Goal: Task Accomplishment & Management: Complete application form

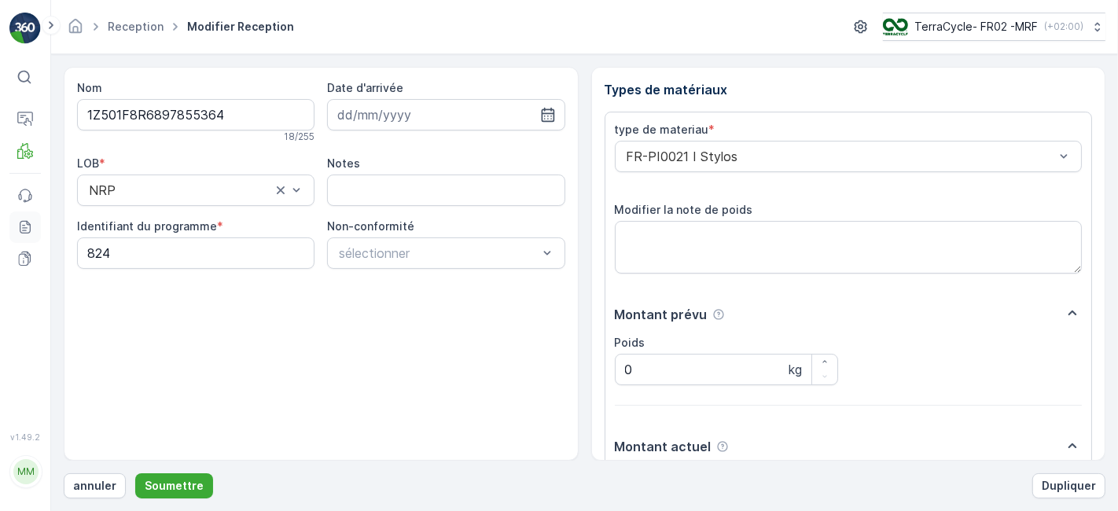
scroll to position [193, 0]
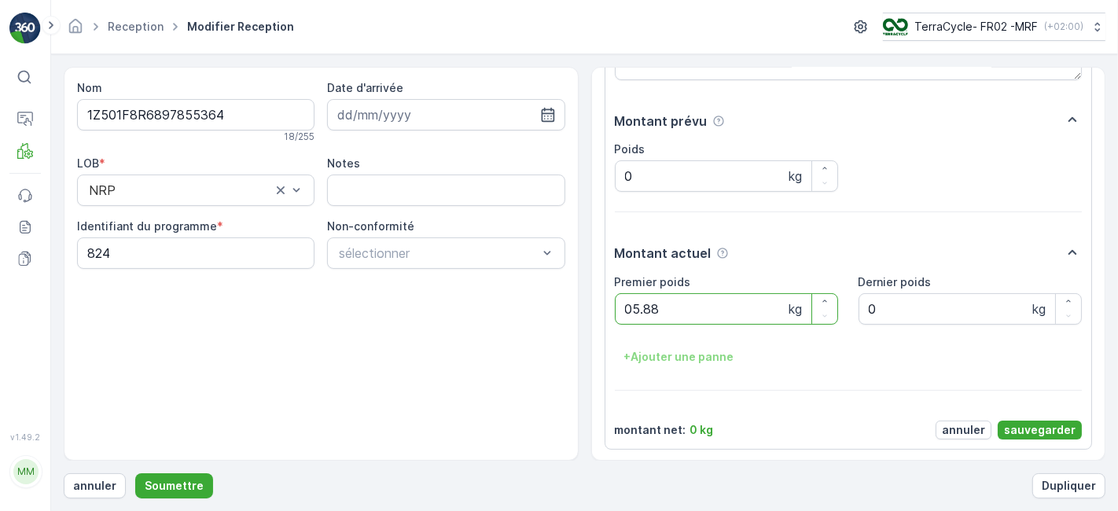
type poids "05.88"
click at [1022, 430] on p "sauvegarder" at bounding box center [1040, 430] width 72 height 16
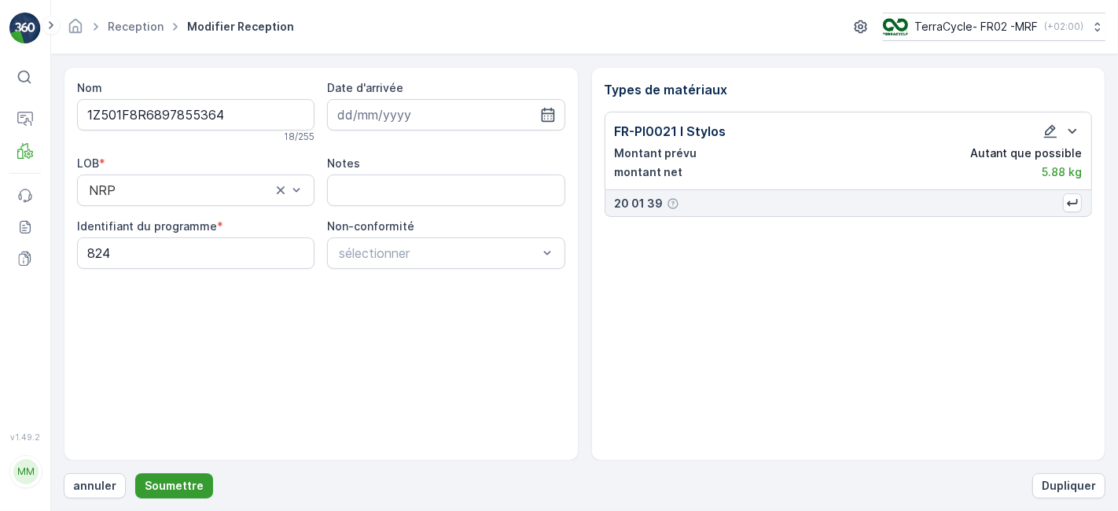
click at [168, 484] on p "Soumettre" at bounding box center [174, 486] width 59 height 16
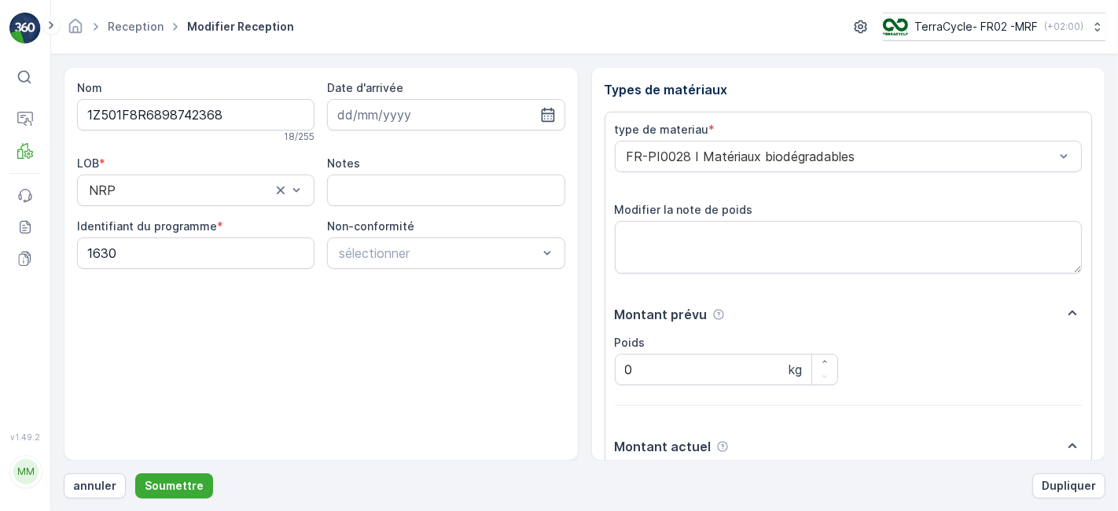
scroll to position [193, 0]
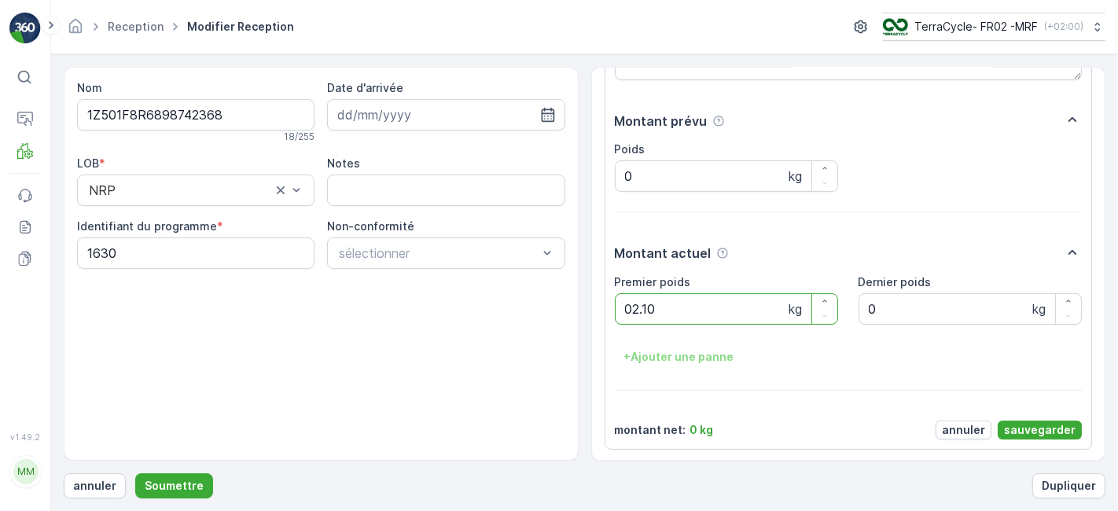
type poids "02.10"
click at [1013, 426] on p "sauvegarder" at bounding box center [1040, 430] width 72 height 16
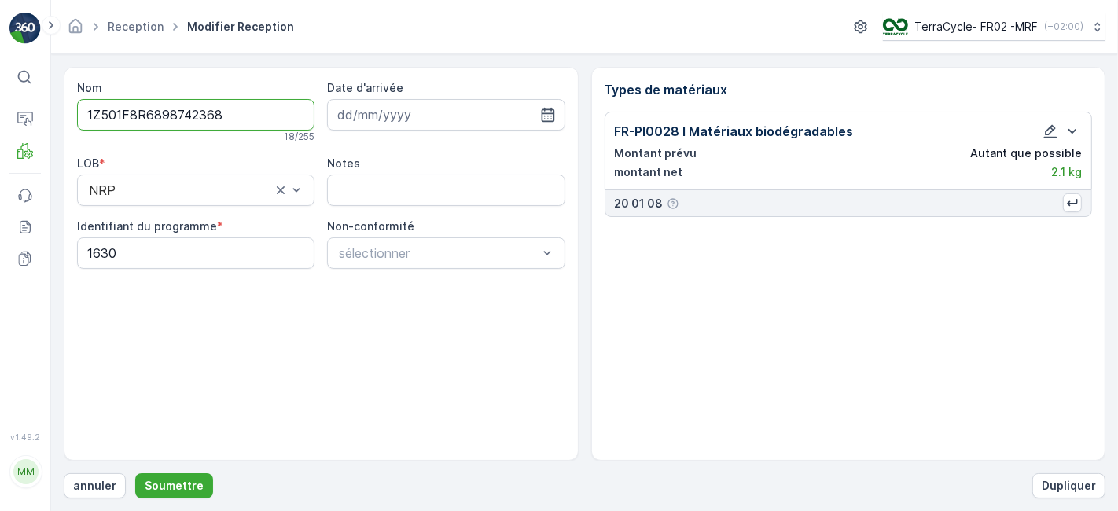
scroll to position [0, 0]
click at [150, 485] on p "Soumettre" at bounding box center [174, 486] width 59 height 16
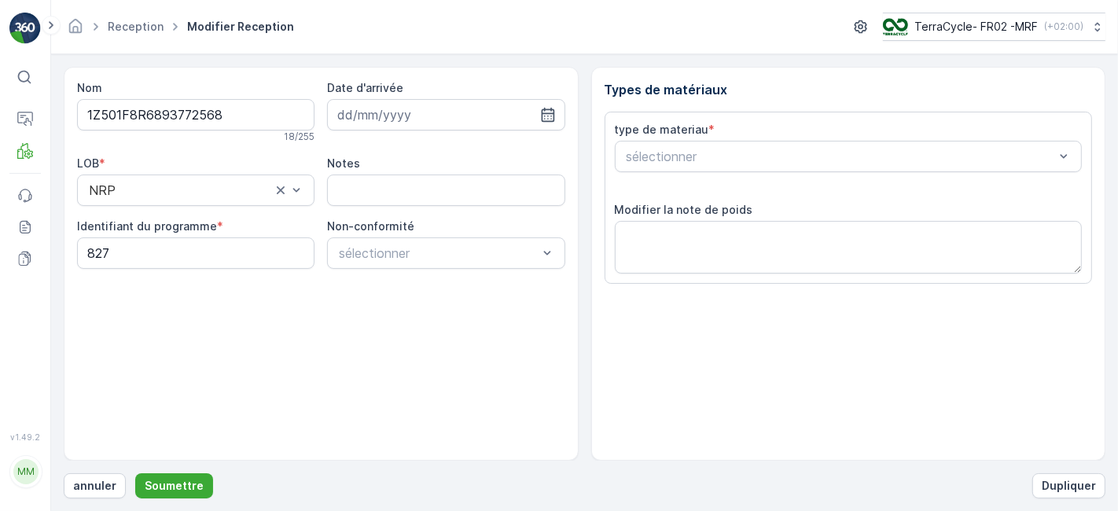
scroll to position [193, 0]
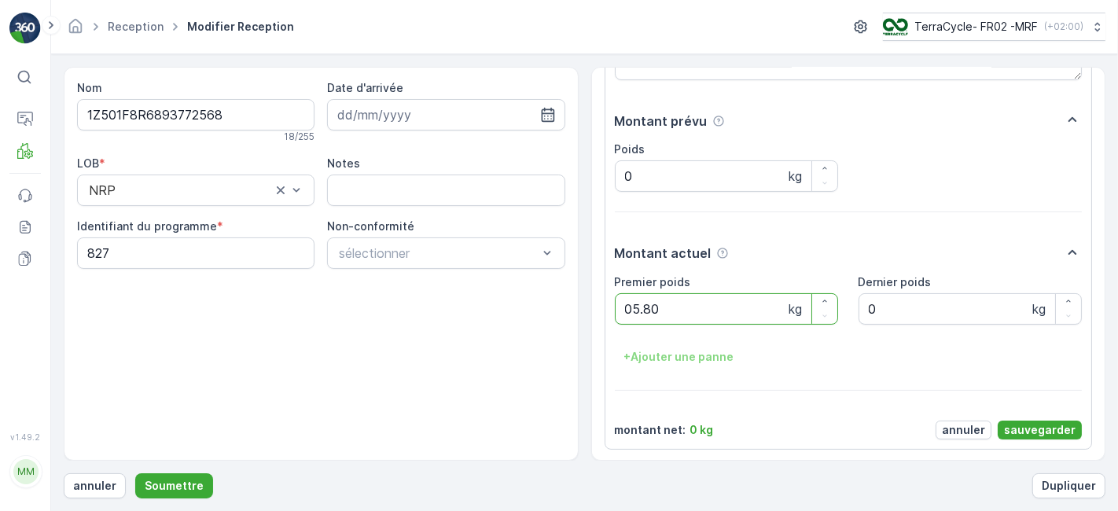
type poids "05.80"
click at [1025, 431] on p "sauvegarder" at bounding box center [1040, 430] width 72 height 16
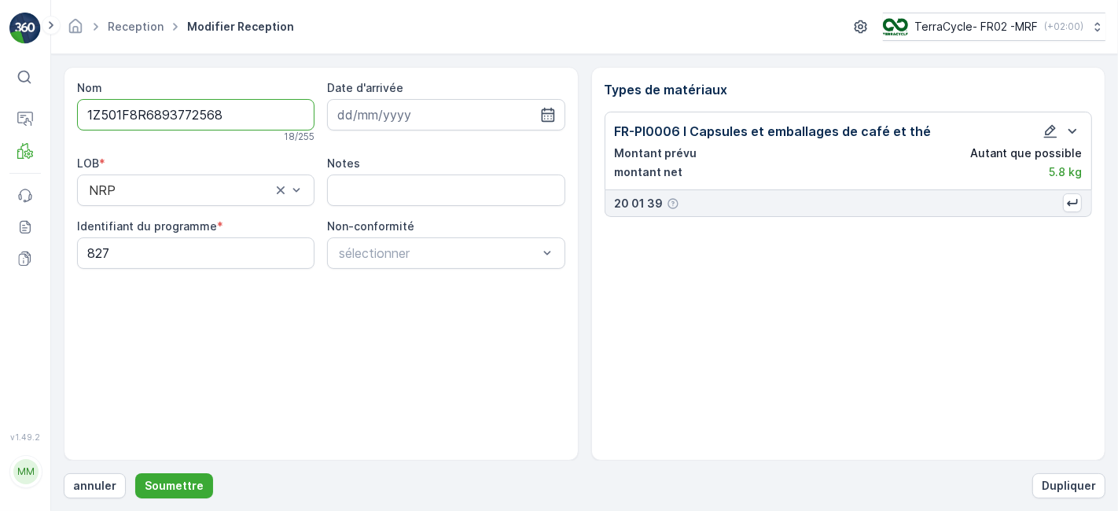
scroll to position [0, 0]
click at [193, 487] on p "Soumettre" at bounding box center [174, 486] width 59 height 16
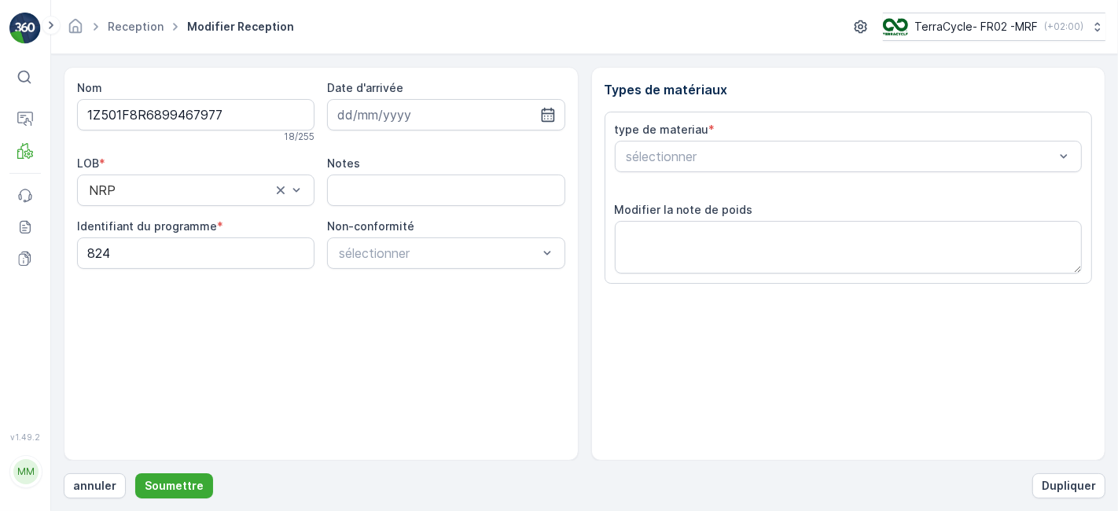
scroll to position [193, 0]
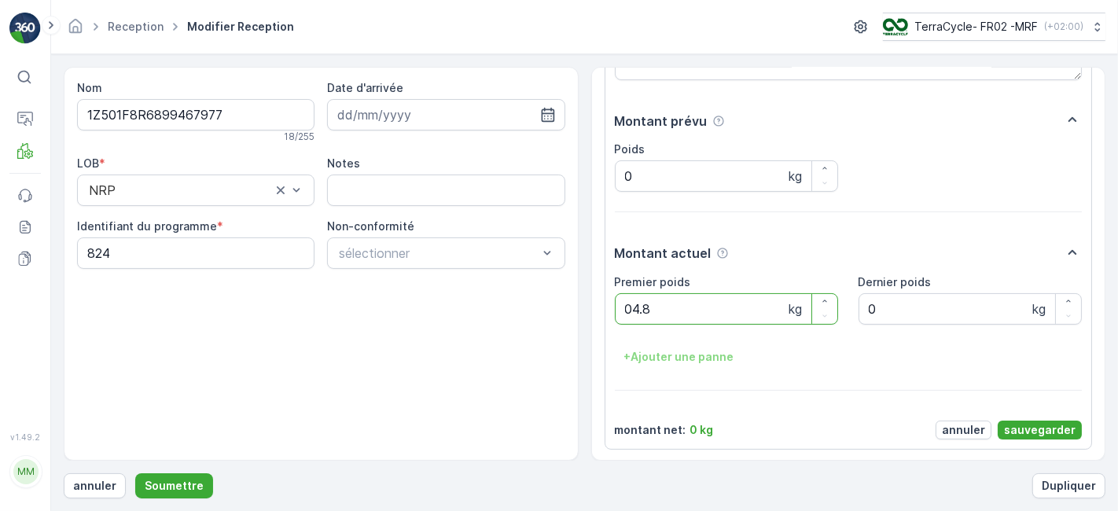
type poids "04.86"
click at [1015, 429] on p "sauvegarder" at bounding box center [1040, 430] width 72 height 16
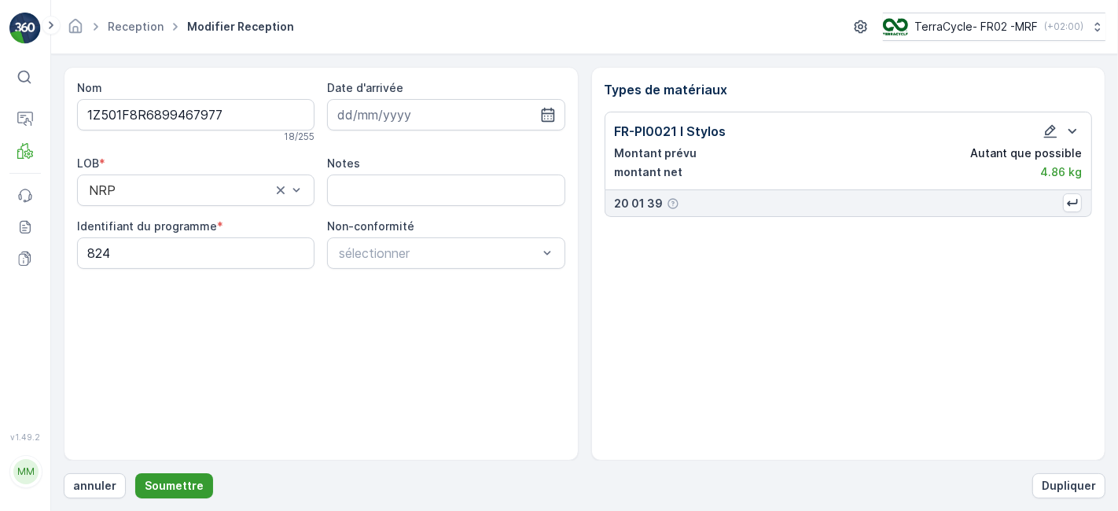
click at [150, 488] on p "Soumettre" at bounding box center [174, 486] width 59 height 16
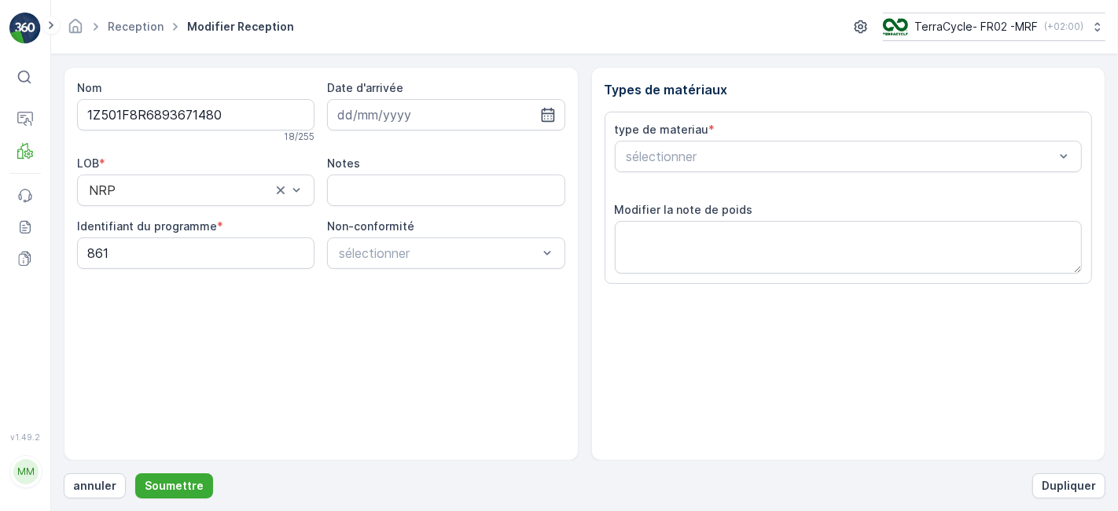
scroll to position [193, 0]
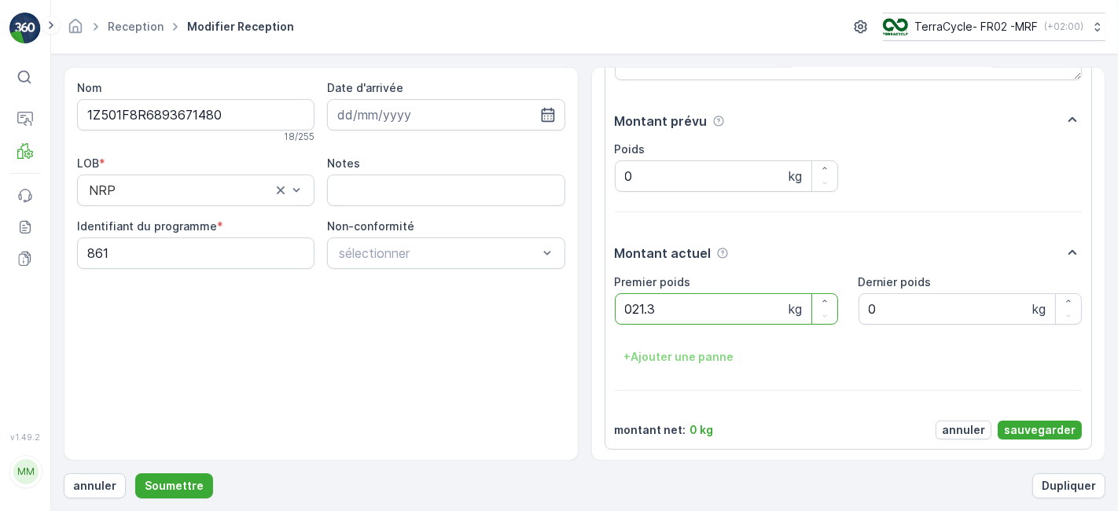
type poids "021.36"
click at [1029, 435] on p "sauvegarder" at bounding box center [1040, 430] width 72 height 16
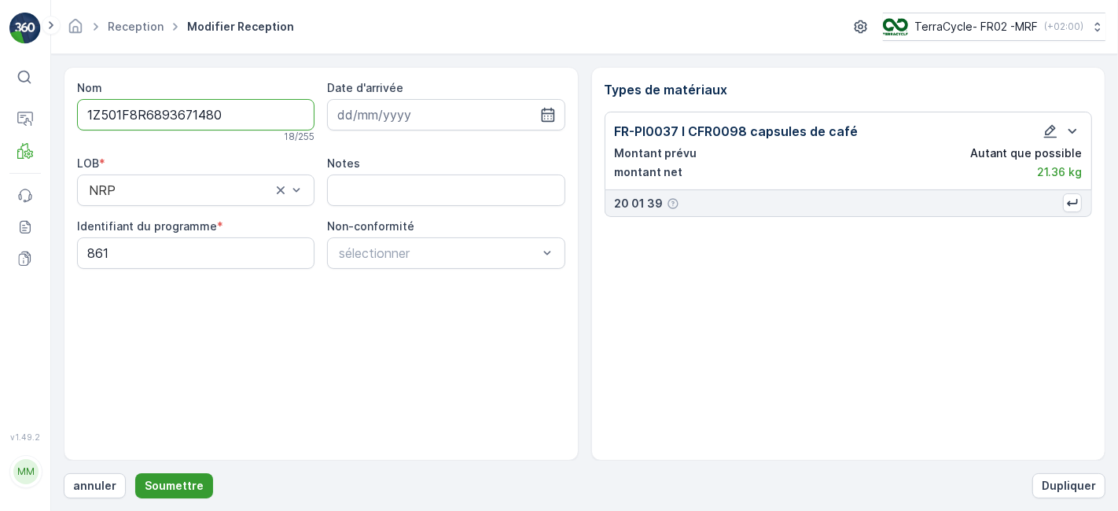
click at [198, 480] on button "Soumettre" at bounding box center [174, 485] width 78 height 25
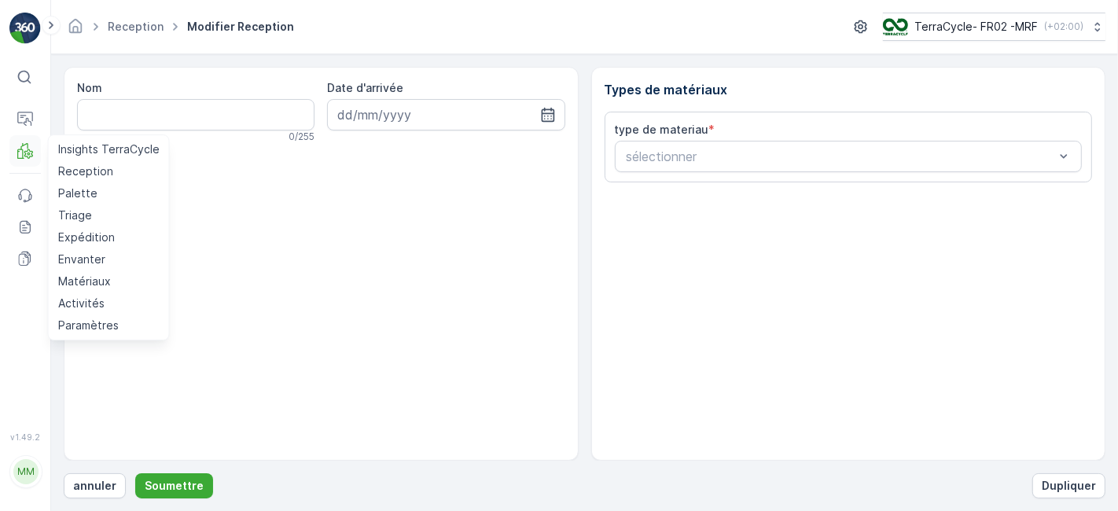
click at [29, 151] on g at bounding box center [24, 151] width 15 height 16
click at [89, 168] on p "Reception" at bounding box center [85, 172] width 55 height 16
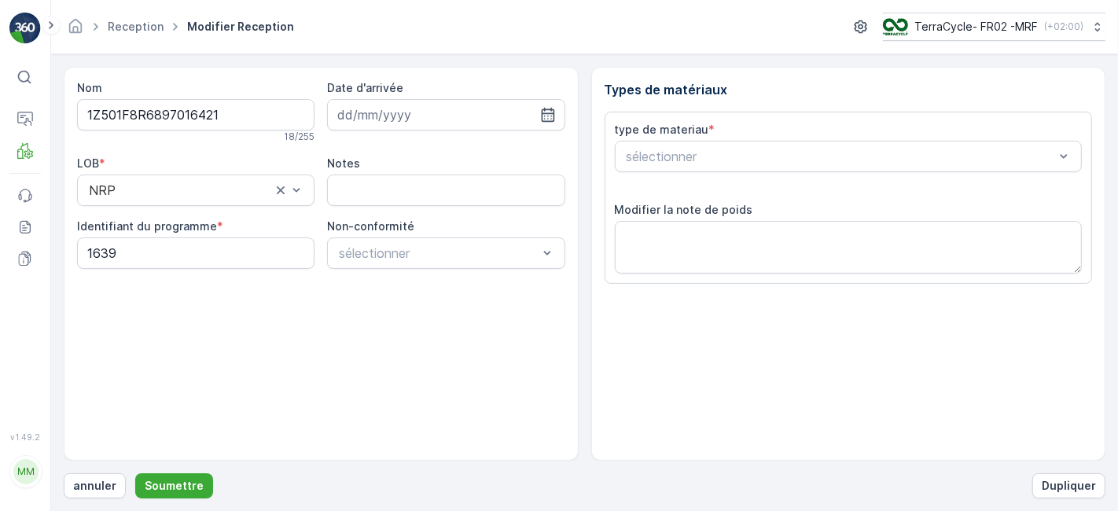
scroll to position [193, 0]
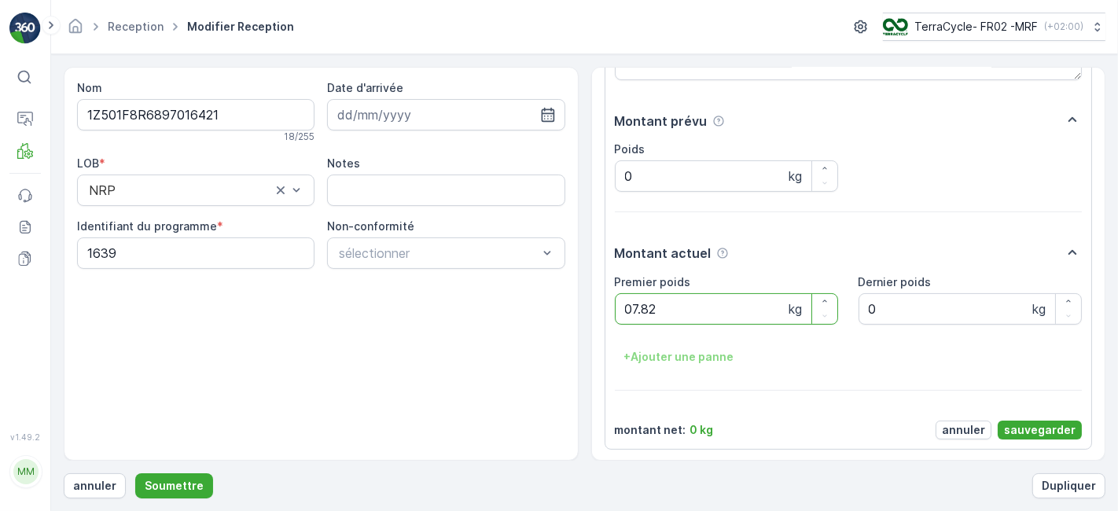
type poids "07.82"
click at [1019, 424] on p "sauvegarder" at bounding box center [1040, 430] width 72 height 16
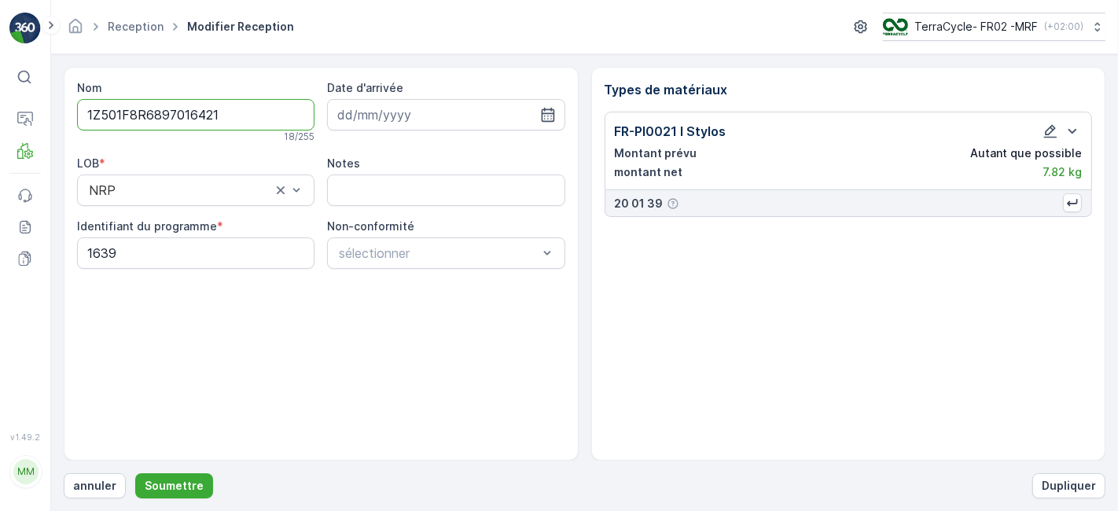
scroll to position [0, 0]
click at [199, 477] on button "Soumettre" at bounding box center [174, 485] width 78 height 25
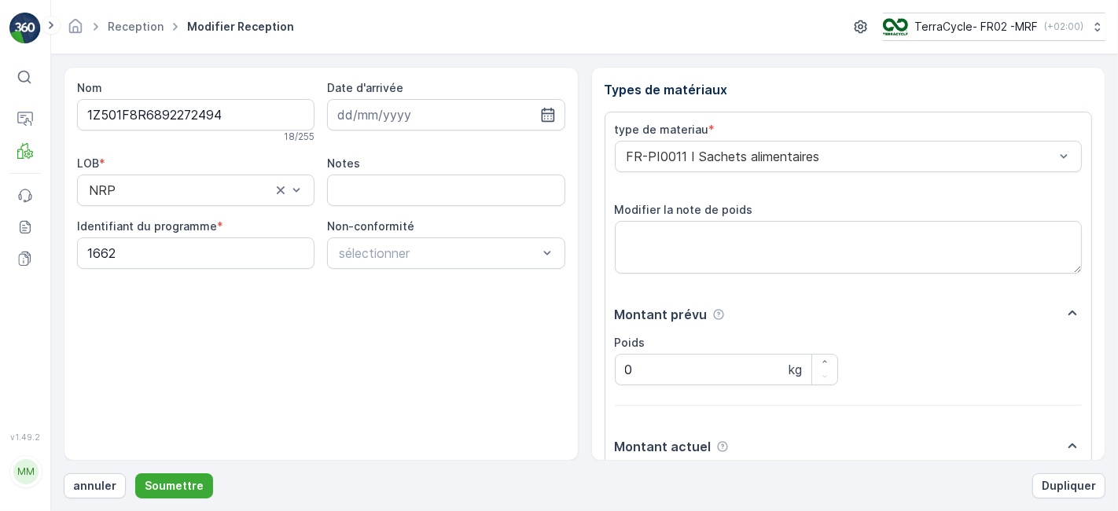
scroll to position [193, 0]
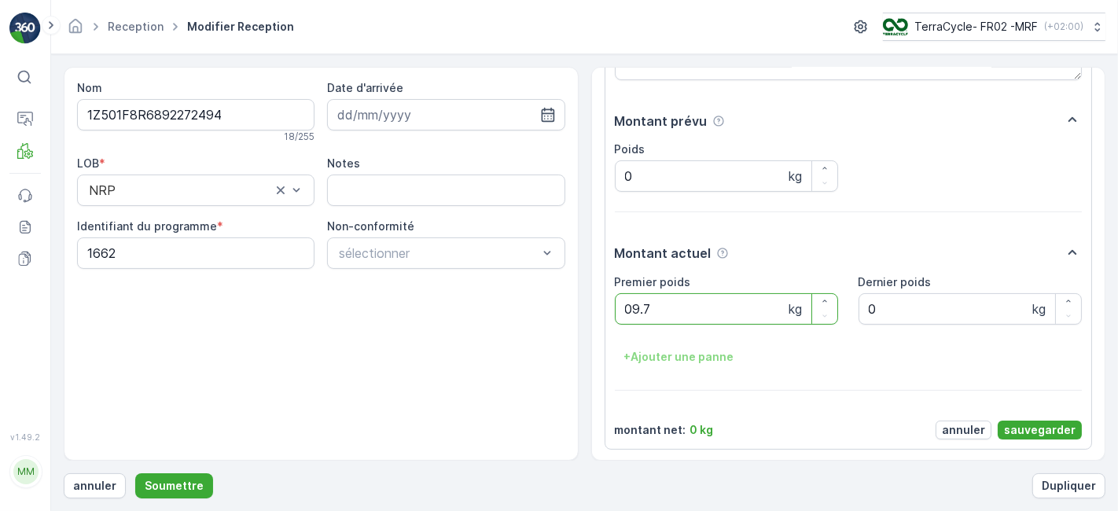
type poids "09.74"
click at [1016, 426] on p "sauvegarder" at bounding box center [1040, 430] width 72 height 16
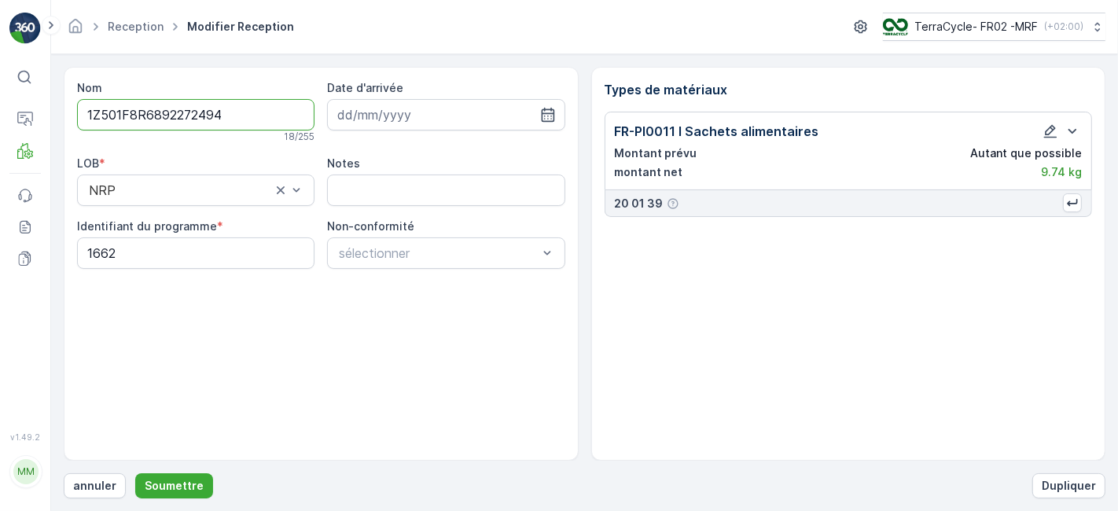
scroll to position [0, 0]
click at [167, 486] on p "Soumettre" at bounding box center [174, 486] width 59 height 16
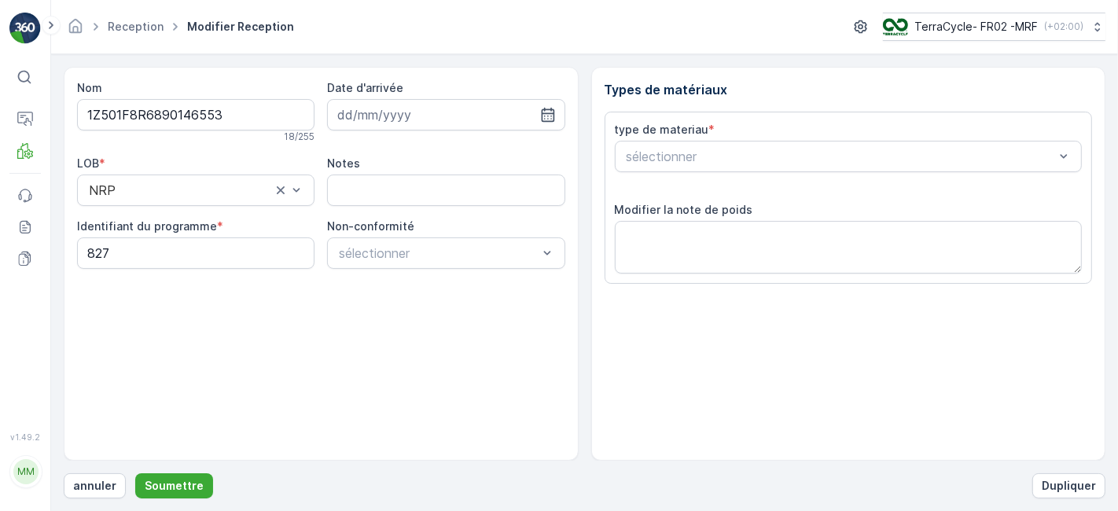
scroll to position [193, 0]
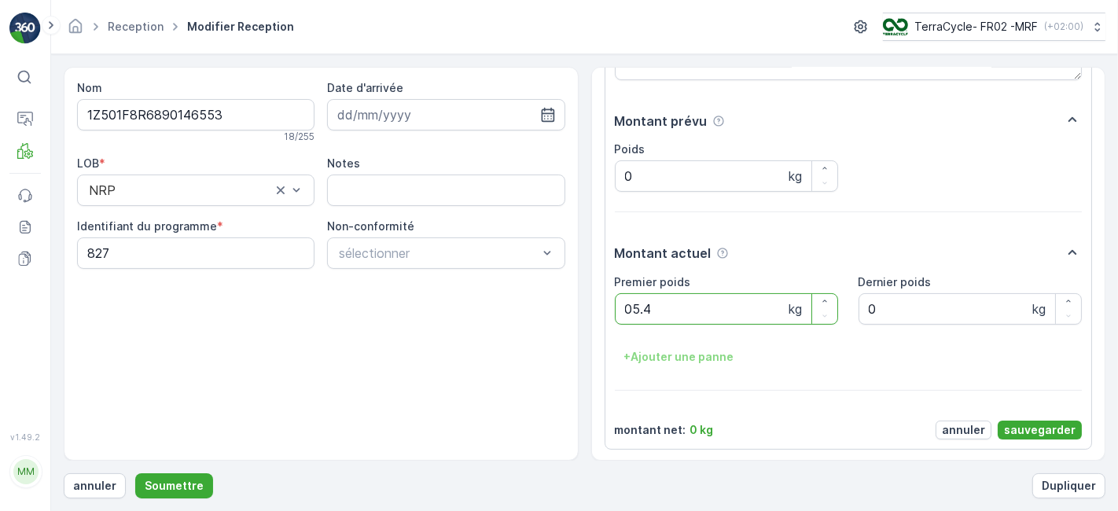
type poids "05.42"
click at [1040, 433] on p "sauvegarder" at bounding box center [1040, 430] width 72 height 16
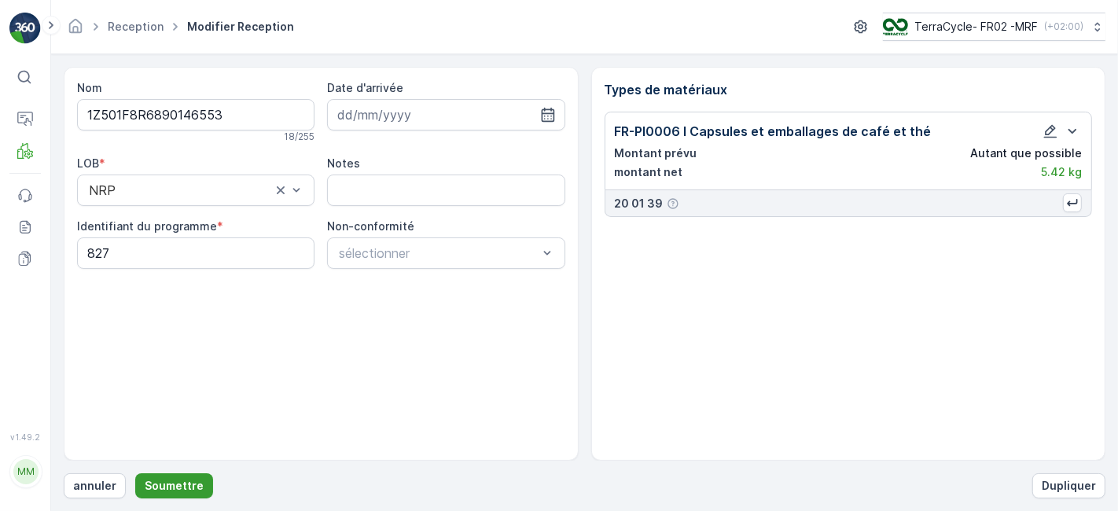
click at [168, 484] on p "Soumettre" at bounding box center [174, 486] width 59 height 16
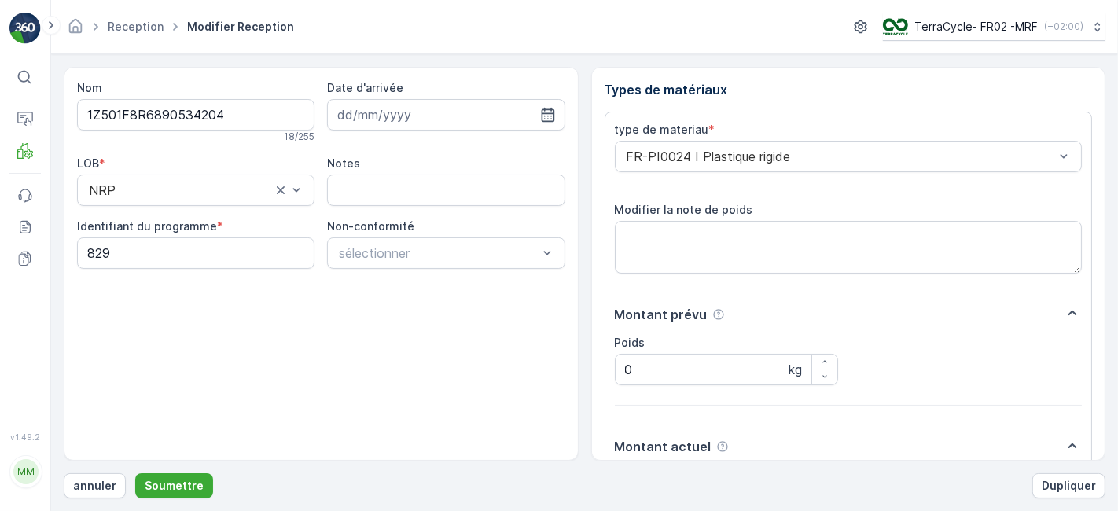
scroll to position [193, 0]
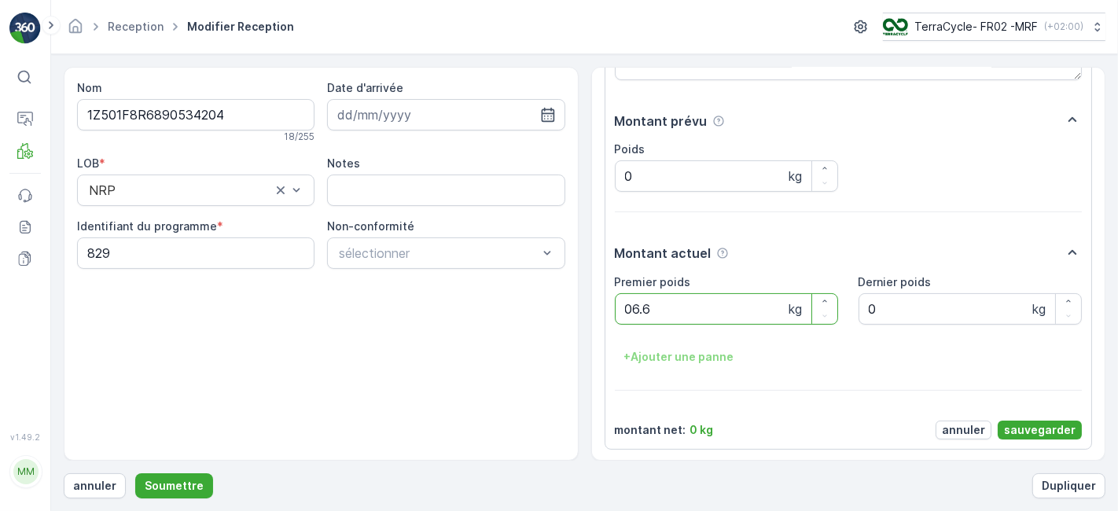
type poids "06.64"
click at [1046, 425] on p "sauvegarder" at bounding box center [1040, 430] width 72 height 16
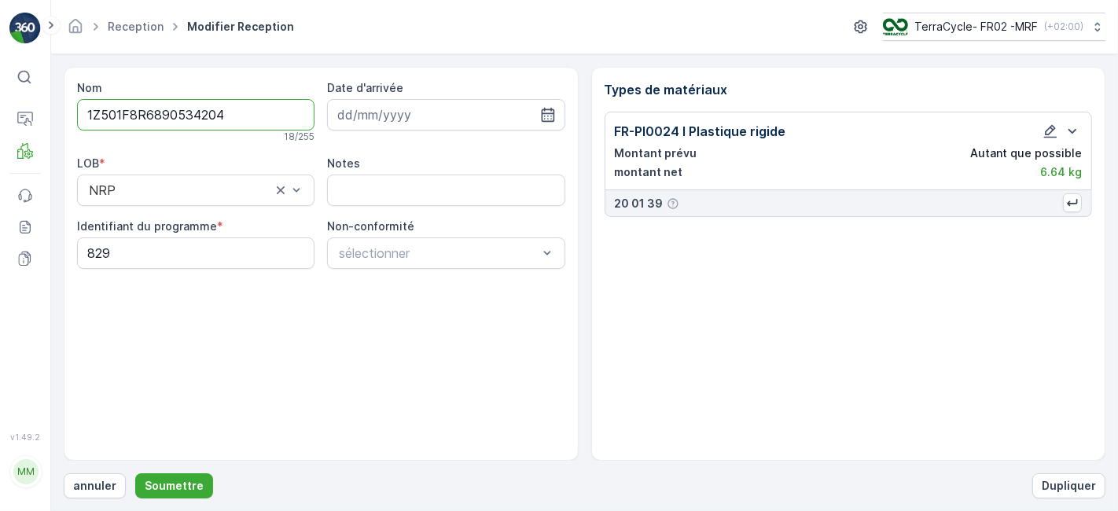
scroll to position [0, 0]
click at [178, 483] on p "Soumettre" at bounding box center [174, 486] width 59 height 16
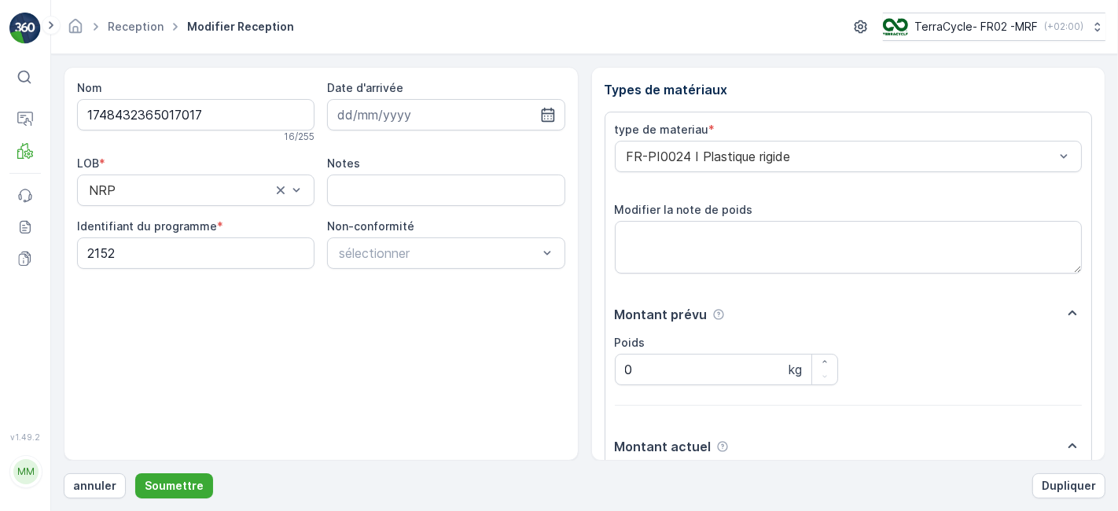
scroll to position [193, 0]
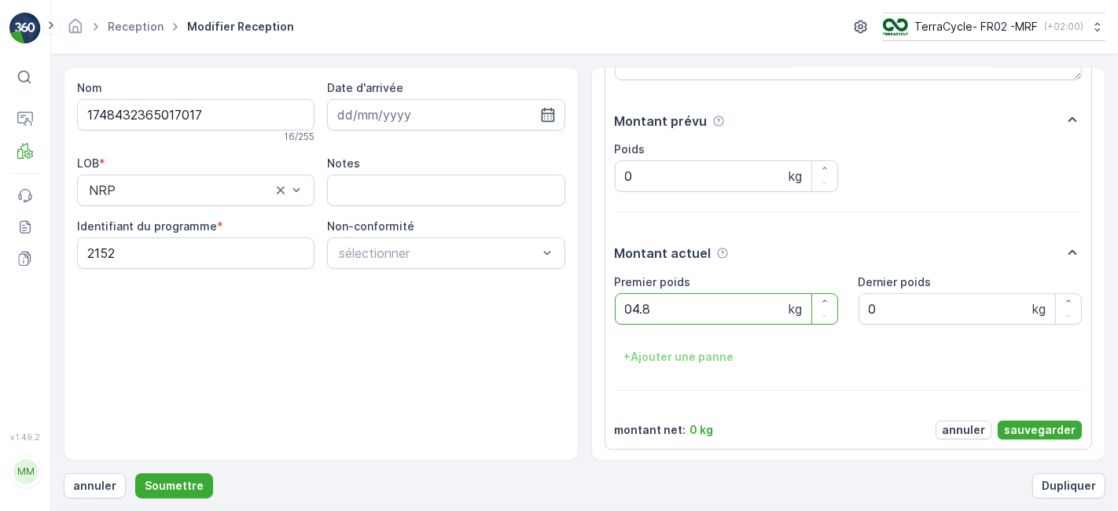
type poids "04.86"
click at [1051, 425] on p "sauvegarder" at bounding box center [1040, 430] width 72 height 16
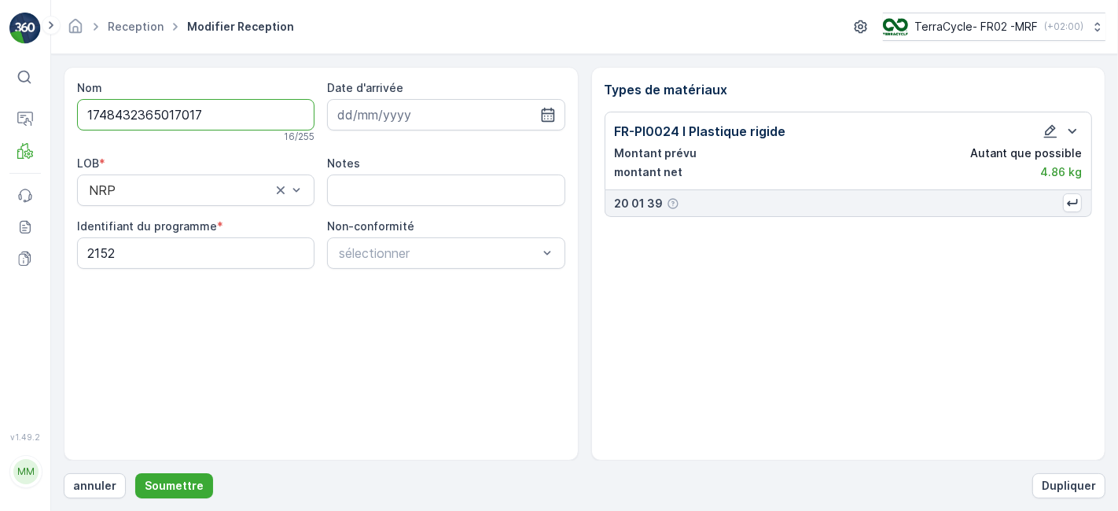
scroll to position [0, 0]
click at [192, 488] on p "Soumettre" at bounding box center [174, 486] width 59 height 16
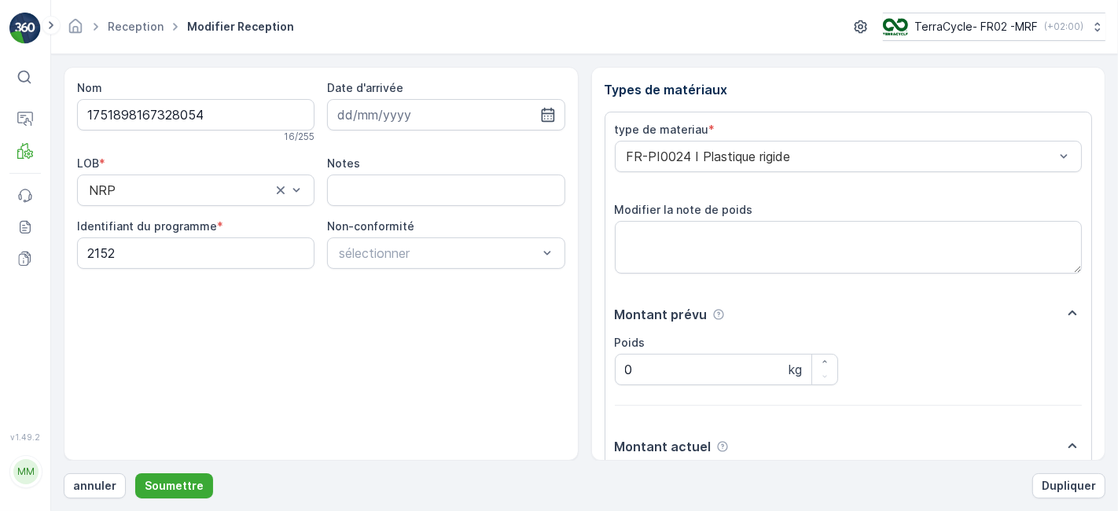
scroll to position [193, 0]
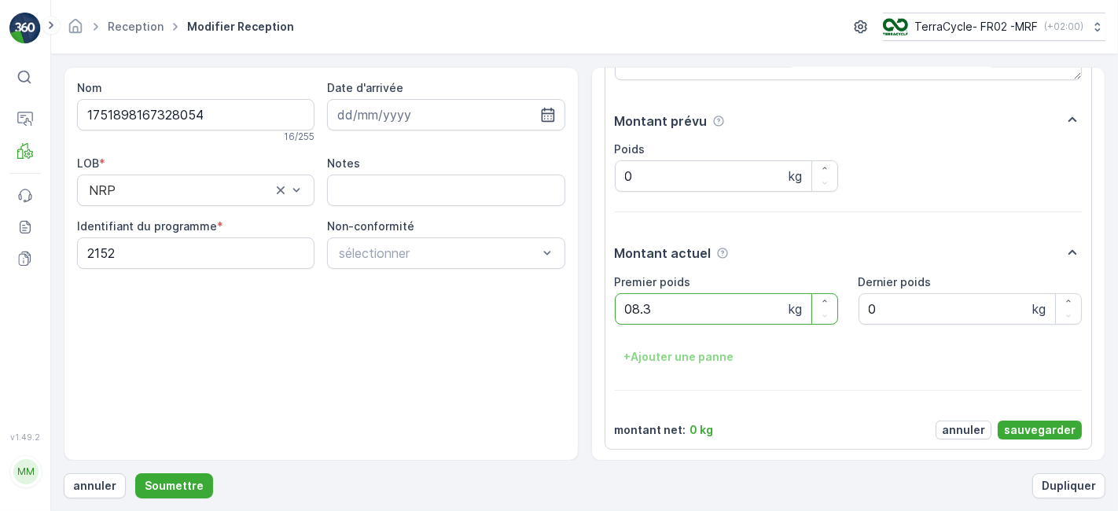
type poids "08.38"
click at [1011, 434] on p "sauvegarder" at bounding box center [1040, 430] width 72 height 16
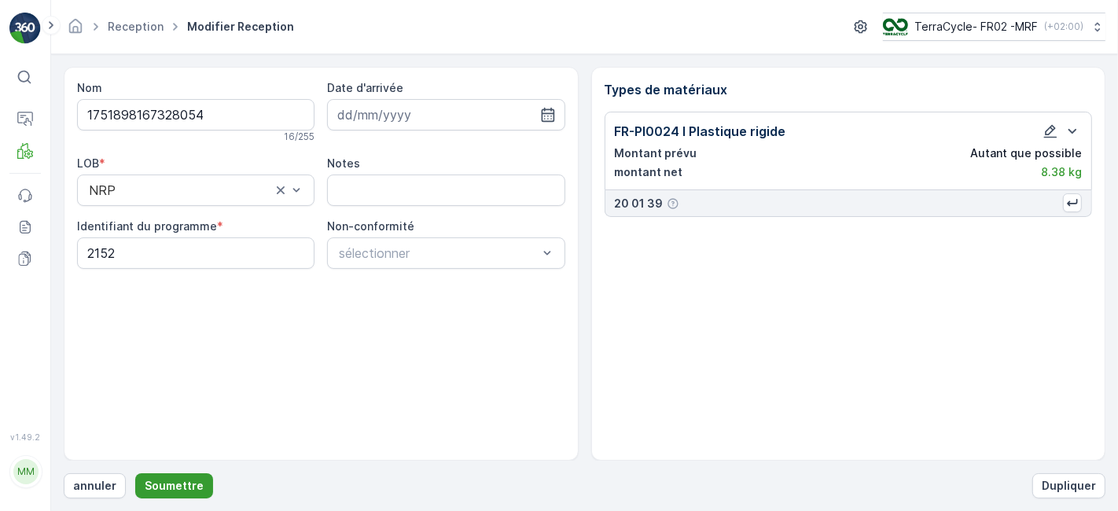
click at [158, 484] on p "Soumettre" at bounding box center [174, 486] width 59 height 16
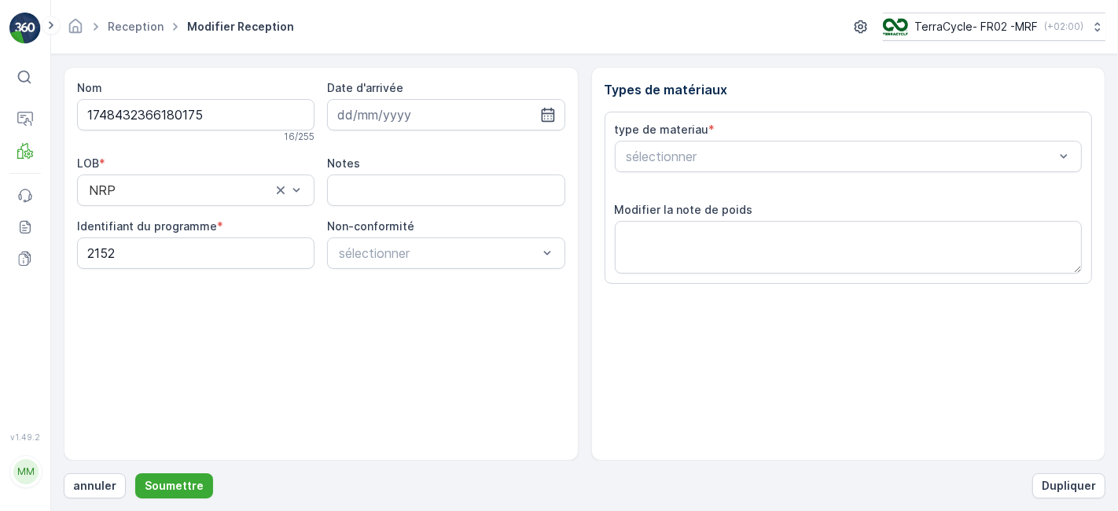
scroll to position [193, 0]
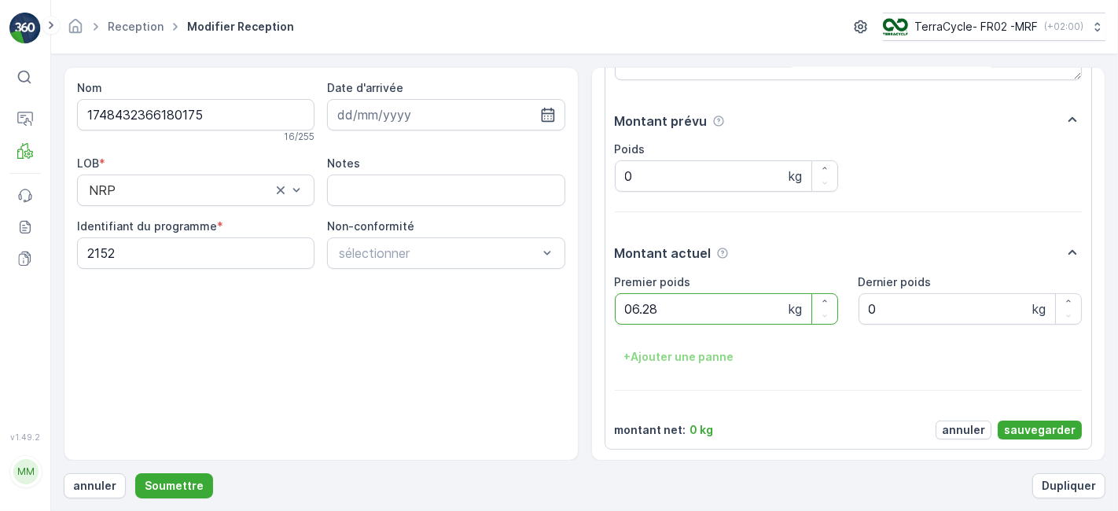
type poids "06.28"
click at [1017, 424] on p "sauvegarder" at bounding box center [1040, 430] width 72 height 16
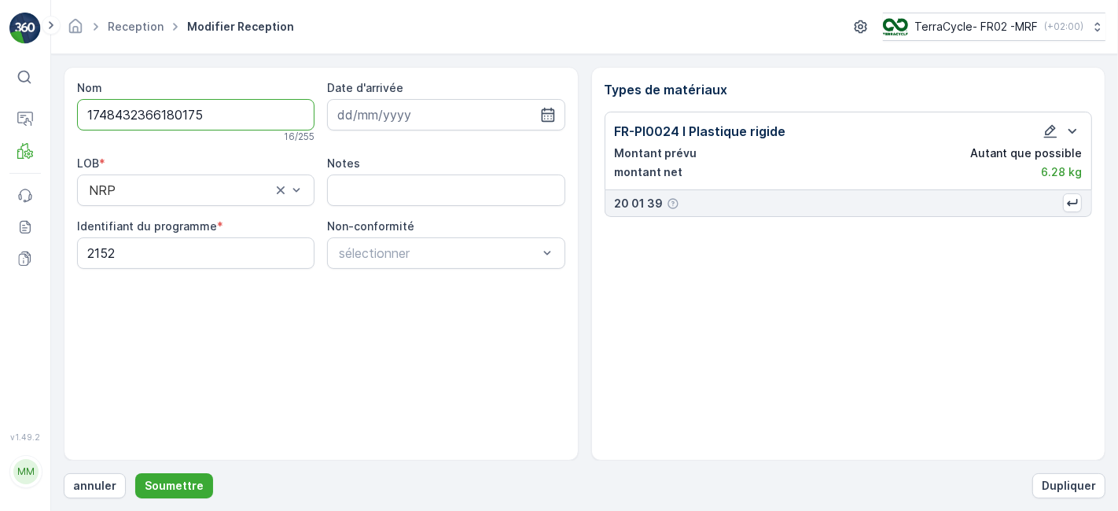
scroll to position [0, 0]
click at [179, 486] on p "Soumettre" at bounding box center [174, 486] width 59 height 16
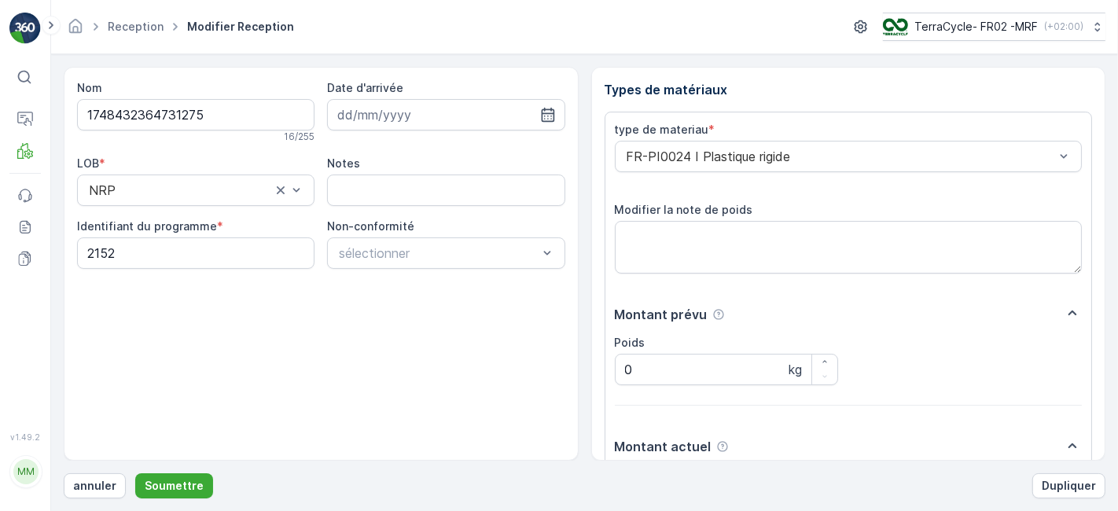
scroll to position [193, 0]
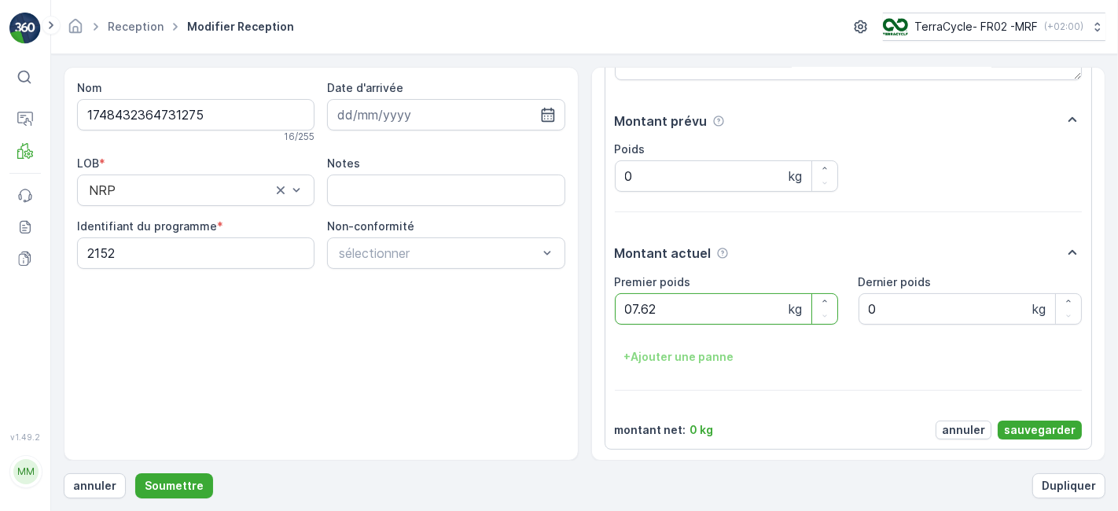
type poids "07.62"
click at [1050, 425] on p "sauvegarder" at bounding box center [1040, 430] width 72 height 16
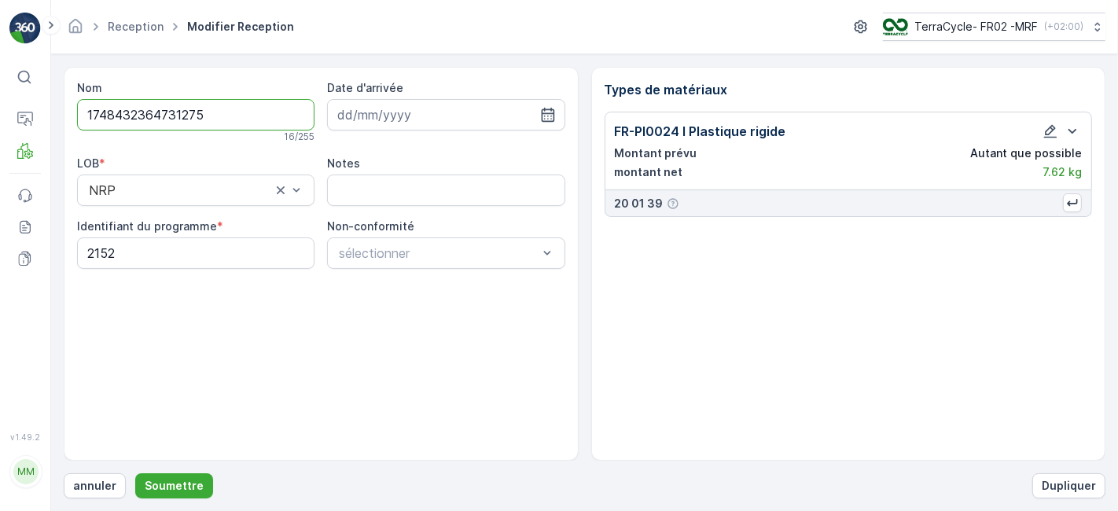
scroll to position [0, 0]
click at [178, 488] on p "Soumettre" at bounding box center [174, 486] width 59 height 16
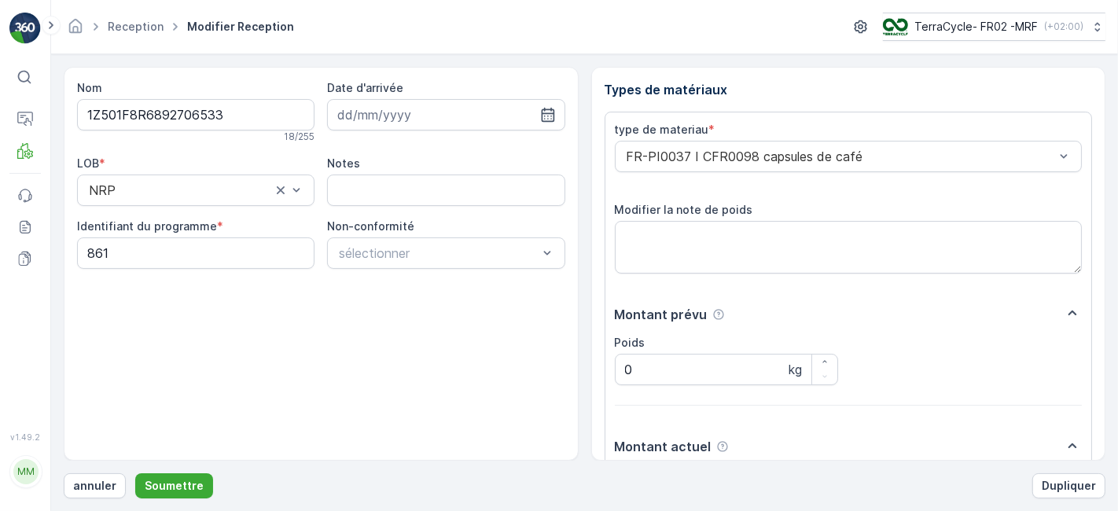
scroll to position [193, 0]
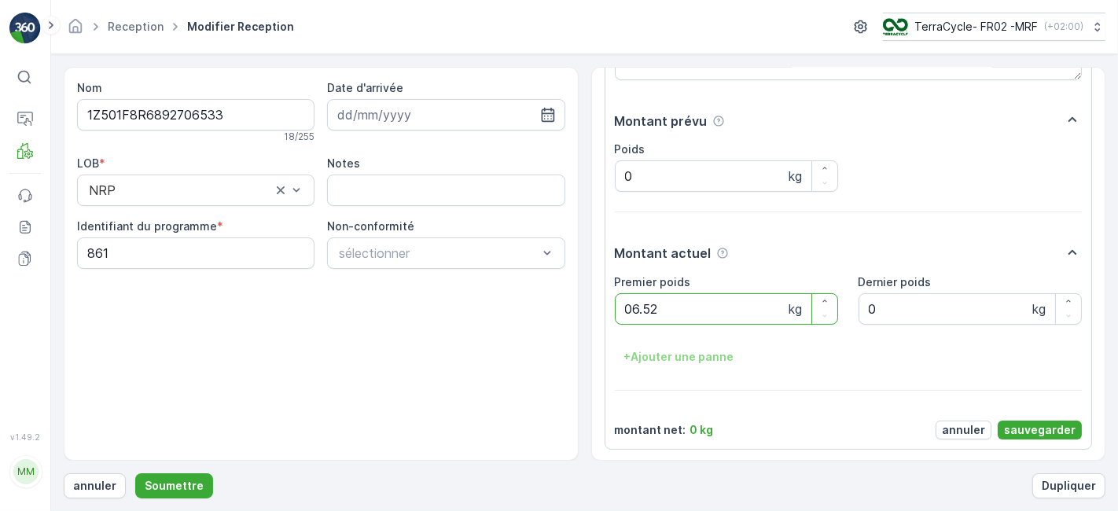
type poids "06.52"
click at [1008, 426] on p "sauvegarder" at bounding box center [1040, 430] width 72 height 16
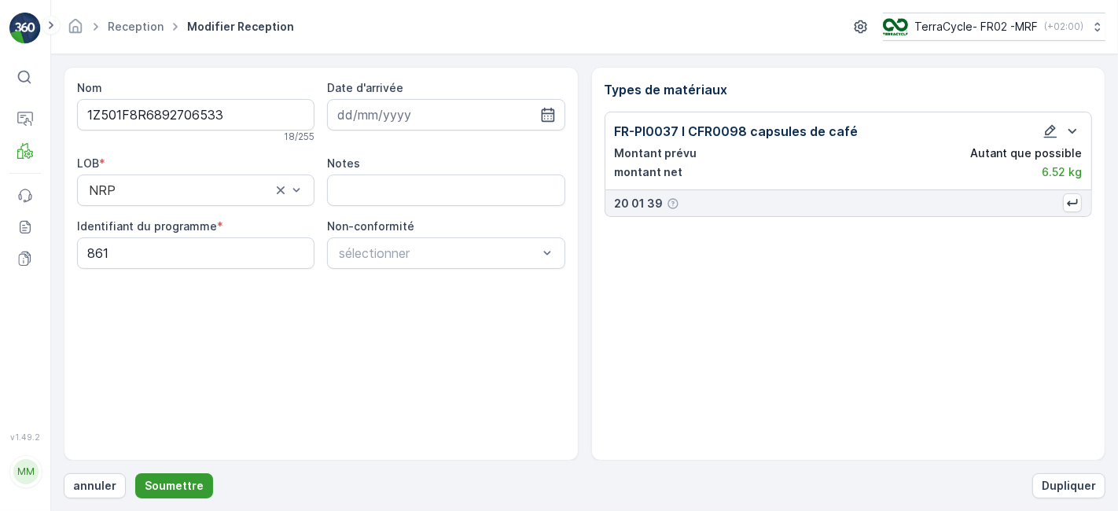
click at [174, 480] on p "Soumettre" at bounding box center [174, 486] width 59 height 16
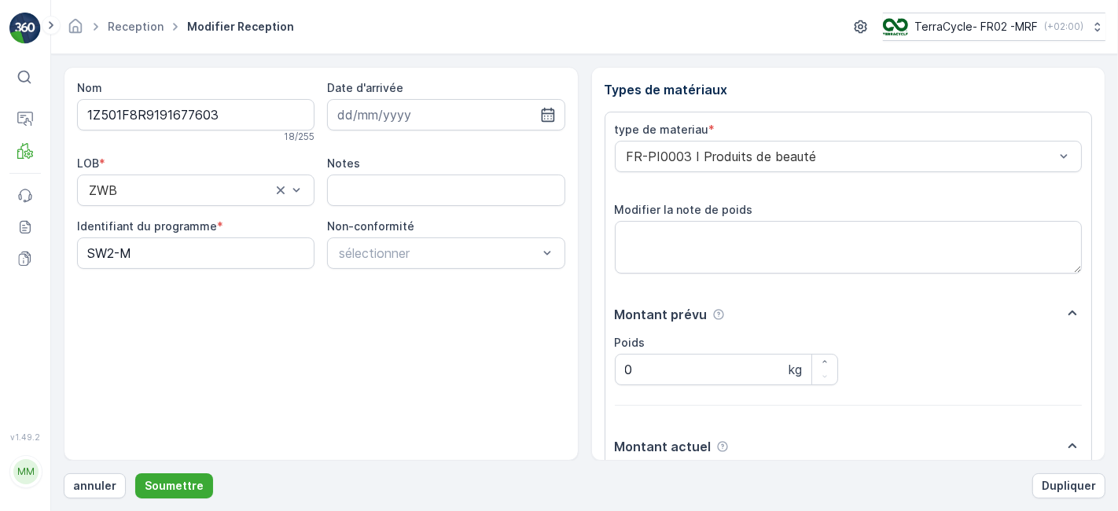
scroll to position [193, 0]
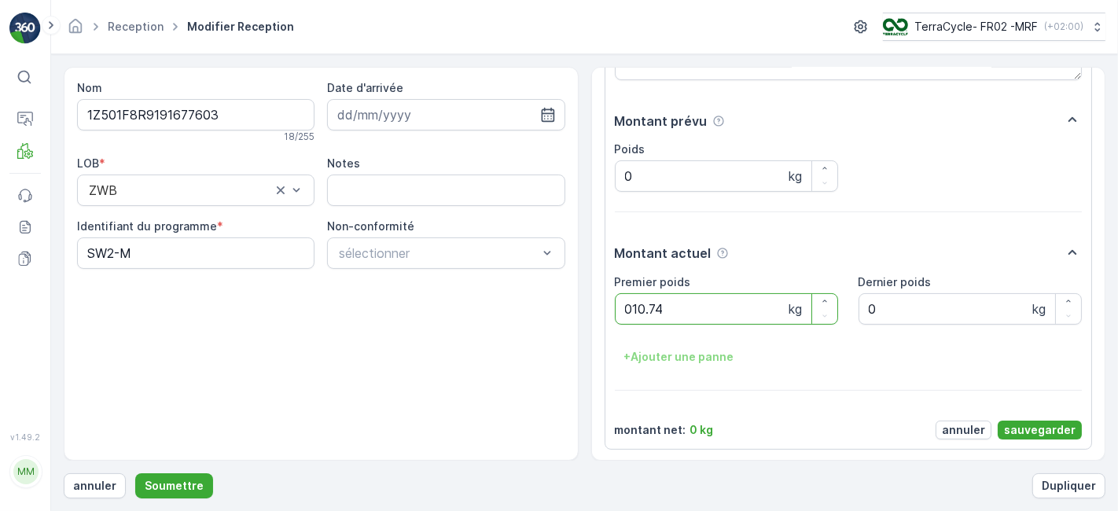
type poids "010.74"
click at [1007, 433] on p "sauvegarder" at bounding box center [1040, 430] width 72 height 16
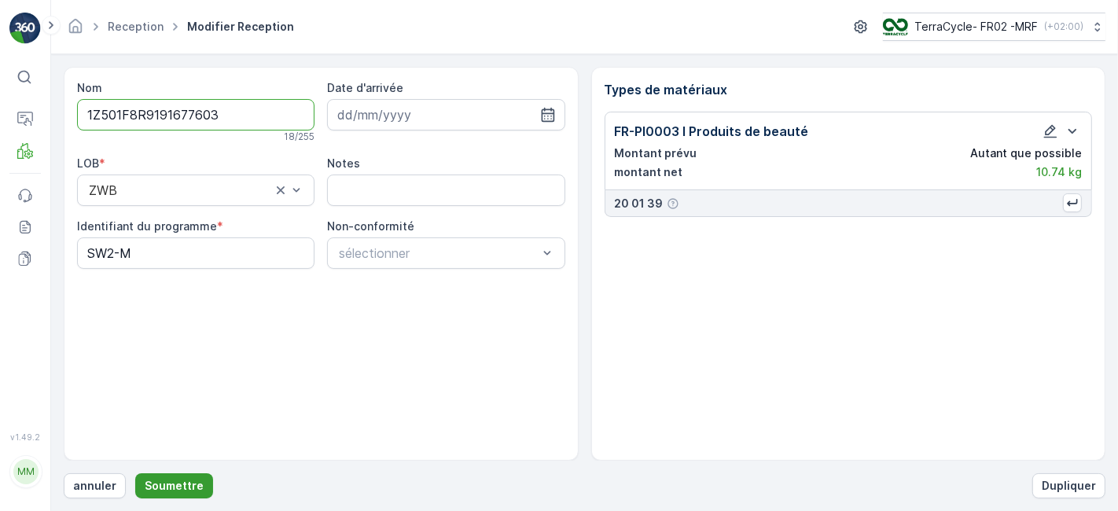
click at [201, 481] on button "Soumettre" at bounding box center [174, 485] width 78 height 25
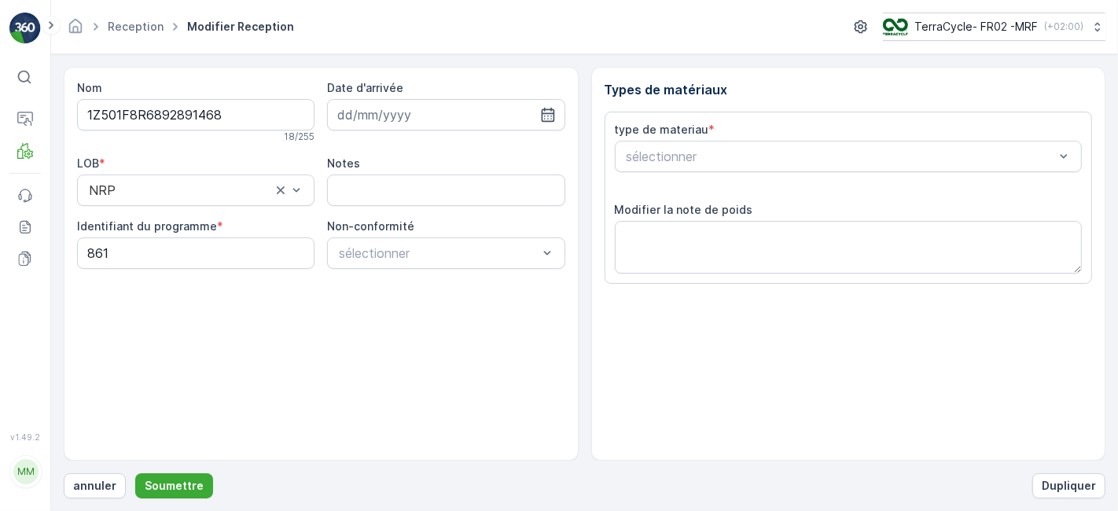
scroll to position [193, 0]
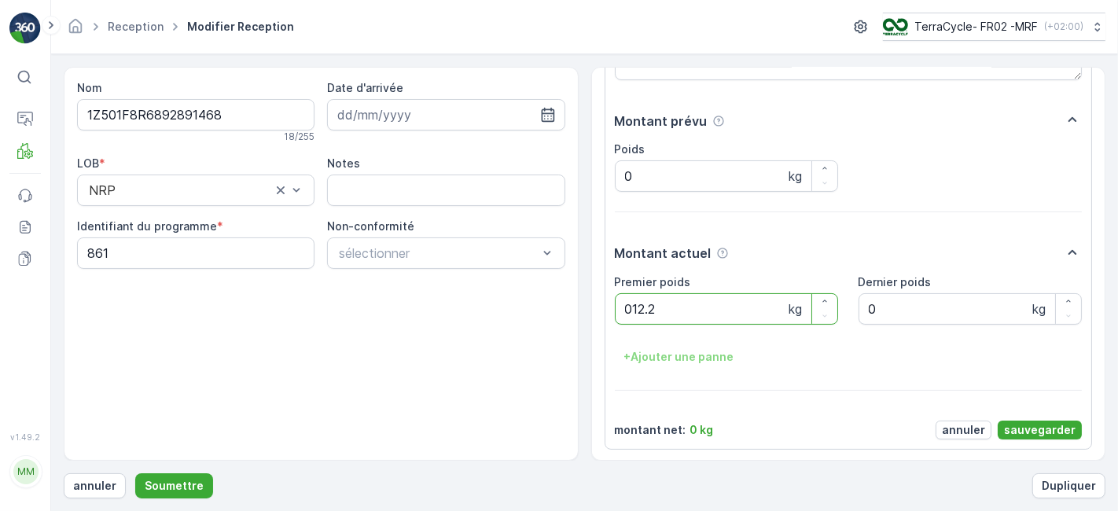
type poids "012.28"
click at [1024, 428] on p "sauvegarder" at bounding box center [1040, 430] width 72 height 16
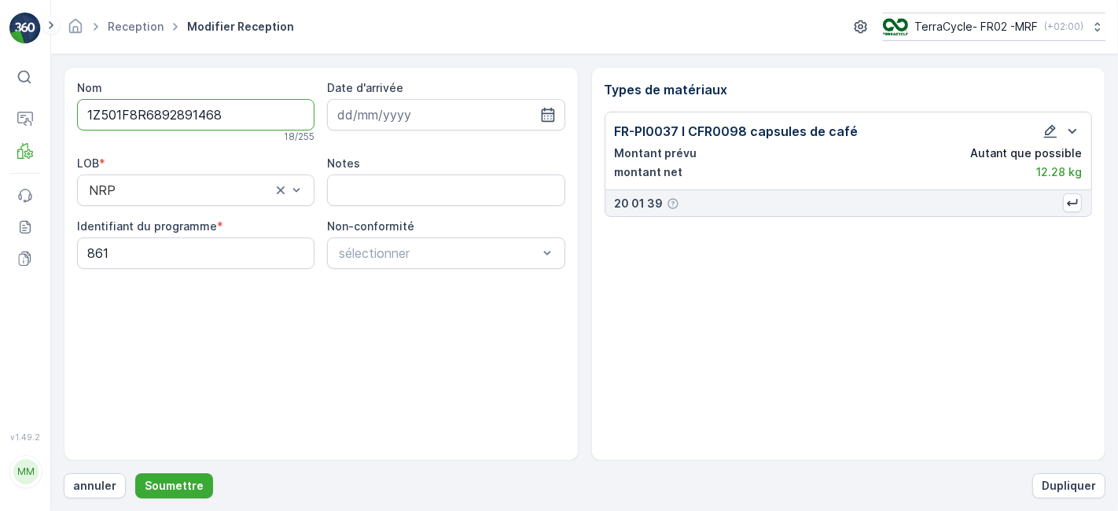
scroll to position [0, 0]
click at [179, 475] on button "Soumettre" at bounding box center [174, 485] width 78 height 25
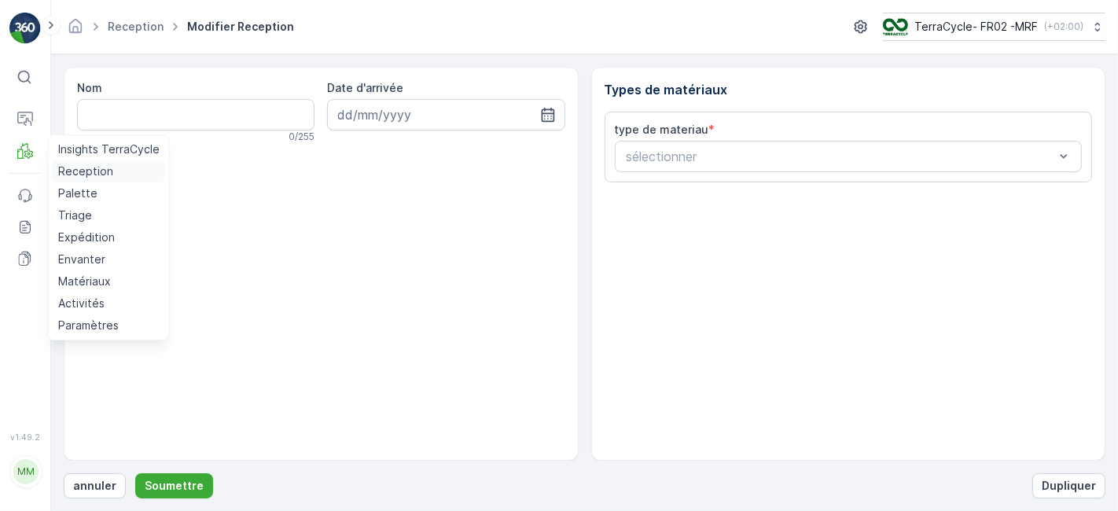
click at [69, 171] on p "Reception" at bounding box center [85, 172] width 55 height 16
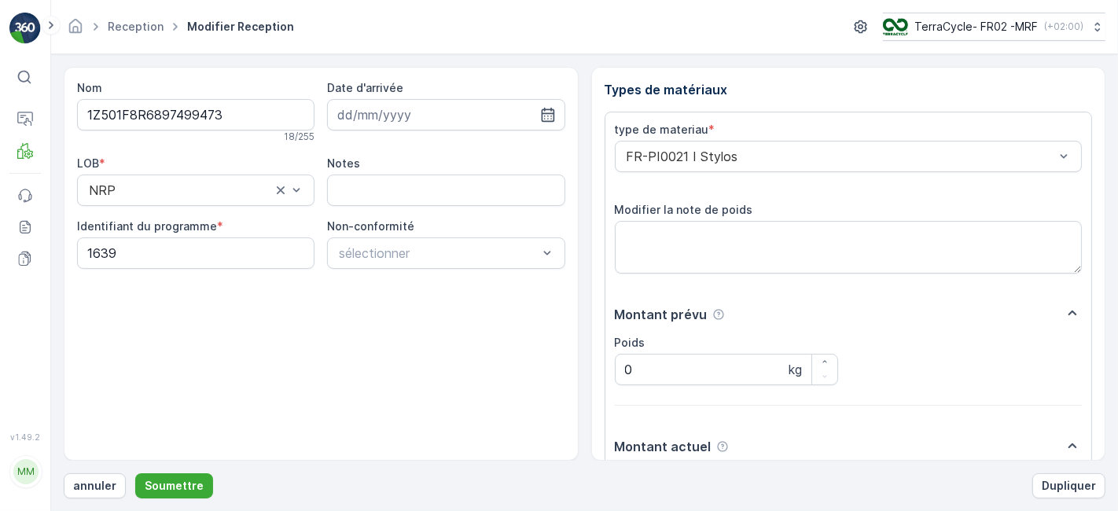
scroll to position [193, 0]
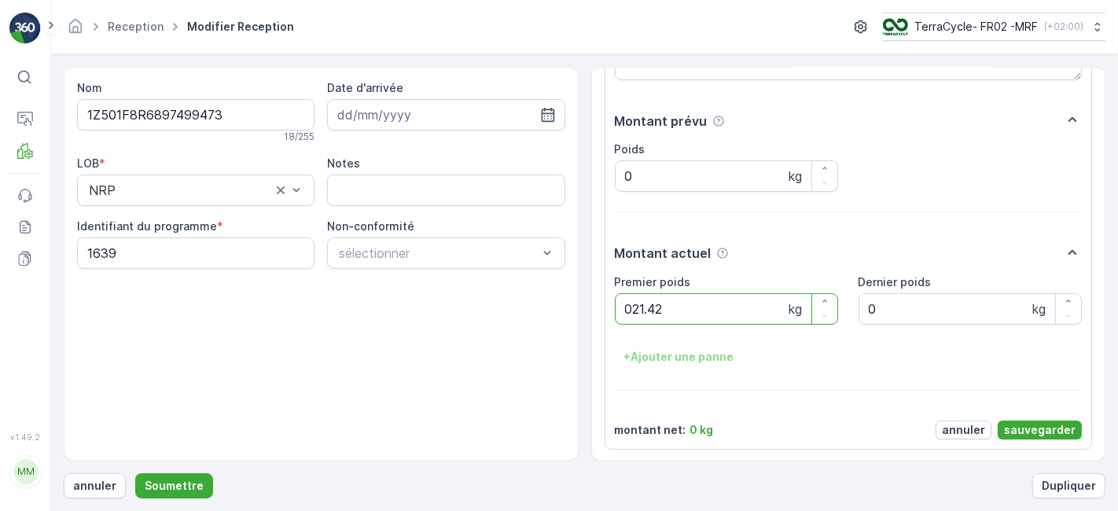
type poids "021.42"
click at [1016, 427] on p "sauvegarder" at bounding box center [1040, 430] width 72 height 16
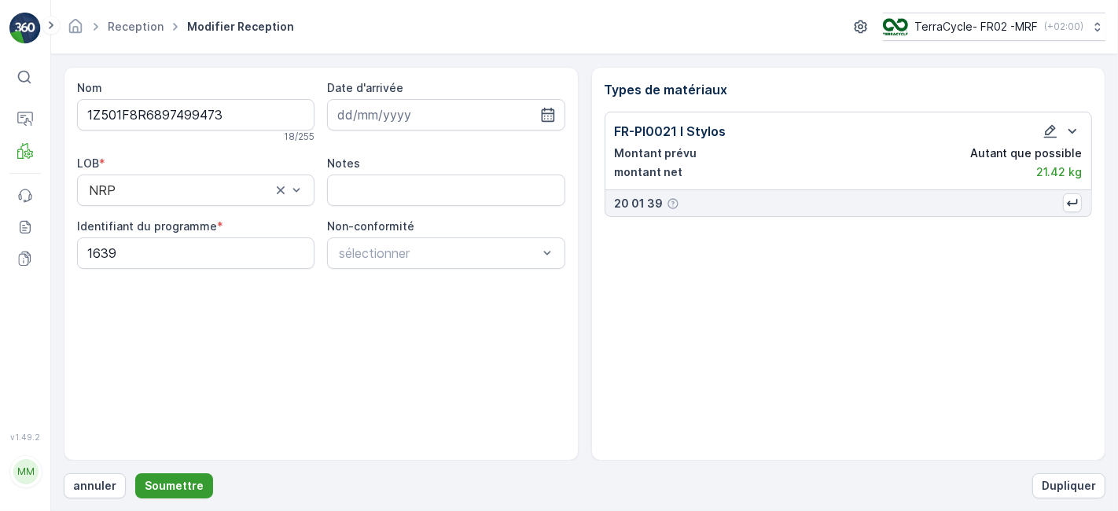
click at [184, 484] on p "Soumettre" at bounding box center [174, 486] width 59 height 16
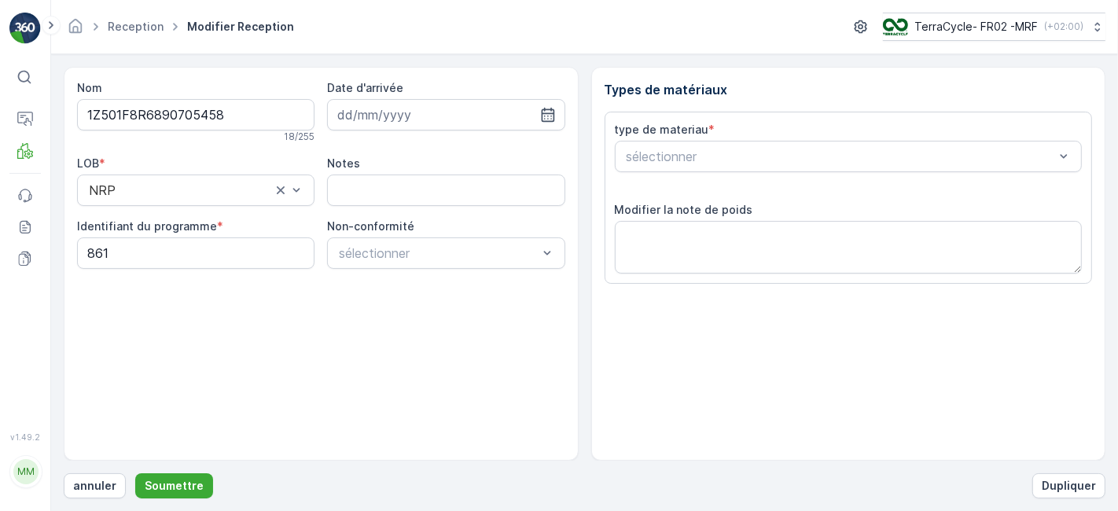
scroll to position [193, 0]
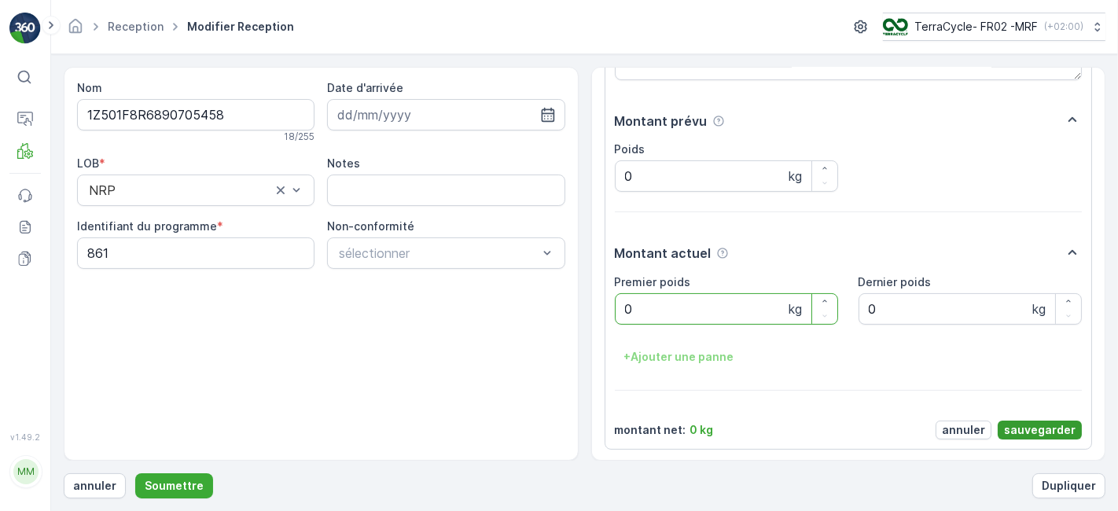
click at [1030, 427] on p "sauvegarder" at bounding box center [1040, 430] width 72 height 16
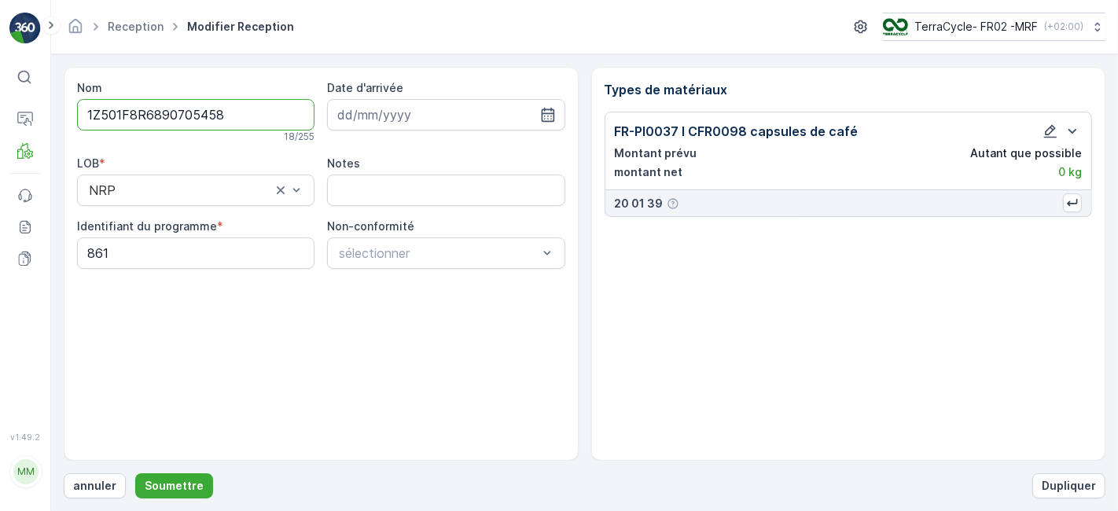
scroll to position [0, 0]
click at [182, 478] on p "Soumettre" at bounding box center [174, 486] width 59 height 16
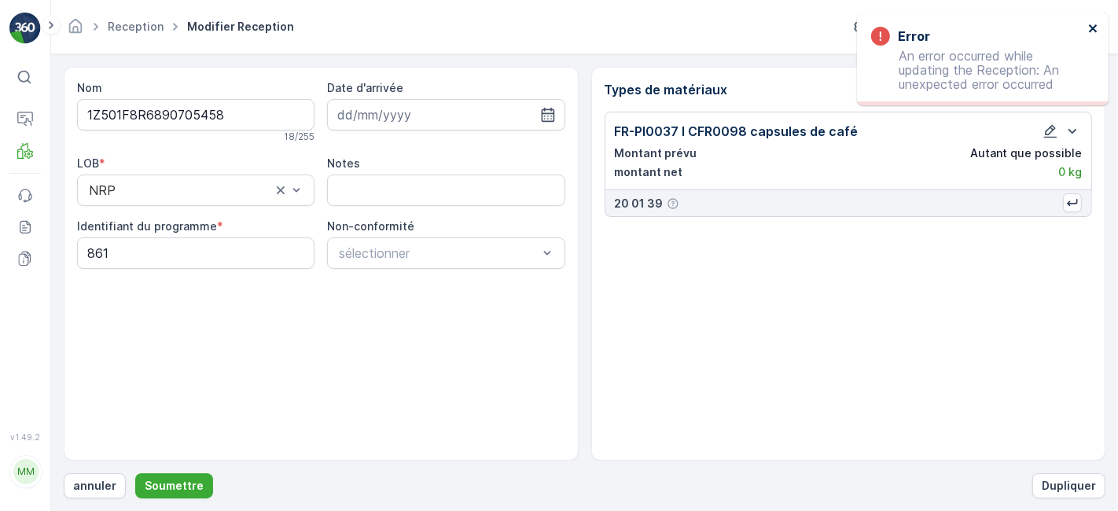
click at [1093, 24] on icon "close" at bounding box center [1093, 28] width 11 height 13
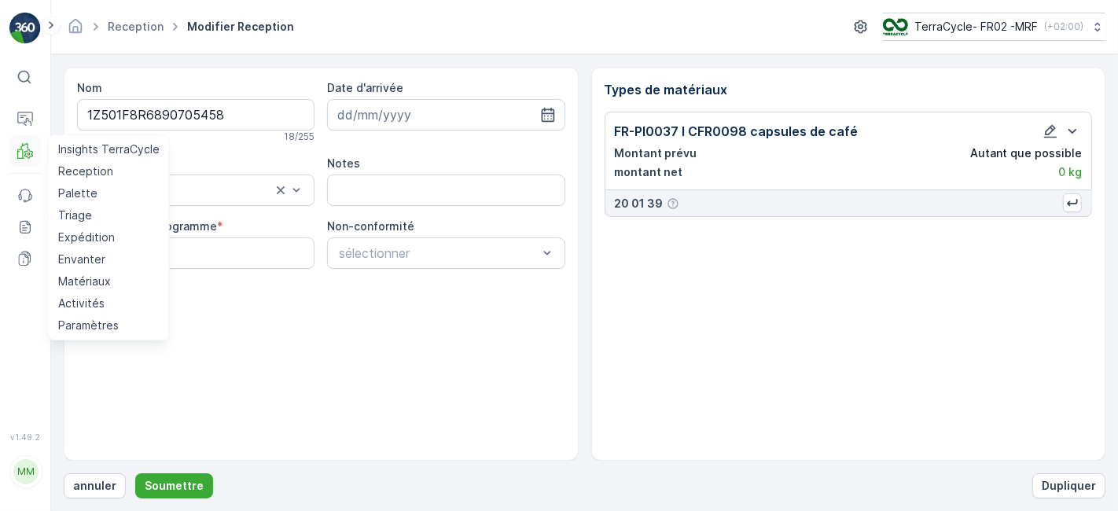
click at [28, 149] on icon at bounding box center [28, 153] width 8 height 9
click at [85, 172] on p "Reception" at bounding box center [85, 172] width 55 height 16
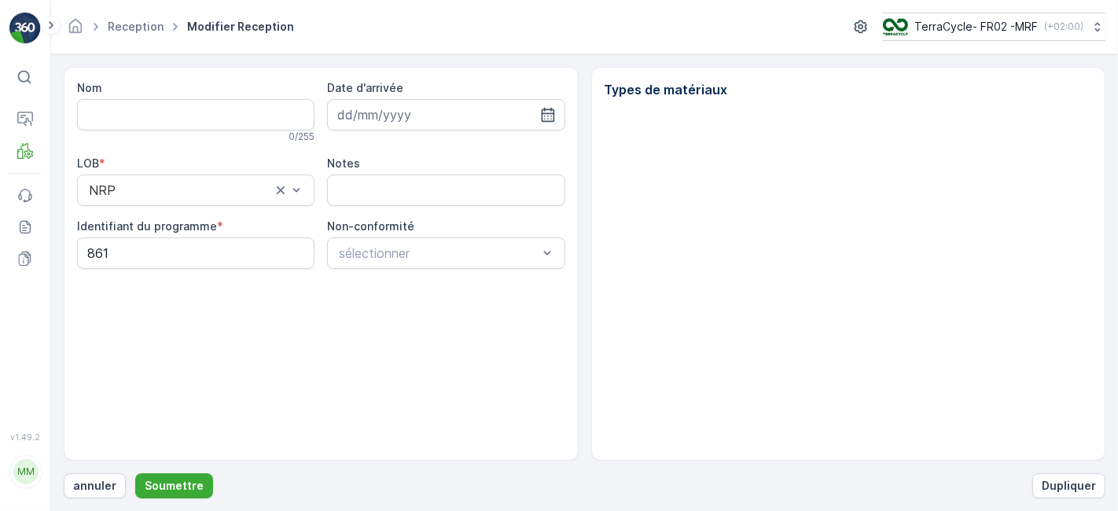
type input "1Z501F8R6890705458"
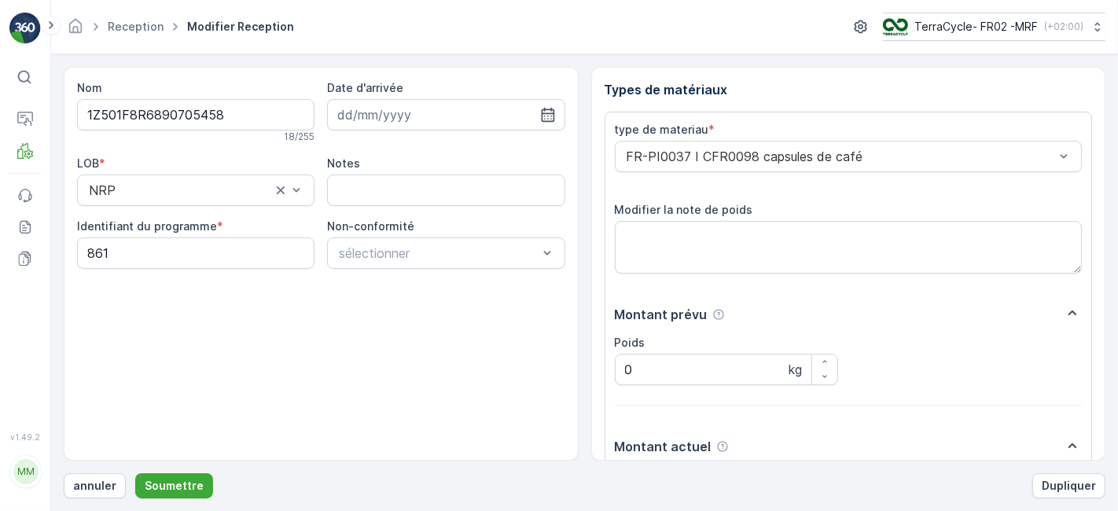
scroll to position [193, 0]
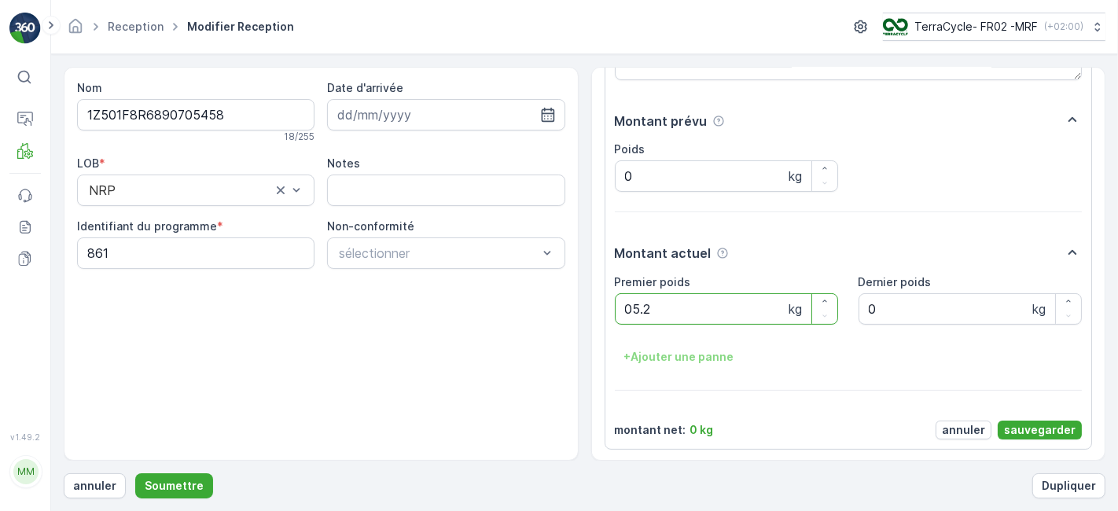
type poids "05.28"
click at [1031, 429] on p "sauvegarder" at bounding box center [1040, 430] width 72 height 16
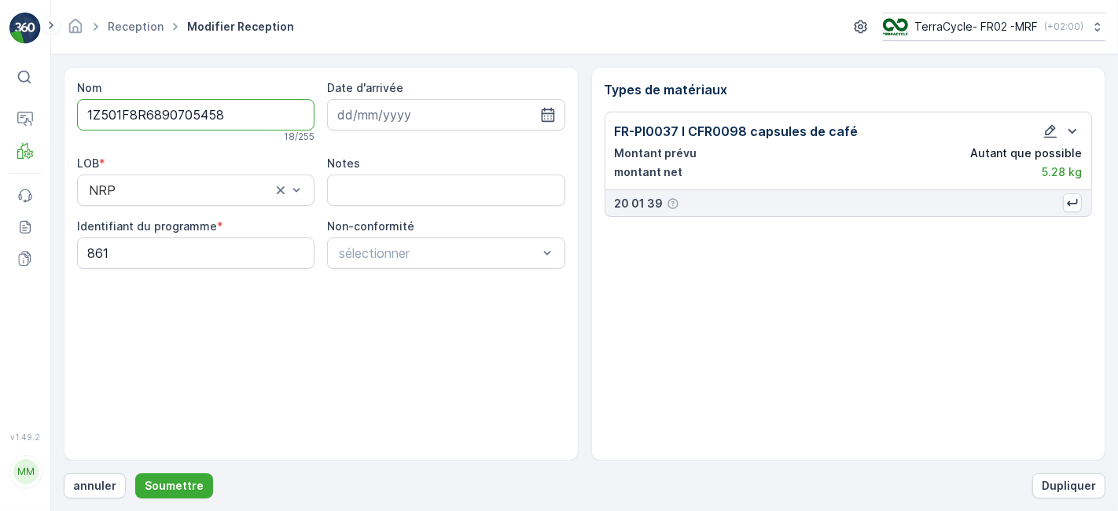
scroll to position [0, 0]
click at [178, 481] on p "Soumettre" at bounding box center [174, 486] width 59 height 16
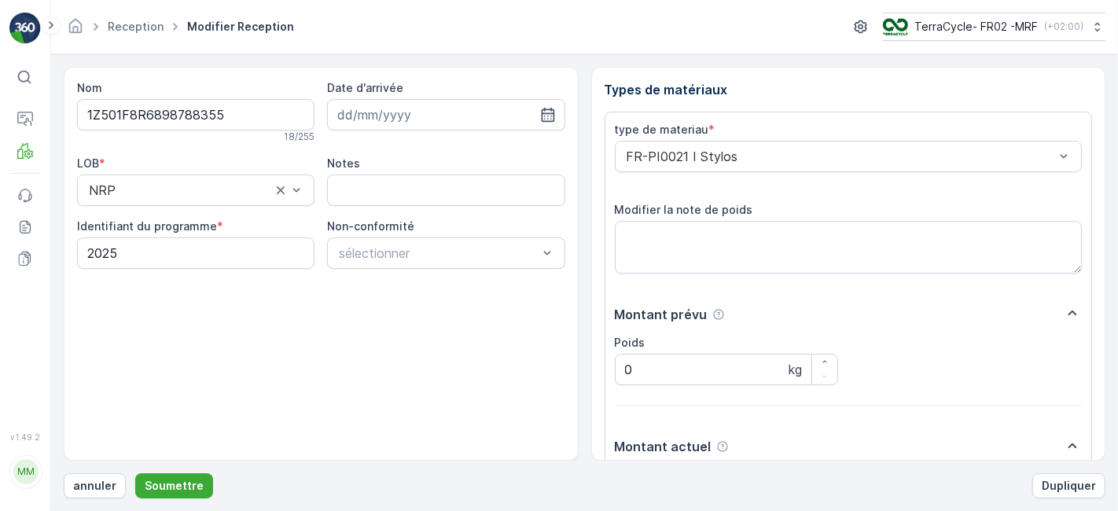
scroll to position [193, 0]
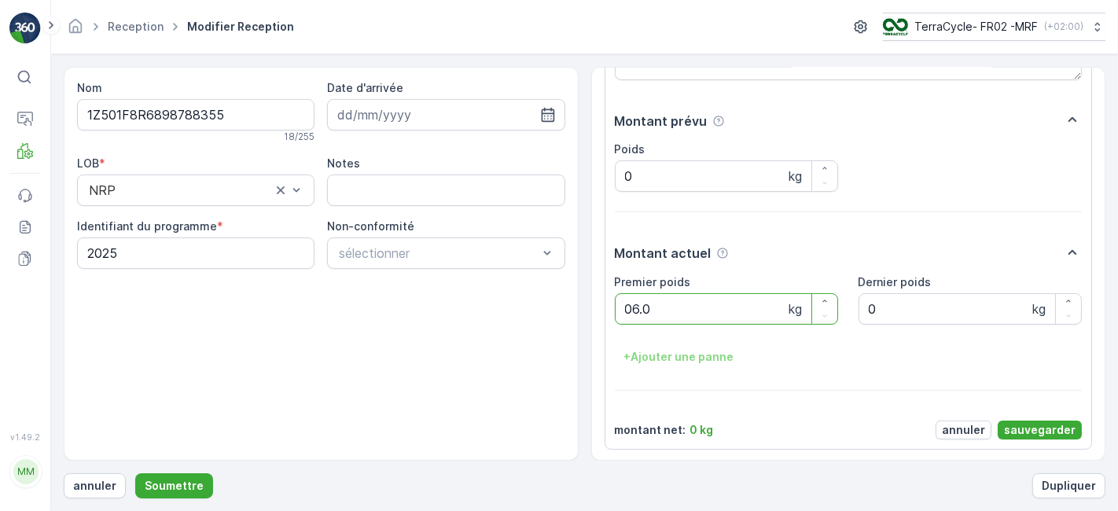
type poids "06.06"
click at [1038, 427] on p "sauvegarder" at bounding box center [1040, 430] width 72 height 16
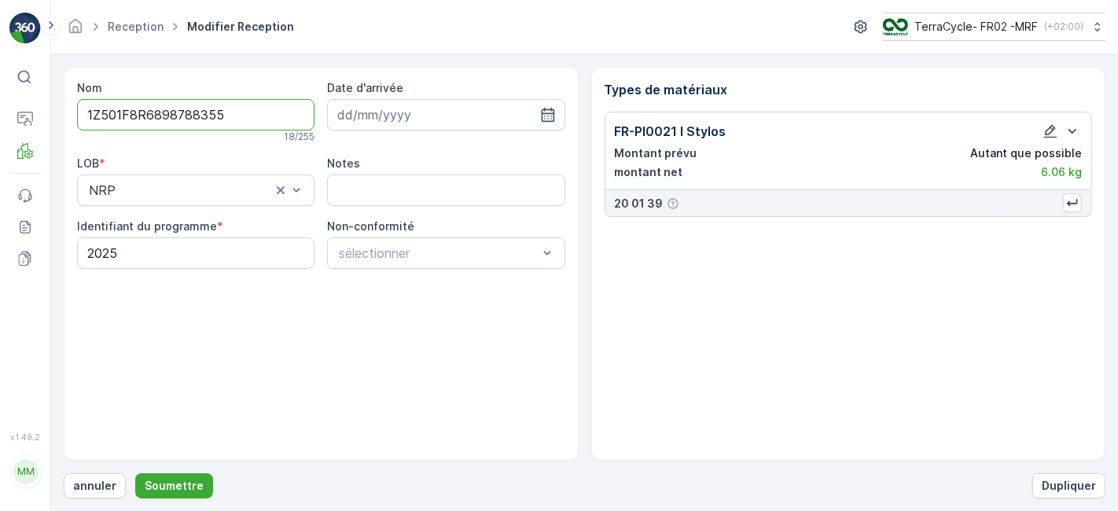
scroll to position [0, 0]
click at [193, 488] on p "Soumettre" at bounding box center [174, 486] width 59 height 16
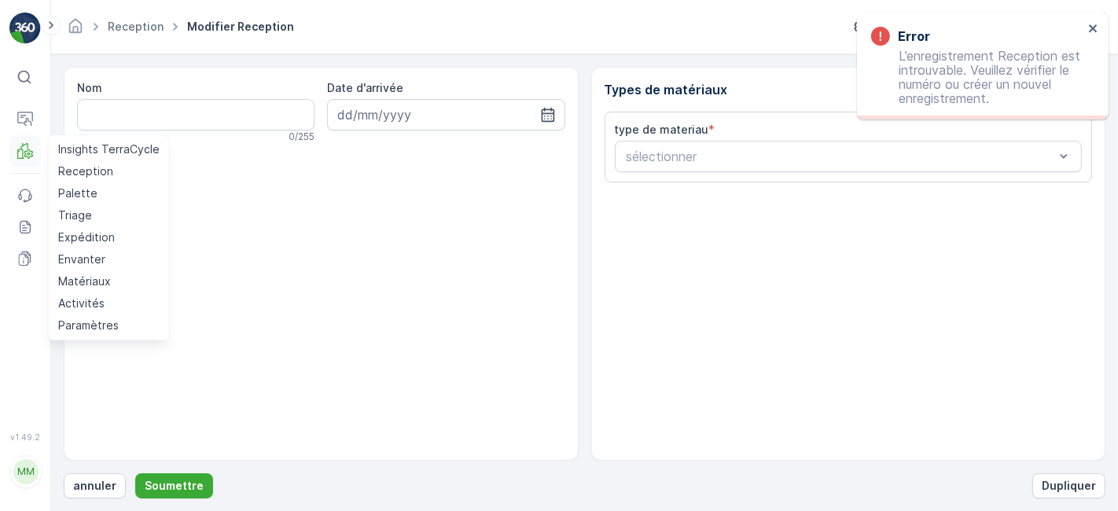
click at [26, 151] on icon at bounding box center [28, 153] width 8 height 9
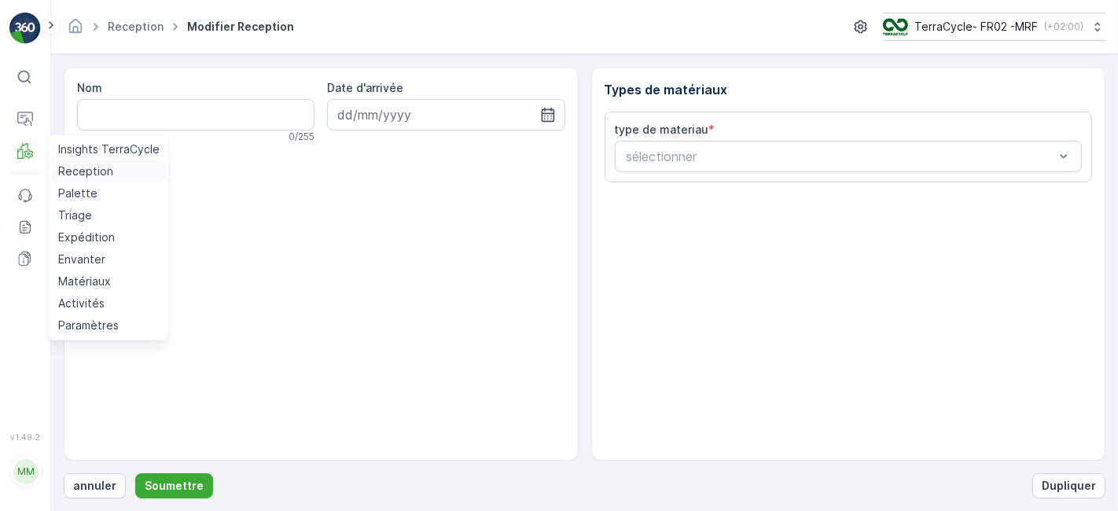
click at [73, 169] on p "Reception" at bounding box center [85, 172] width 55 height 16
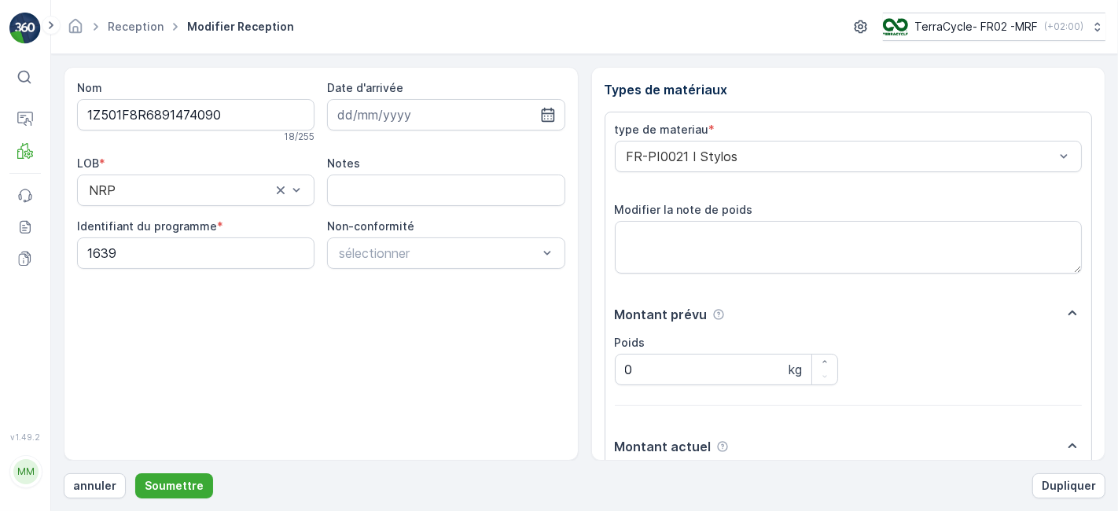
scroll to position [193, 0]
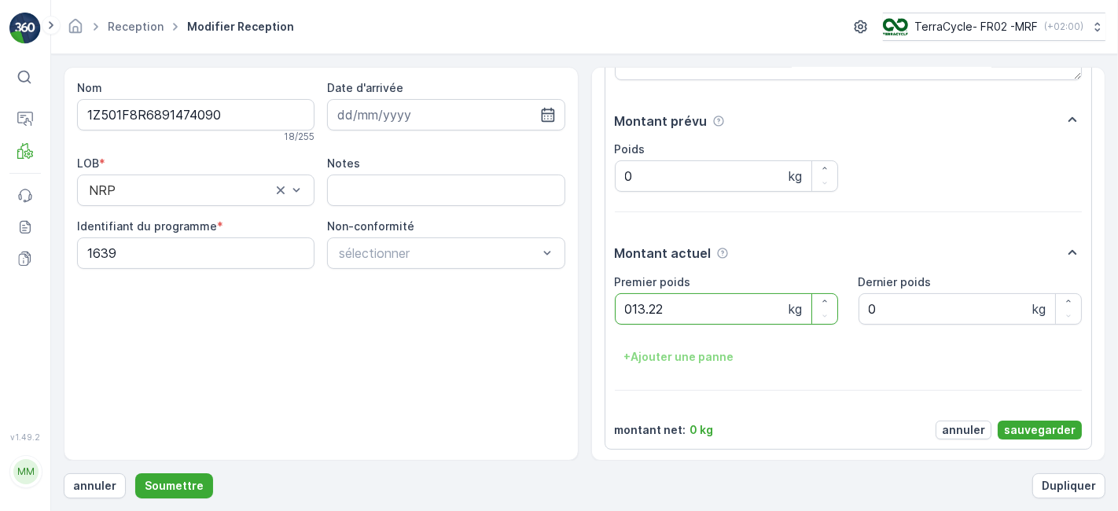
type poids "013.22"
click at [1039, 423] on p "sauvegarder" at bounding box center [1040, 430] width 72 height 16
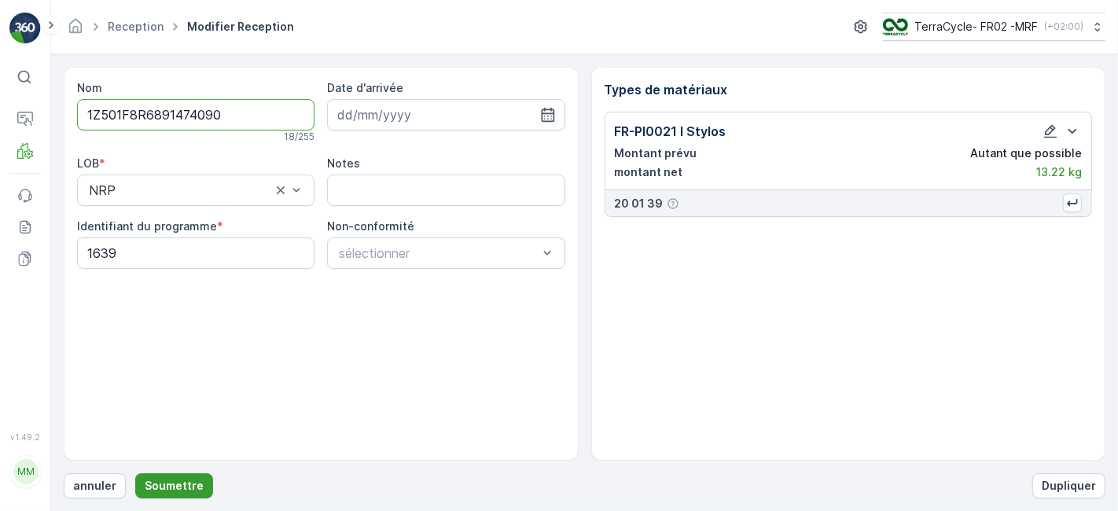
click at [174, 479] on p "Soumettre" at bounding box center [174, 486] width 59 height 16
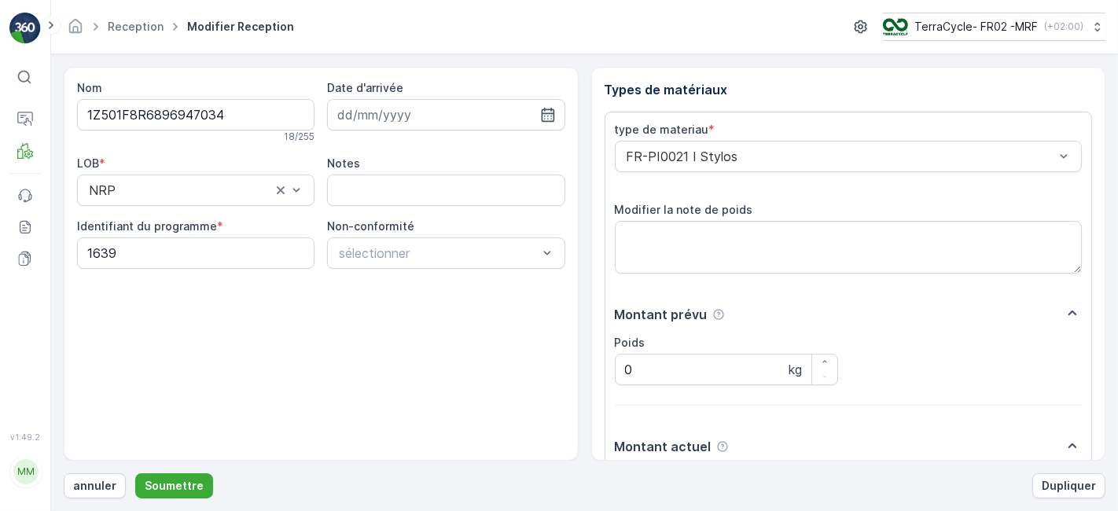
scroll to position [193, 0]
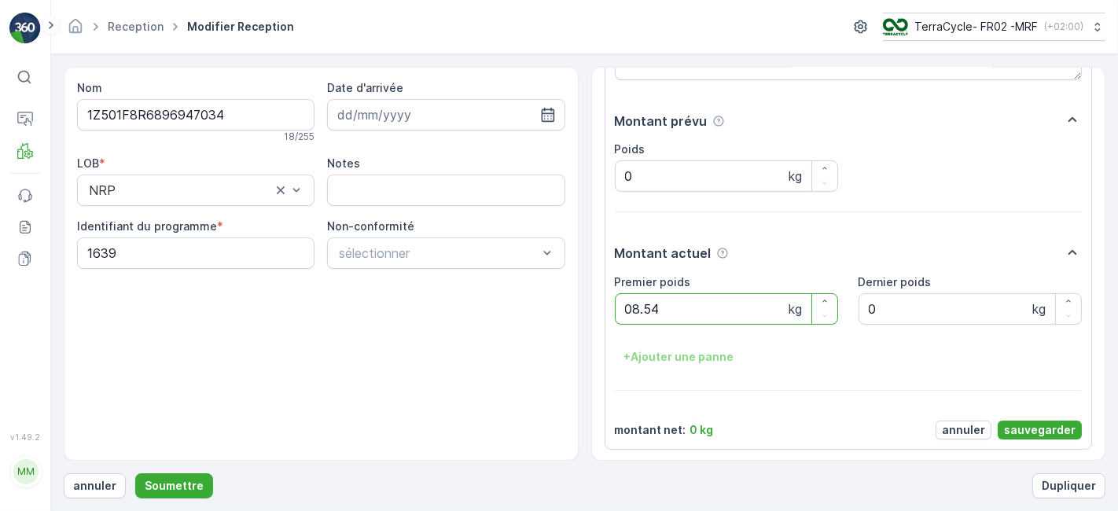
type poids "08.54"
click at [1010, 428] on p "sauvegarder" at bounding box center [1040, 430] width 72 height 16
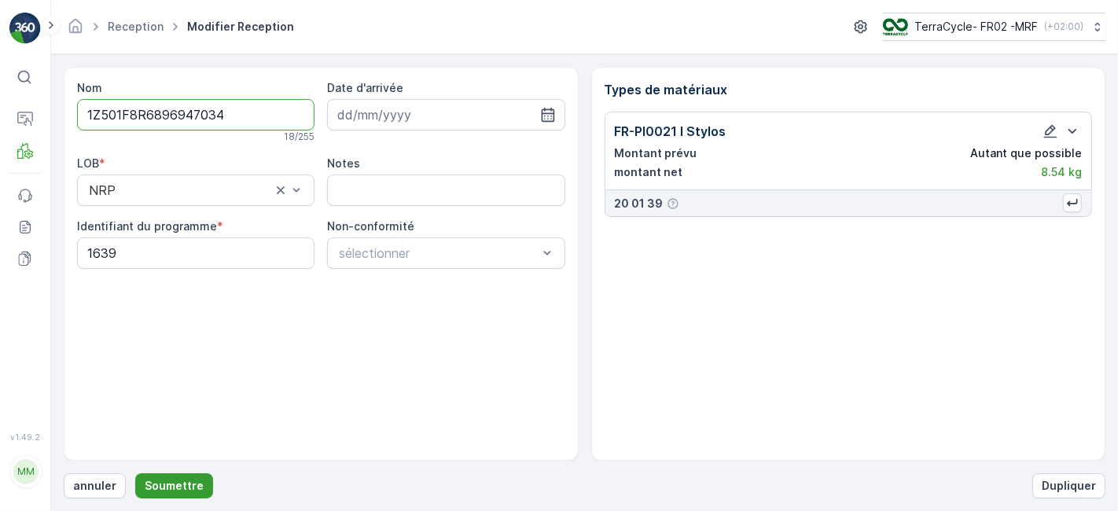
click at [179, 485] on p "Soumettre" at bounding box center [174, 486] width 59 height 16
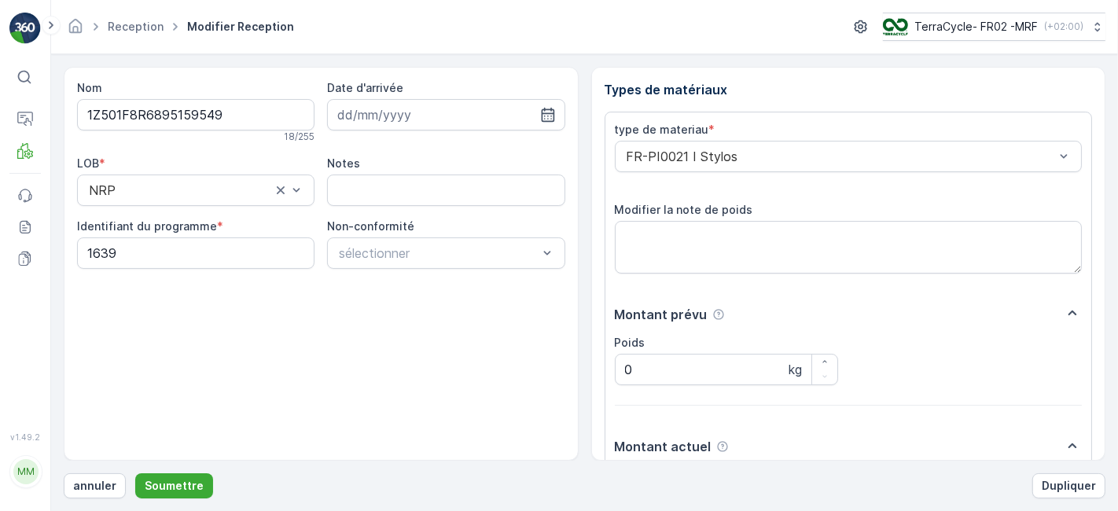
scroll to position [193, 0]
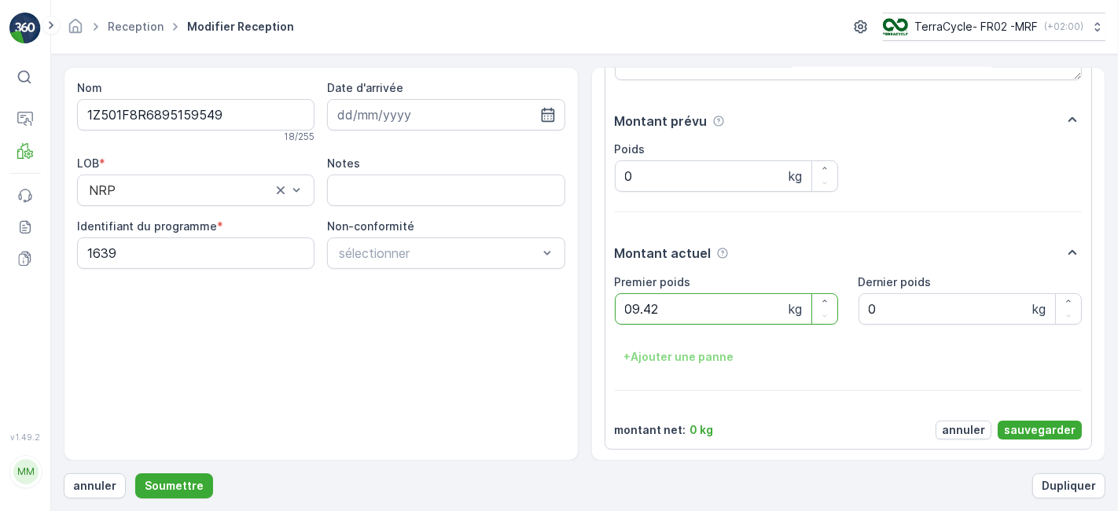
type poids "09.42"
click at [1059, 425] on p "sauvegarder" at bounding box center [1040, 430] width 72 height 16
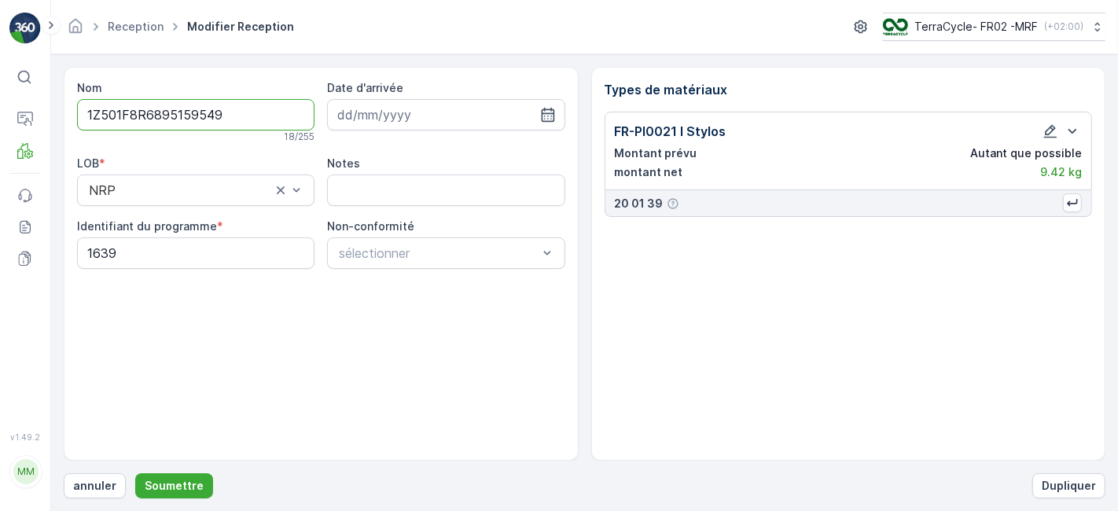
scroll to position [0, 0]
click at [152, 481] on p "Soumettre" at bounding box center [174, 486] width 59 height 16
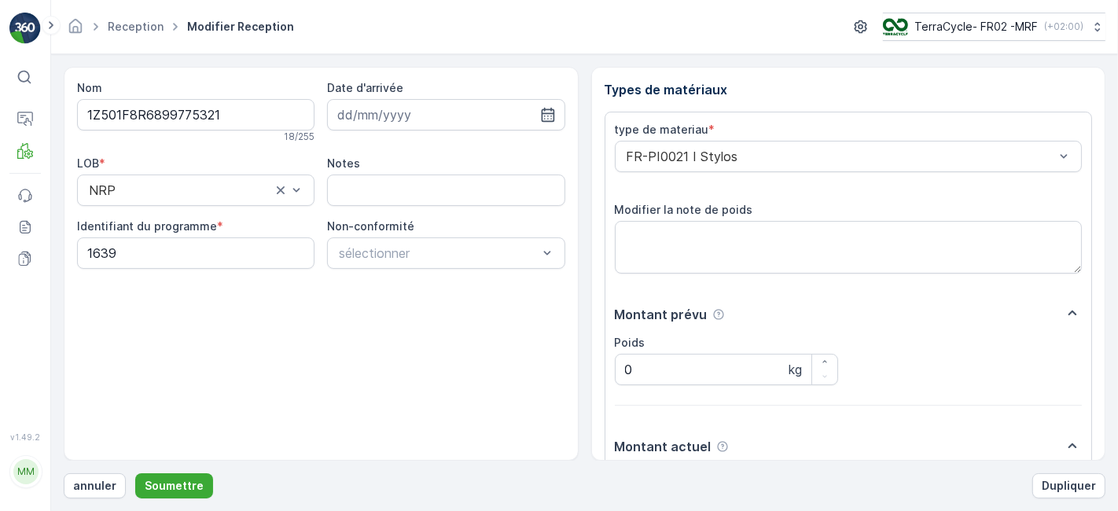
scroll to position [193, 0]
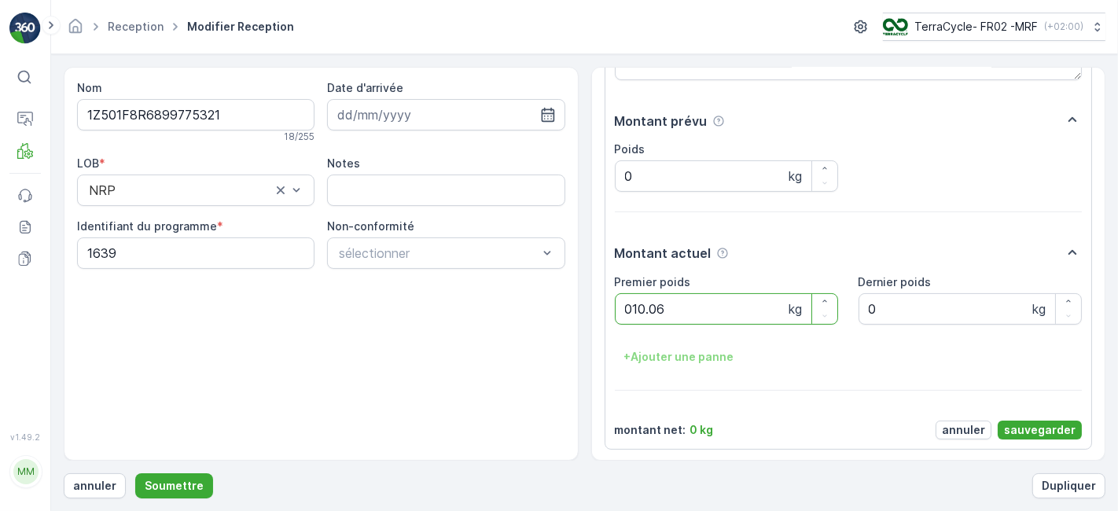
type poids "010.06"
click at [1013, 423] on p "sauvegarder" at bounding box center [1040, 430] width 72 height 16
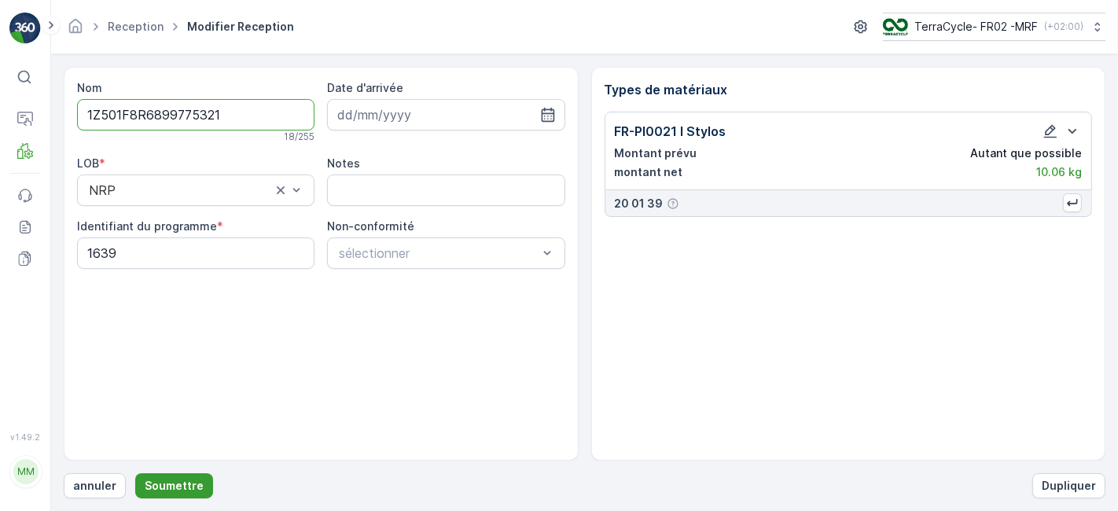
click at [163, 482] on p "Soumettre" at bounding box center [174, 486] width 59 height 16
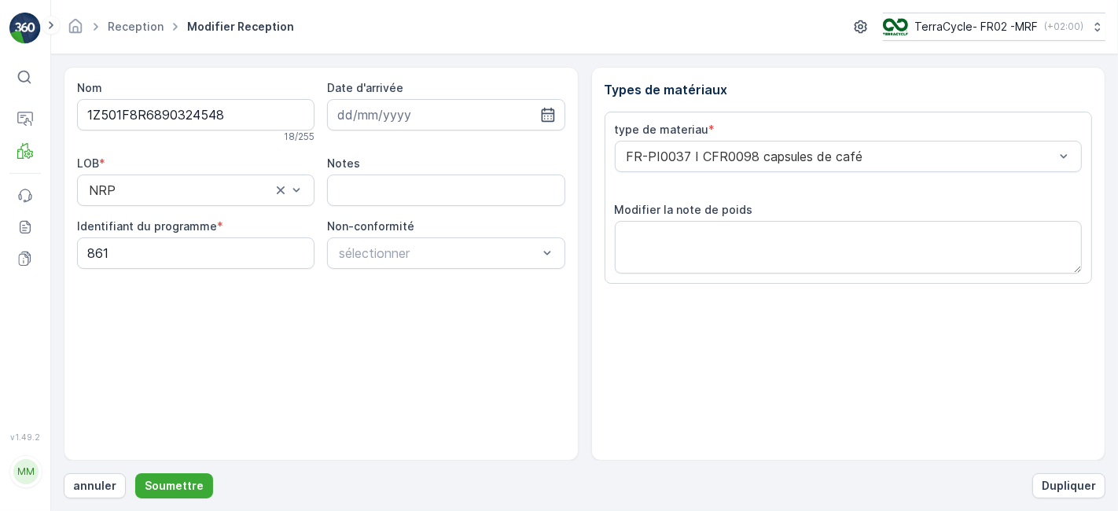
scroll to position [193, 0]
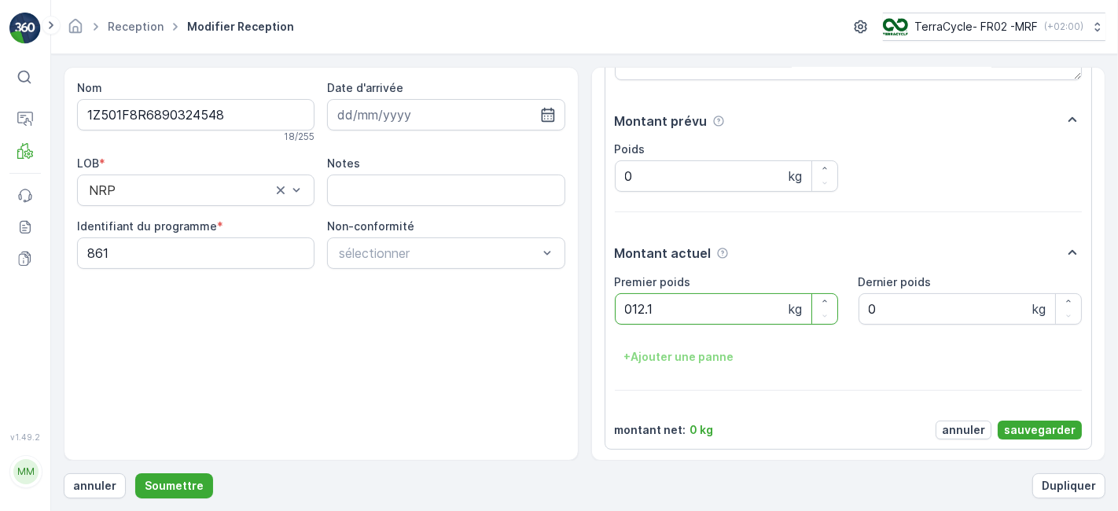
type poids "012.12"
click at [1022, 425] on p "sauvegarder" at bounding box center [1040, 430] width 72 height 16
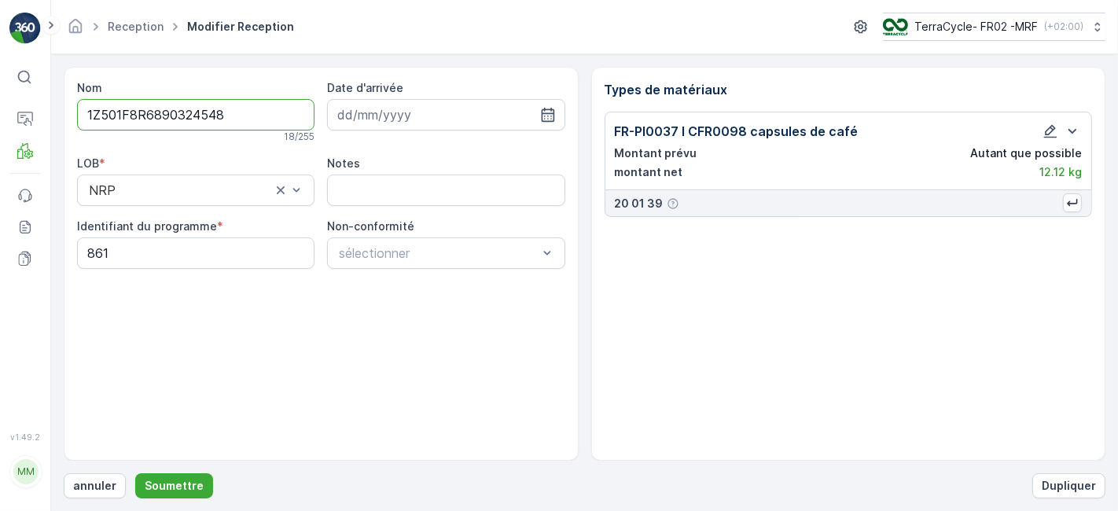
scroll to position [0, 0]
click at [186, 486] on p "Soumettre" at bounding box center [174, 486] width 59 height 16
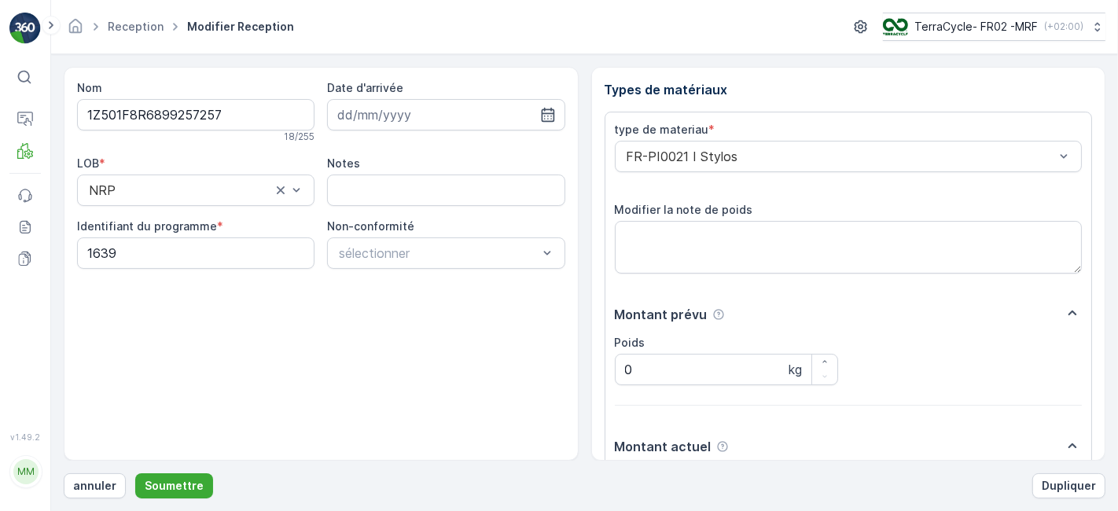
scroll to position [193, 0]
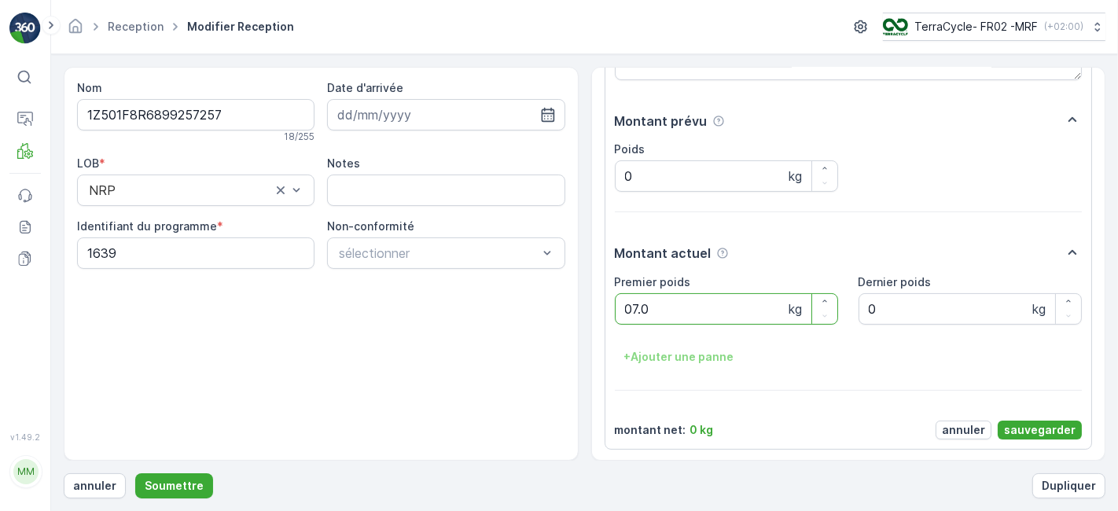
type poids "07.08"
click at [1008, 428] on p "sauvegarder" at bounding box center [1040, 430] width 72 height 16
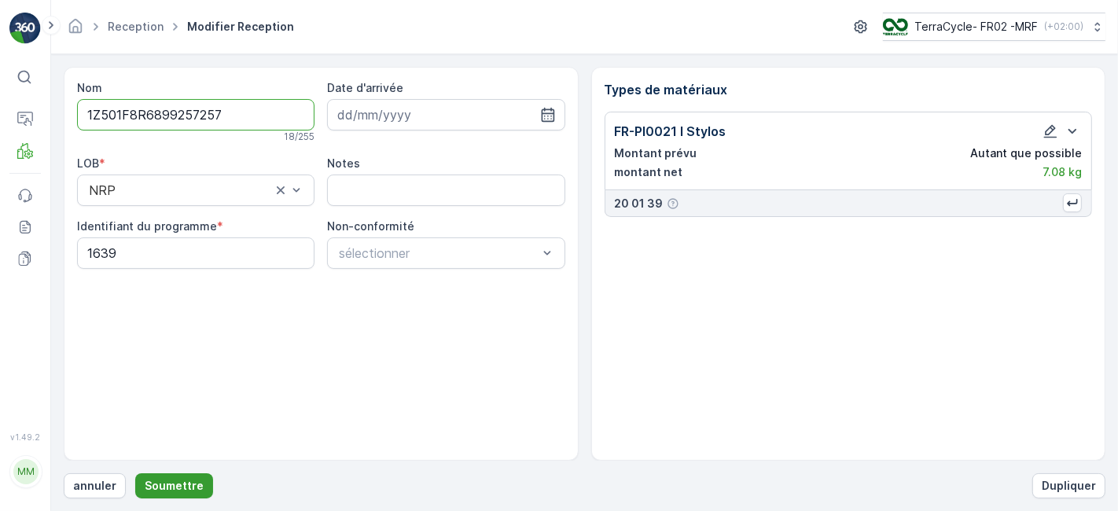
click at [171, 484] on p "Soumettre" at bounding box center [174, 486] width 59 height 16
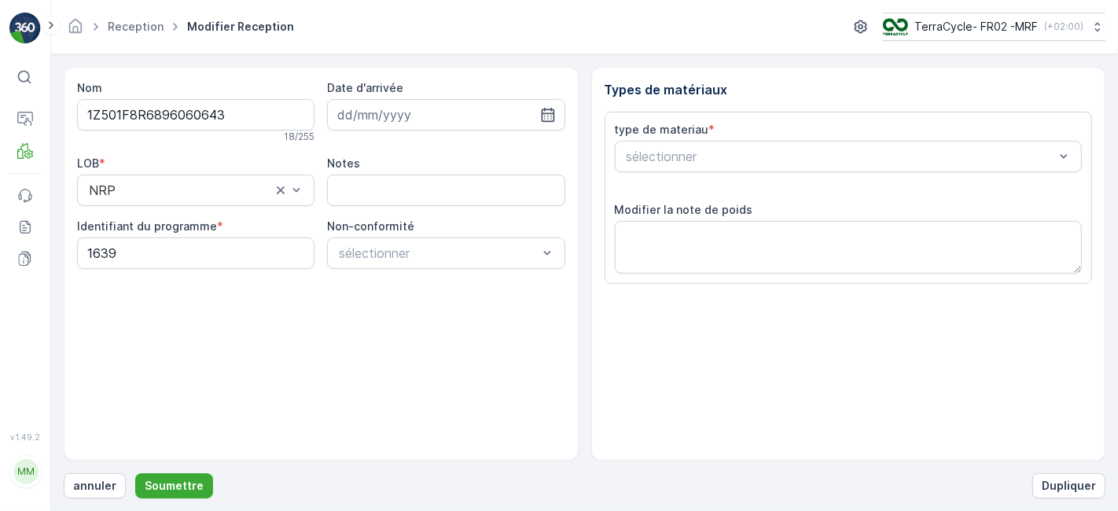
scroll to position [193, 0]
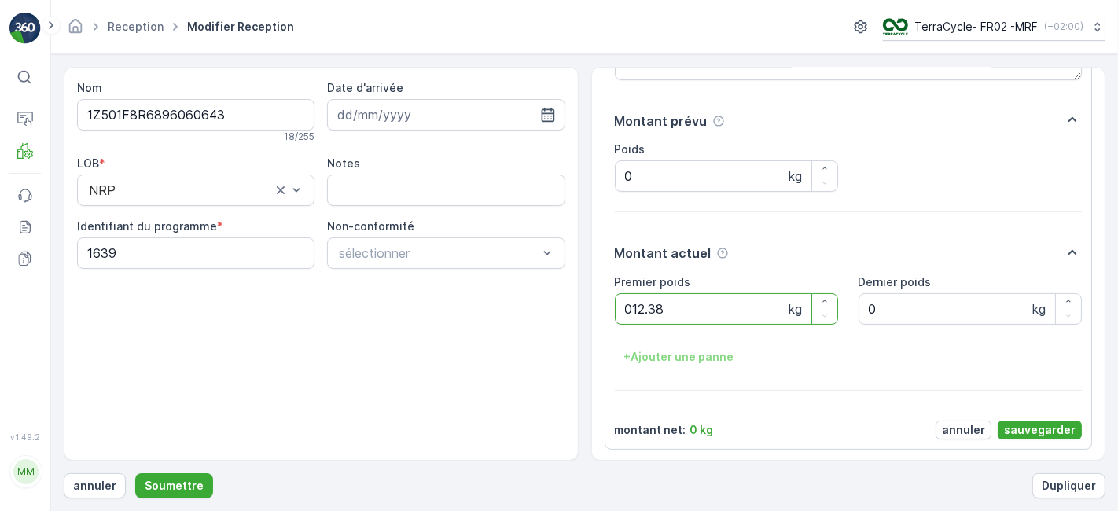
type poids "012.38"
click at [1015, 422] on p "sauvegarder" at bounding box center [1040, 430] width 72 height 16
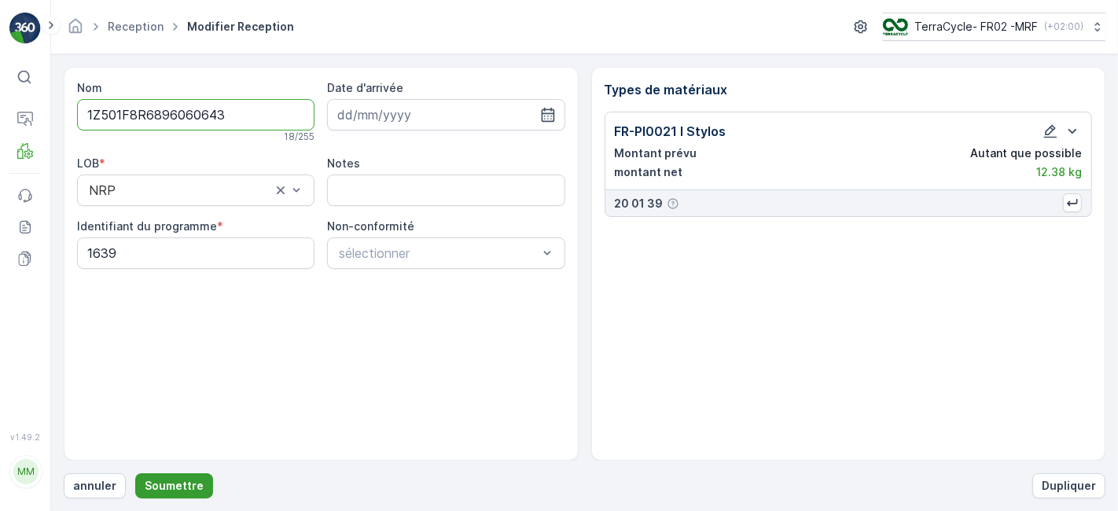
click at [175, 487] on p "Soumettre" at bounding box center [174, 486] width 59 height 16
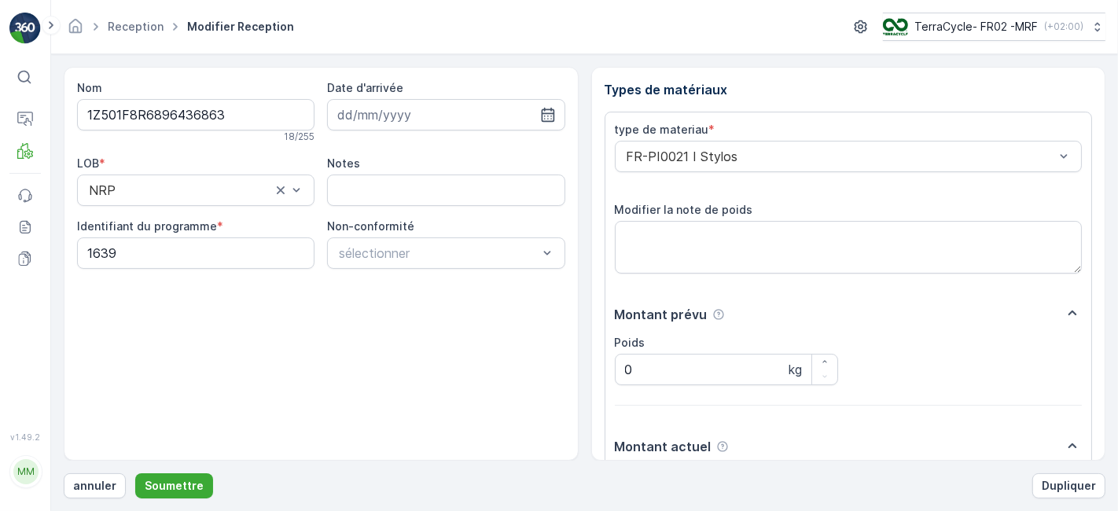
scroll to position [193, 0]
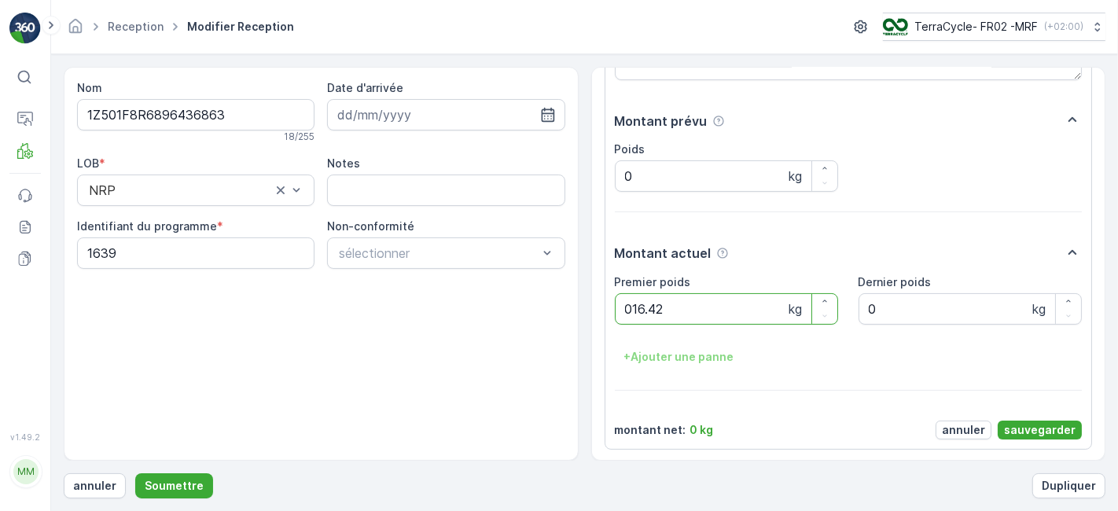
type poids "016.42"
click at [1044, 433] on p "sauvegarder" at bounding box center [1040, 430] width 72 height 16
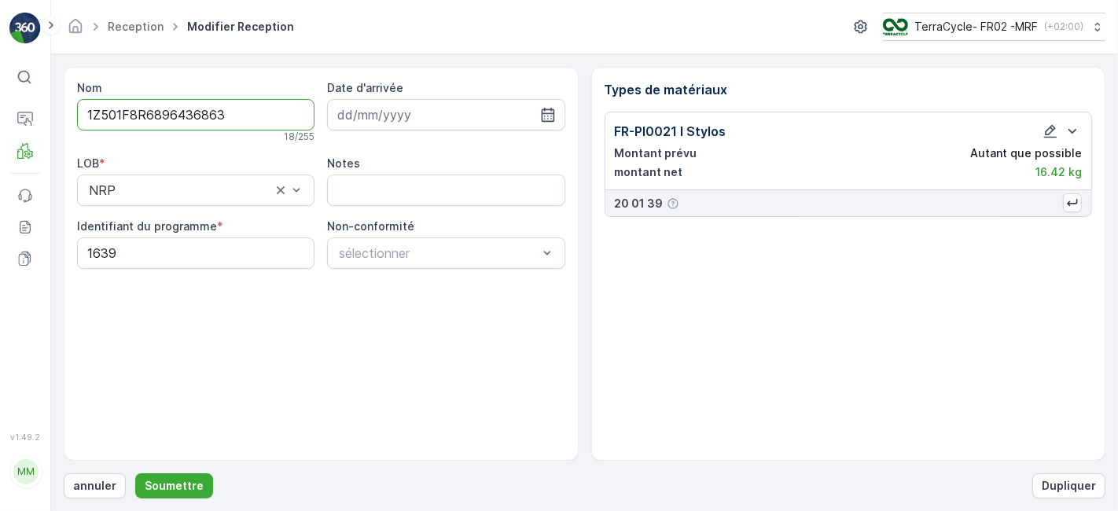
scroll to position [0, 0]
click at [164, 495] on button "Soumettre" at bounding box center [174, 485] width 78 height 25
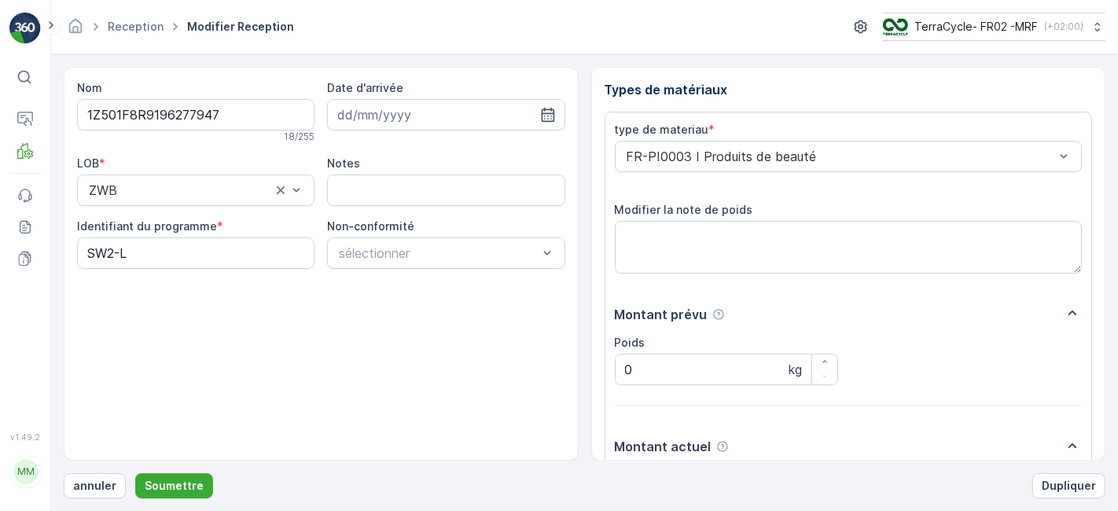
scroll to position [193, 0]
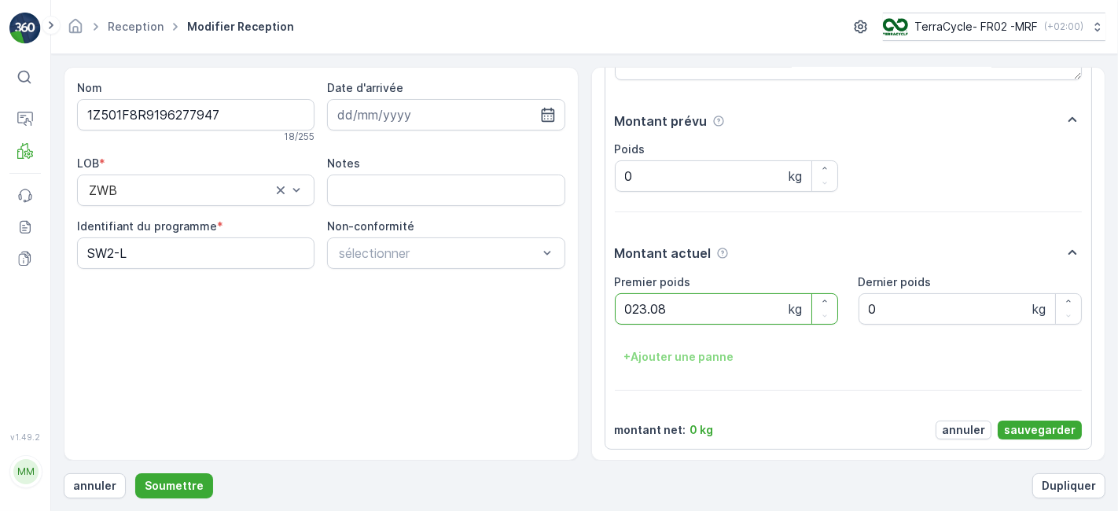
type poids "023.08"
click at [1033, 422] on p "sauvegarder" at bounding box center [1040, 430] width 72 height 16
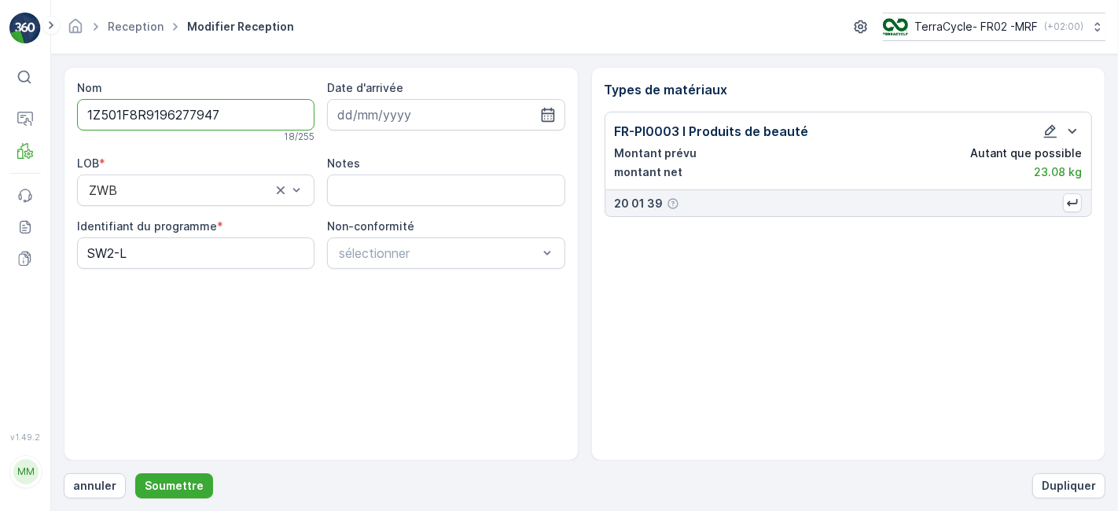
scroll to position [0, 0]
click at [161, 482] on p "Soumettre" at bounding box center [174, 486] width 59 height 16
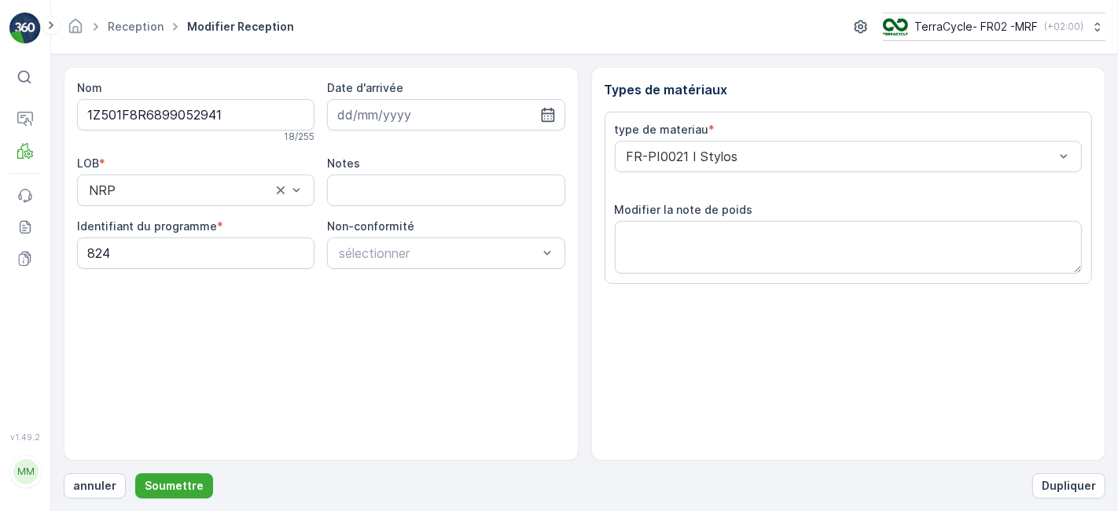
scroll to position [193, 0]
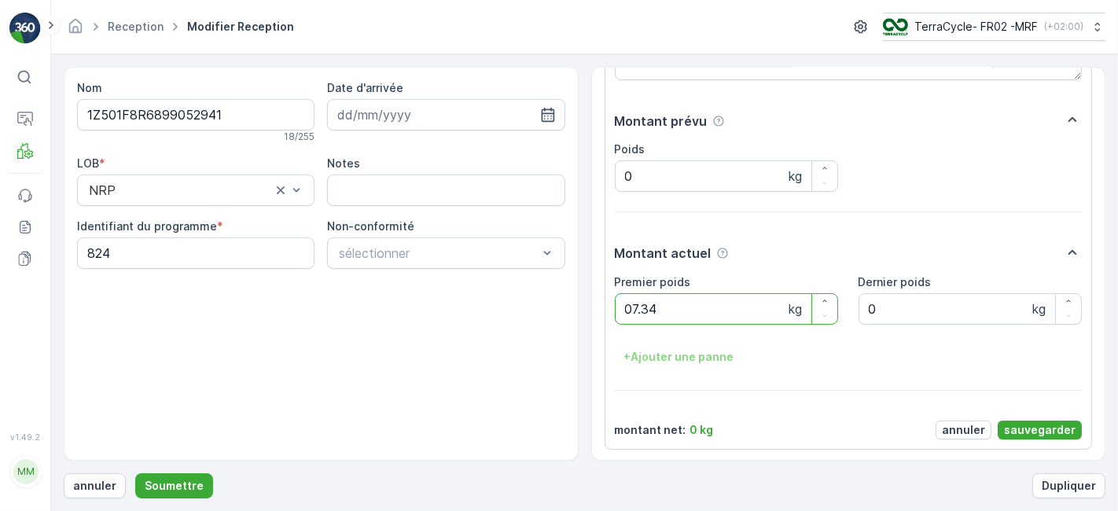
type poids "07.34"
click at [1017, 428] on p "sauvegarder" at bounding box center [1040, 430] width 72 height 16
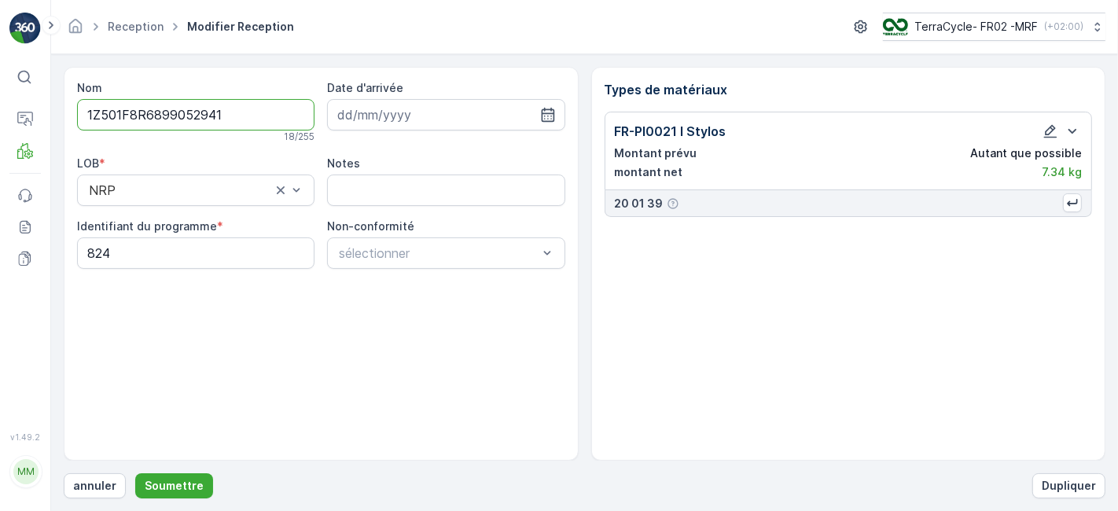
scroll to position [0, 0]
click at [171, 484] on p "Soumettre" at bounding box center [174, 486] width 59 height 16
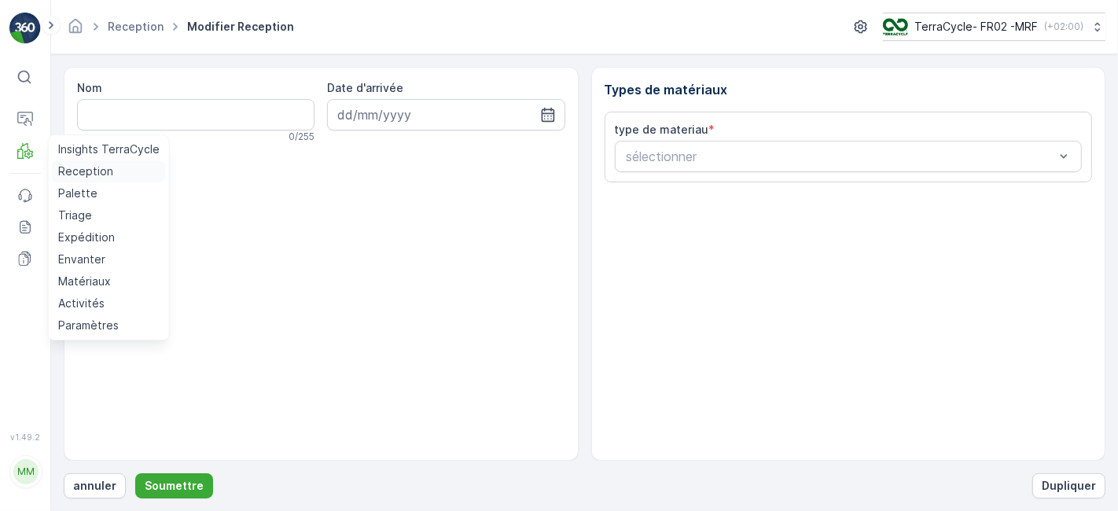
click at [75, 167] on p "Reception" at bounding box center [85, 172] width 55 height 16
click at [68, 172] on p "Reception" at bounding box center [85, 172] width 55 height 16
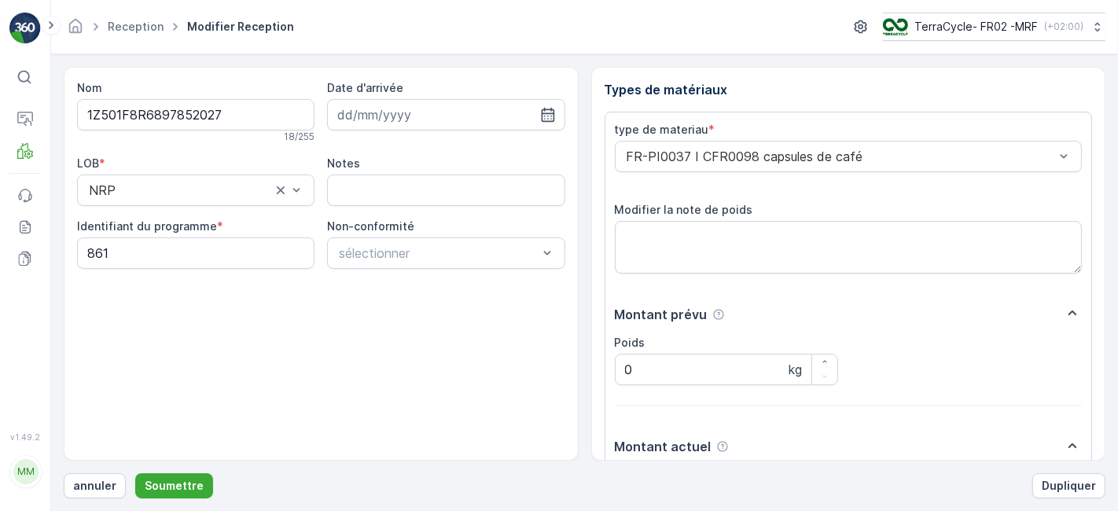
scroll to position [193, 0]
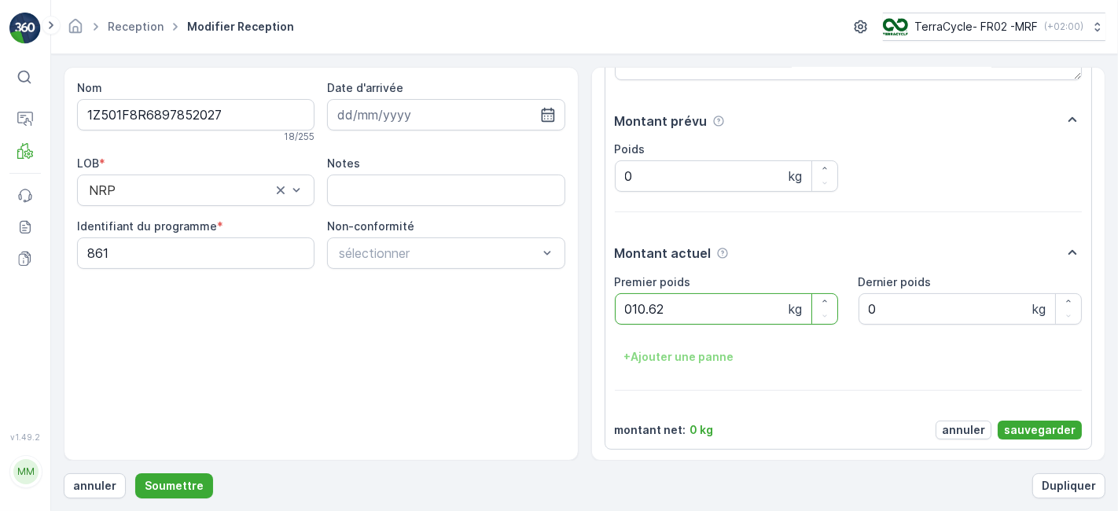
type poids "010.62"
click at [1039, 425] on p "sauvegarder" at bounding box center [1040, 430] width 72 height 16
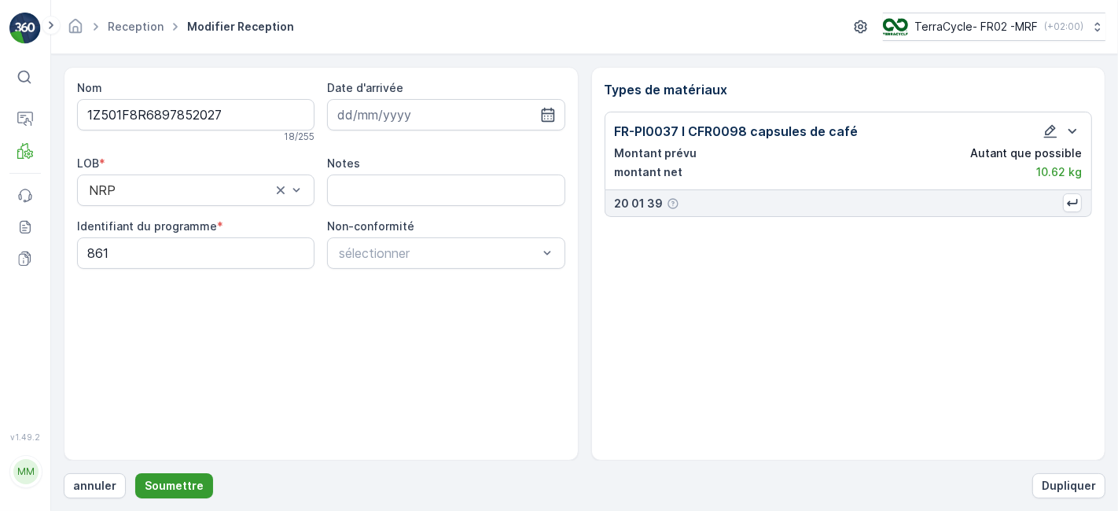
click at [179, 484] on p "Soumettre" at bounding box center [174, 486] width 59 height 16
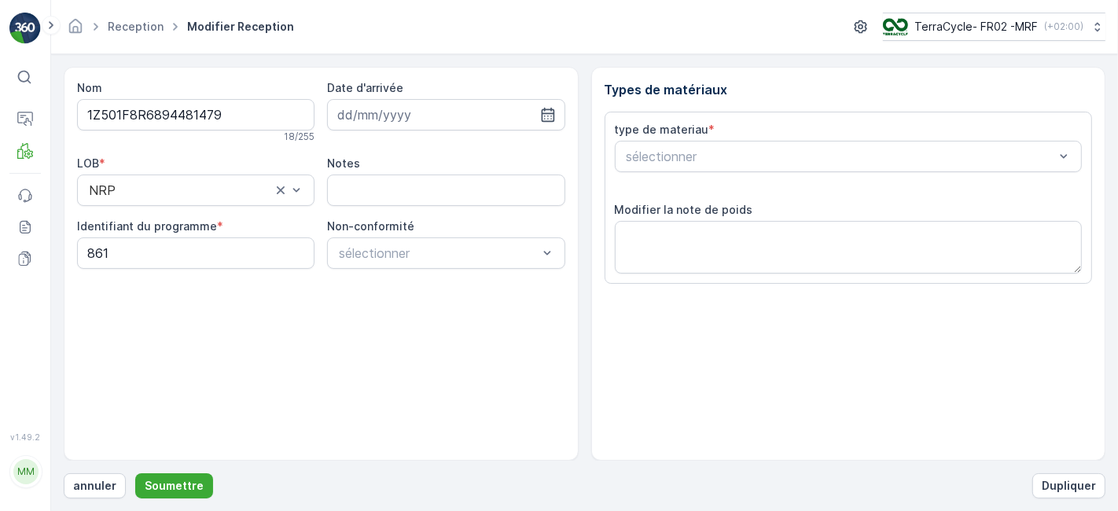
scroll to position [193, 0]
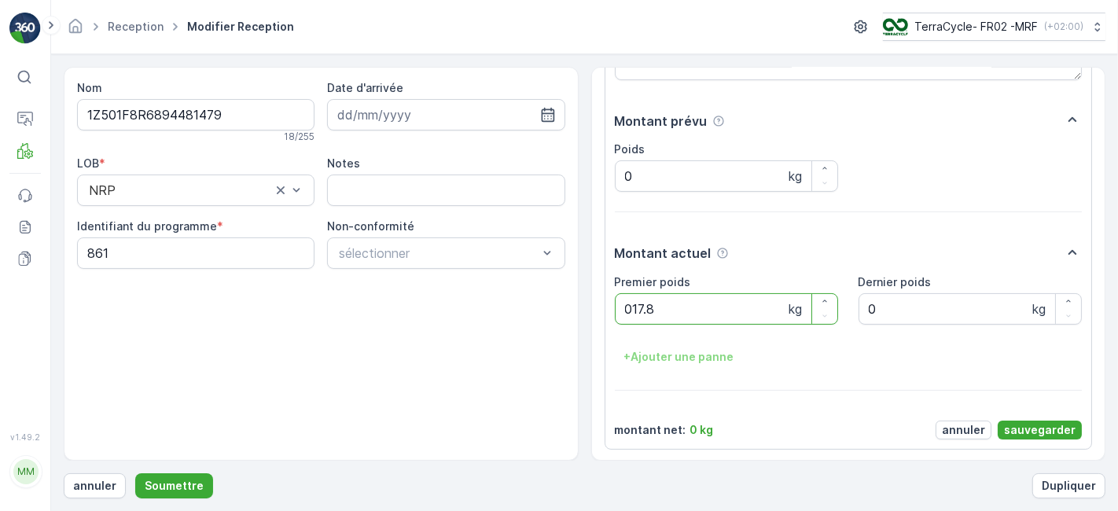
type poids "017.88"
click at [1023, 429] on p "sauvegarder" at bounding box center [1040, 430] width 72 height 16
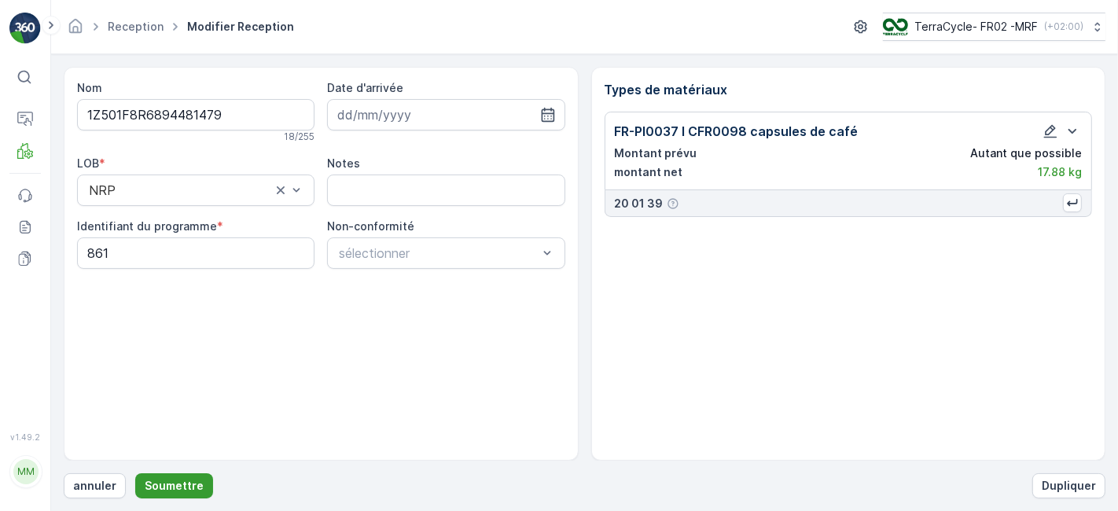
click at [168, 485] on p "Soumettre" at bounding box center [174, 486] width 59 height 16
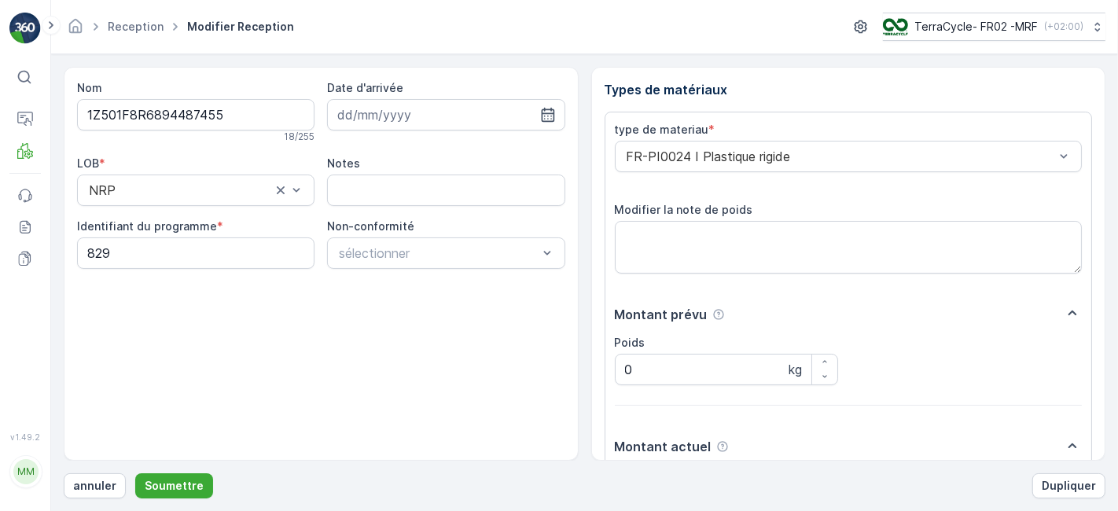
scroll to position [193, 0]
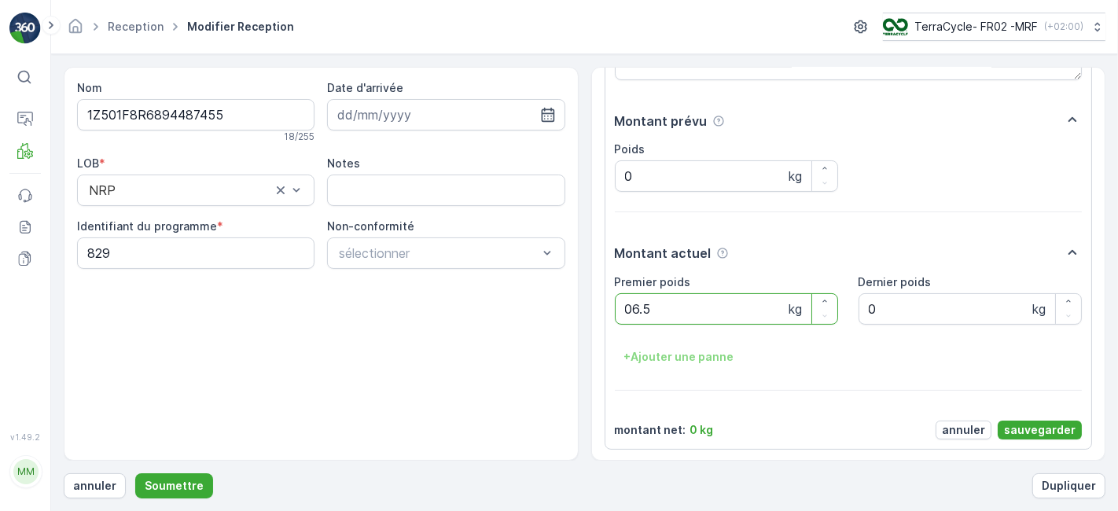
type poids "06.58"
click at [1015, 430] on p "sauvegarder" at bounding box center [1040, 430] width 72 height 16
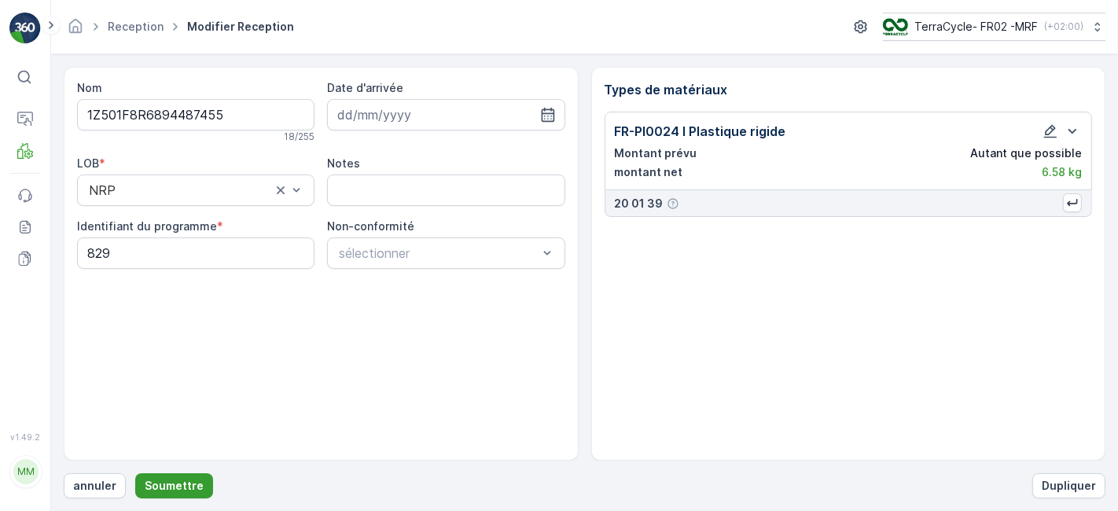
click at [171, 486] on p "Soumettre" at bounding box center [174, 486] width 59 height 16
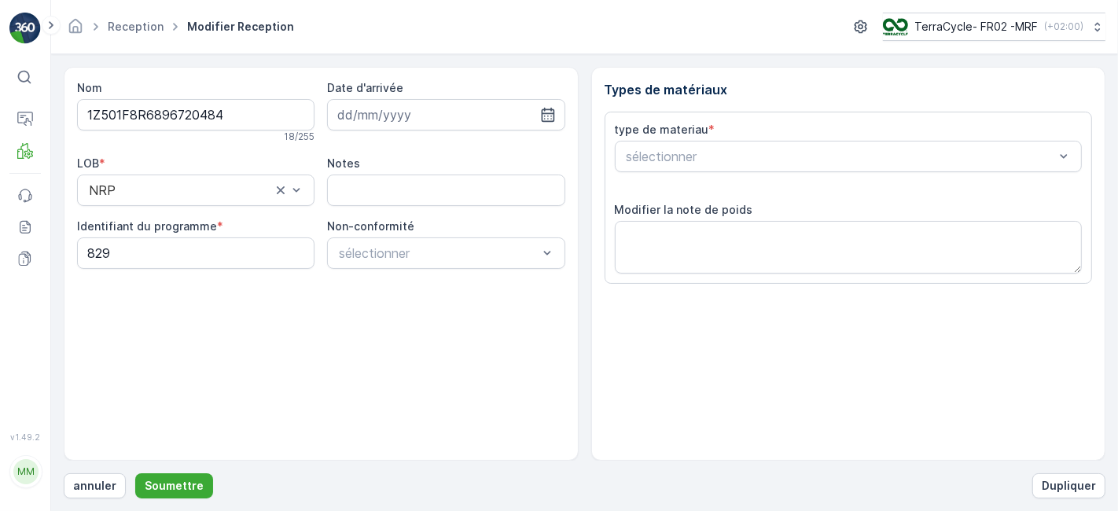
scroll to position [193, 0]
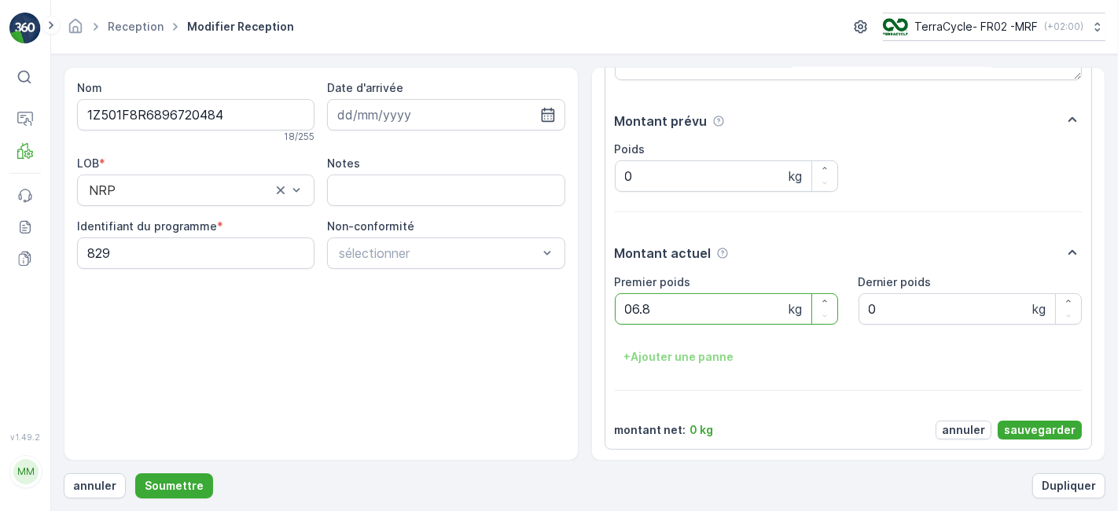
type poids "06.84"
click at [1057, 422] on p "sauvegarder" at bounding box center [1040, 430] width 72 height 16
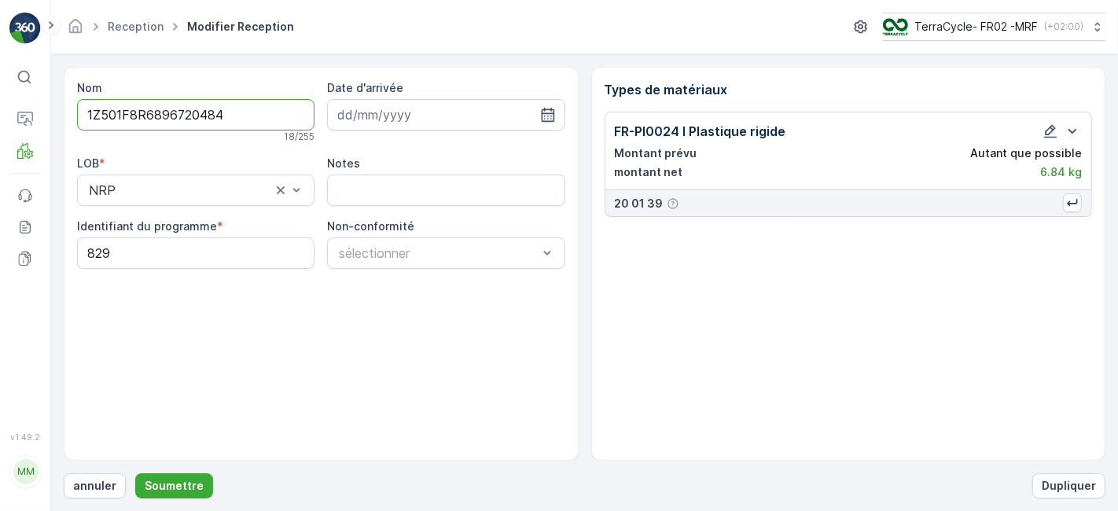
scroll to position [0, 0]
click at [166, 488] on p "Soumettre" at bounding box center [174, 486] width 59 height 16
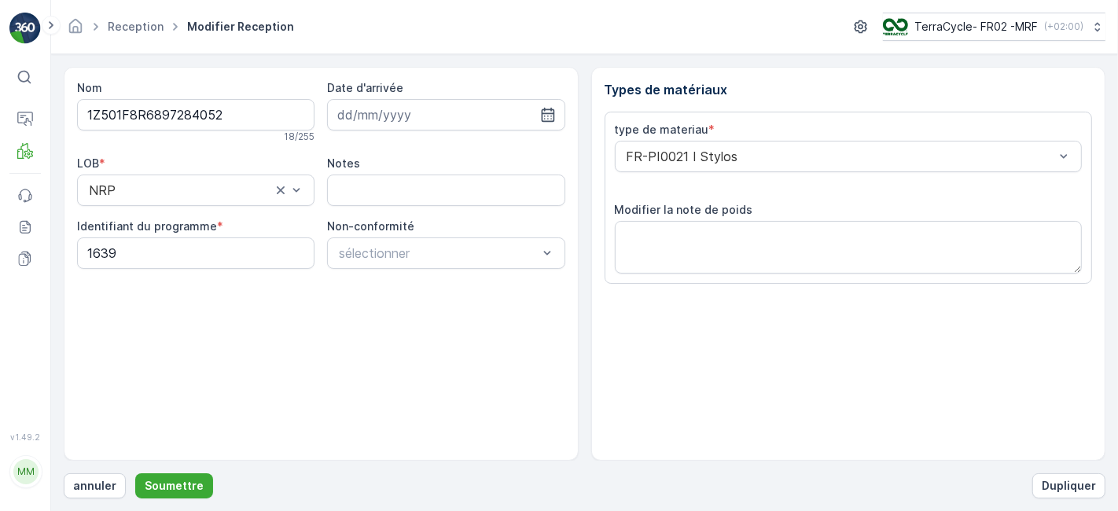
scroll to position [193, 0]
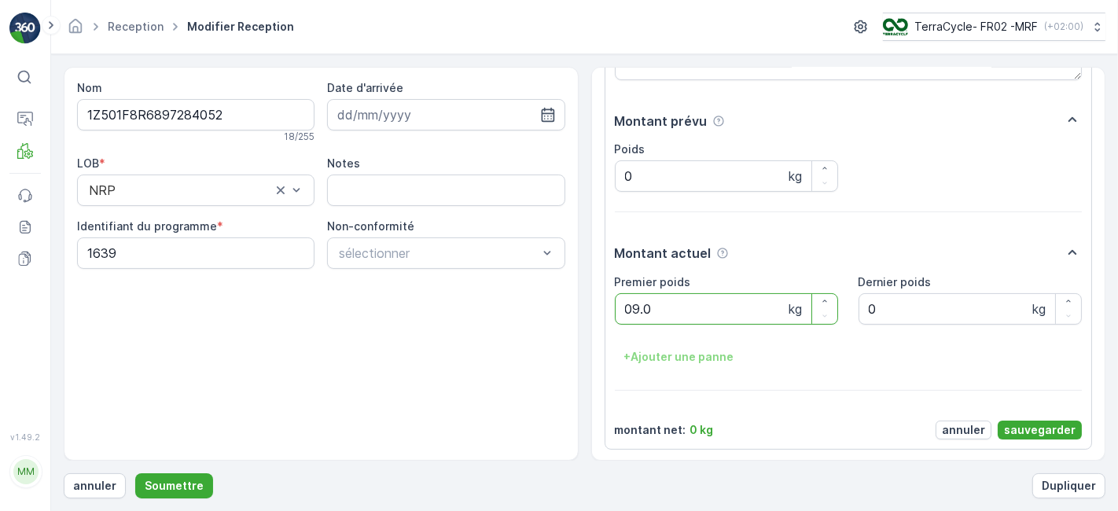
type poids "09.06"
click at [1039, 425] on p "sauvegarder" at bounding box center [1040, 430] width 72 height 16
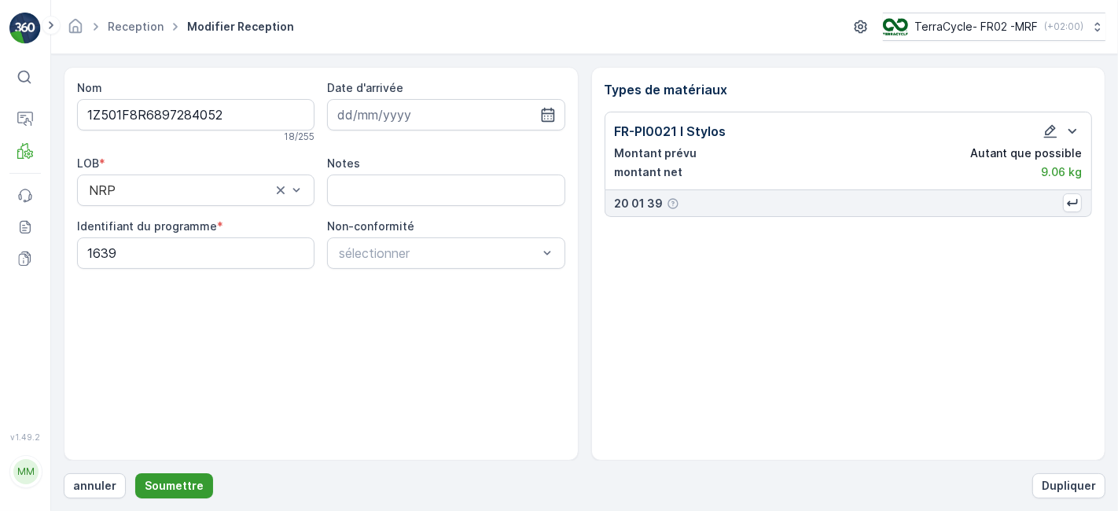
click at [174, 480] on p "Soumettre" at bounding box center [174, 486] width 59 height 16
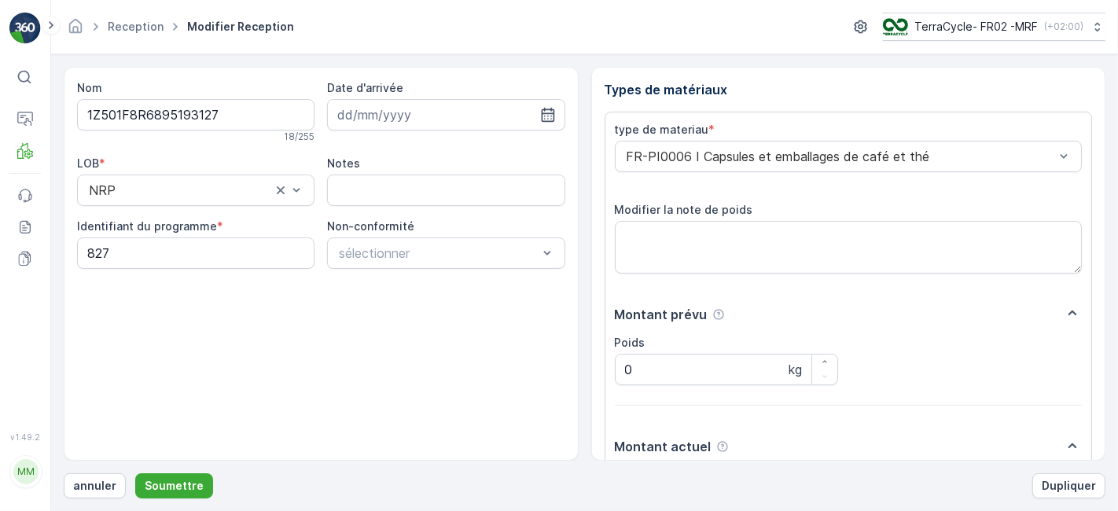
scroll to position [193, 0]
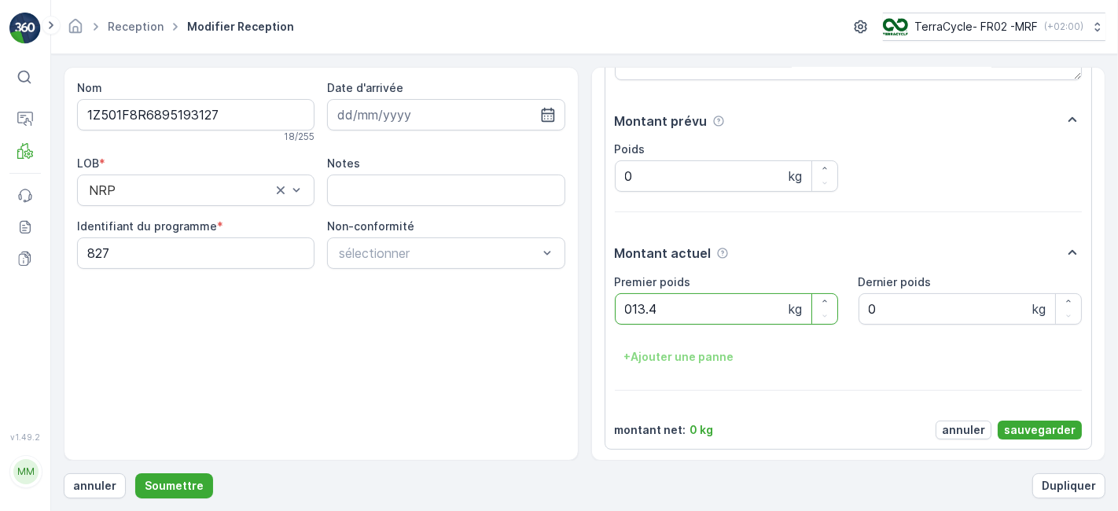
type poids "013.40"
click at [1038, 434] on p "sauvegarder" at bounding box center [1040, 430] width 72 height 16
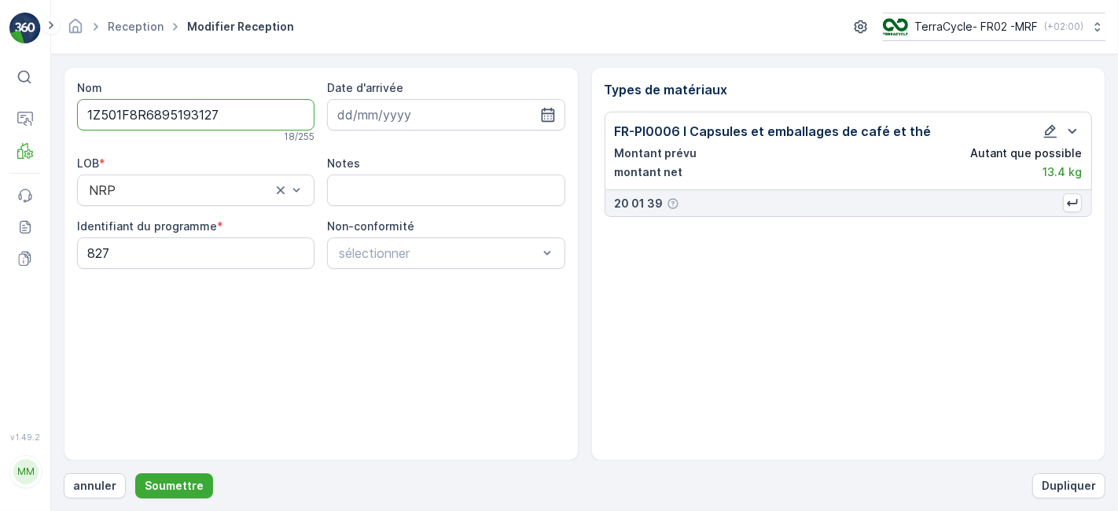
scroll to position [0, 0]
click at [186, 477] on button "Soumettre" at bounding box center [174, 485] width 78 height 25
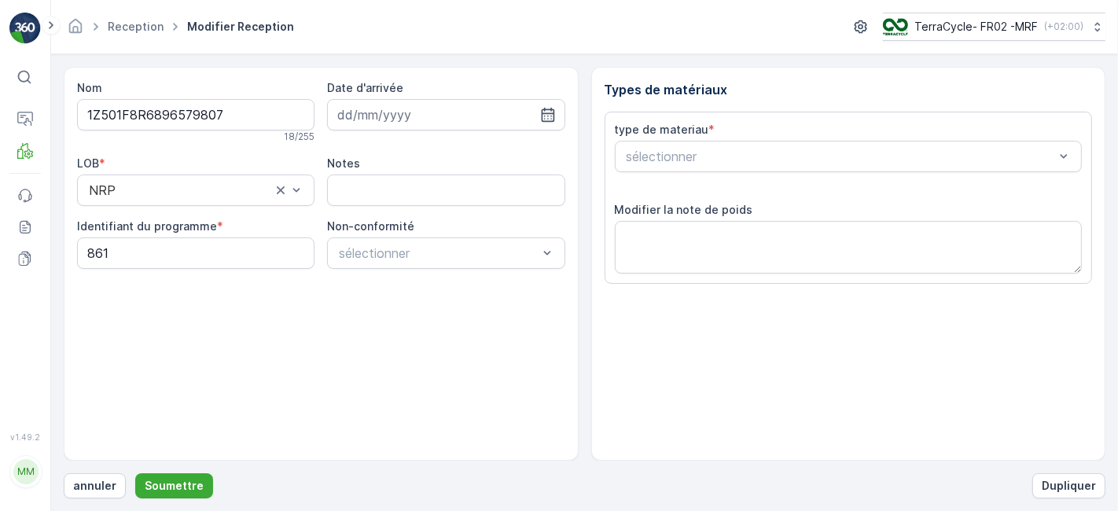
scroll to position [193, 0]
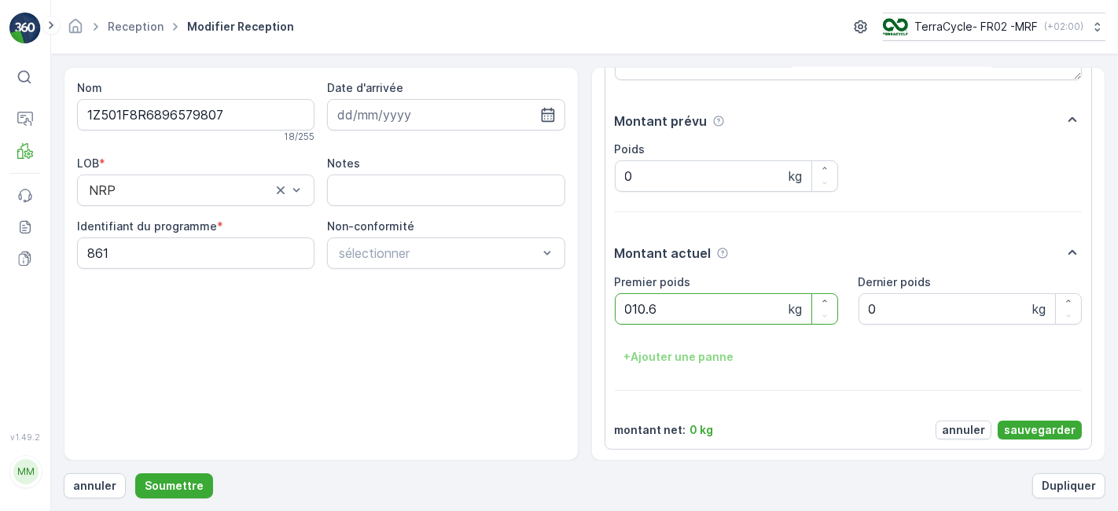
type poids "010.66"
click at [1044, 422] on p "sauvegarder" at bounding box center [1040, 430] width 72 height 16
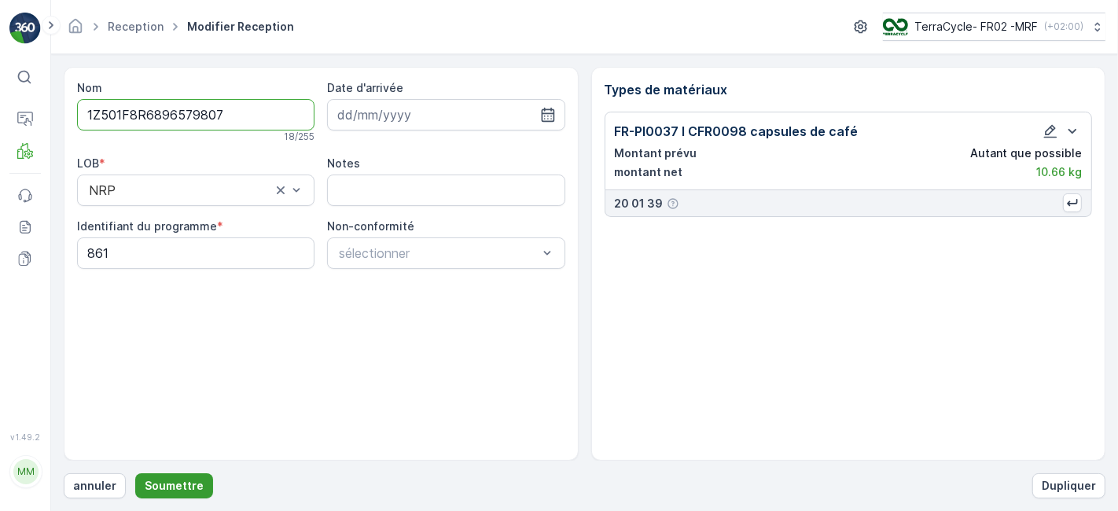
click at [176, 480] on p "Soumettre" at bounding box center [174, 486] width 59 height 16
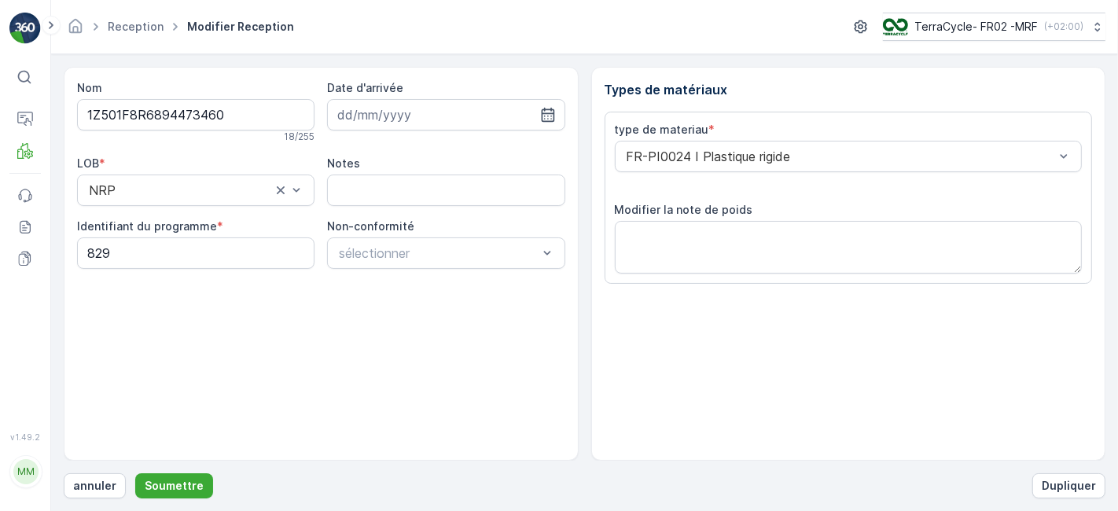
scroll to position [193, 0]
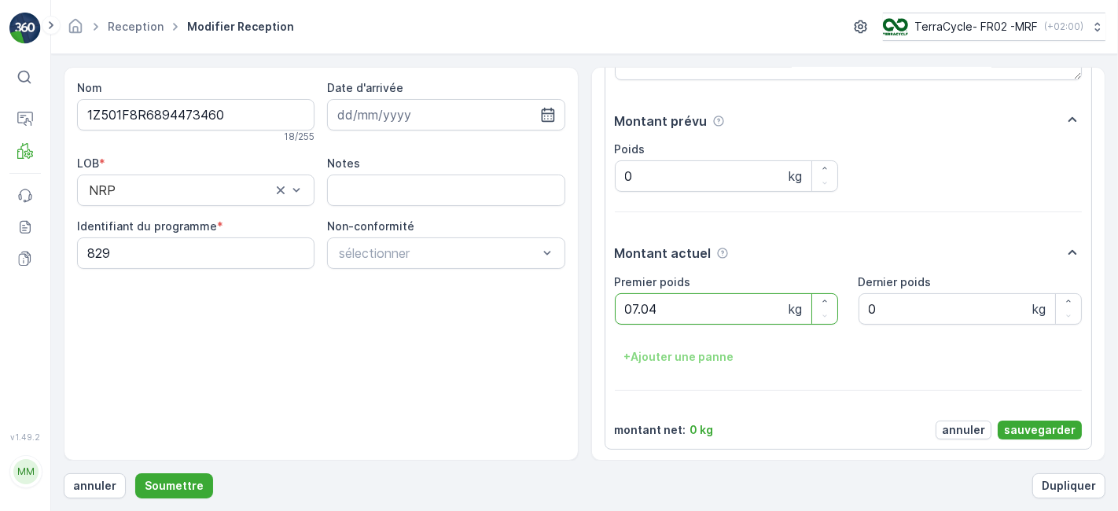
type poids "07.04"
click at [1051, 428] on p "sauvegarder" at bounding box center [1040, 430] width 72 height 16
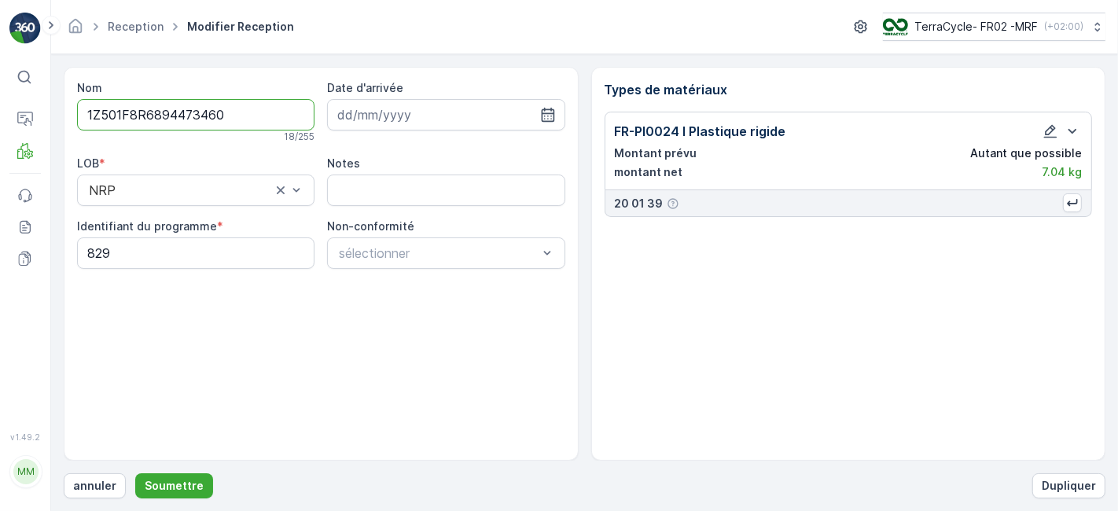
scroll to position [0, 0]
click at [173, 488] on p "Soumettre" at bounding box center [174, 486] width 59 height 16
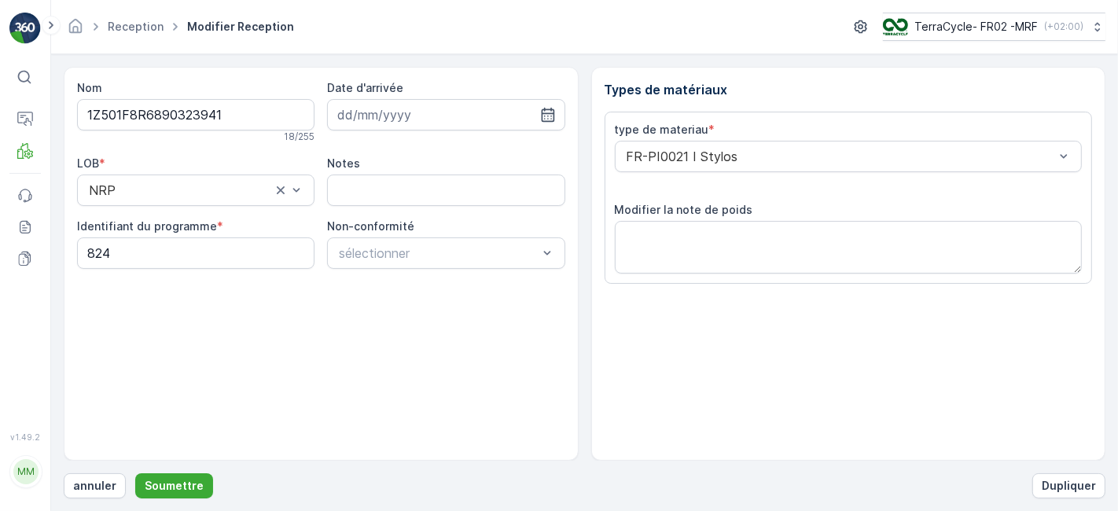
scroll to position [193, 0]
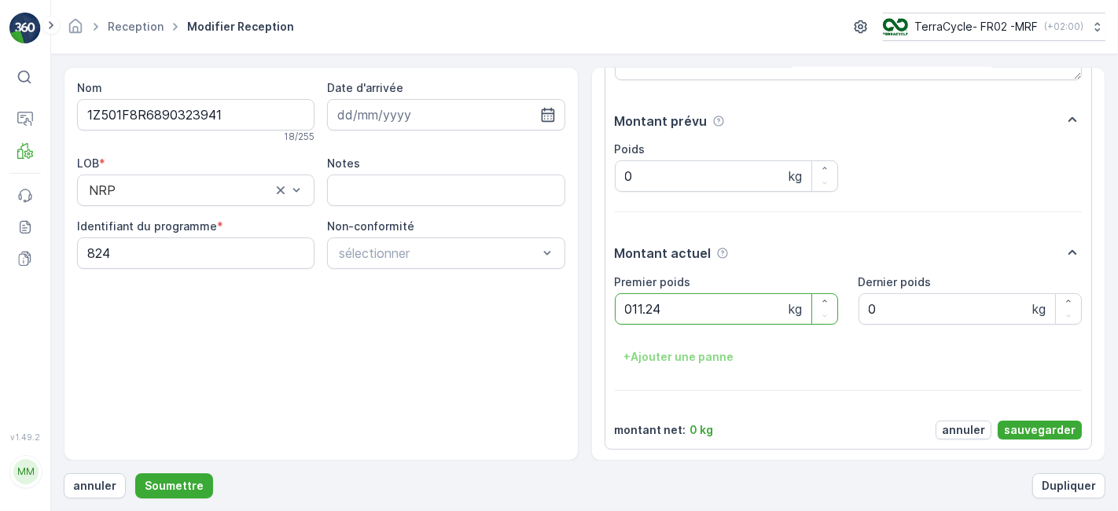
type poids "011.24"
click at [1018, 423] on p "sauvegarder" at bounding box center [1040, 430] width 72 height 16
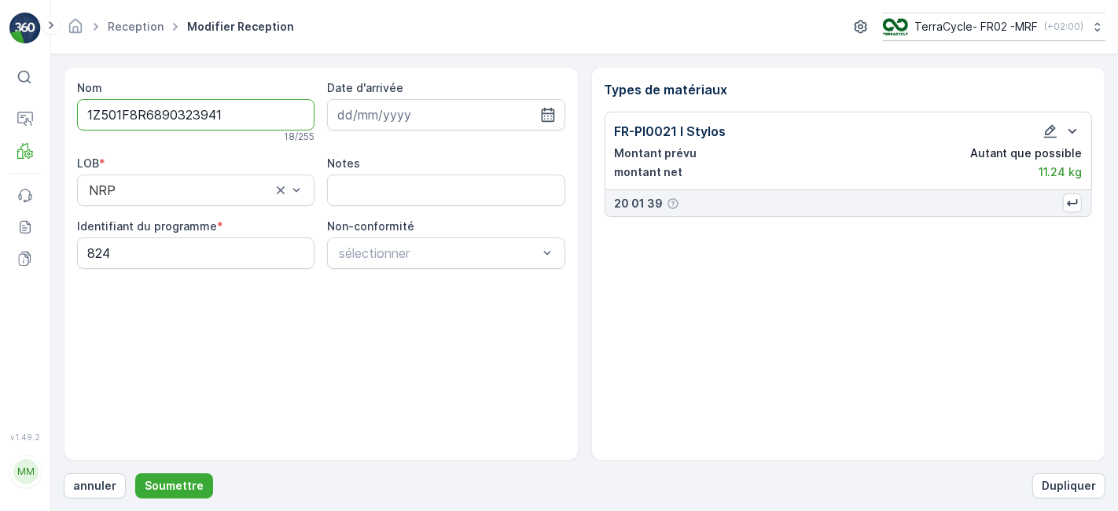
scroll to position [0, 0]
click at [188, 479] on p "Soumettre" at bounding box center [174, 486] width 59 height 16
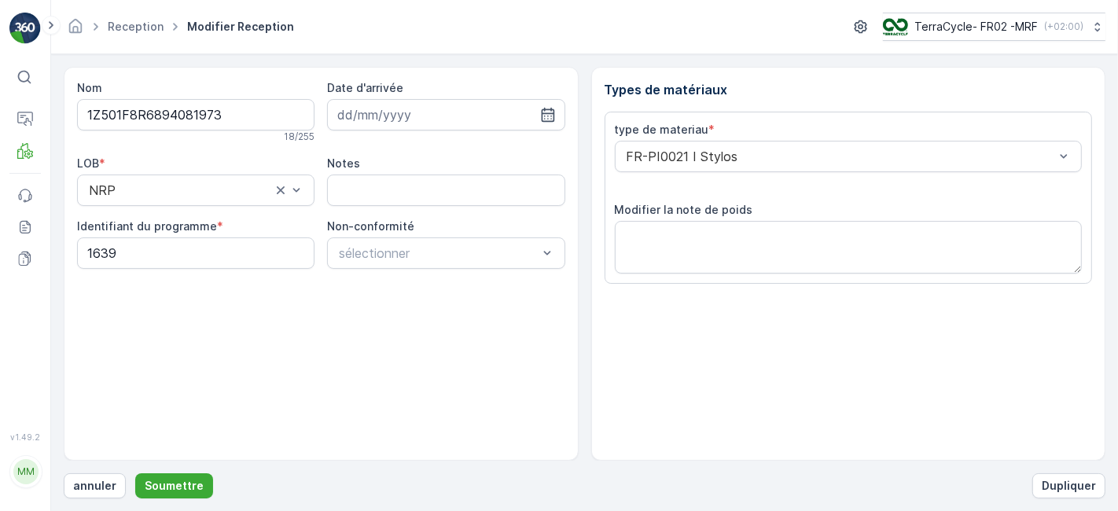
scroll to position [193, 0]
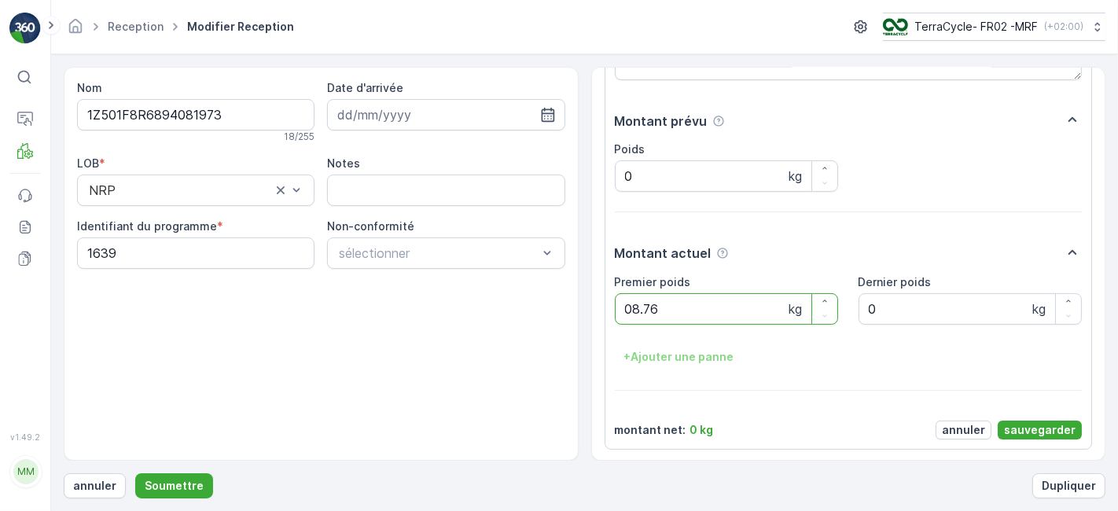
type poids "08.76"
click at [1044, 434] on p "sauvegarder" at bounding box center [1040, 430] width 72 height 16
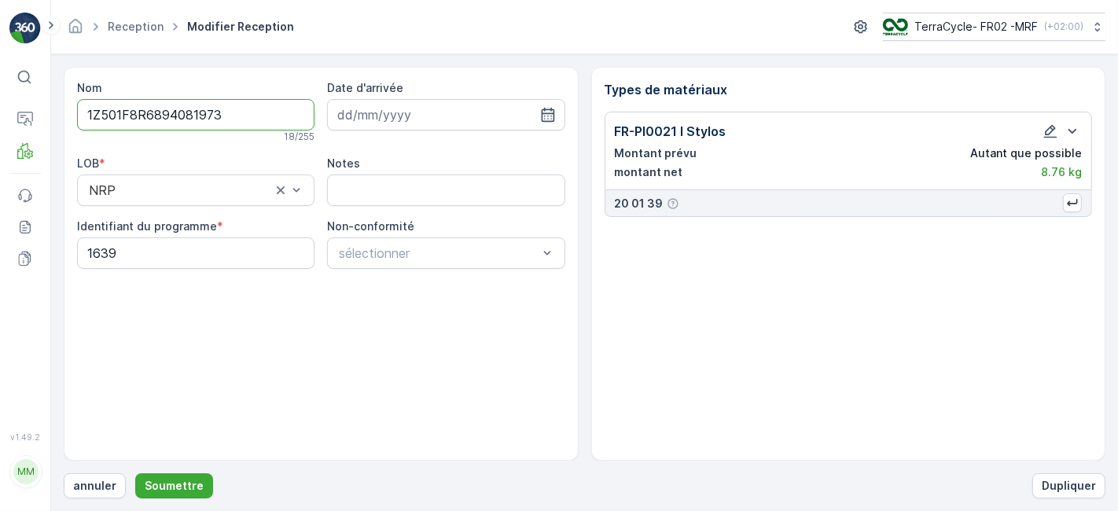
scroll to position [0, 0]
click at [177, 482] on p "Soumettre" at bounding box center [174, 486] width 59 height 16
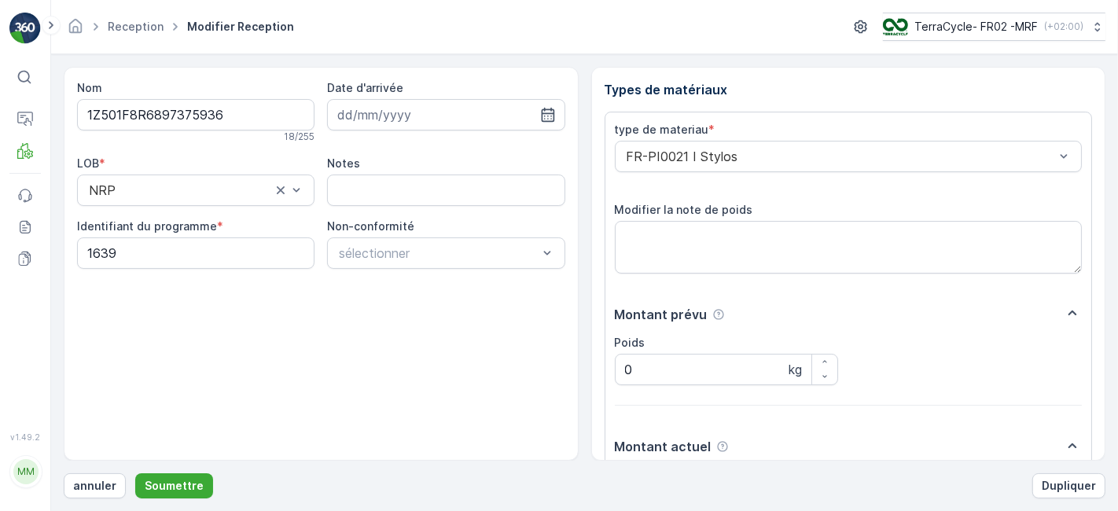
scroll to position [193, 0]
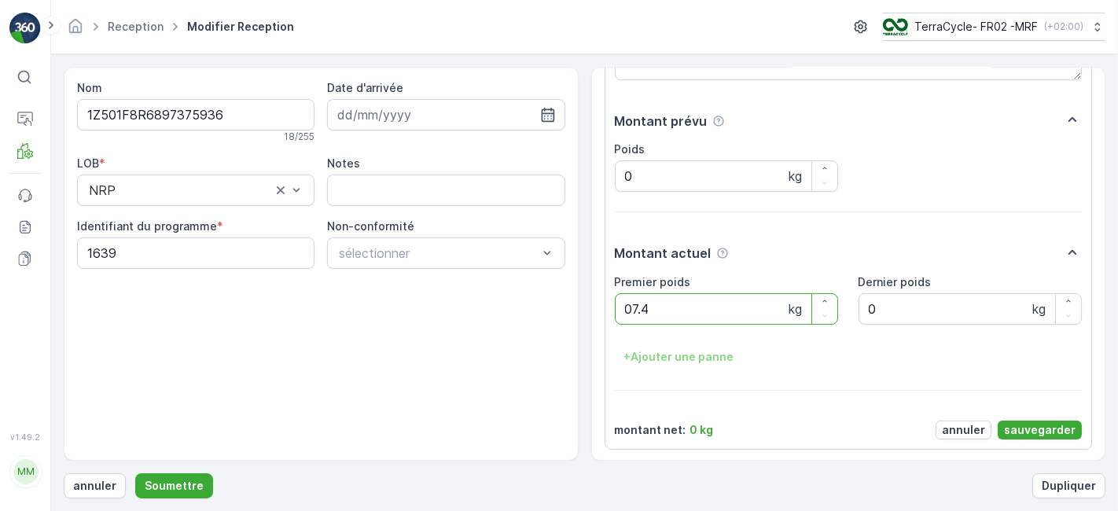
type poids "07.42"
click at [1014, 423] on p "sauvegarder" at bounding box center [1040, 430] width 72 height 16
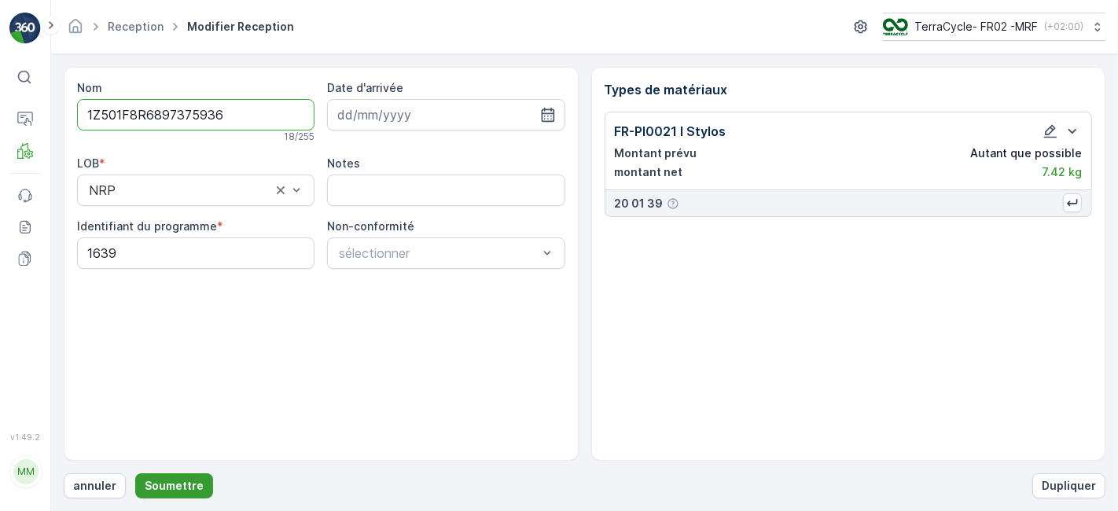
click at [194, 487] on p "Soumettre" at bounding box center [174, 486] width 59 height 16
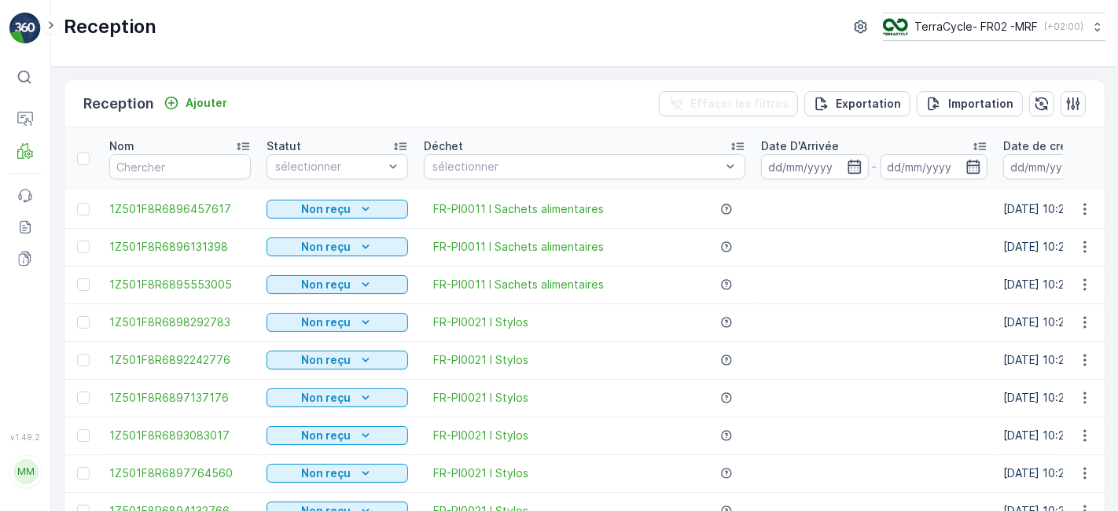
click button "button" at bounding box center [861, 26] width 25 height 25
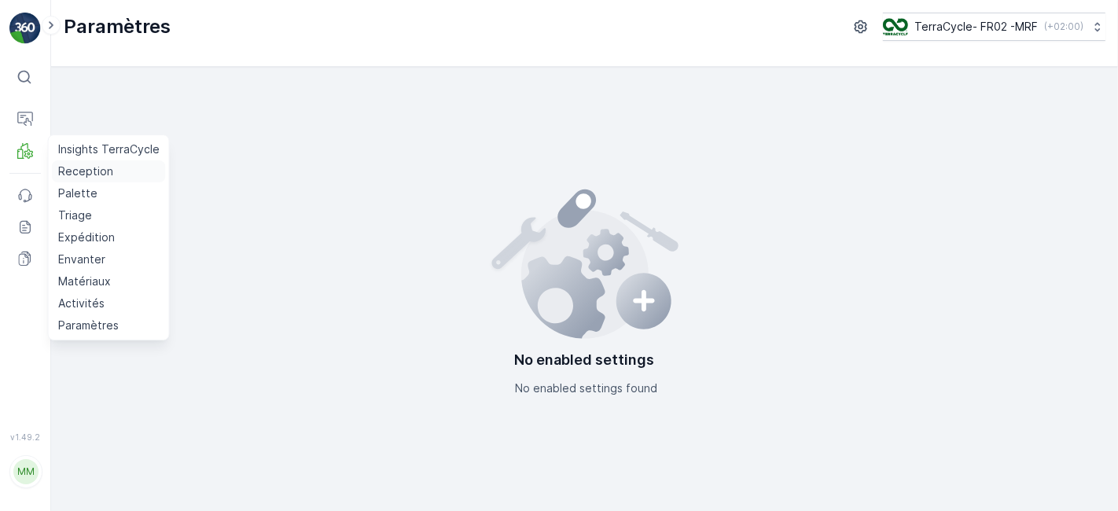
click at [86, 174] on p "Reception" at bounding box center [85, 172] width 55 height 16
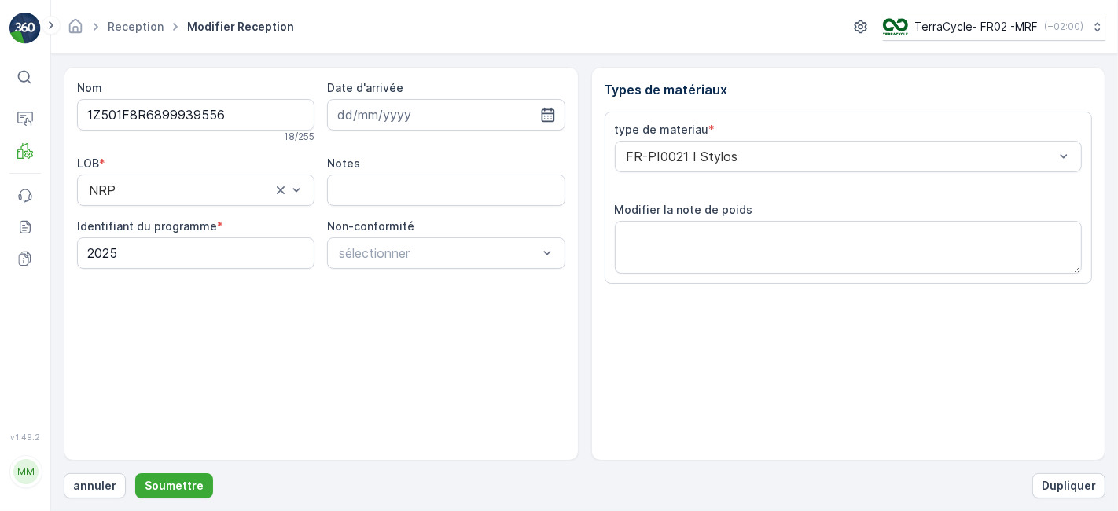
scroll to position [193, 0]
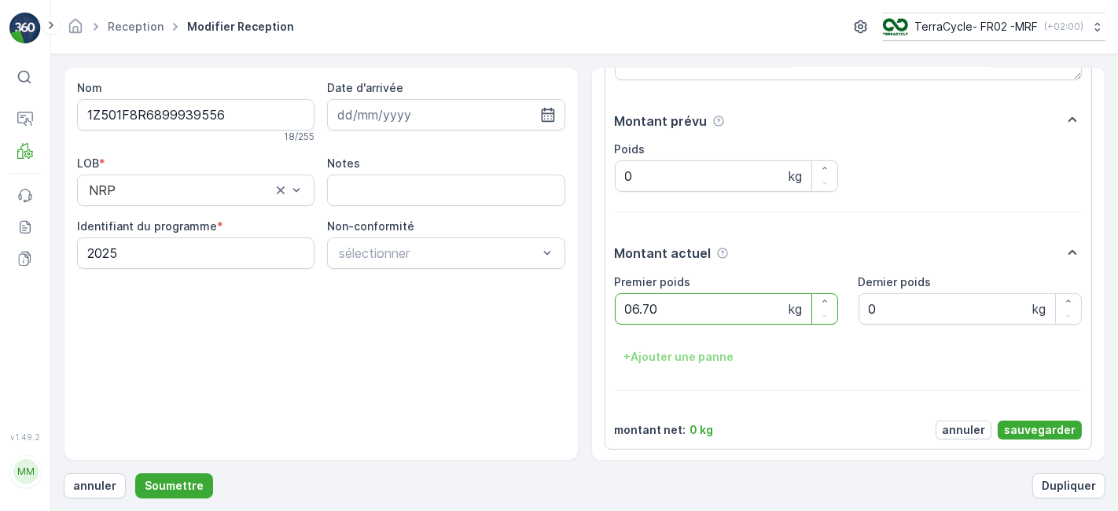
type poids "06.70"
click at [1026, 430] on p "sauvegarder" at bounding box center [1040, 430] width 72 height 16
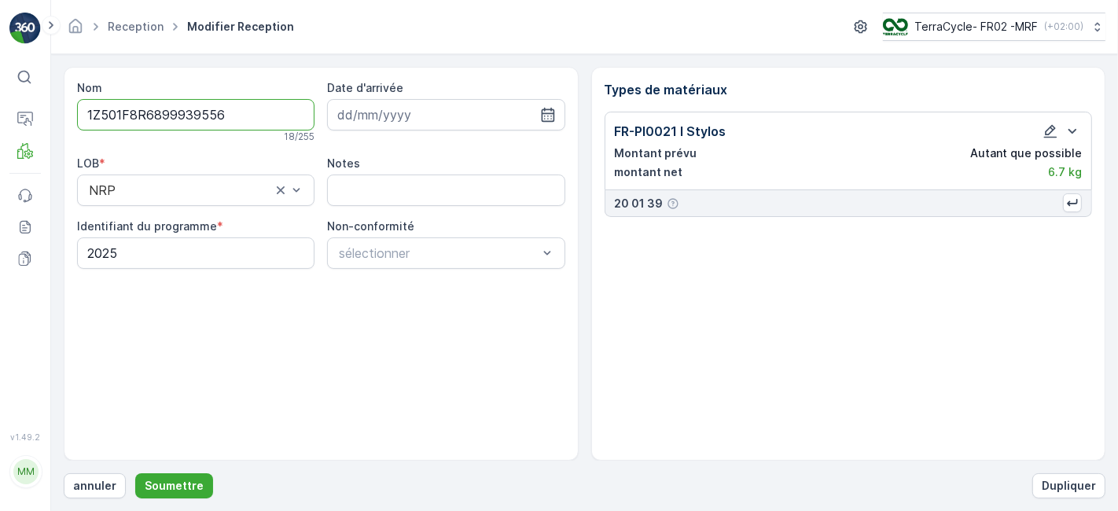
scroll to position [0, 0]
click at [186, 478] on p "Soumettre" at bounding box center [174, 486] width 59 height 16
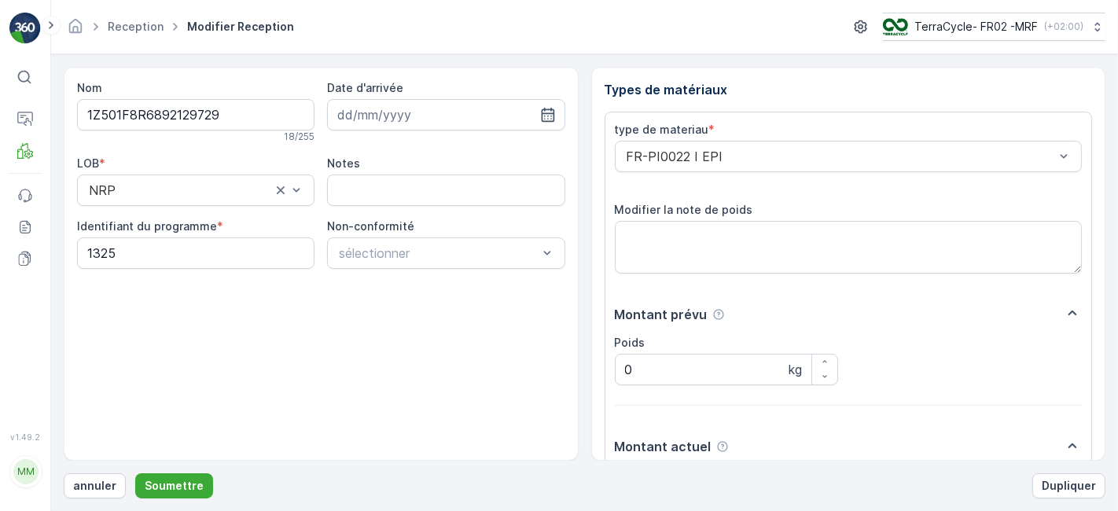
scroll to position [193, 0]
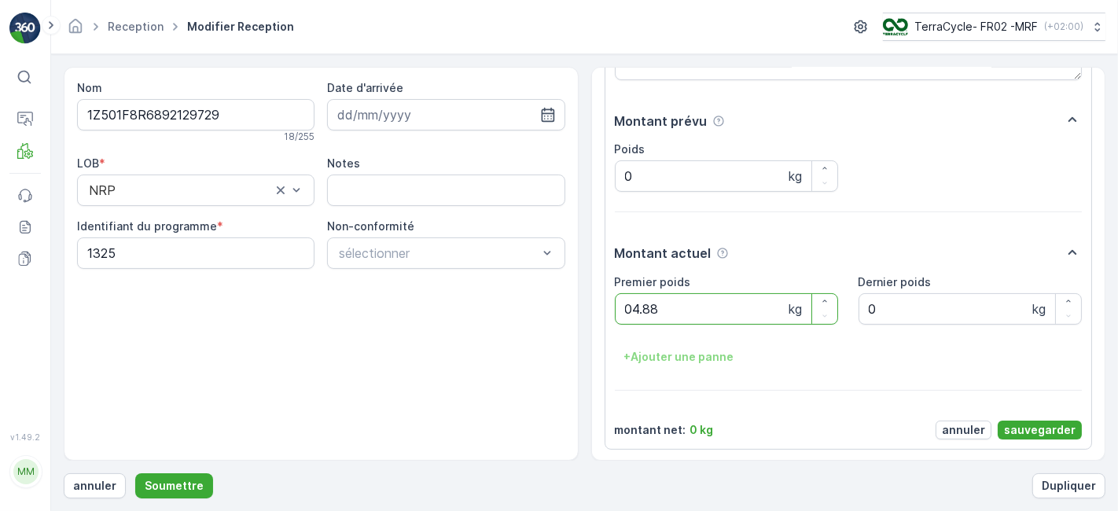
type poids "04.88"
drag, startPoint x: 1045, startPoint y: 414, endPoint x: 1042, endPoint y: 423, distance: 9.2
click at [1042, 423] on div "type de materiau * FR-PI0022 I EPI Modifier la note de poids Montant prévu Poid…" at bounding box center [849, 183] width 468 height 511
click at [1042, 422] on p "sauvegarder" at bounding box center [1040, 430] width 72 height 16
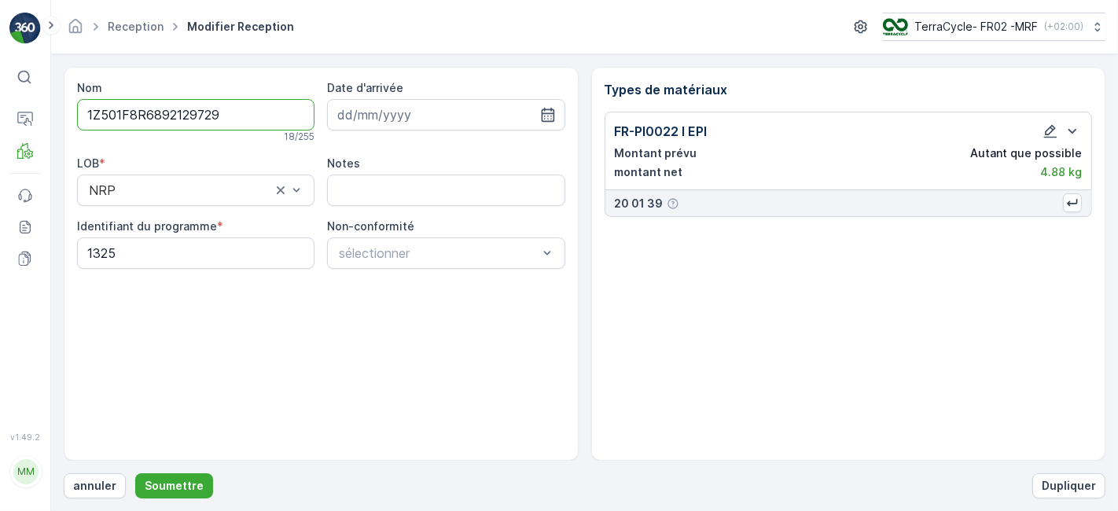
scroll to position [0, 0]
click at [168, 480] on p "Soumettre" at bounding box center [174, 486] width 59 height 16
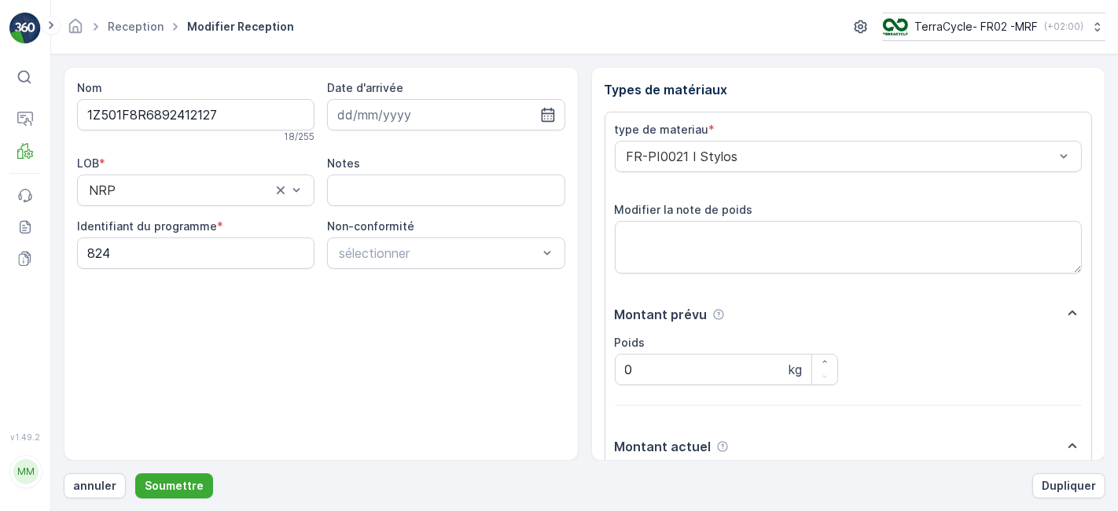
scroll to position [193, 0]
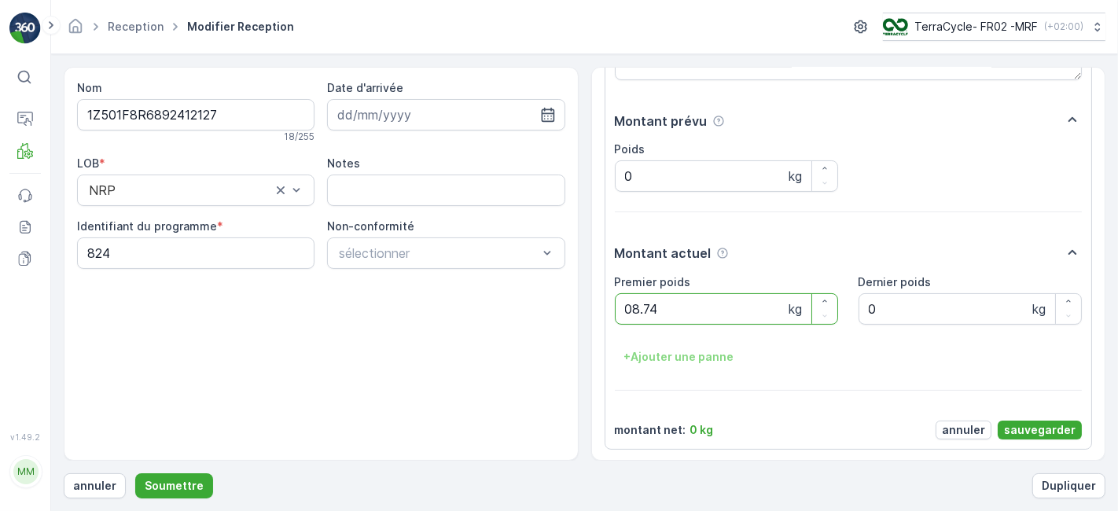
type poids "08.74"
click at [1015, 428] on p "sauvegarder" at bounding box center [1040, 430] width 72 height 16
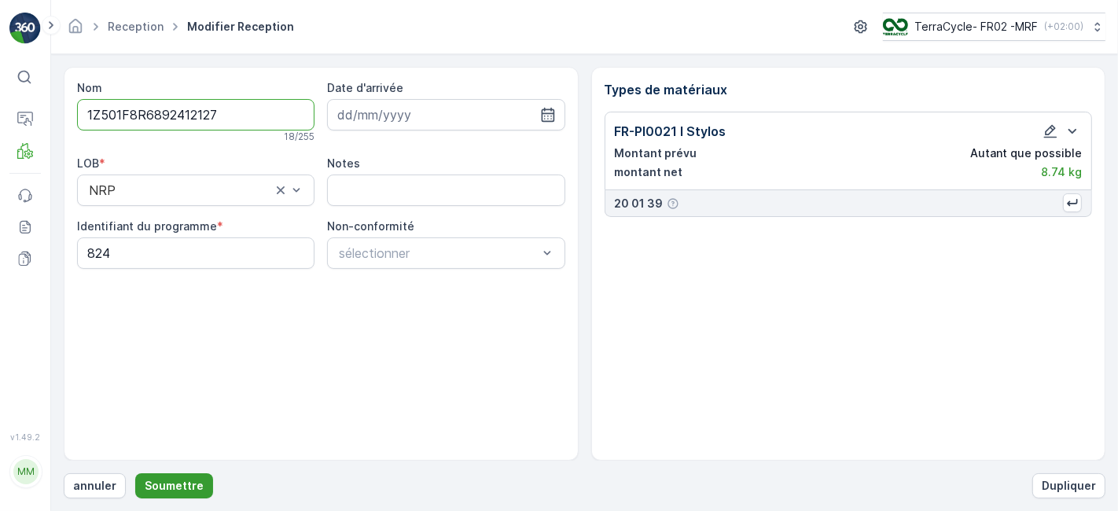
click at [176, 480] on p "Soumettre" at bounding box center [174, 486] width 59 height 16
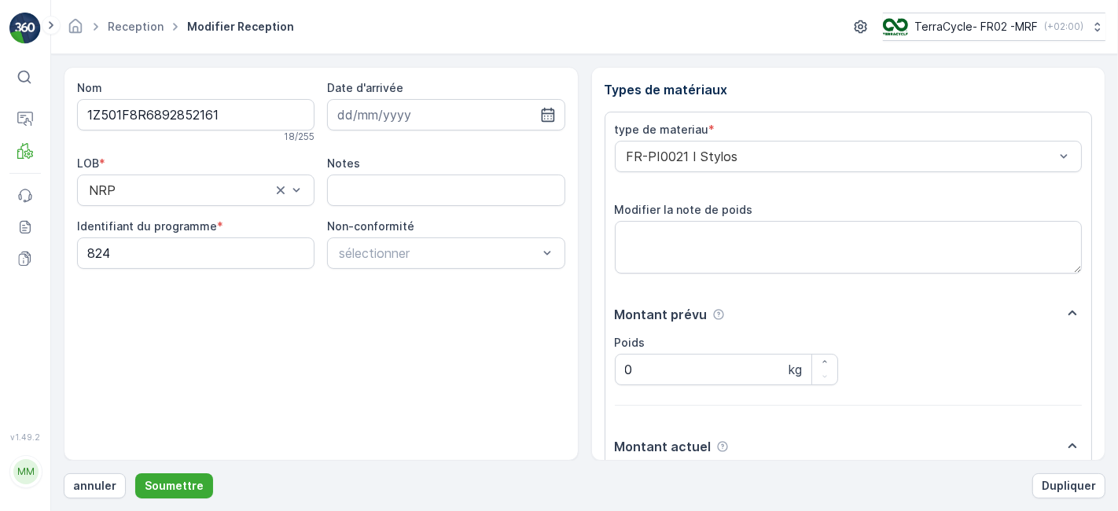
scroll to position [193, 0]
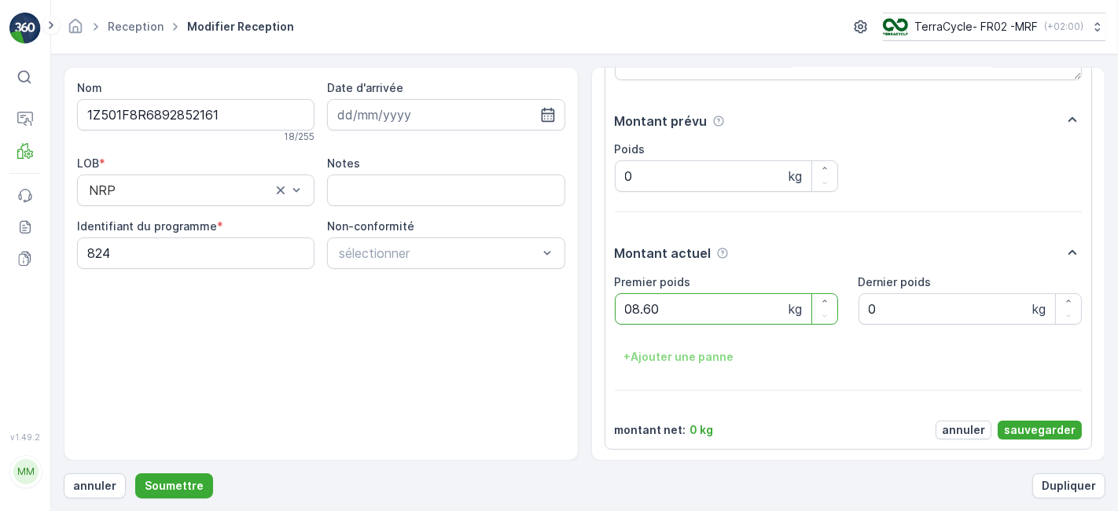
type poids "08.60"
click at [1022, 429] on p "sauvegarder" at bounding box center [1040, 430] width 72 height 16
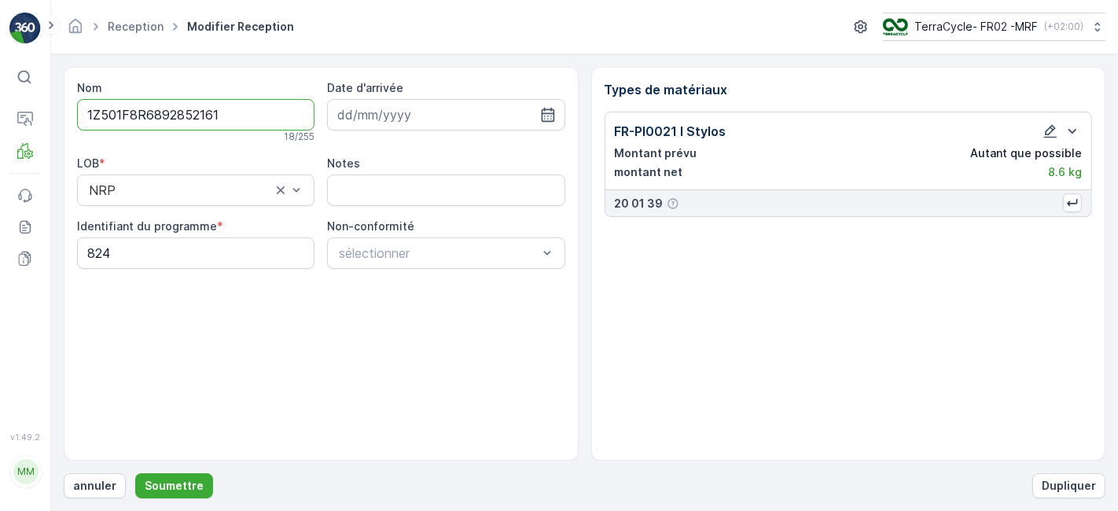
scroll to position [0, 0]
click at [185, 488] on p "Soumettre" at bounding box center [174, 486] width 59 height 16
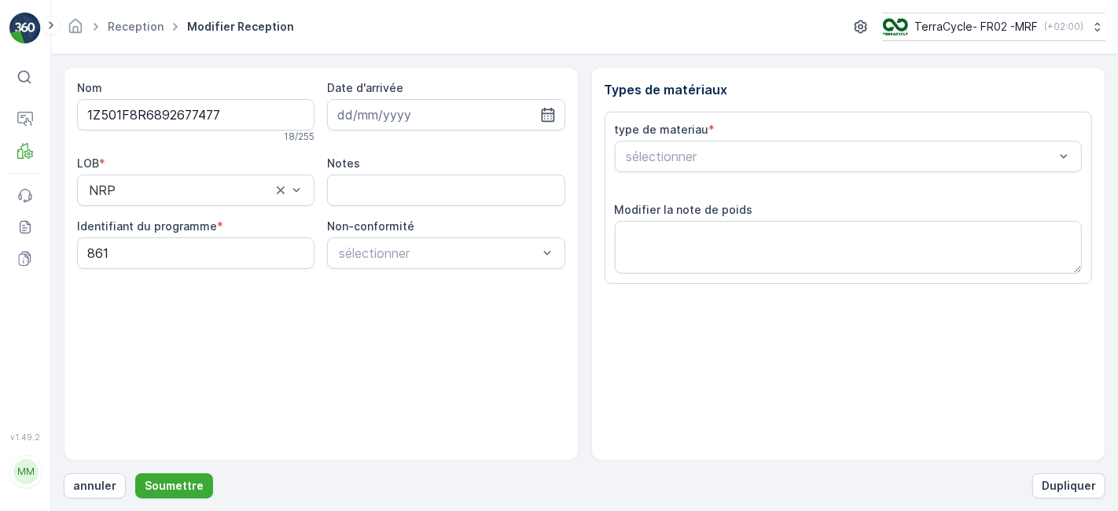
scroll to position [193, 0]
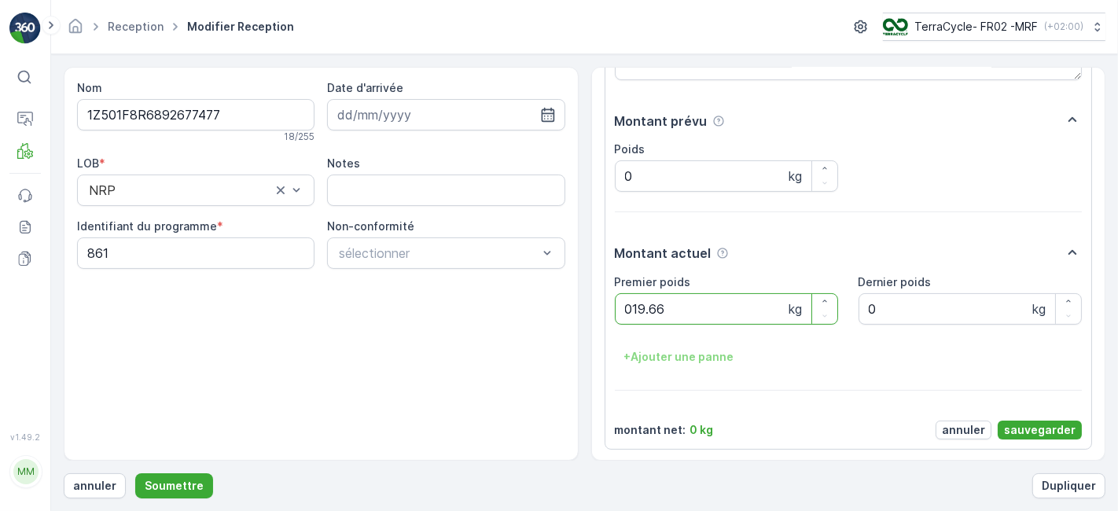
type poids "019.66"
click at [1042, 428] on p "sauvegarder" at bounding box center [1040, 430] width 72 height 16
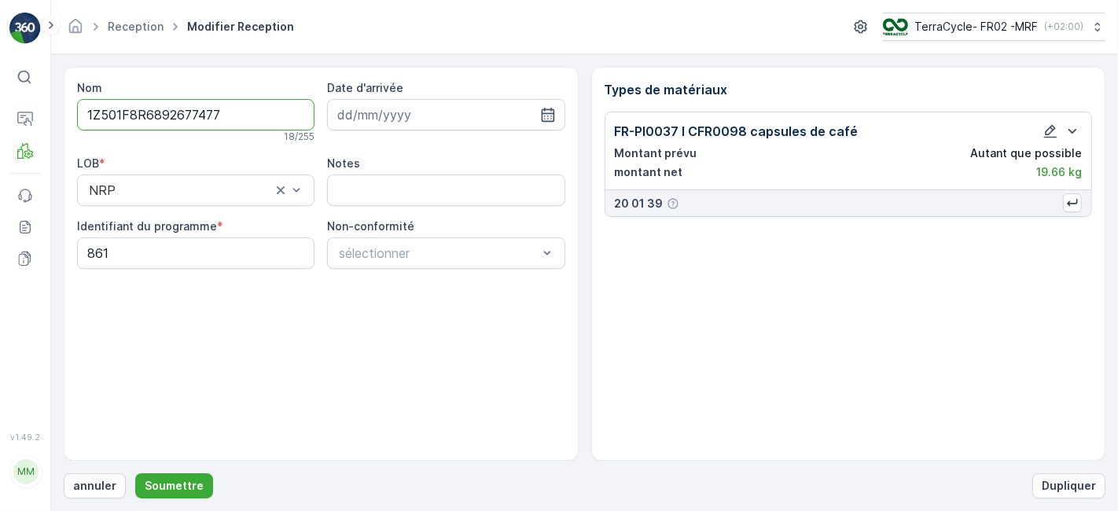
scroll to position [0, 0]
click at [179, 489] on p "Soumettre" at bounding box center [174, 486] width 59 height 16
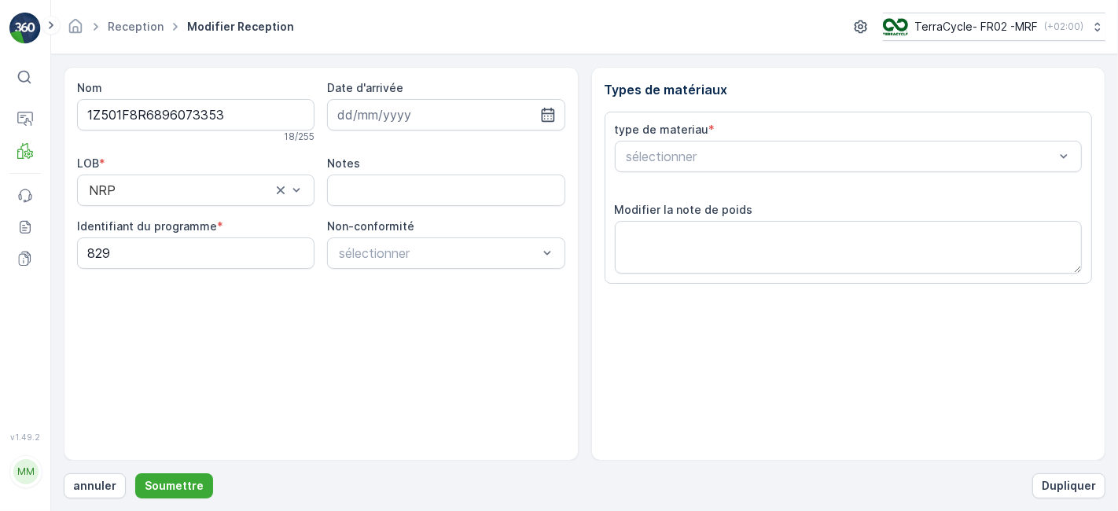
type input "[DATE]"
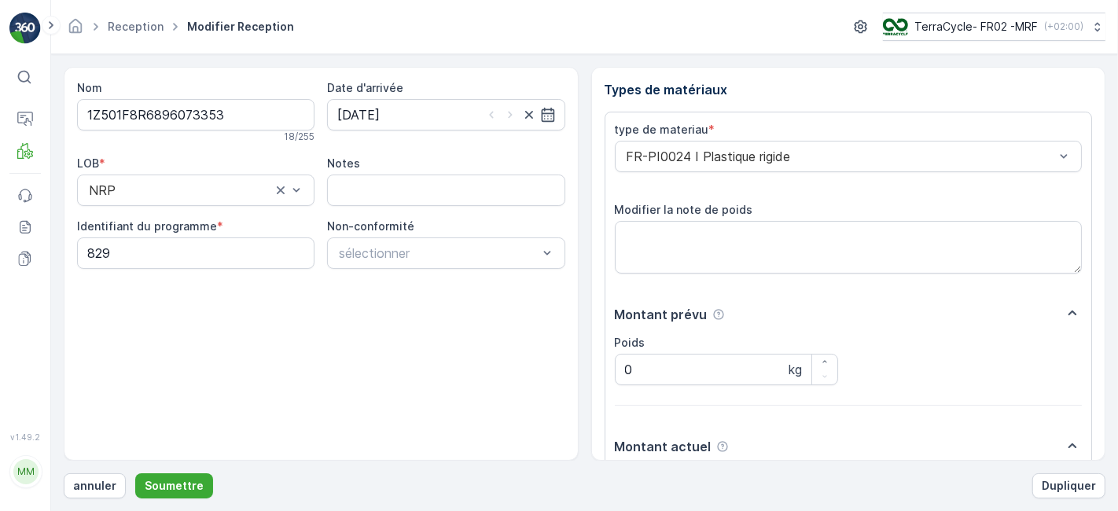
scroll to position [193, 0]
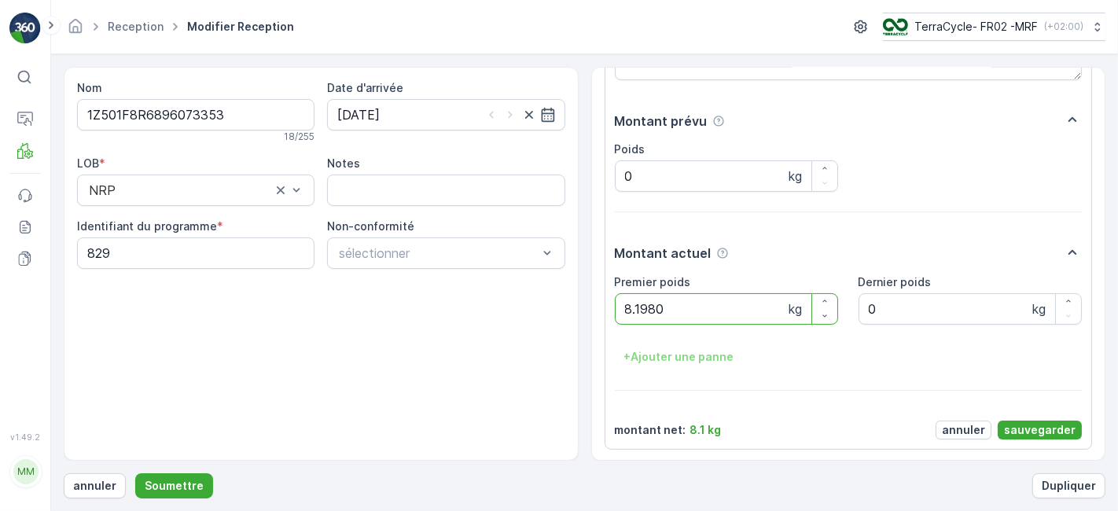
type poids "8.1980"
click at [1031, 423] on p "sauvegarder" at bounding box center [1040, 430] width 72 height 16
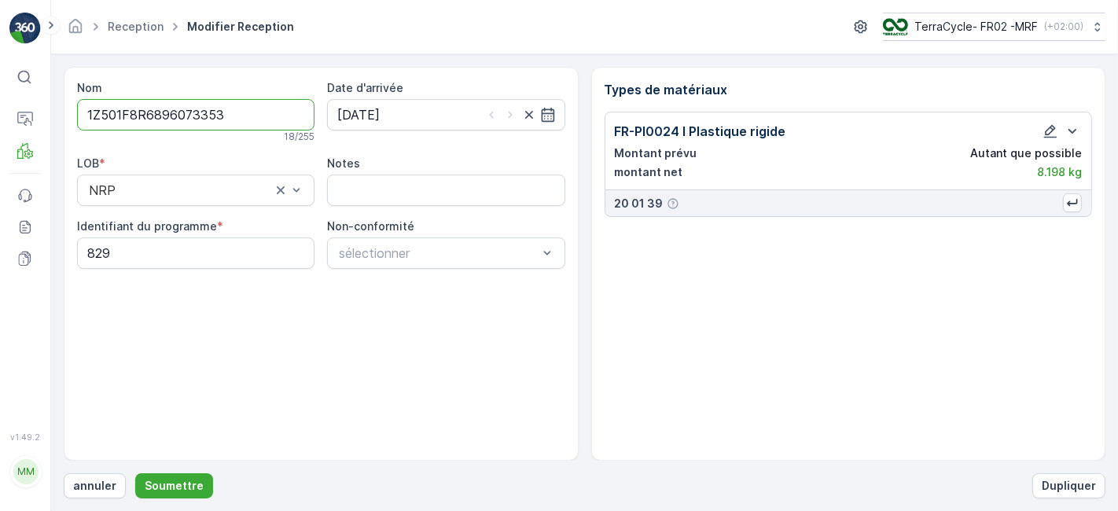
scroll to position [0, 0]
click at [193, 481] on p "Soumettre" at bounding box center [174, 486] width 59 height 16
click at [135, 473] on button "Soumettre" at bounding box center [174, 485] width 78 height 25
click at [168, 479] on p "Soumettre" at bounding box center [174, 486] width 59 height 16
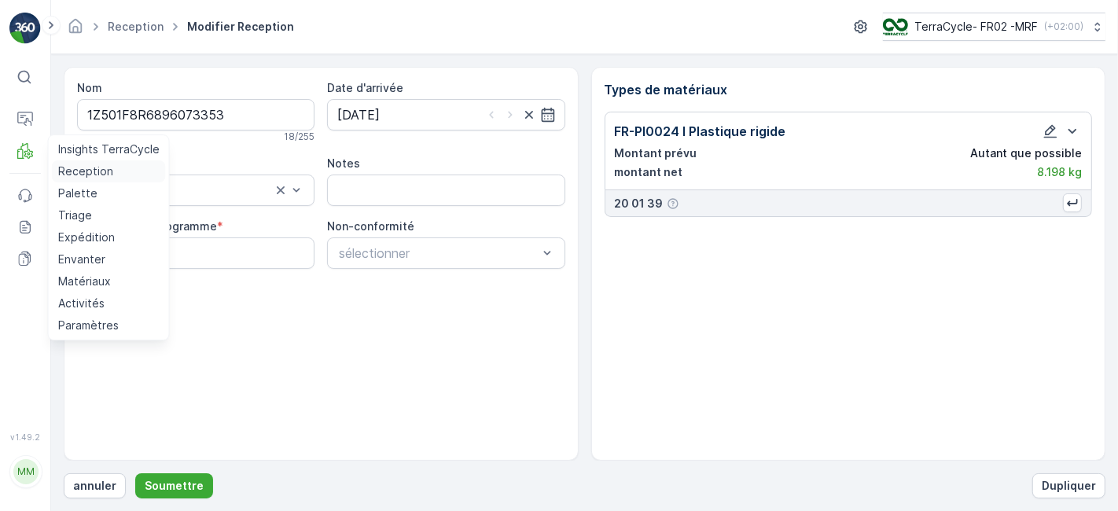
click at [82, 168] on p "Reception" at bounding box center [85, 172] width 55 height 16
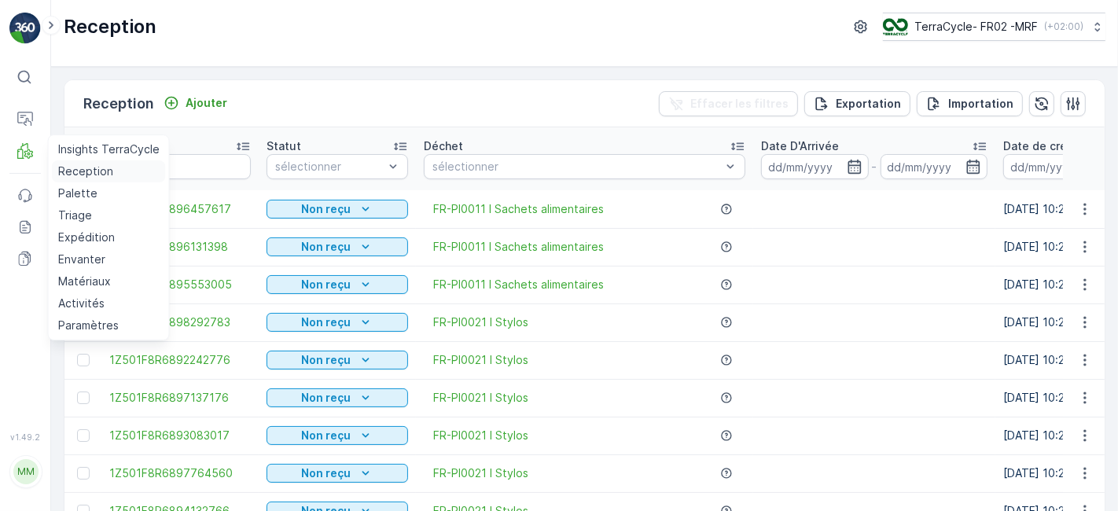
click at [52, 160] on link "Reception" at bounding box center [109, 171] width 114 height 22
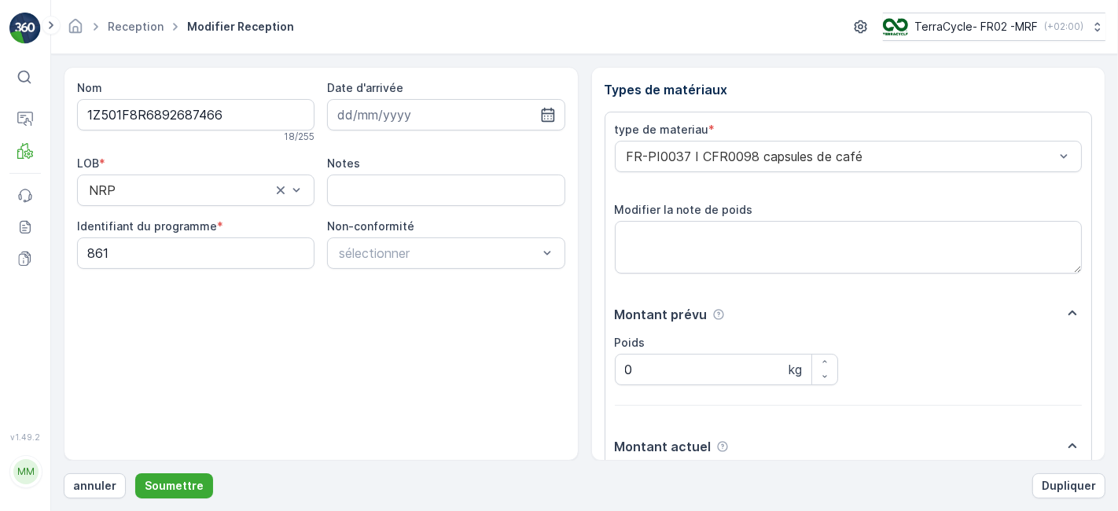
scroll to position [193, 0]
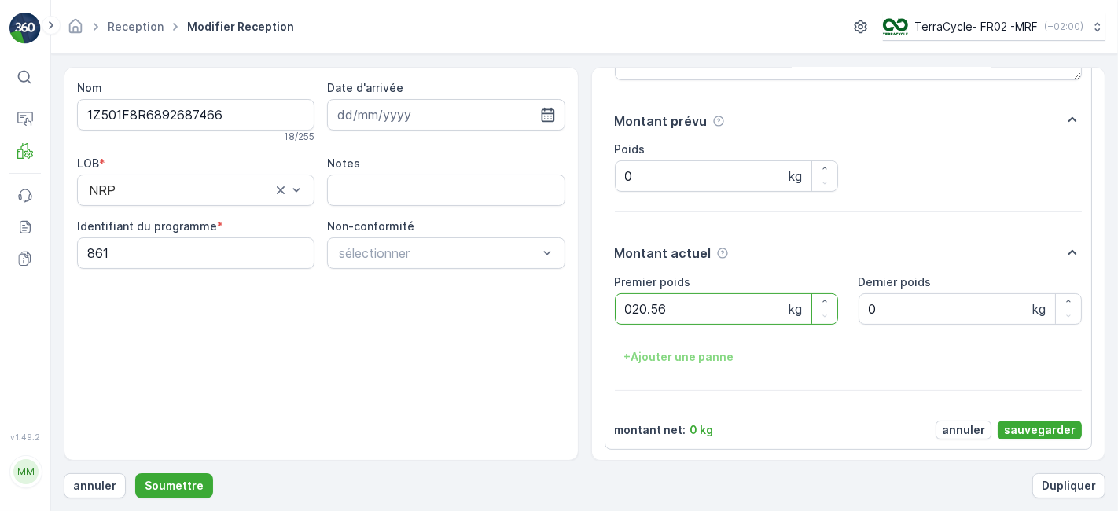
type poids "020.56"
click at [1032, 425] on p "sauvegarder" at bounding box center [1040, 430] width 72 height 16
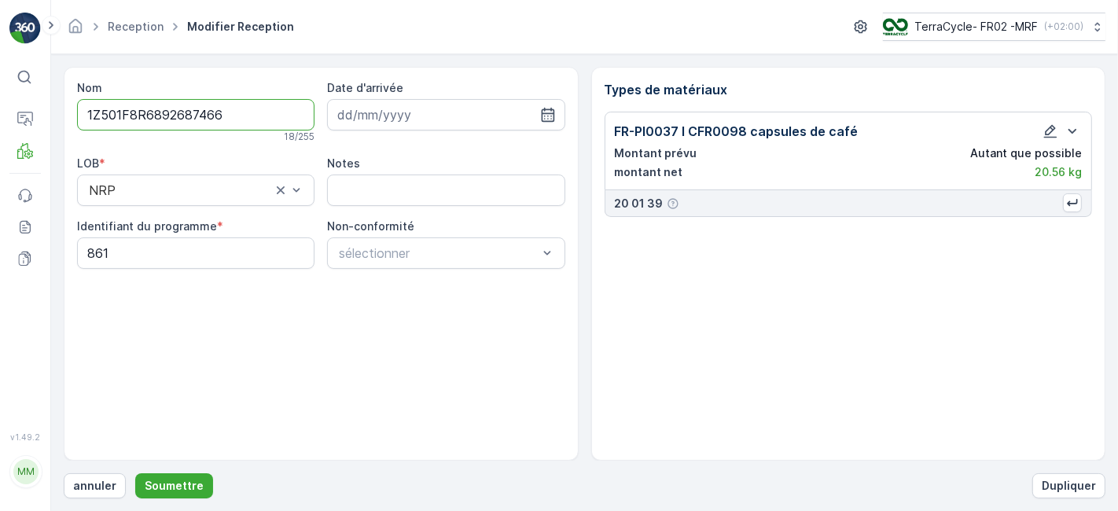
scroll to position [0, 0]
click at [174, 473] on button "Soumettre" at bounding box center [174, 485] width 78 height 25
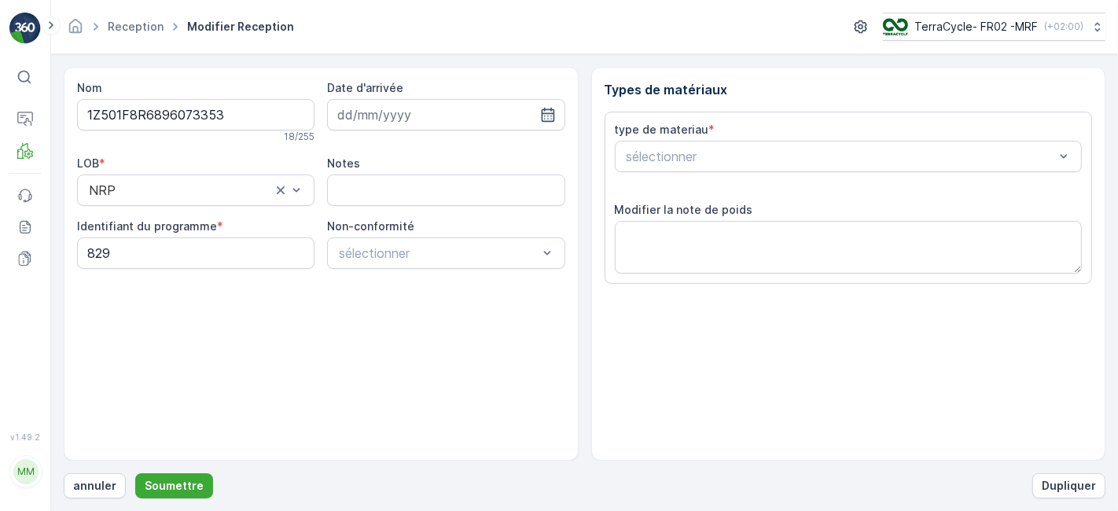
type input "[DATE]"
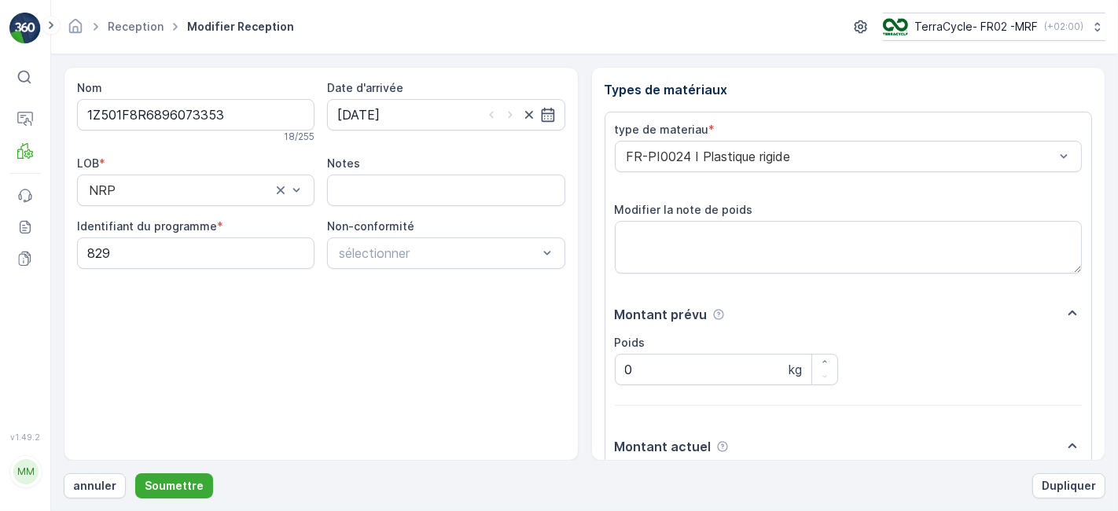
scroll to position [193, 0]
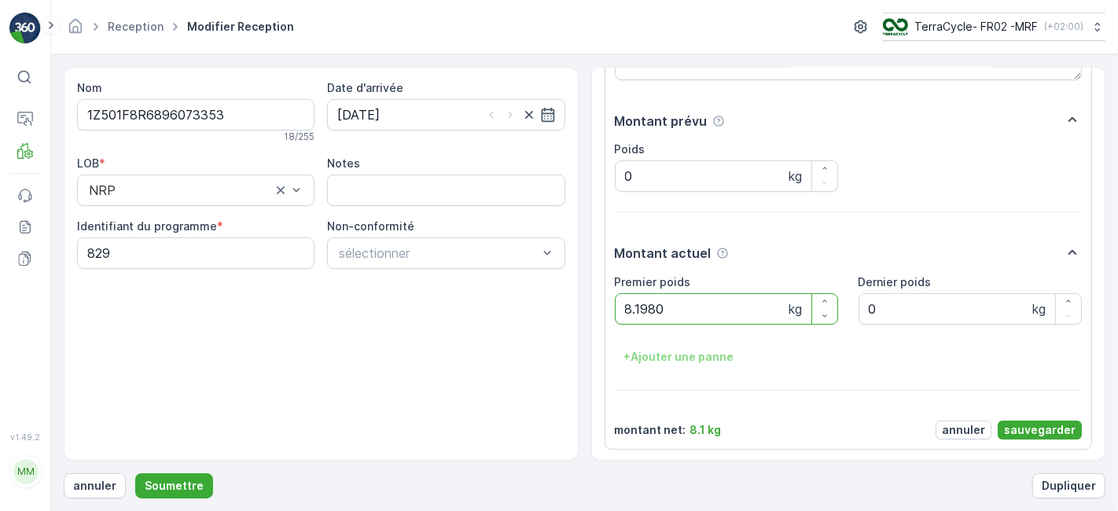
type poids "8.1980"
click at [1028, 422] on p "sauvegarder" at bounding box center [1040, 430] width 72 height 16
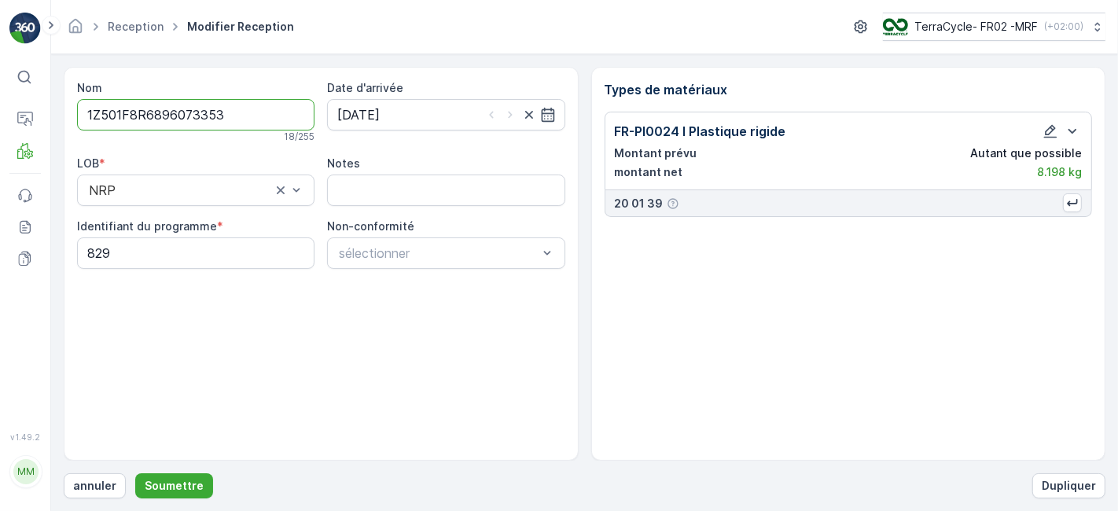
scroll to position [0, 0]
click at [171, 481] on p "Soumettre" at bounding box center [174, 486] width 59 height 16
click at [135, 473] on button "Soumettre" at bounding box center [174, 485] width 78 height 25
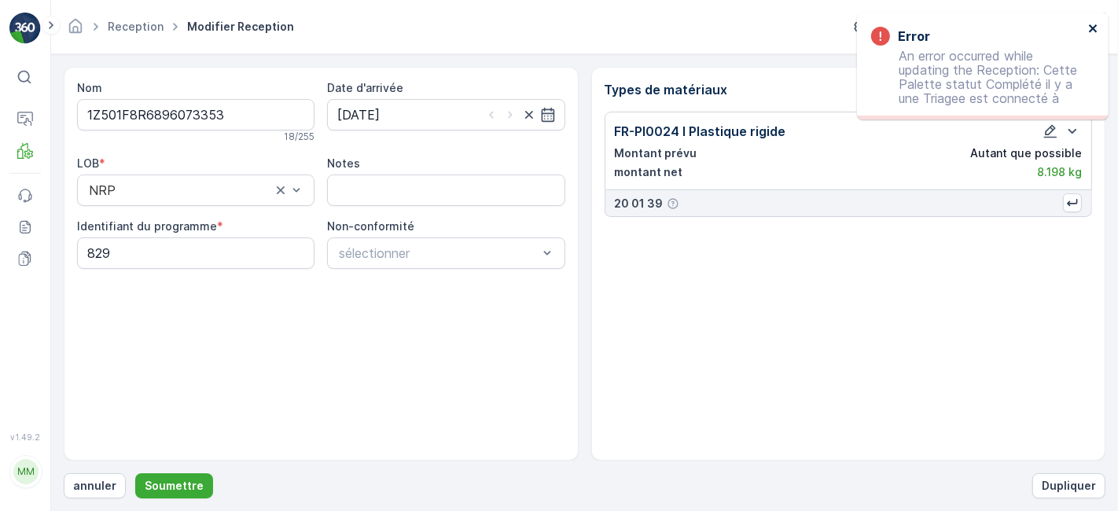
click at [1089, 28] on icon "close" at bounding box center [1093, 28] width 11 height 13
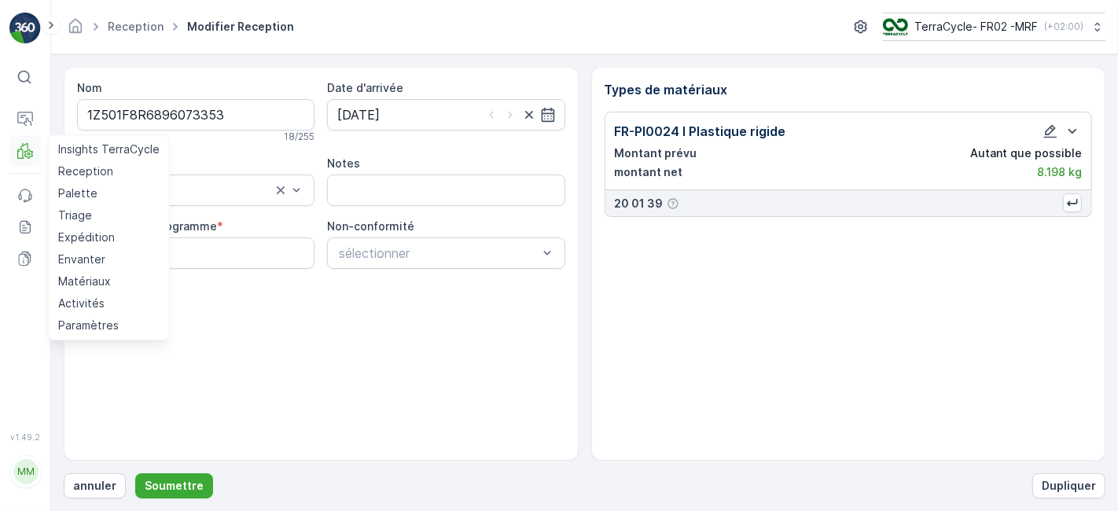
click at [27, 153] on icon at bounding box center [28, 153] width 8 height 9
click at [98, 173] on p "Reception" at bounding box center [85, 172] width 55 height 16
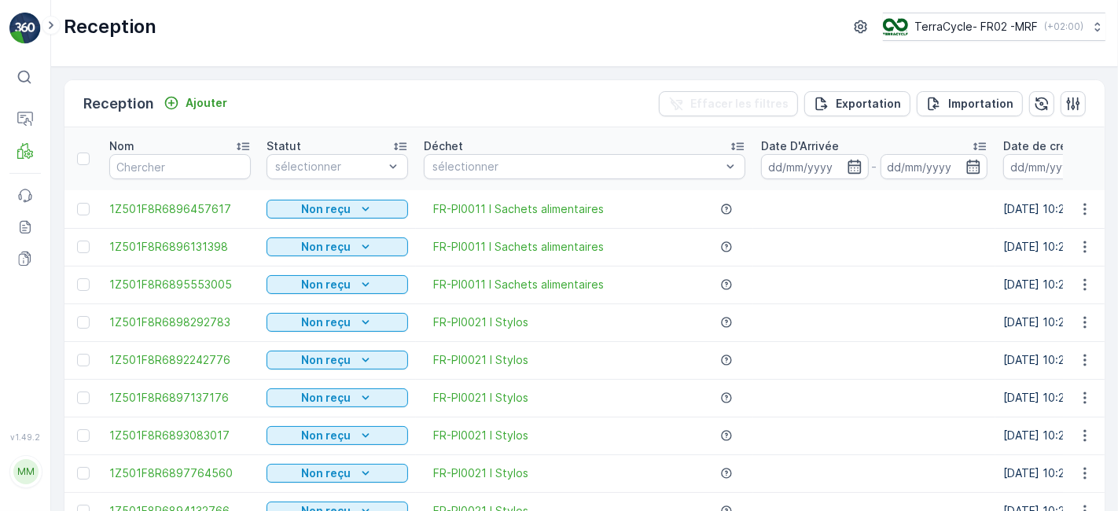
click at [350, 38] on div "Reception TerraCycle- FR02 -MRF ( +02:00 )" at bounding box center [585, 27] width 1042 height 28
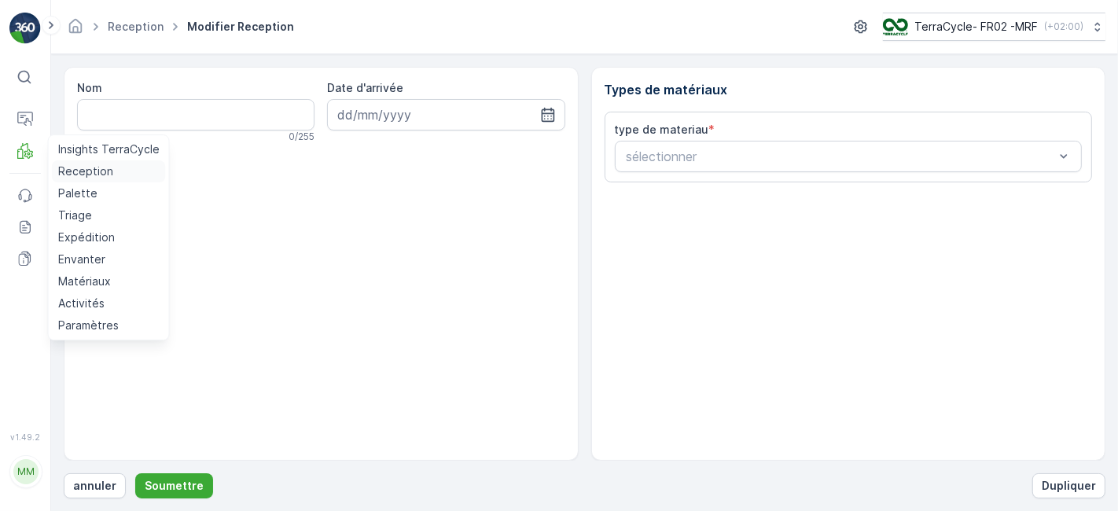
click at [94, 171] on p "Reception" at bounding box center [85, 172] width 55 height 16
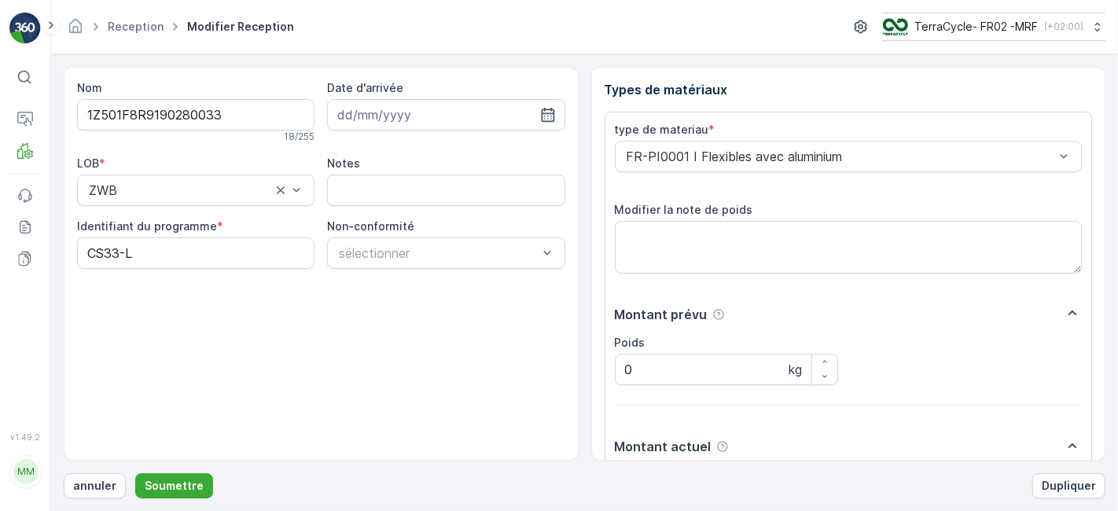
scroll to position [193, 0]
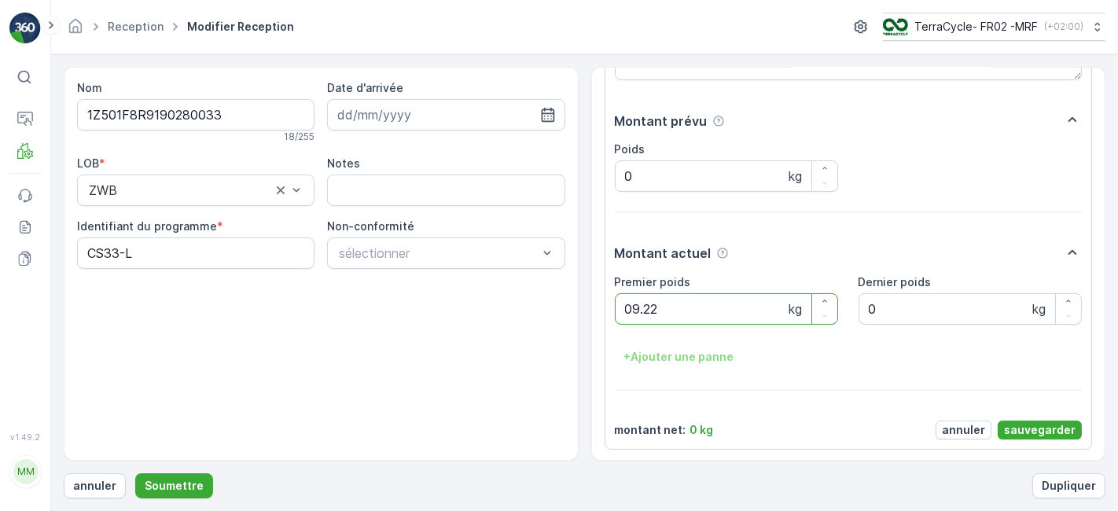
type poids "09.22"
click at [1015, 423] on p "sauvegarder" at bounding box center [1040, 430] width 72 height 16
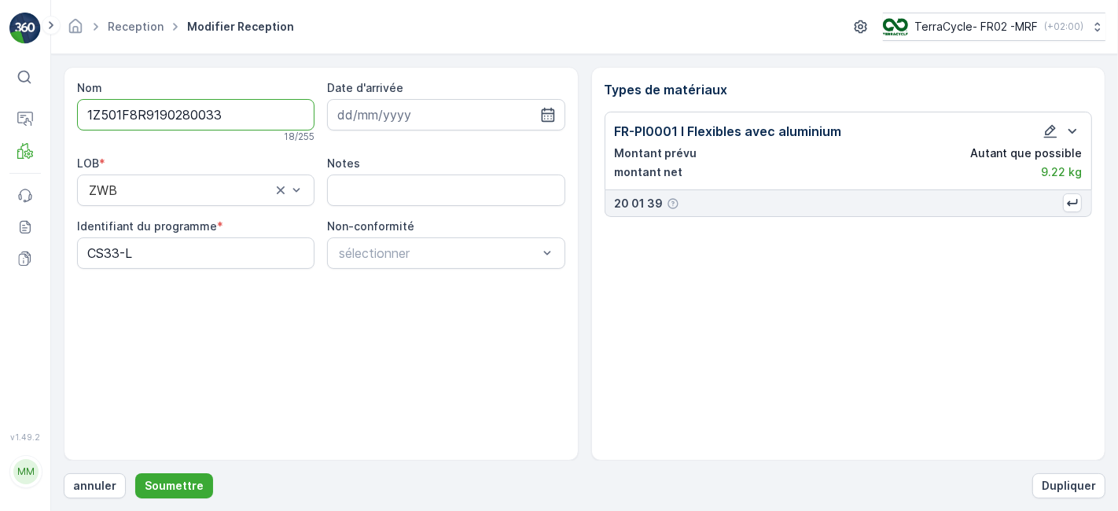
scroll to position [0, 0]
click at [189, 488] on p "Soumettre" at bounding box center [174, 486] width 59 height 16
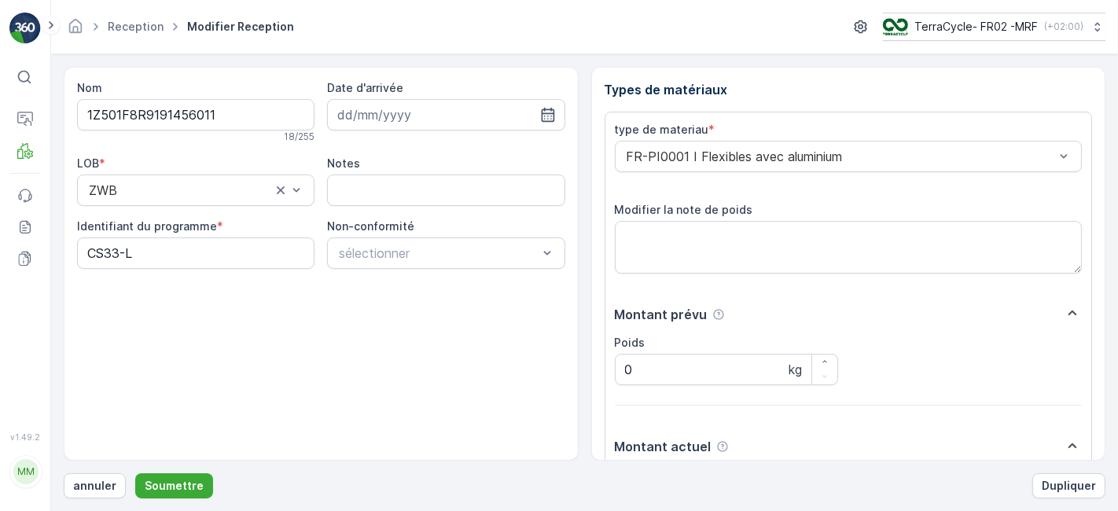
scroll to position [193, 0]
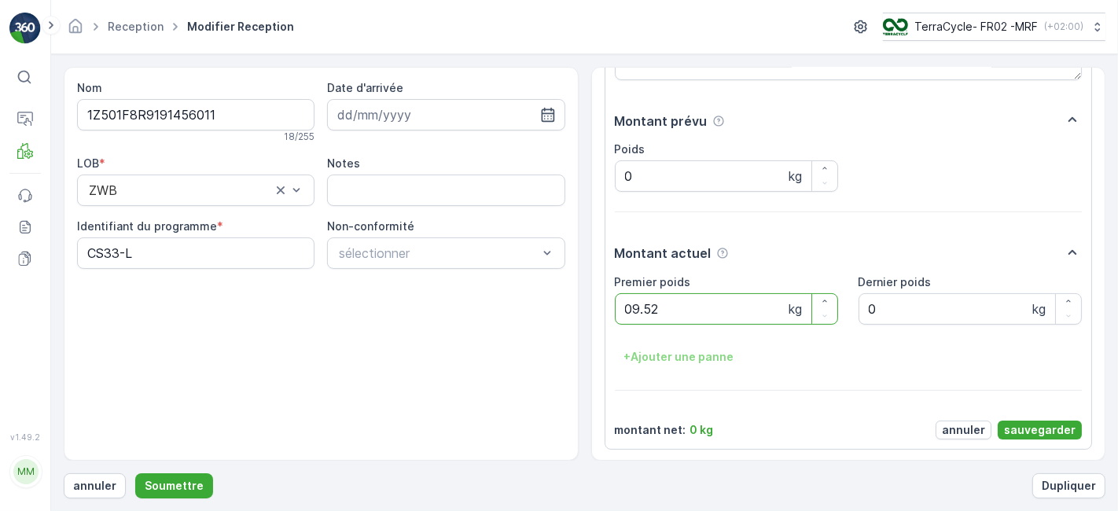
type poids "09.52"
click at [1024, 427] on p "sauvegarder" at bounding box center [1040, 430] width 72 height 16
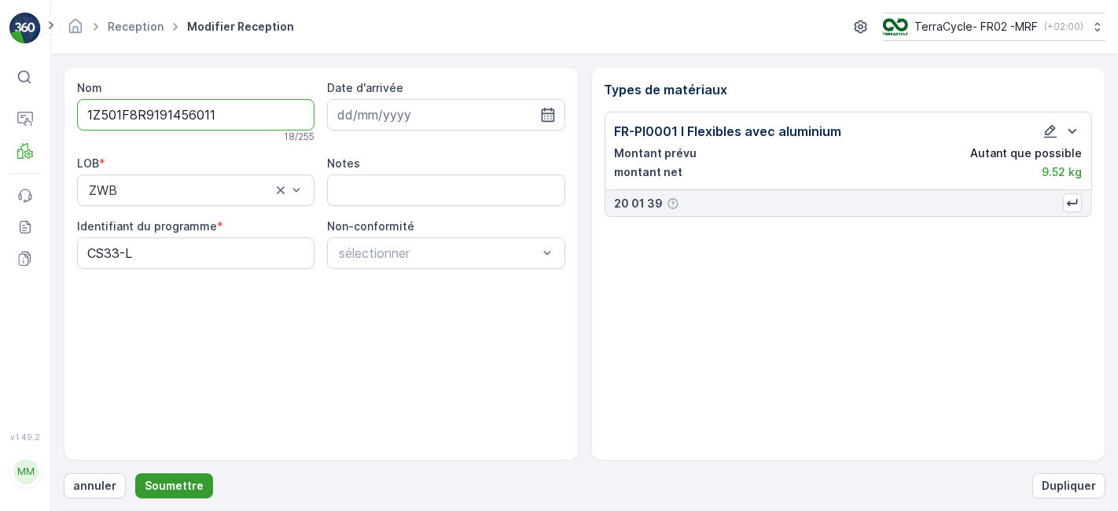
click at [189, 476] on button "Soumettre" at bounding box center [174, 485] width 78 height 25
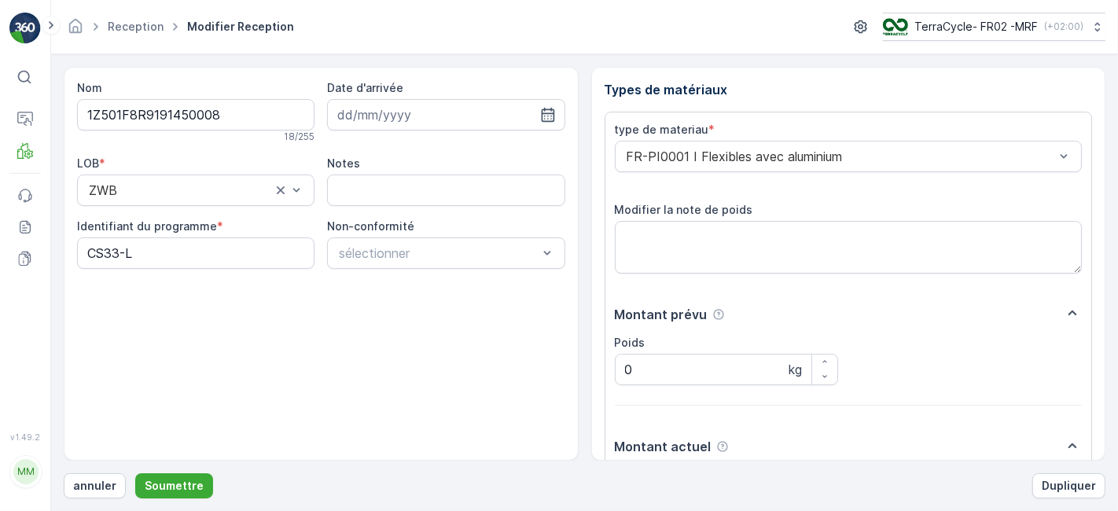
scroll to position [193, 0]
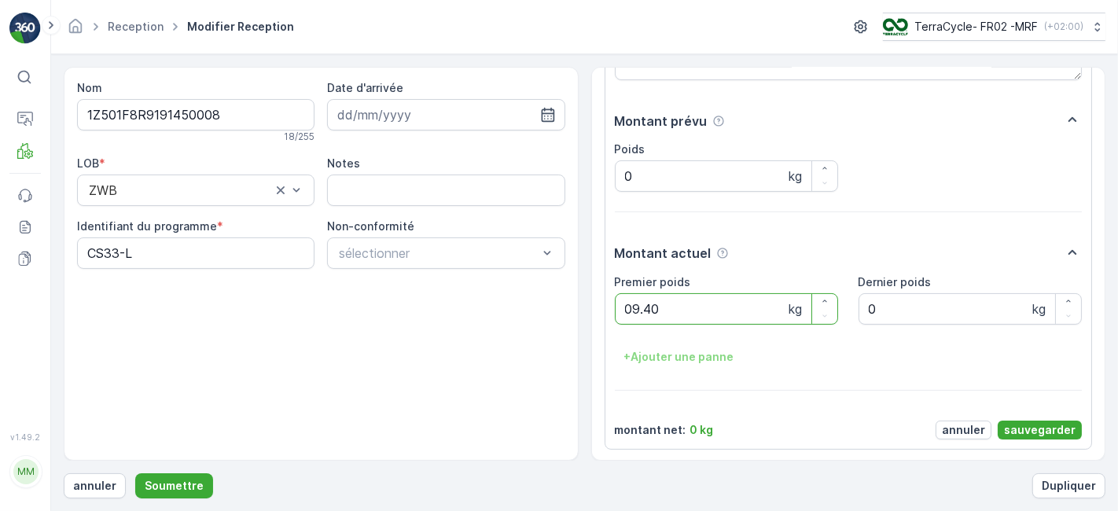
type poids "09.40"
click at [1043, 427] on p "sauvegarder" at bounding box center [1040, 430] width 72 height 16
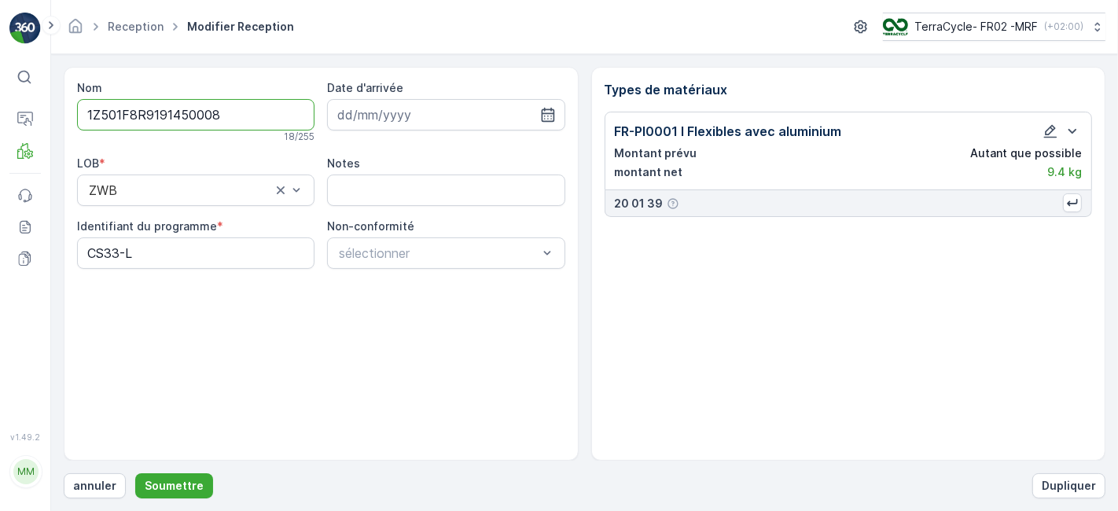
scroll to position [0, 0]
click at [176, 480] on p "Soumettre" at bounding box center [174, 486] width 59 height 16
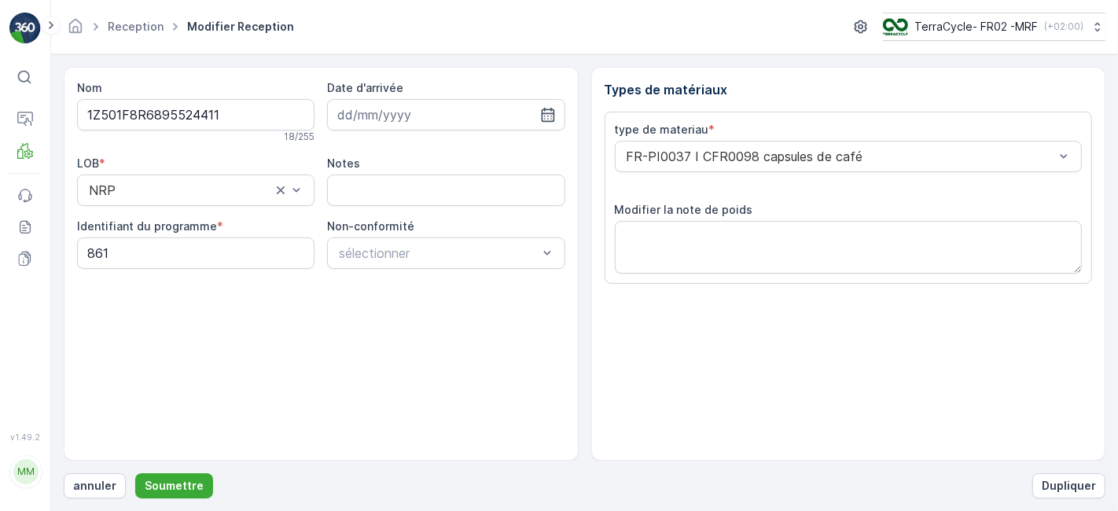
scroll to position [193, 0]
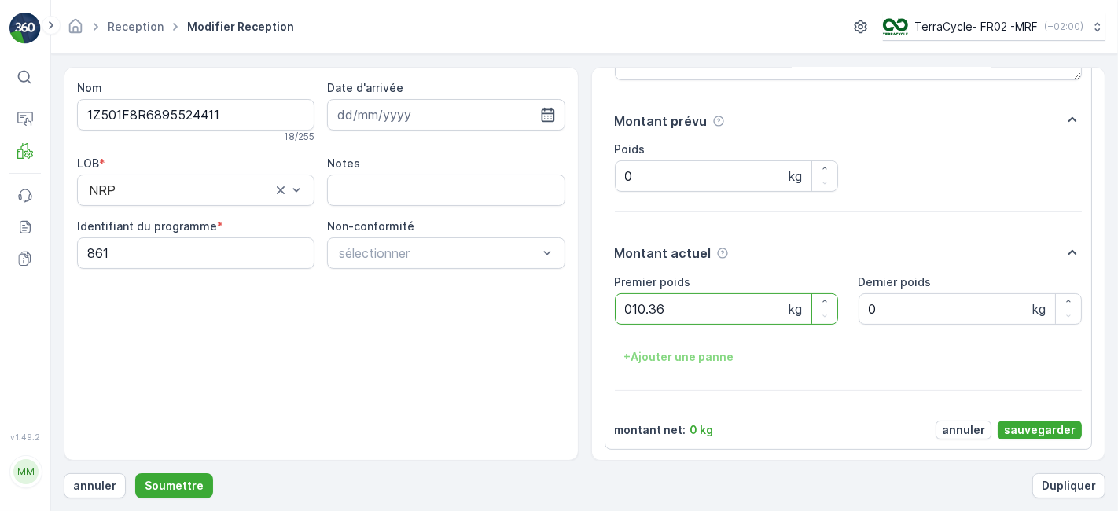
type poids "010.36"
click at [1015, 425] on p "sauvegarder" at bounding box center [1040, 430] width 72 height 16
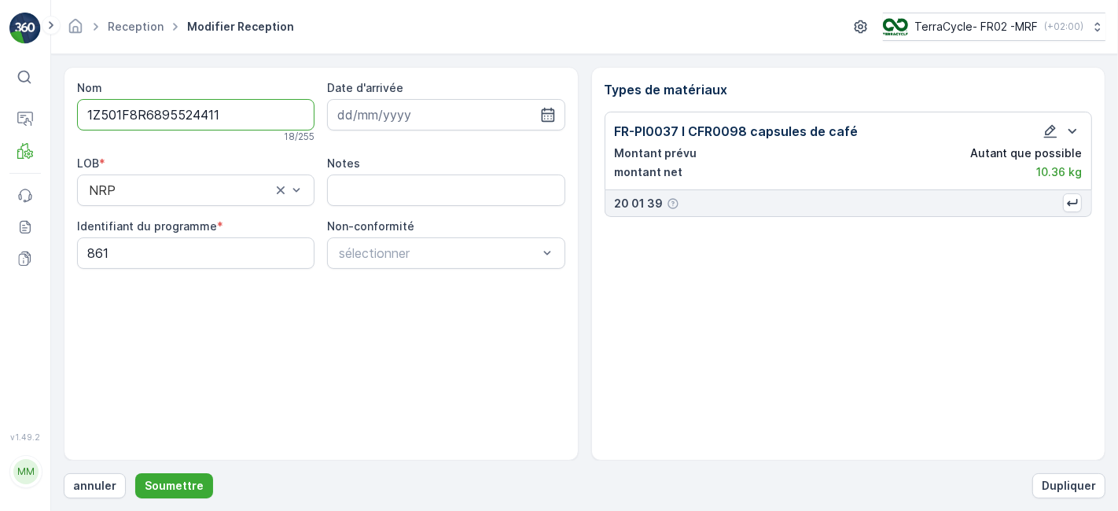
scroll to position [0, 0]
click at [166, 481] on p "Soumettre" at bounding box center [174, 486] width 59 height 16
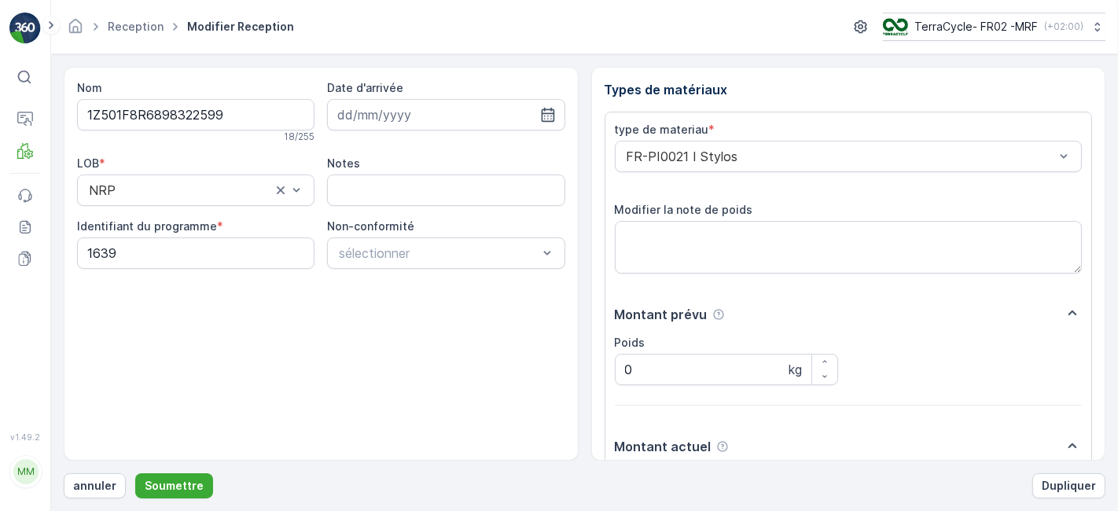
scroll to position [193, 0]
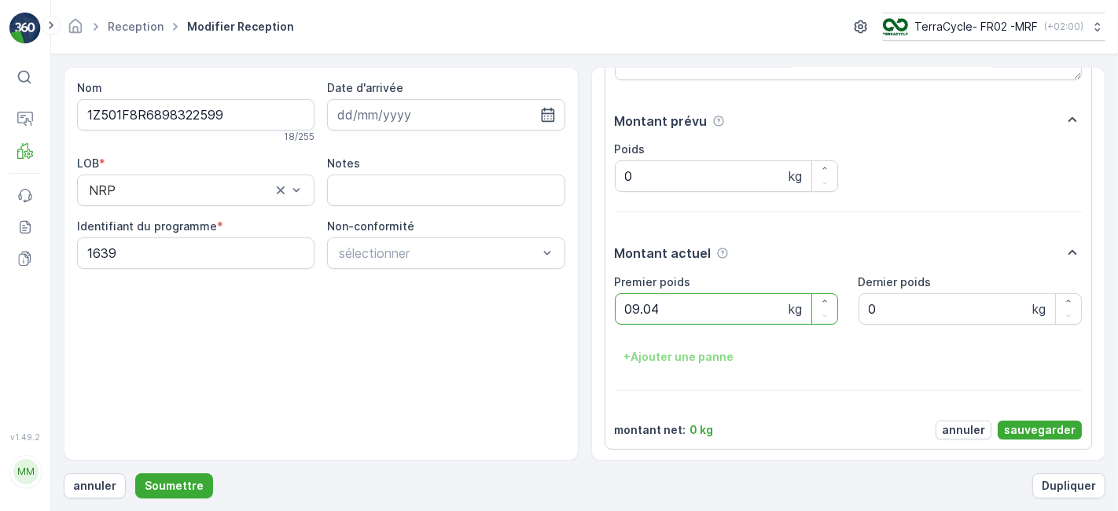
type poids "09.04"
click at [1036, 429] on p "sauvegarder" at bounding box center [1040, 430] width 72 height 16
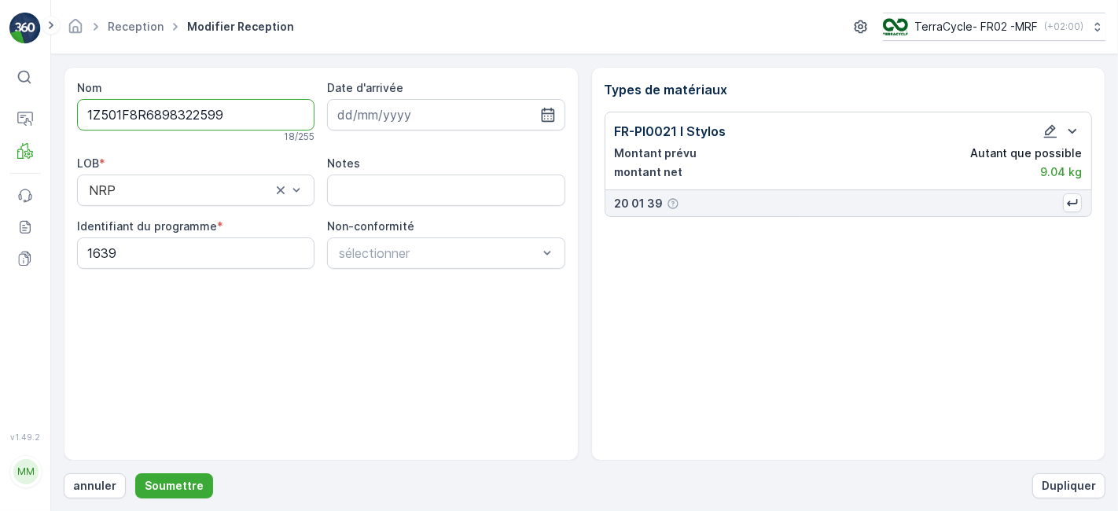
scroll to position [0, 0]
click at [159, 482] on p "Soumettre" at bounding box center [174, 486] width 59 height 16
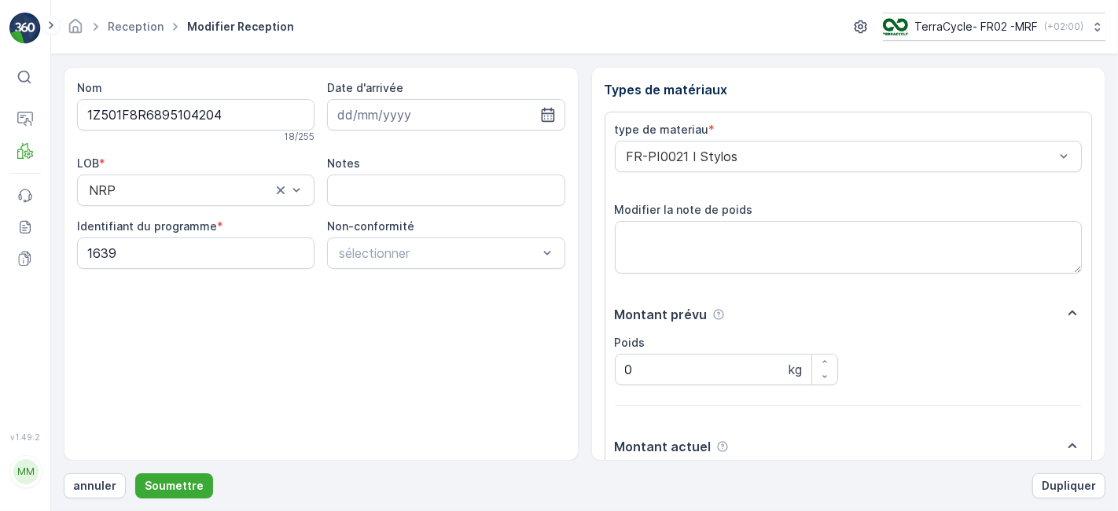
scroll to position [193, 0]
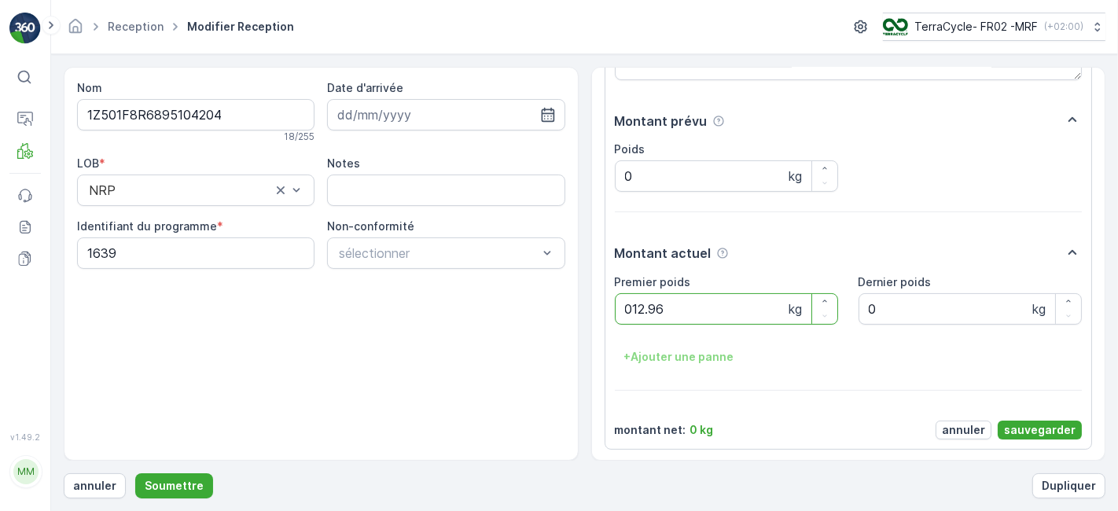
type poids "012.96"
click at [1037, 417] on div "type de materiau * FR-PI0021 I Stylos Modifier la note de poids Montant prévu P…" at bounding box center [849, 183] width 468 height 511
click at [1030, 430] on p "sauvegarder" at bounding box center [1040, 430] width 72 height 16
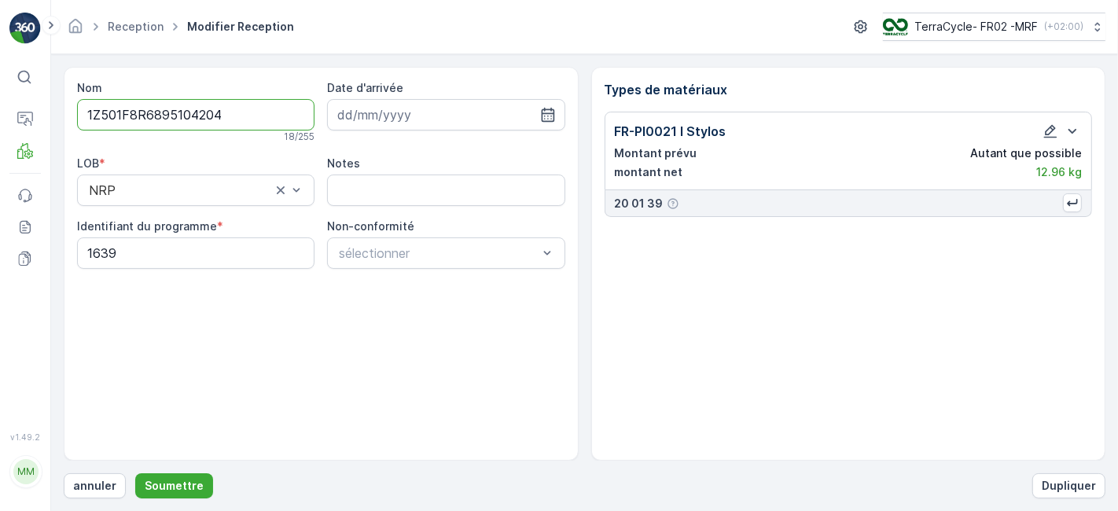
scroll to position [0, 0]
click at [168, 477] on button "Soumettre" at bounding box center [174, 485] width 78 height 25
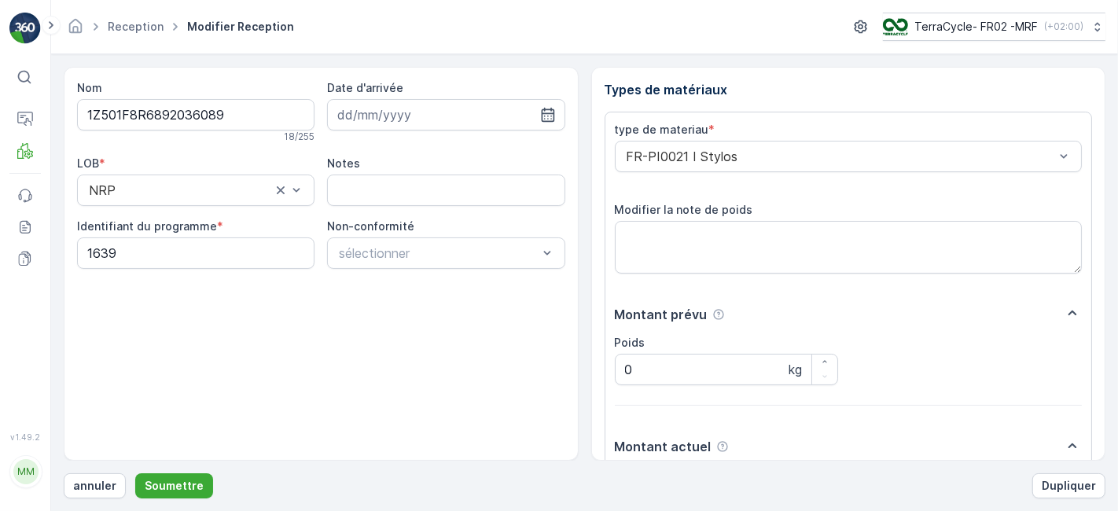
scroll to position [193, 0]
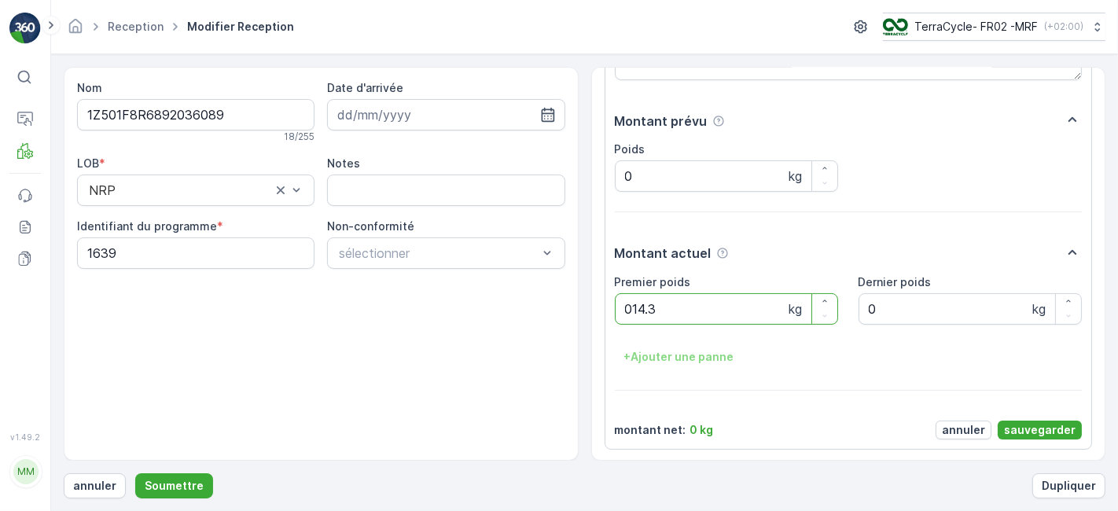
type poids "014.32"
click at [1042, 425] on p "sauvegarder" at bounding box center [1040, 430] width 72 height 16
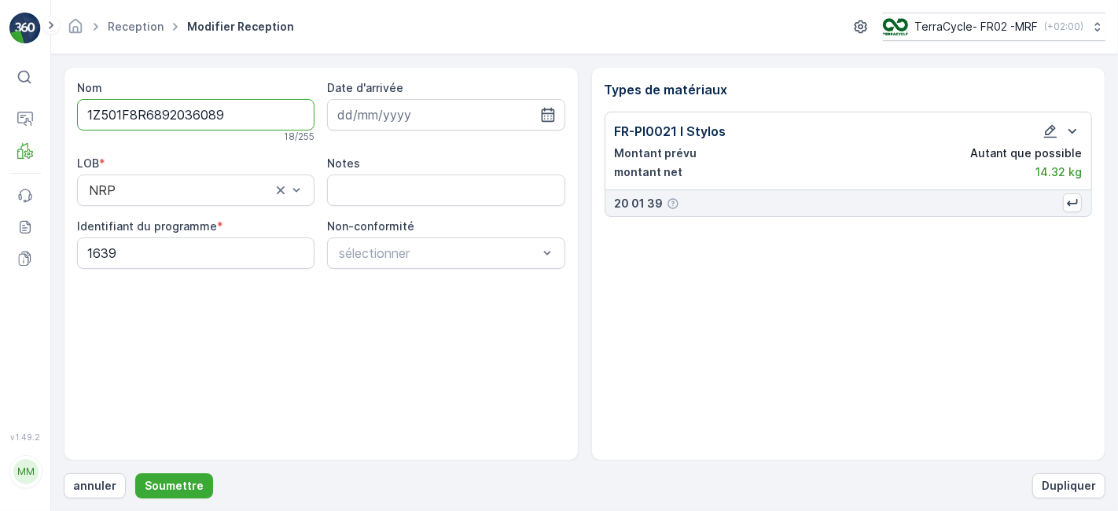
scroll to position [0, 0]
click at [168, 486] on p "Soumettre" at bounding box center [174, 486] width 59 height 16
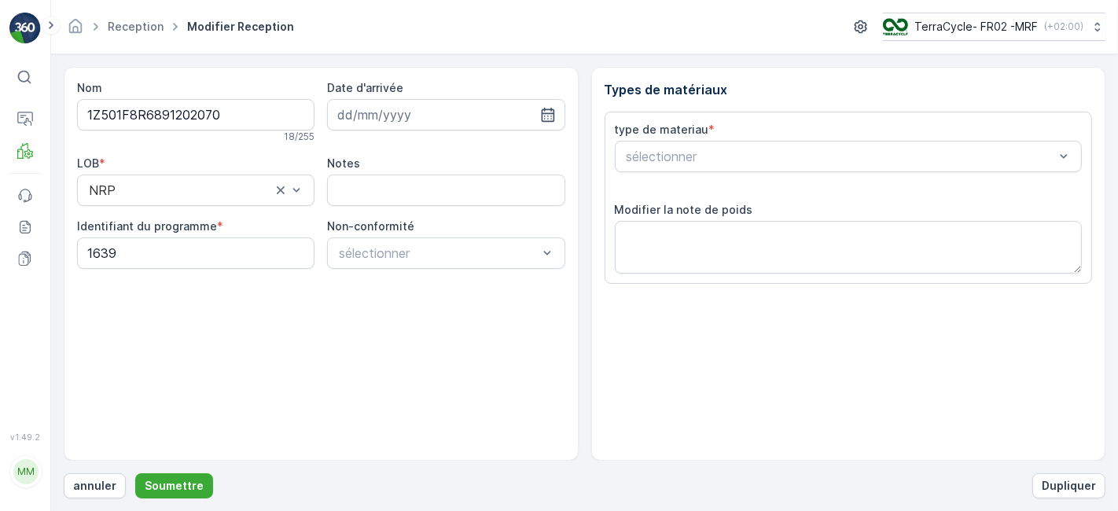
scroll to position [193, 0]
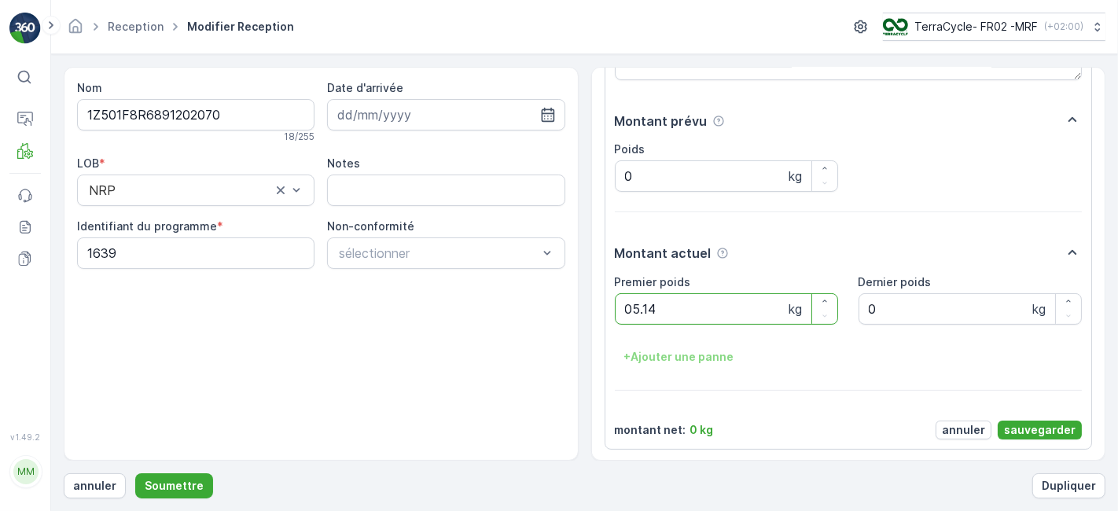
type poids "05.14"
click at [1020, 430] on p "sauvegarder" at bounding box center [1040, 430] width 72 height 16
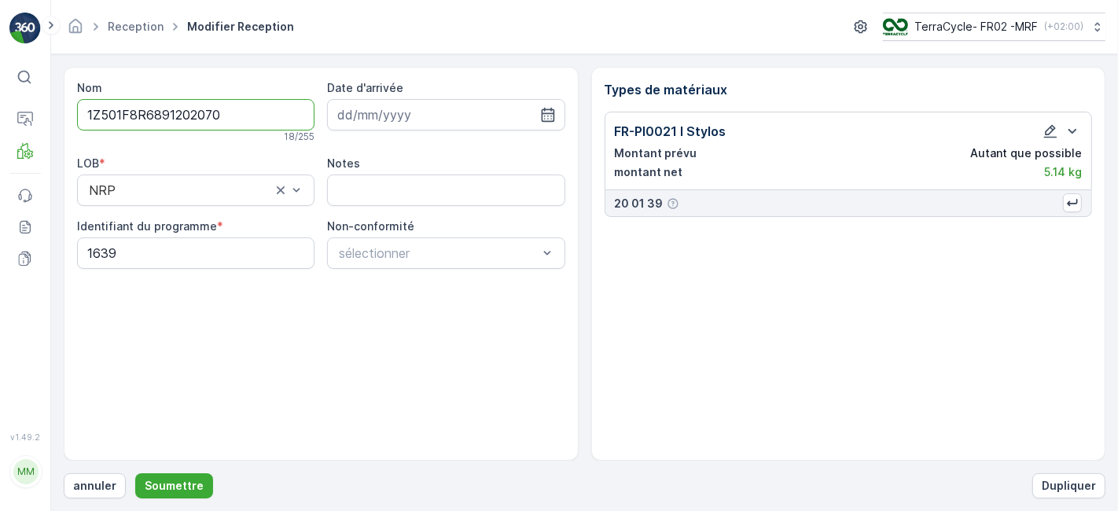
scroll to position [0, 0]
click at [189, 482] on p "Soumettre" at bounding box center [174, 486] width 59 height 16
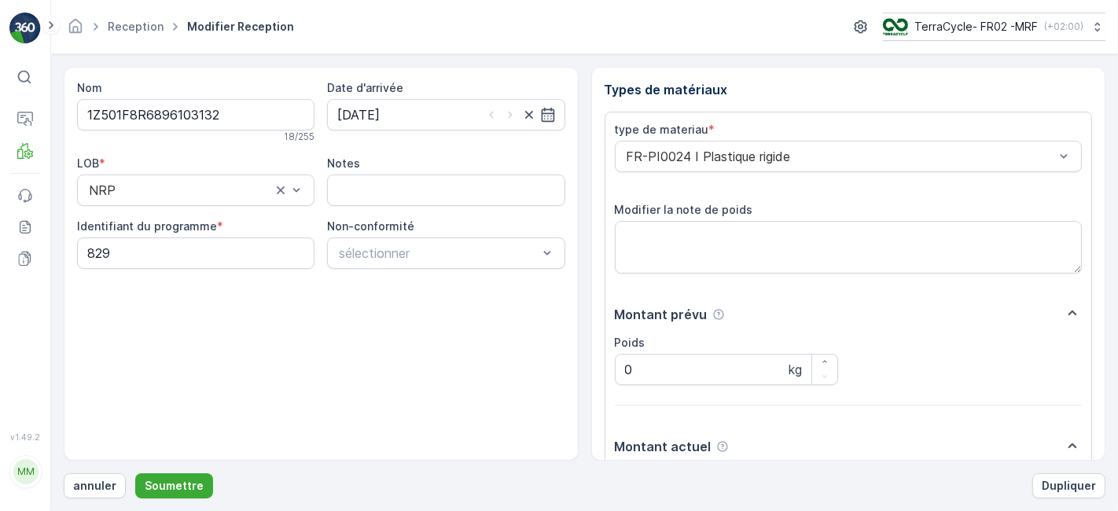
scroll to position [193, 0]
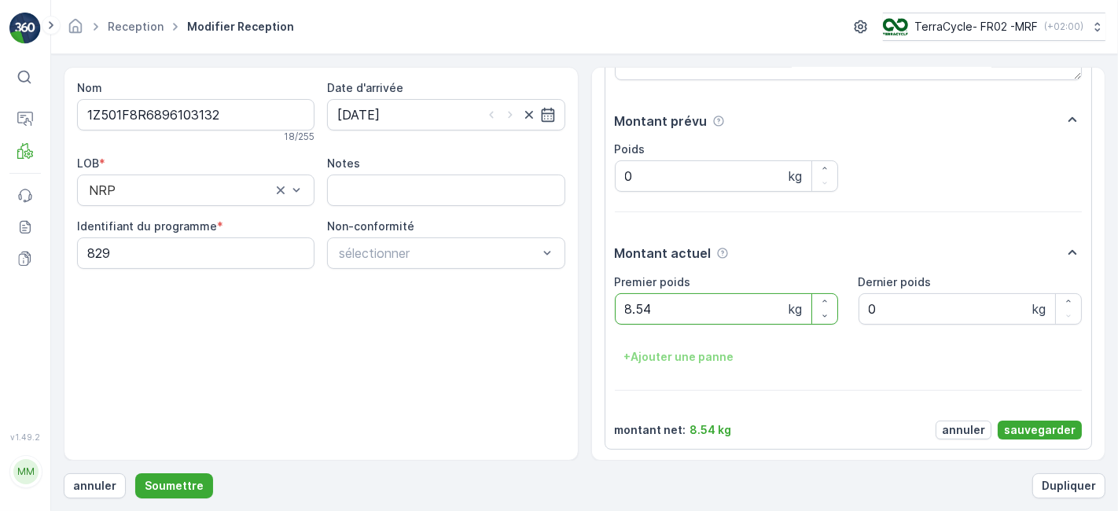
click at [189, 482] on p "Soumettre" at bounding box center [174, 486] width 59 height 16
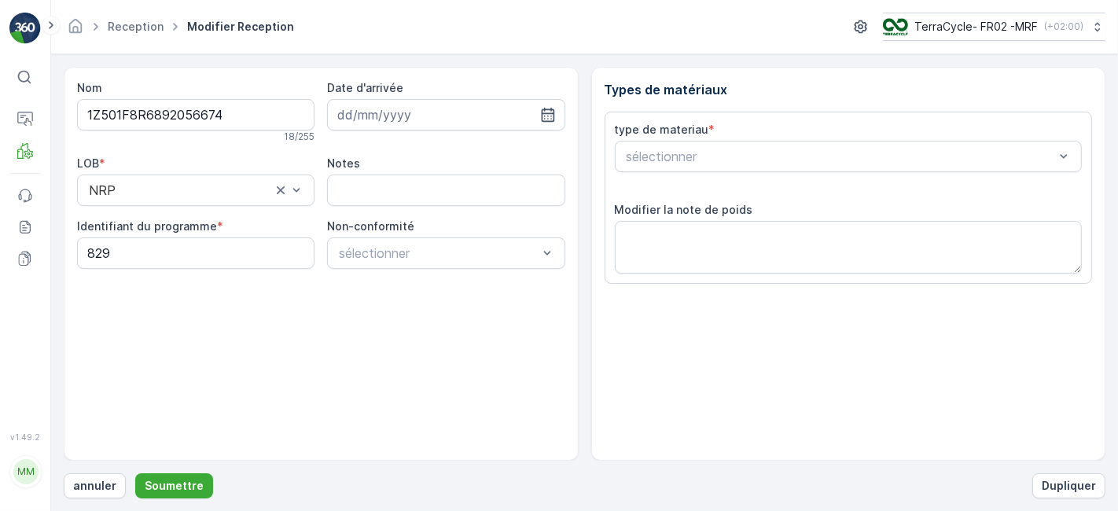
type input "[DATE]"
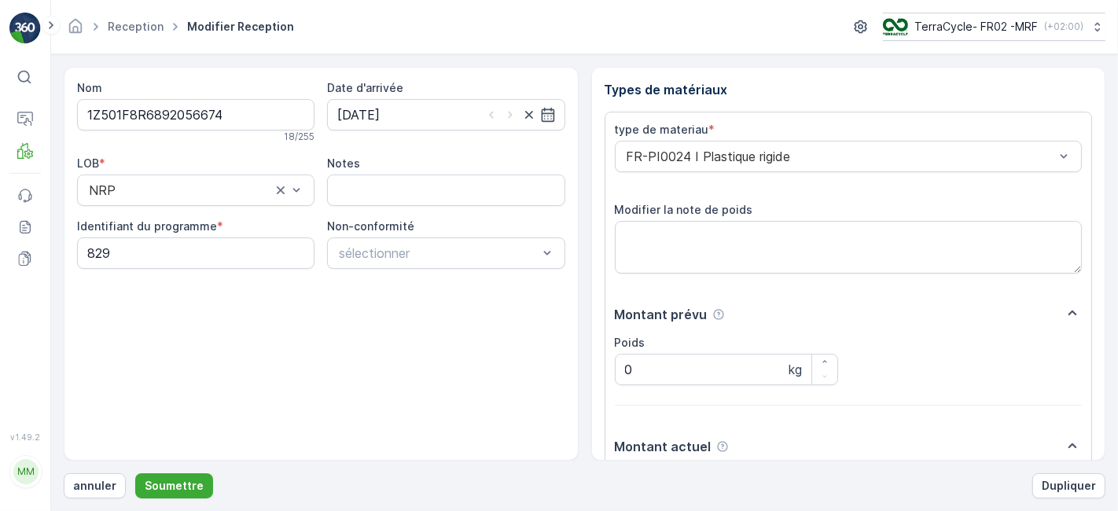
scroll to position [193, 0]
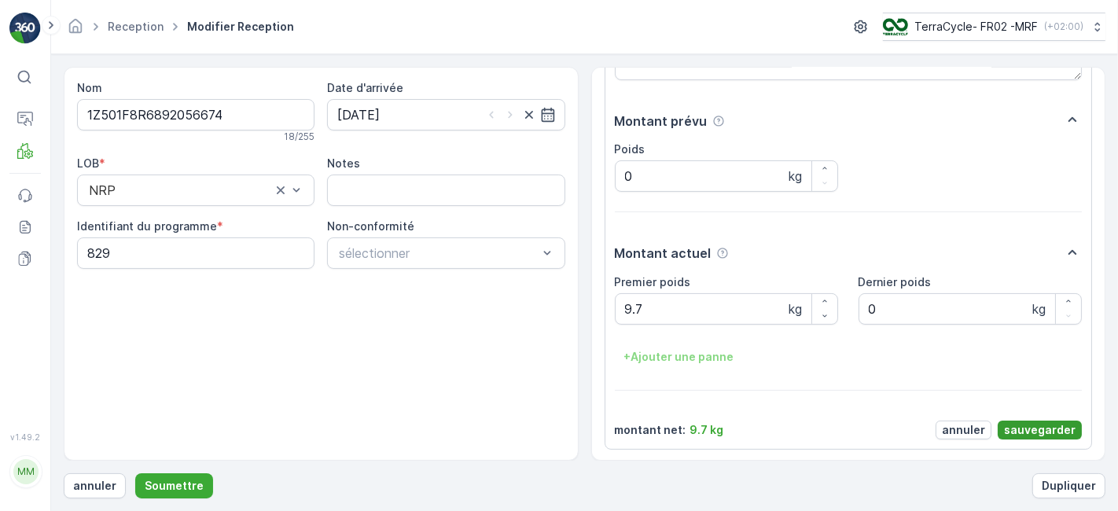
click at [1029, 433] on p "sauvegarder" at bounding box center [1040, 430] width 72 height 16
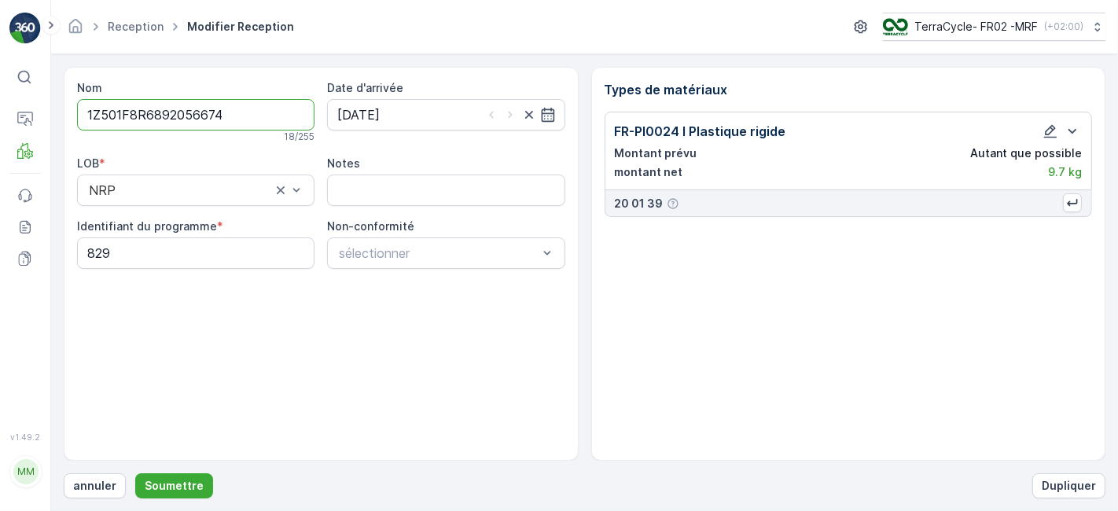
scroll to position [0, 0]
click at [177, 485] on p "Soumettre" at bounding box center [174, 486] width 59 height 16
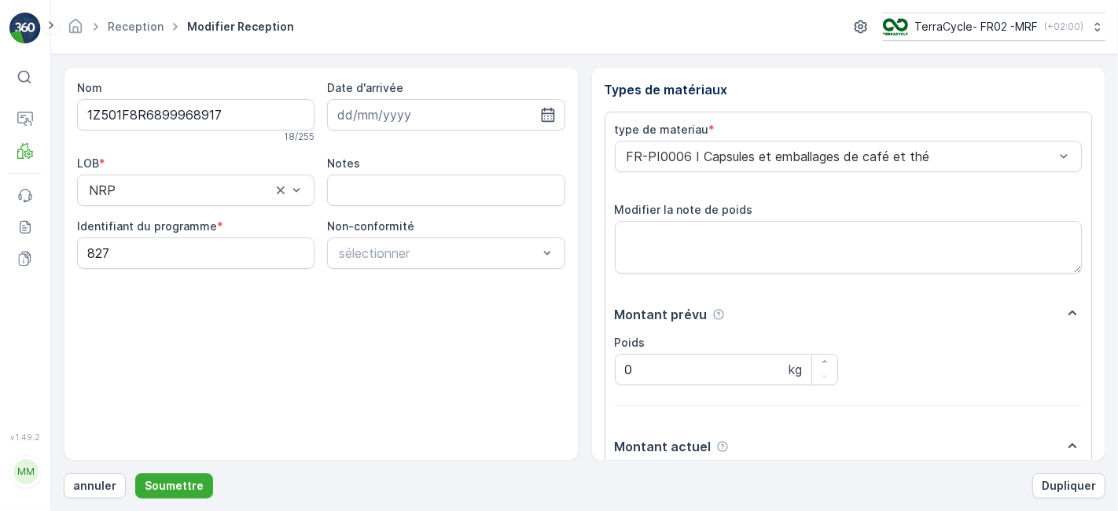
scroll to position [193, 0]
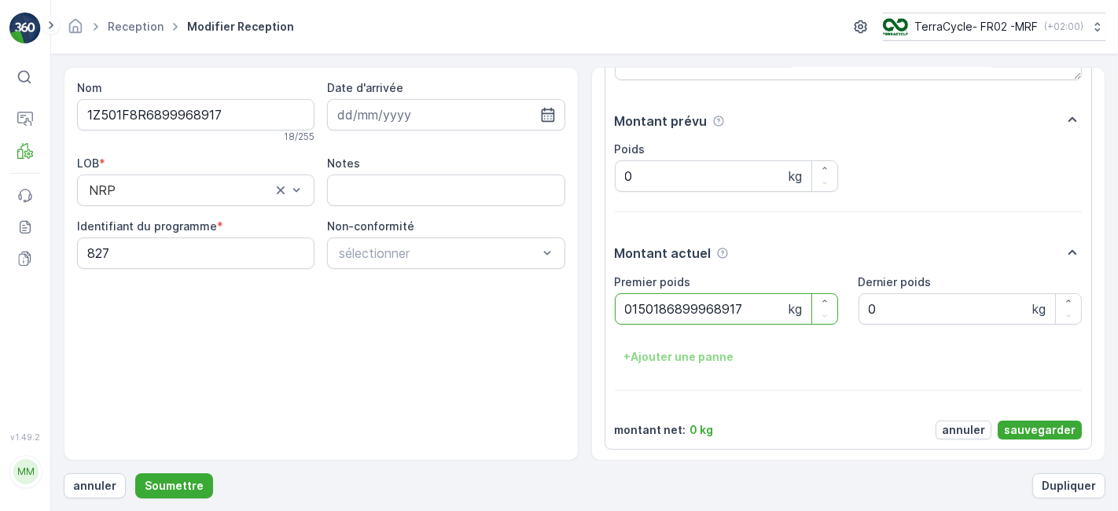
click at [135, 473] on button "Soumettre" at bounding box center [174, 485] width 78 height 25
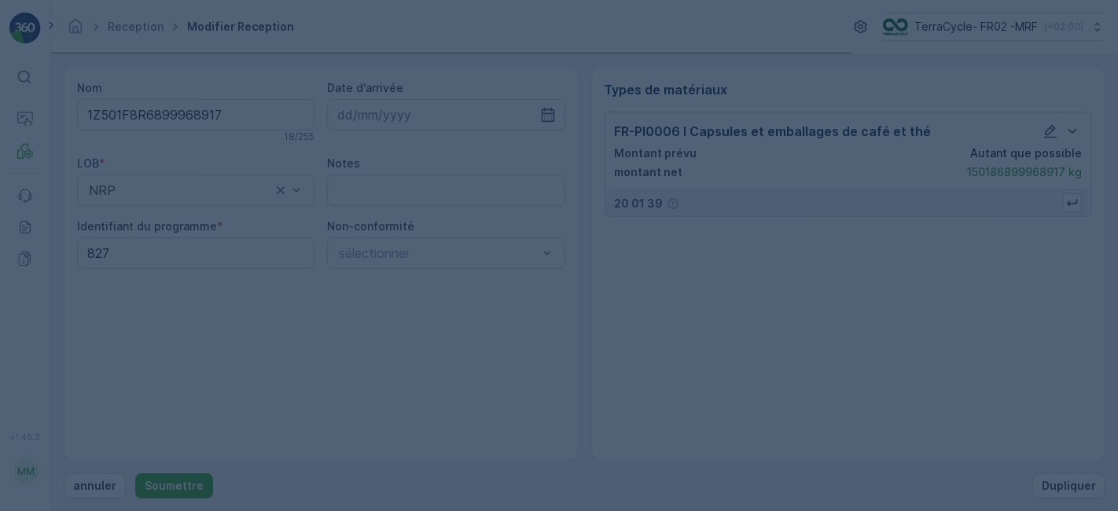
scroll to position [0, 0]
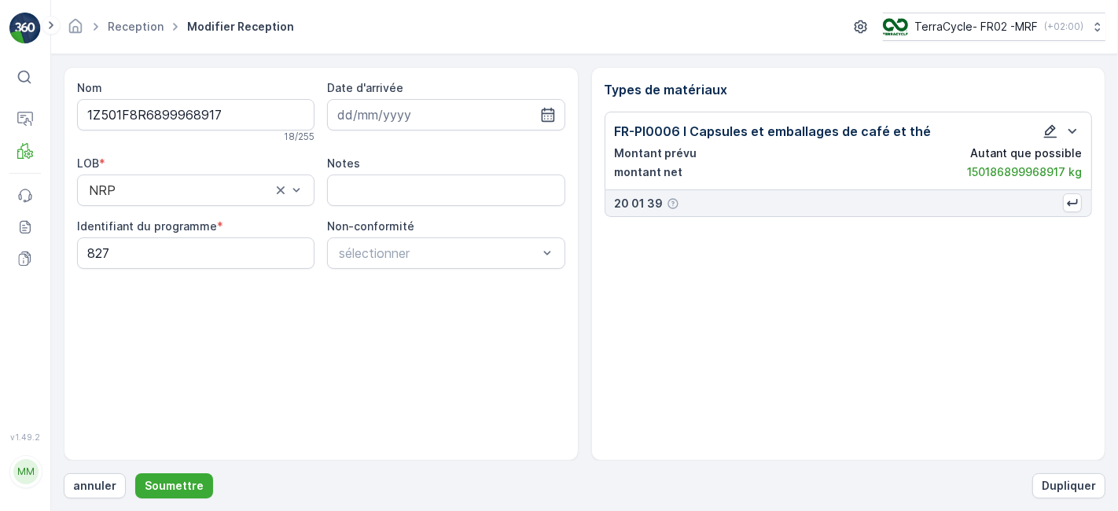
click at [1050, 128] on icon "button" at bounding box center [1051, 131] width 16 height 16
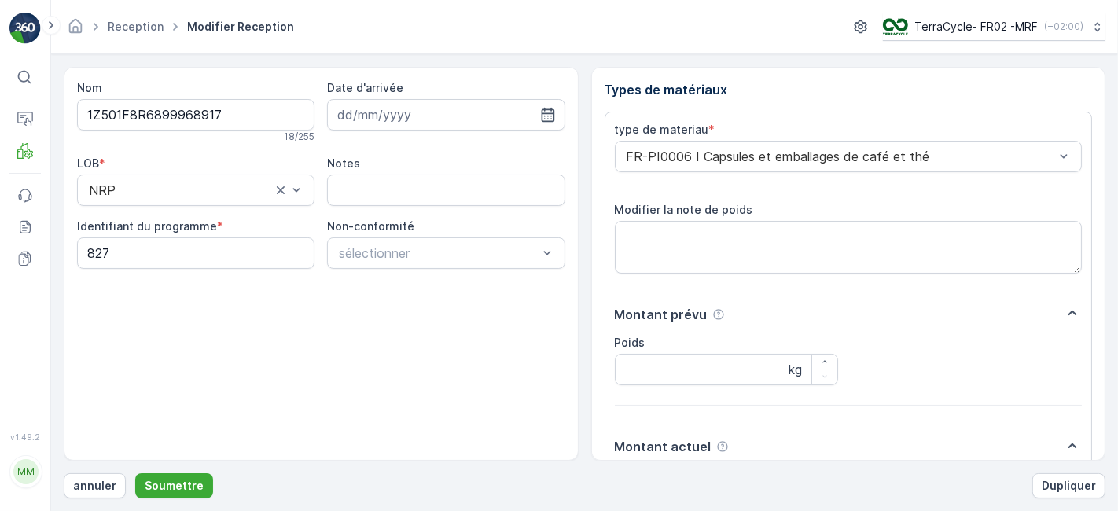
scroll to position [193, 0]
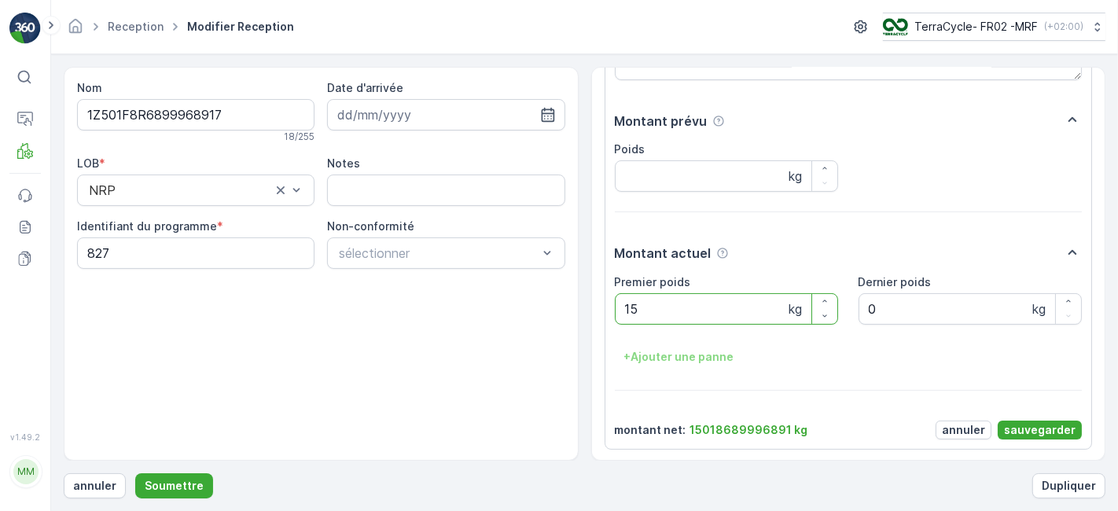
type poids "1"
type poids "15"
click at [1039, 429] on p "sauvegarder" at bounding box center [1040, 430] width 72 height 16
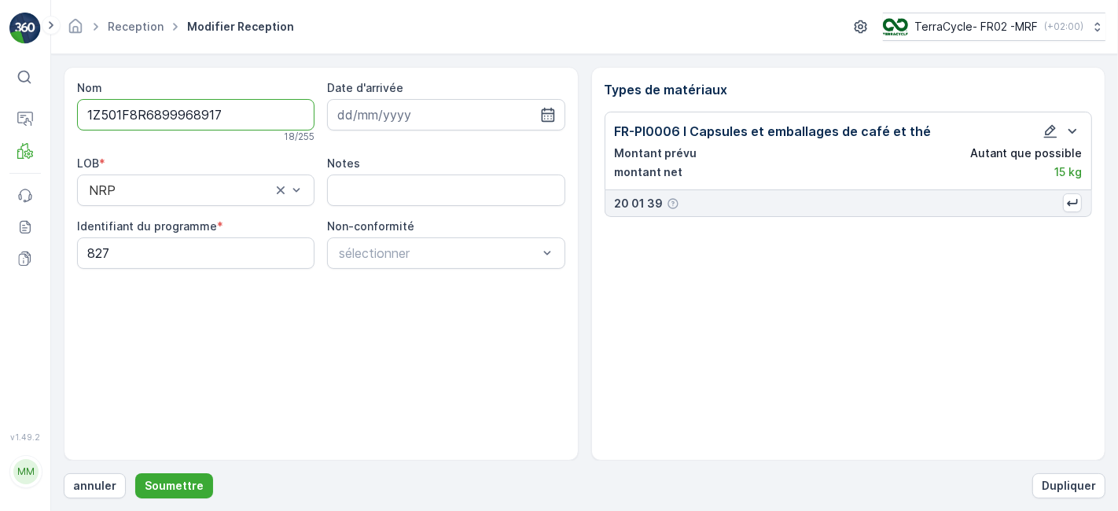
scroll to position [0, 0]
click at [162, 486] on p "Soumettre" at bounding box center [174, 486] width 59 height 16
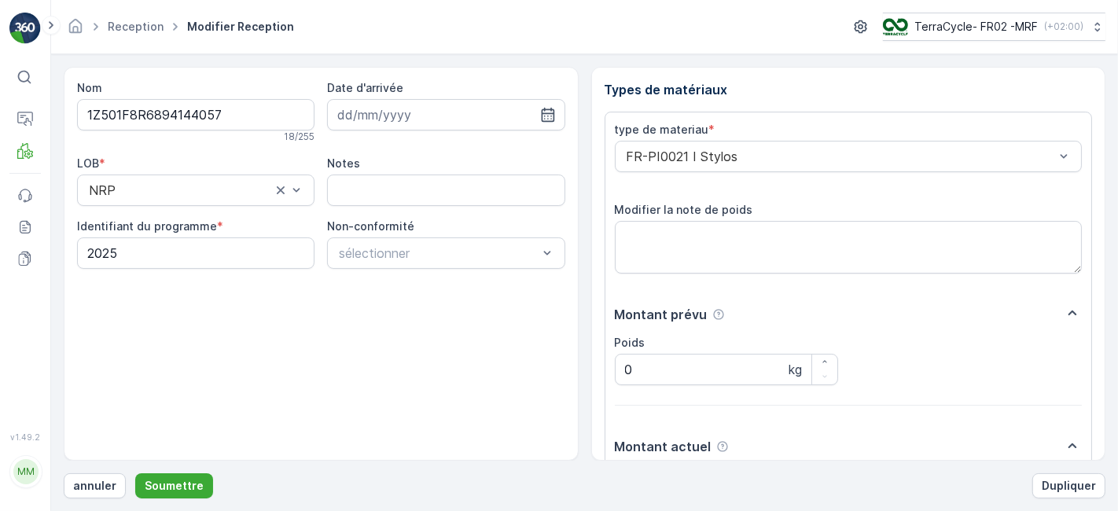
scroll to position [193, 0]
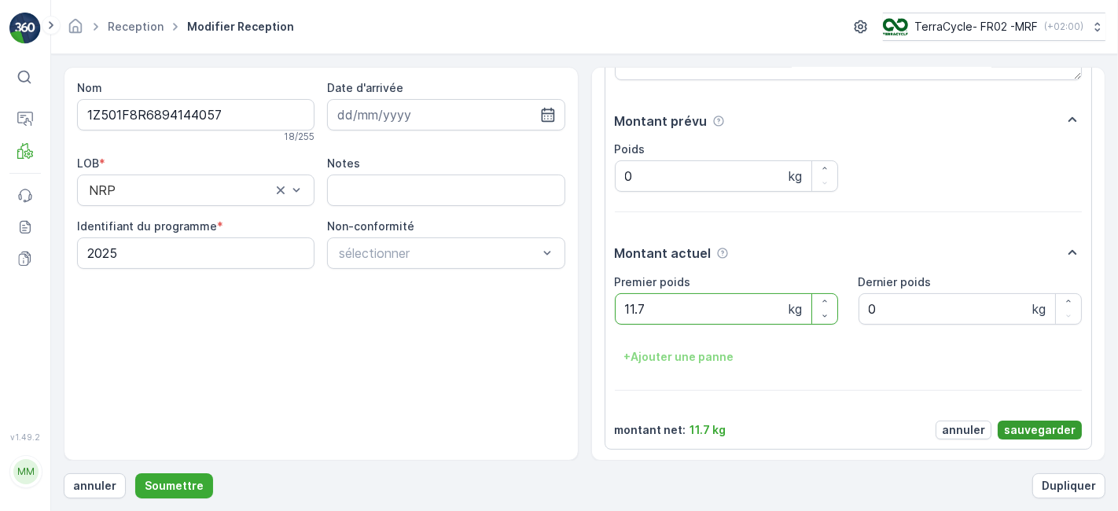
type poids "11.7"
click at [1037, 422] on p "sauvegarder" at bounding box center [1040, 430] width 72 height 16
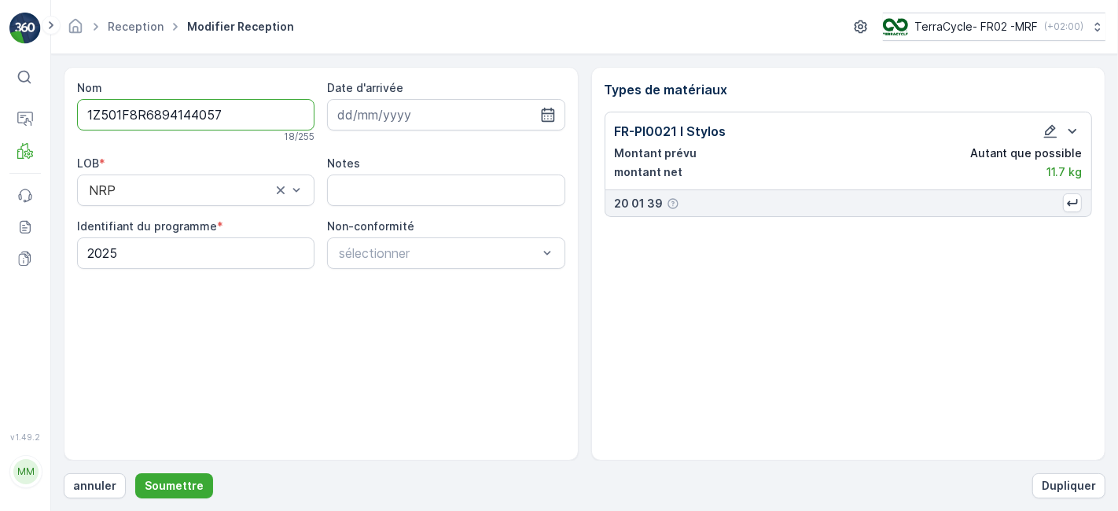
scroll to position [0, 0]
click at [163, 482] on p "Soumettre" at bounding box center [174, 486] width 59 height 16
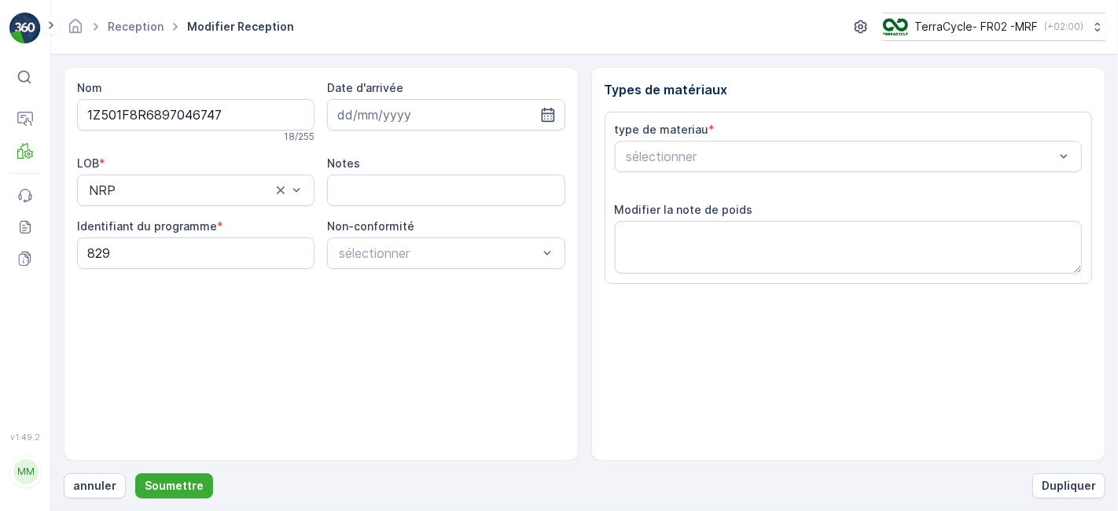
type input "[DATE]"
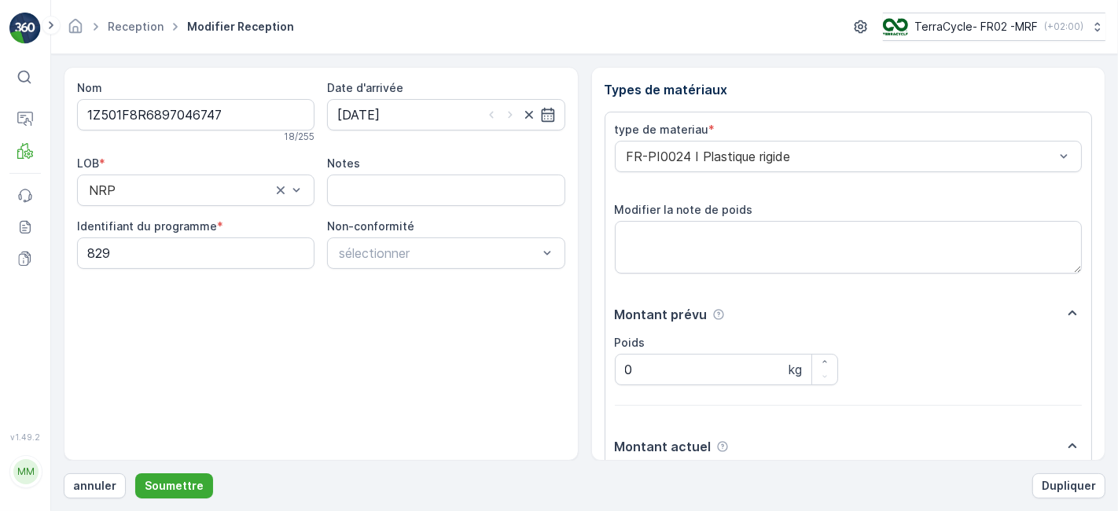
scroll to position [193, 0]
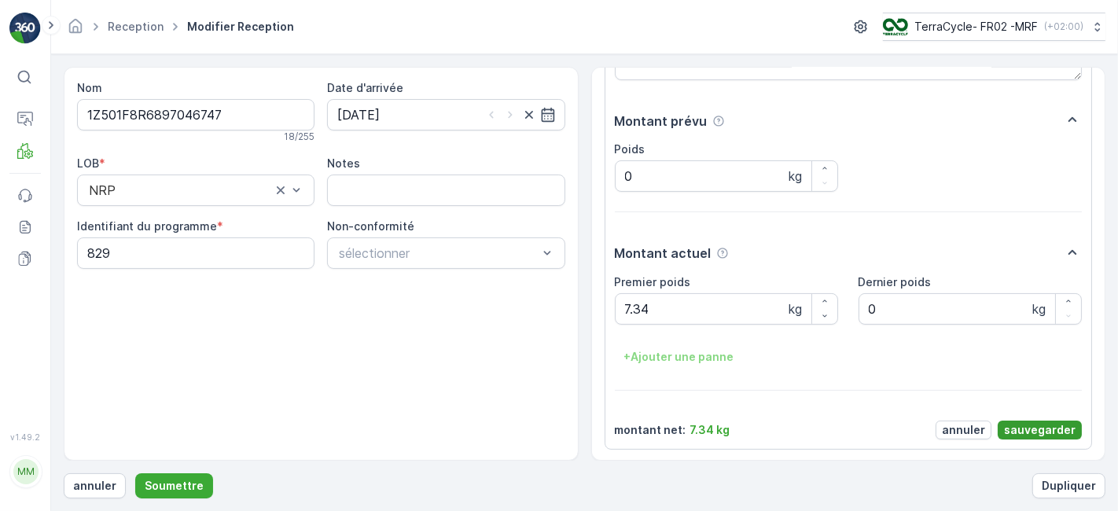
click at [1014, 425] on p "sauvegarder" at bounding box center [1040, 430] width 72 height 16
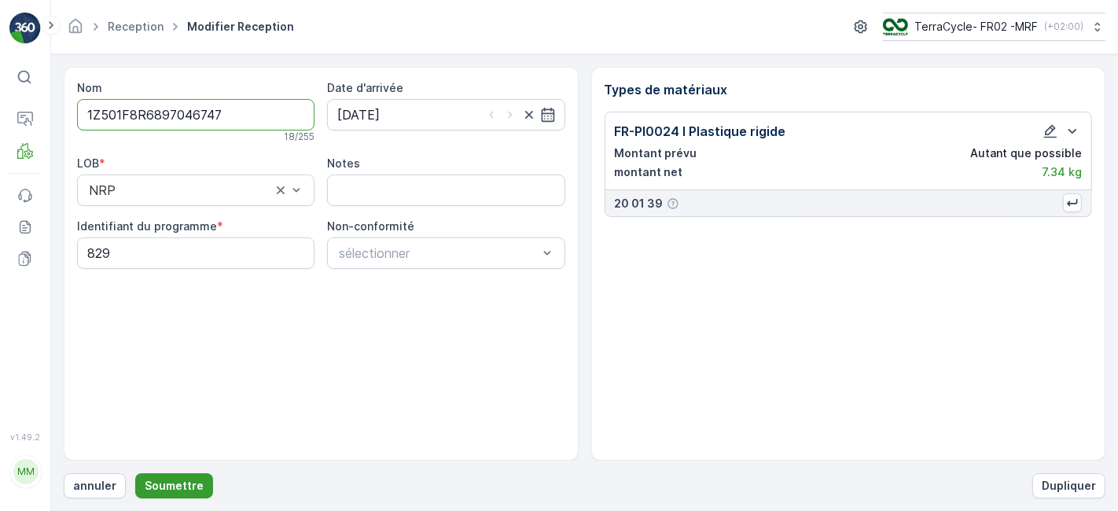
click at [175, 488] on p "Soumettre" at bounding box center [174, 486] width 59 height 16
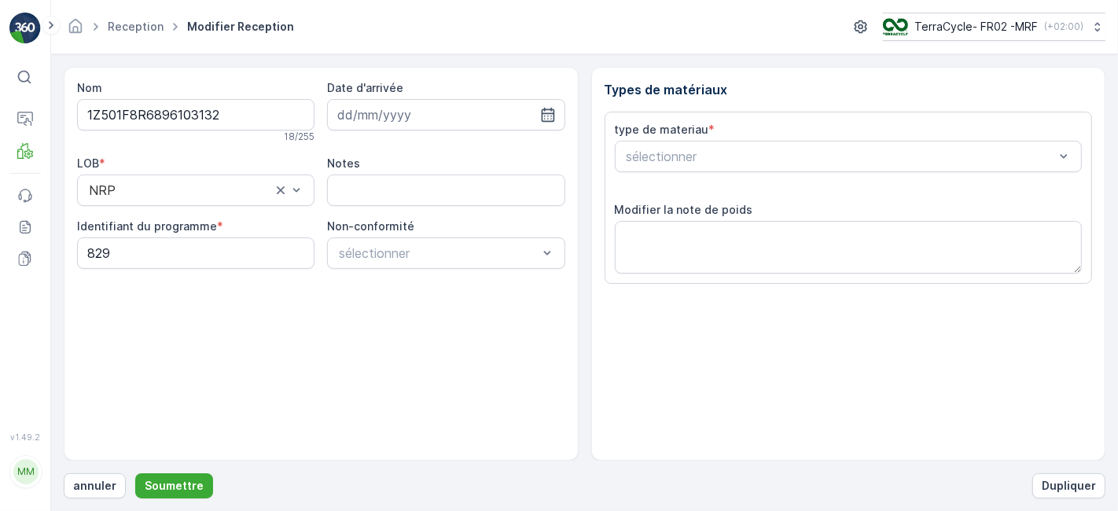
type input "[DATE]"
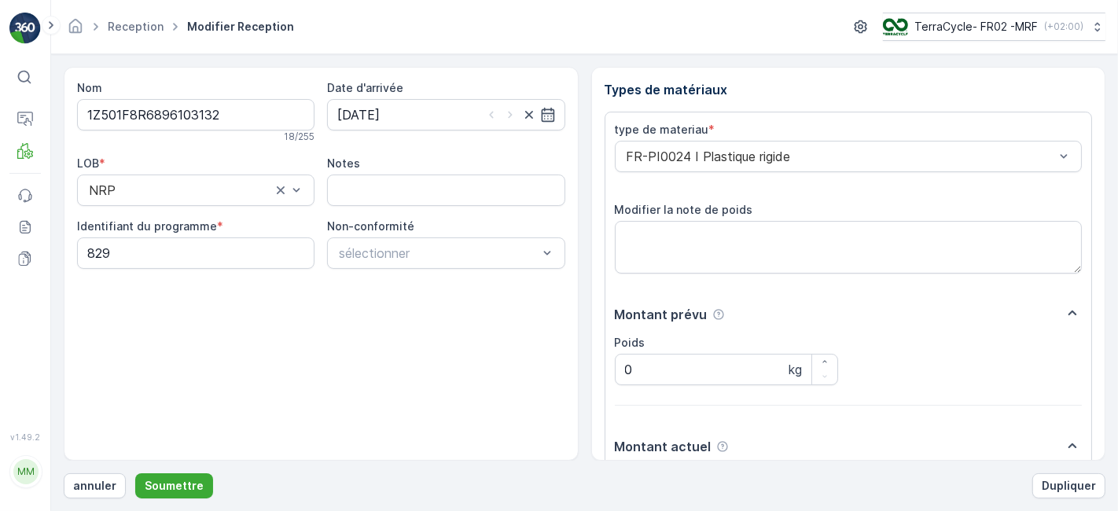
scroll to position [193, 0]
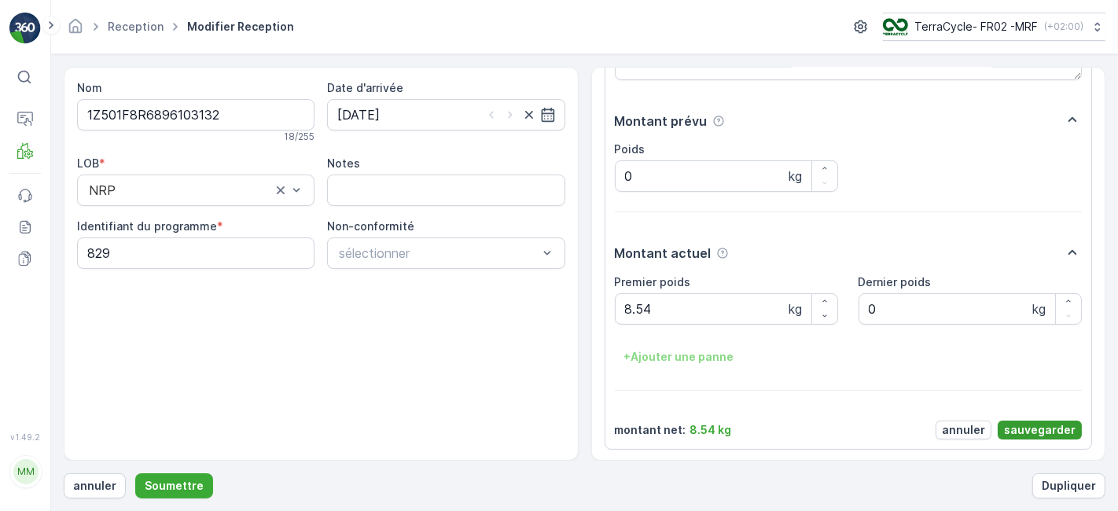
click at [1049, 422] on p "sauvegarder" at bounding box center [1040, 430] width 72 height 16
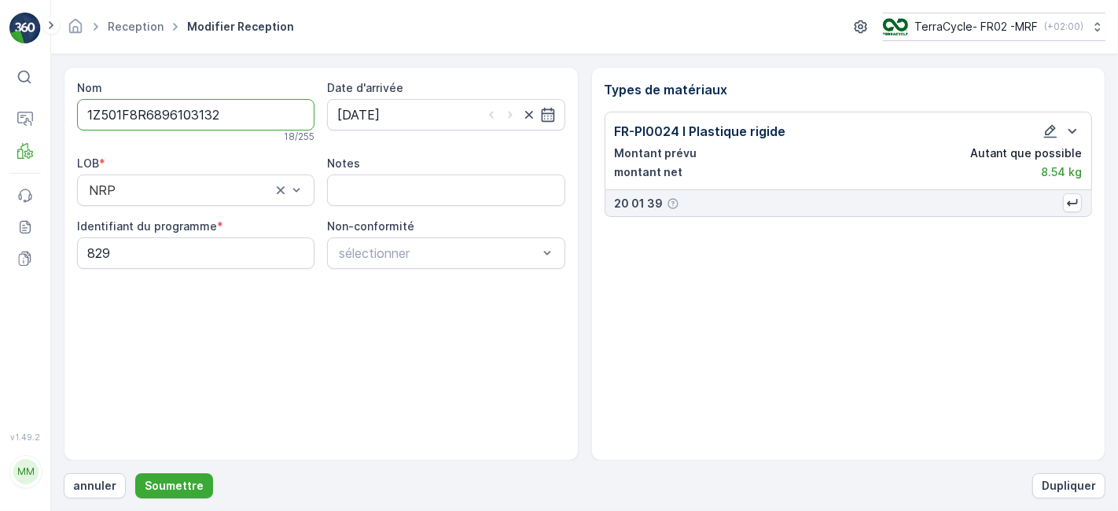
scroll to position [0, 0]
click at [179, 481] on p "Soumettre" at bounding box center [174, 486] width 59 height 16
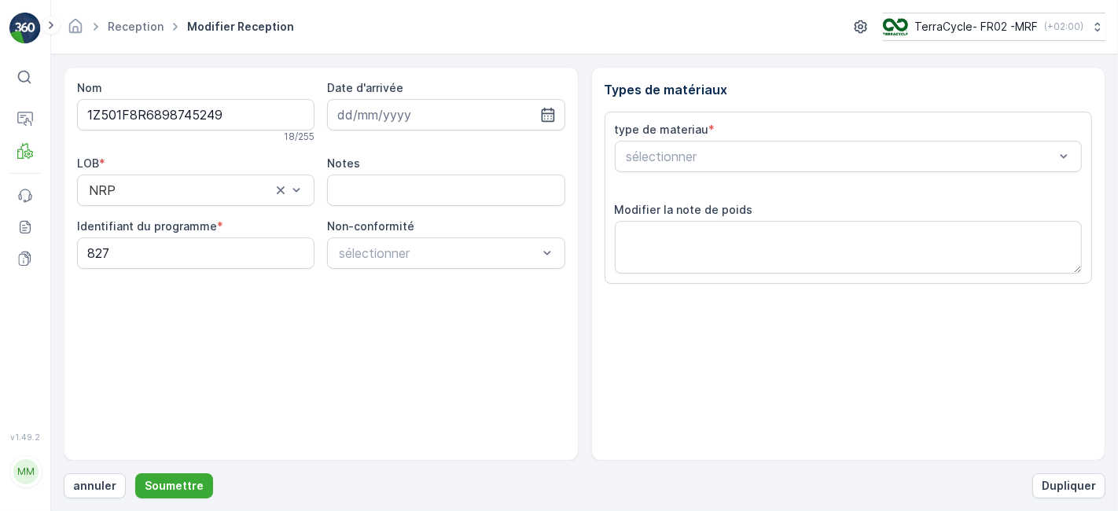
scroll to position [193, 0]
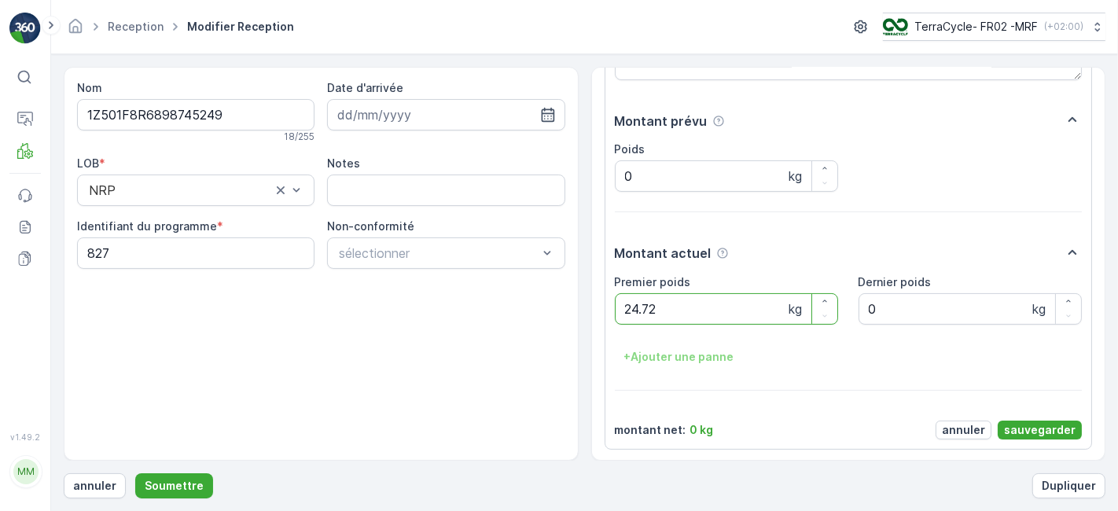
type poids "24.72"
click at [1033, 428] on p "sauvegarder" at bounding box center [1040, 430] width 72 height 16
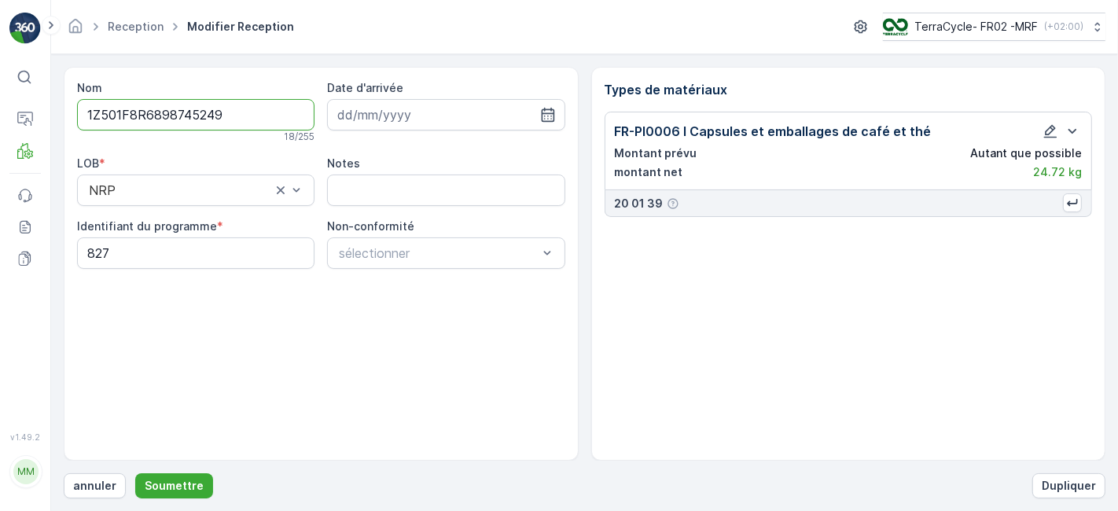
scroll to position [0, 0]
click at [175, 488] on p "Soumettre" at bounding box center [174, 486] width 59 height 16
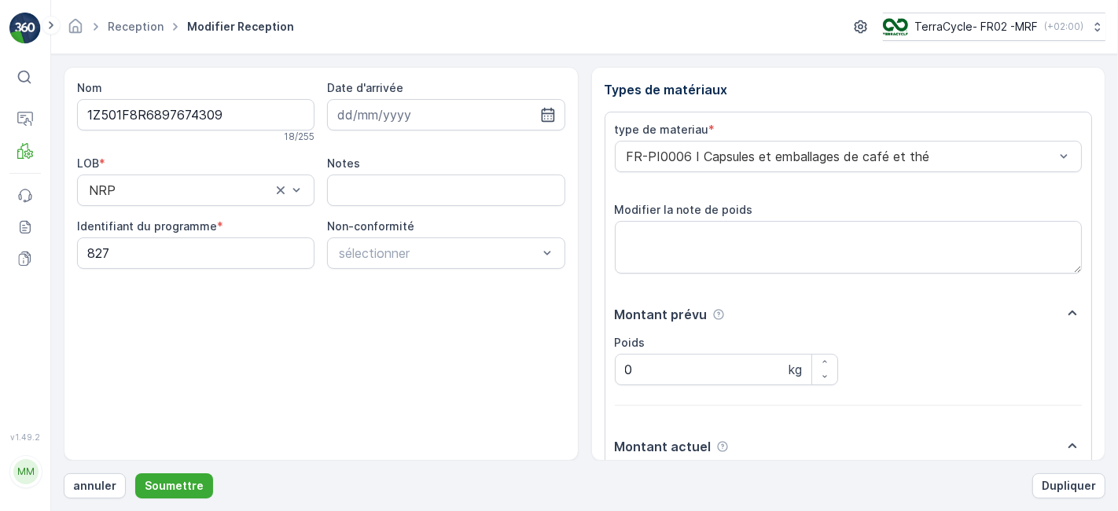
scroll to position [193, 0]
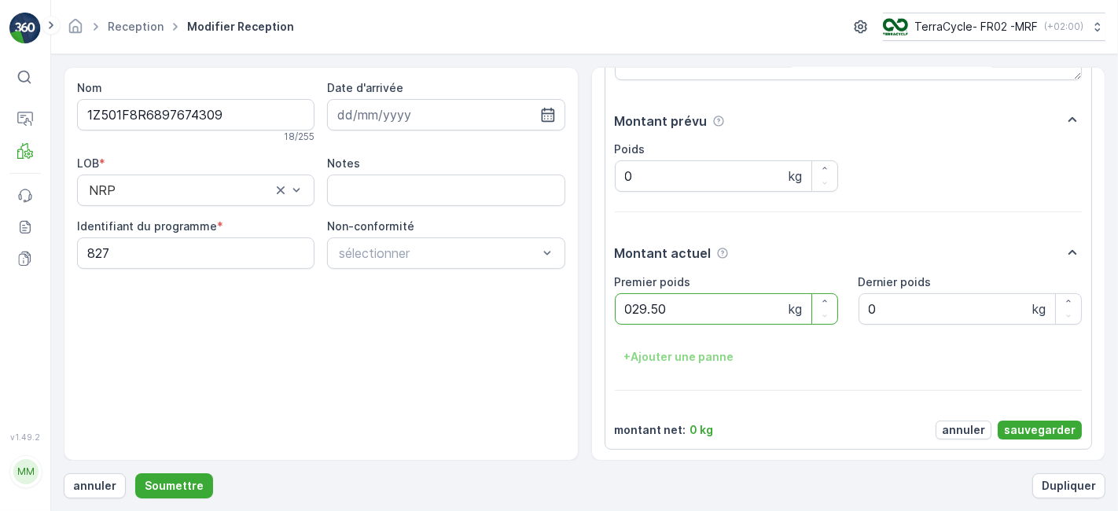
type poids "029.50"
click at [1035, 429] on p "sauvegarder" at bounding box center [1040, 430] width 72 height 16
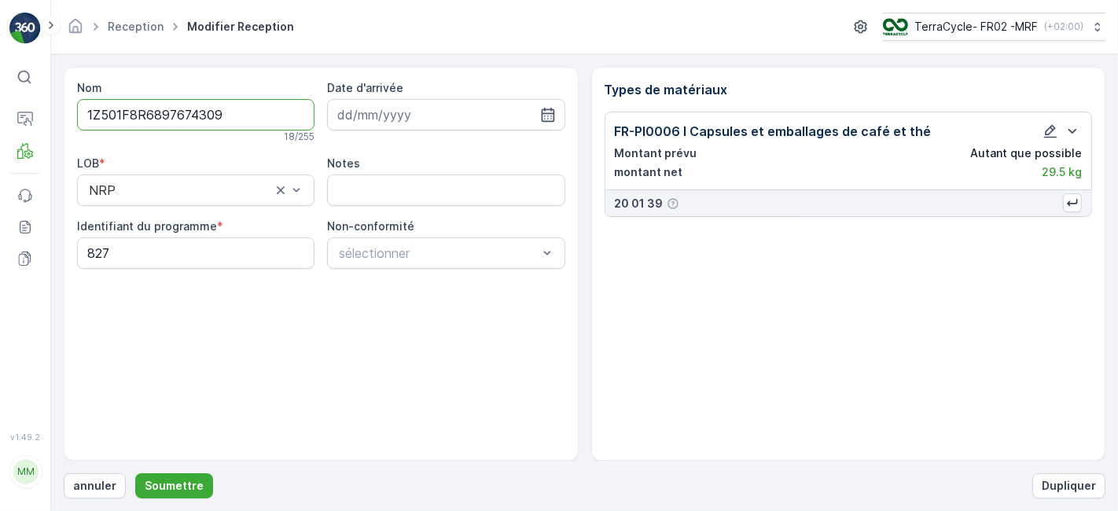
scroll to position [0, 0]
click at [192, 480] on p "Soumettre" at bounding box center [174, 486] width 59 height 16
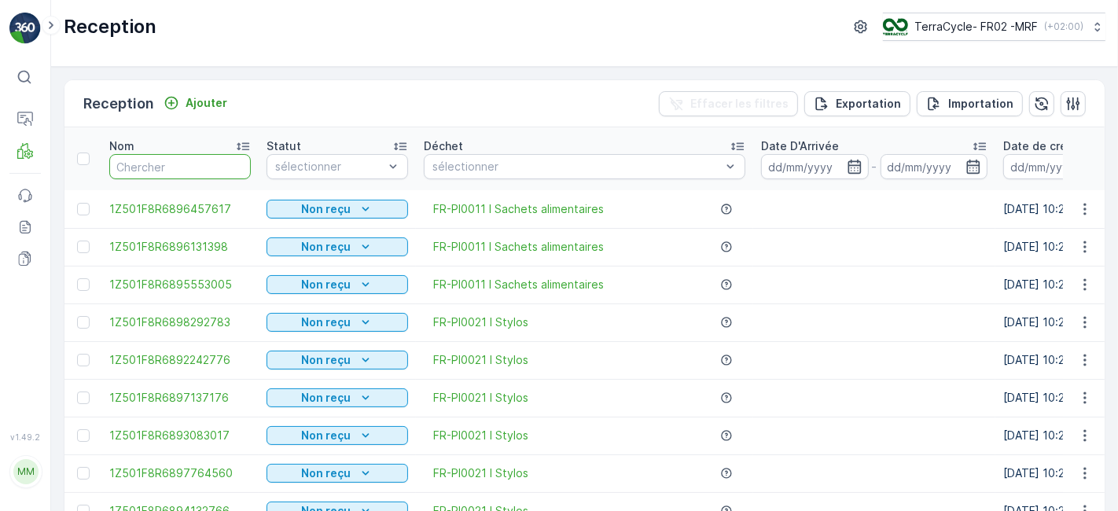
click at [197, 168] on input "text" at bounding box center [180, 166] width 142 height 25
type input "96"
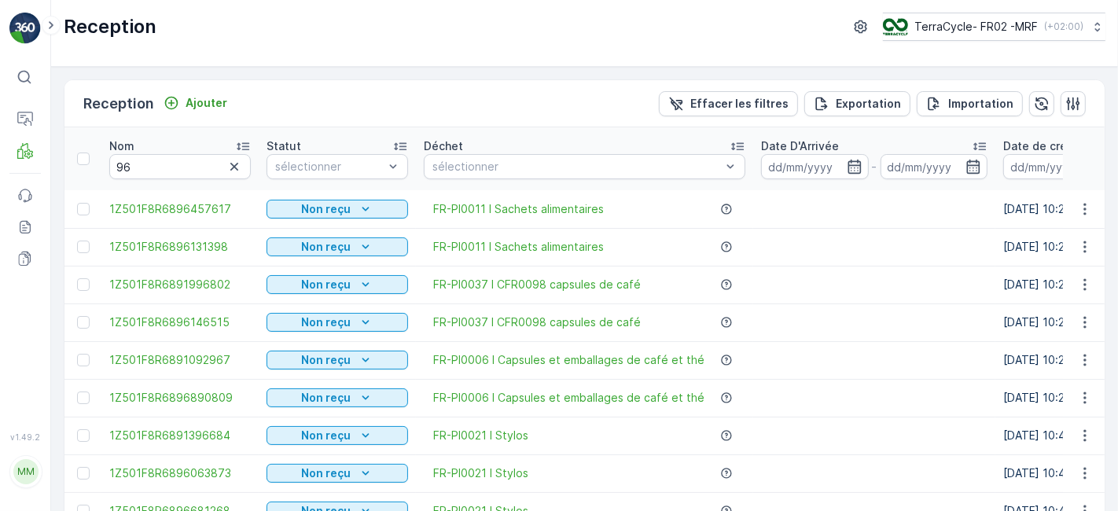
click at [197, 168] on input "96" at bounding box center [180, 166] width 142 height 25
type input "963"
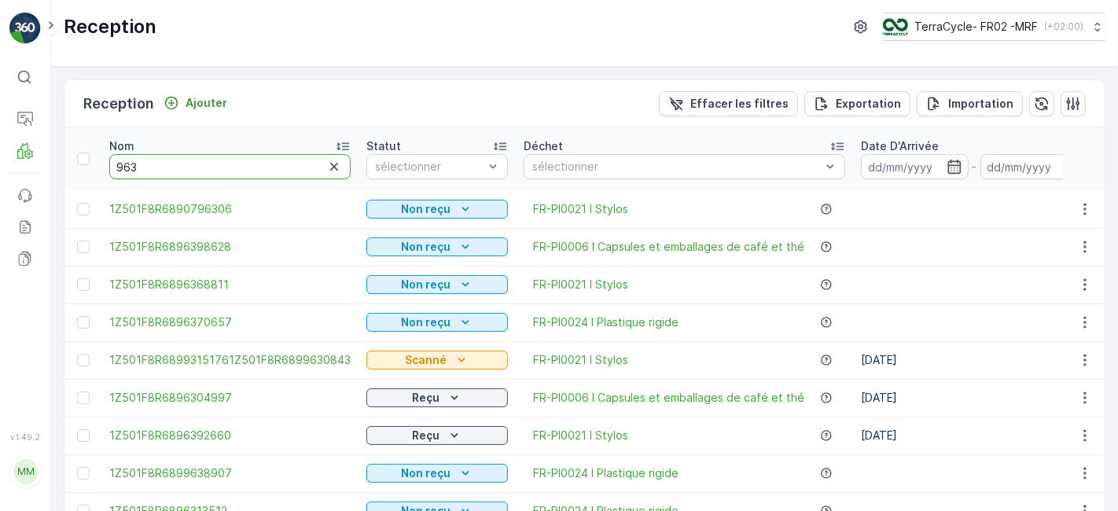
type input "9636"
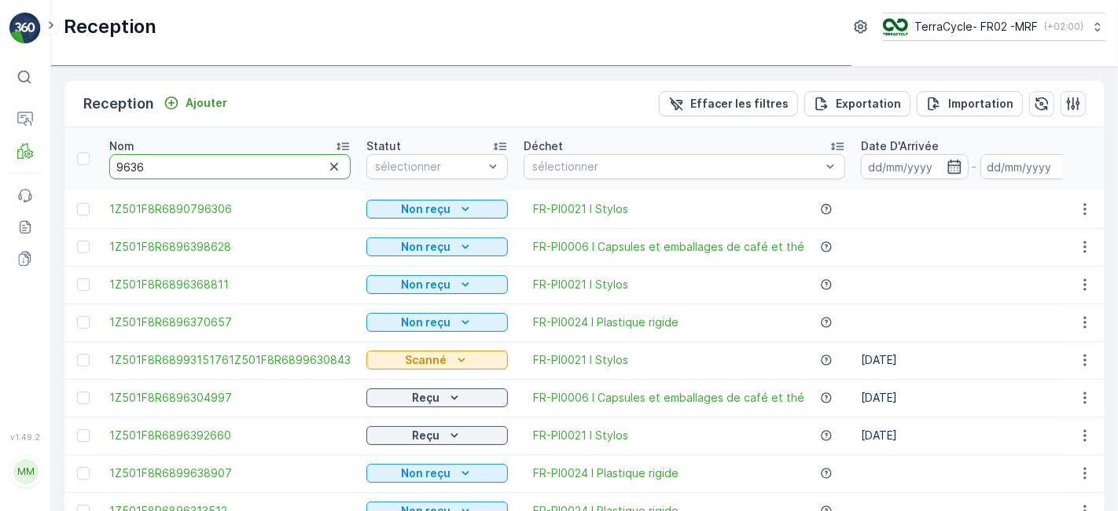
click at [197, 168] on input "9636" at bounding box center [229, 166] width 241 height 25
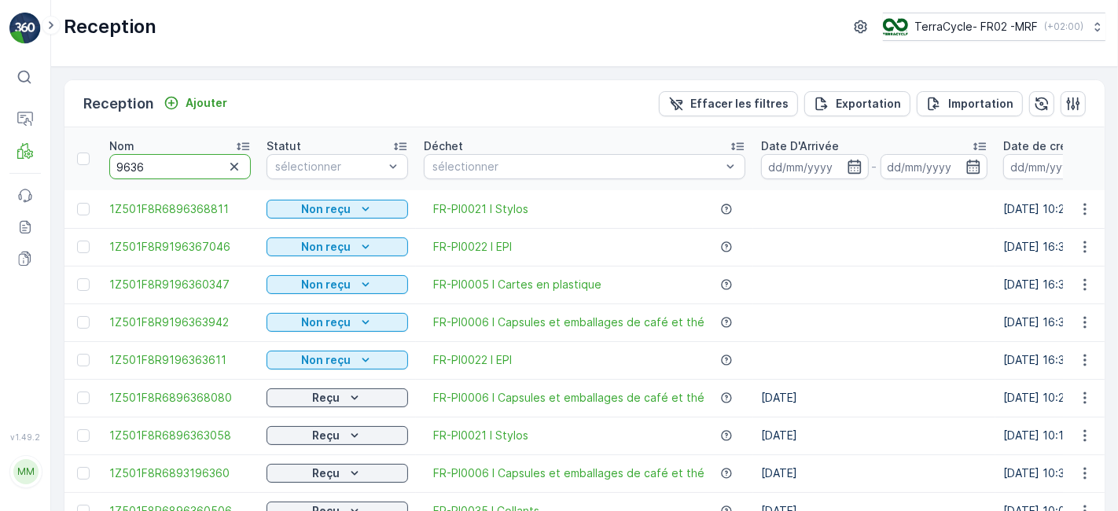
click at [197, 168] on input "9636" at bounding box center [180, 166] width 142 height 25
type input "963688"
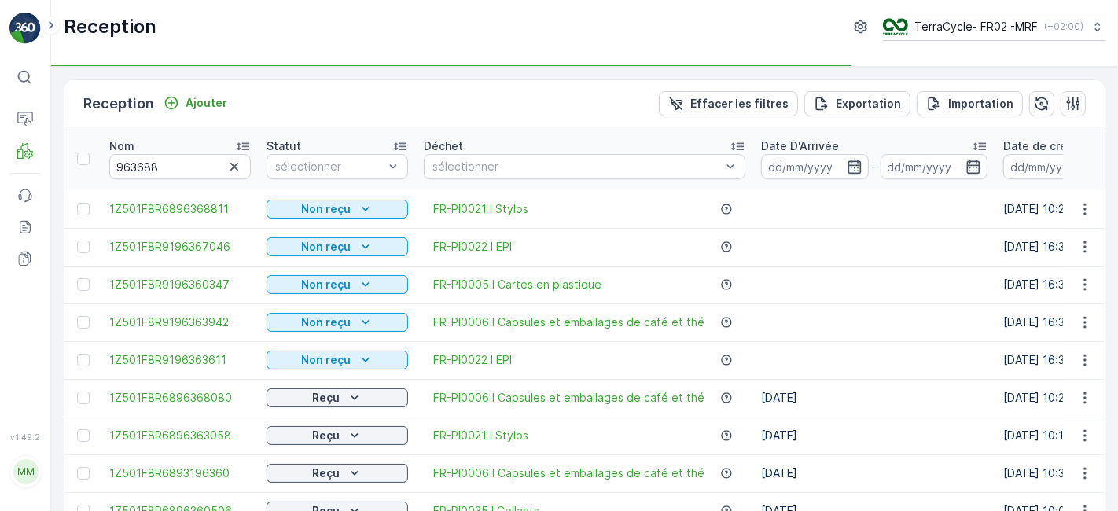
click at [197, 168] on input "963688" at bounding box center [180, 166] width 142 height 25
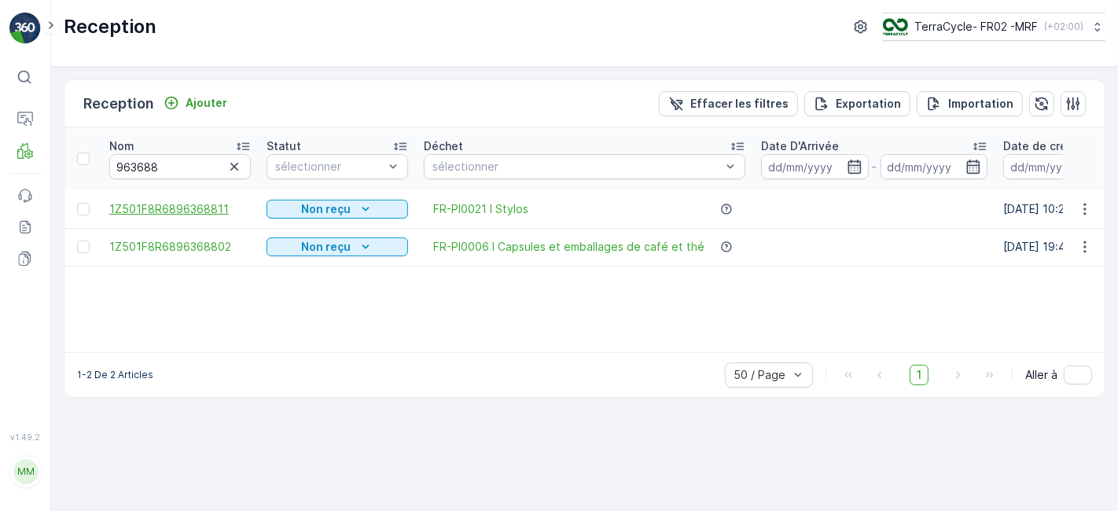
click at [206, 209] on span "1Z501F8R6896368811" at bounding box center [180, 209] width 142 height 16
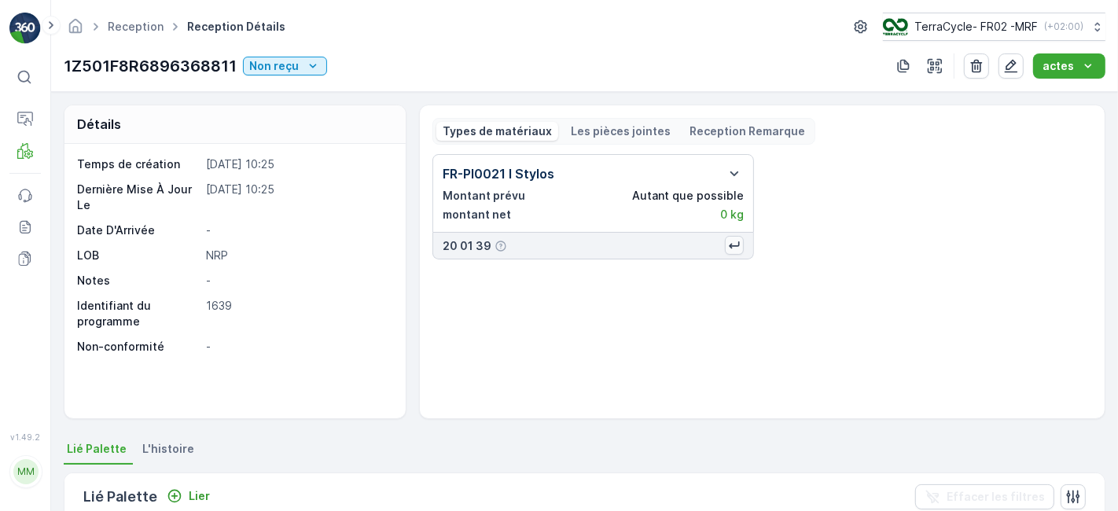
click at [732, 248] on icon "button" at bounding box center [735, 246] width 16 height 16
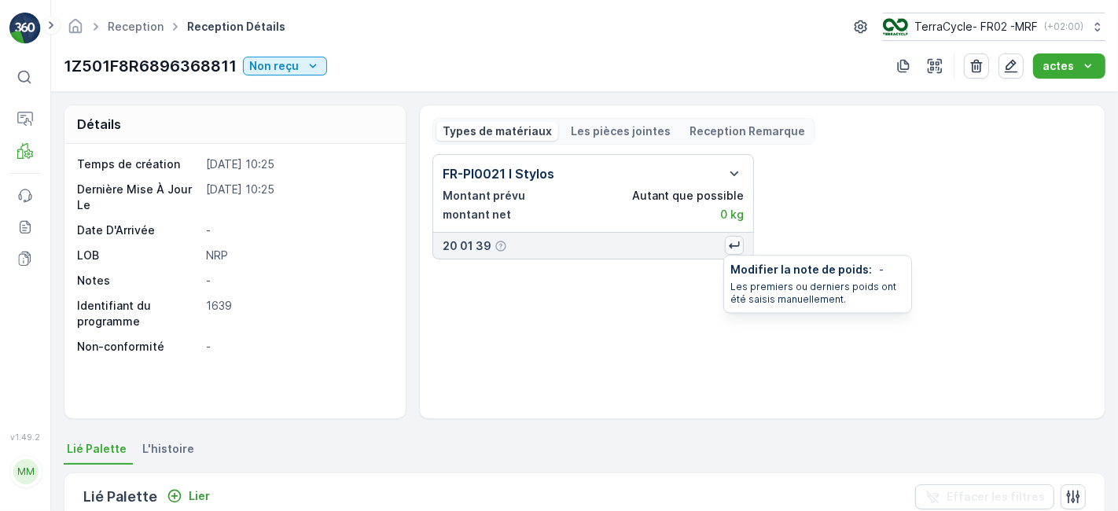
click at [735, 238] on icon "button" at bounding box center [735, 246] width 16 height 16
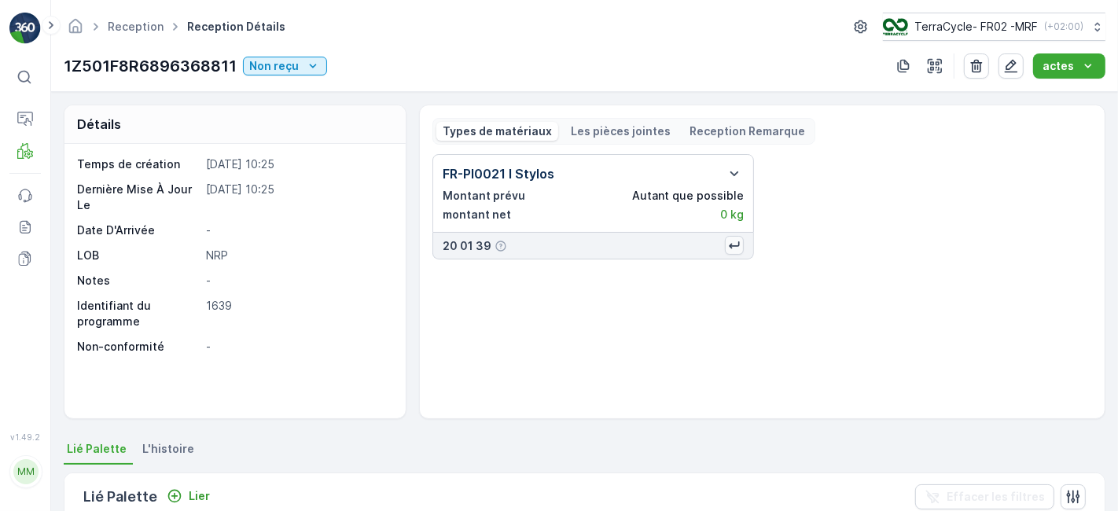
click at [735, 238] on icon "button" at bounding box center [735, 246] width 16 height 16
click at [737, 171] on icon "button" at bounding box center [734, 173] width 19 height 19
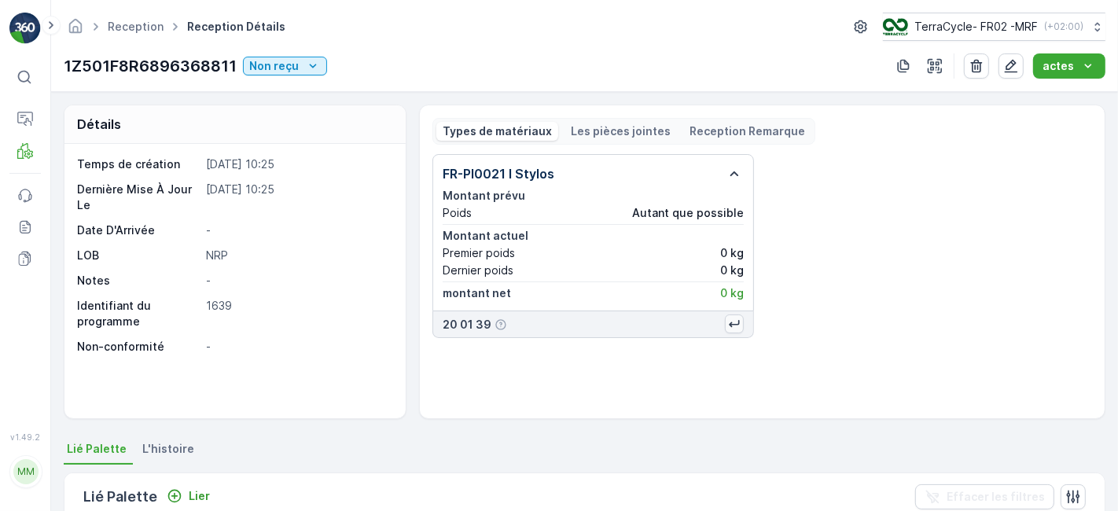
click at [727, 319] on icon "button" at bounding box center [735, 324] width 16 height 16
click at [727, 290] on p "0 kg" at bounding box center [732, 293] width 24 height 16
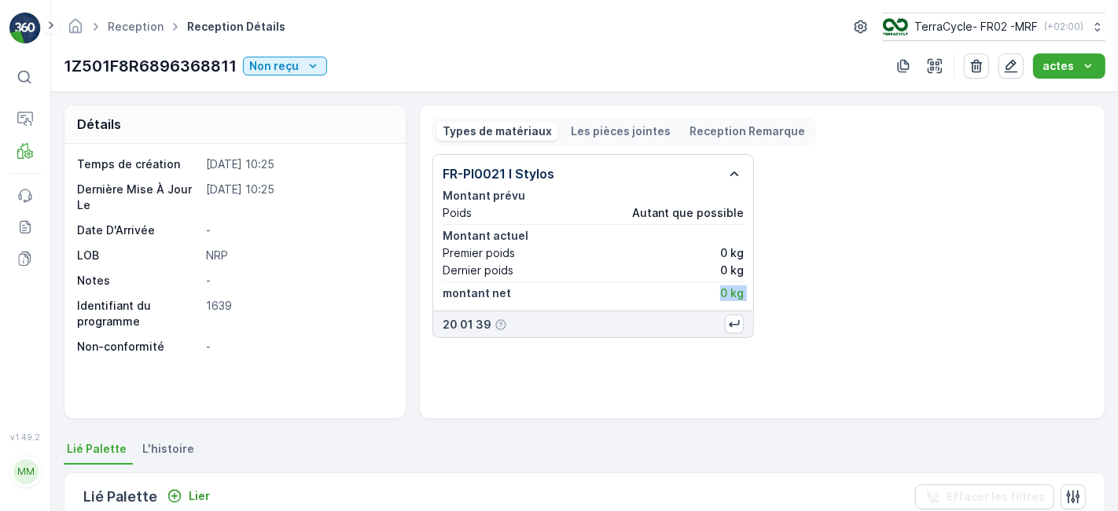
click at [727, 290] on p "0 kg" at bounding box center [732, 293] width 24 height 16
click at [719, 257] on div "Premier poids 0 kg" at bounding box center [593, 253] width 301 height 16
click at [719, 248] on div "Premier poids 0 kg" at bounding box center [593, 253] width 301 height 16
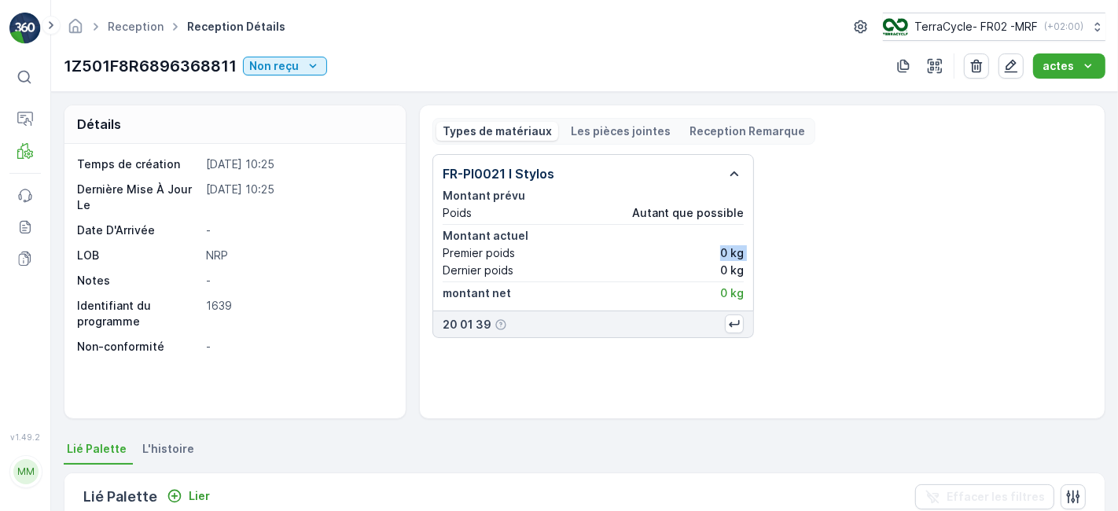
click at [719, 248] on div "Premier poids 0 kg" at bounding box center [593, 253] width 301 height 16
click at [721, 256] on p "0 kg" at bounding box center [732, 253] width 24 height 16
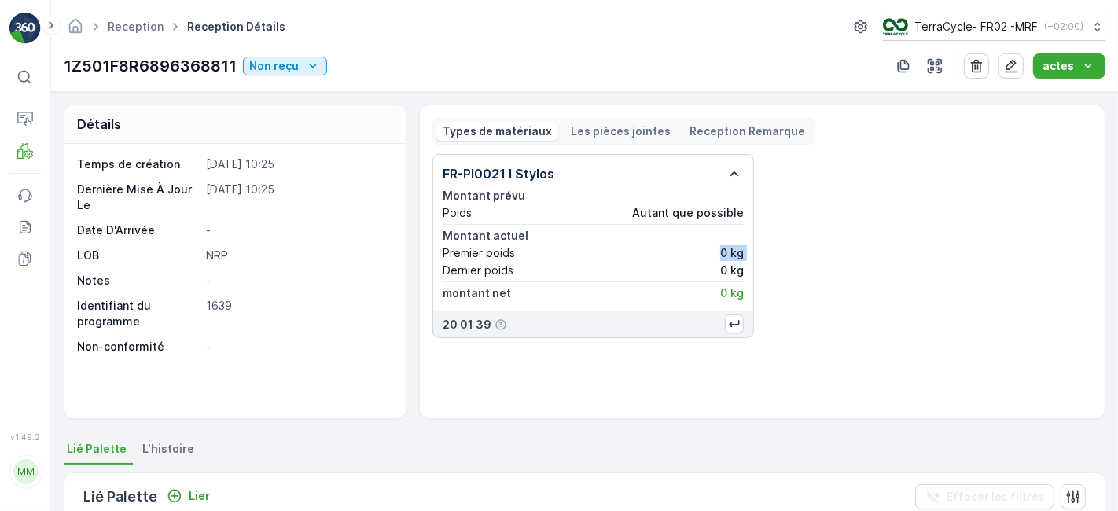
click at [721, 256] on p "0 kg" at bounding box center [732, 253] width 24 height 16
click at [994, 252] on div "FR-PI0021 I Stylos Montant prévu Poids Autant que possible Montant actuel Premi…" at bounding box center [763, 246] width 660 height 184
click at [733, 324] on icon "button" at bounding box center [735, 324] width 16 height 16
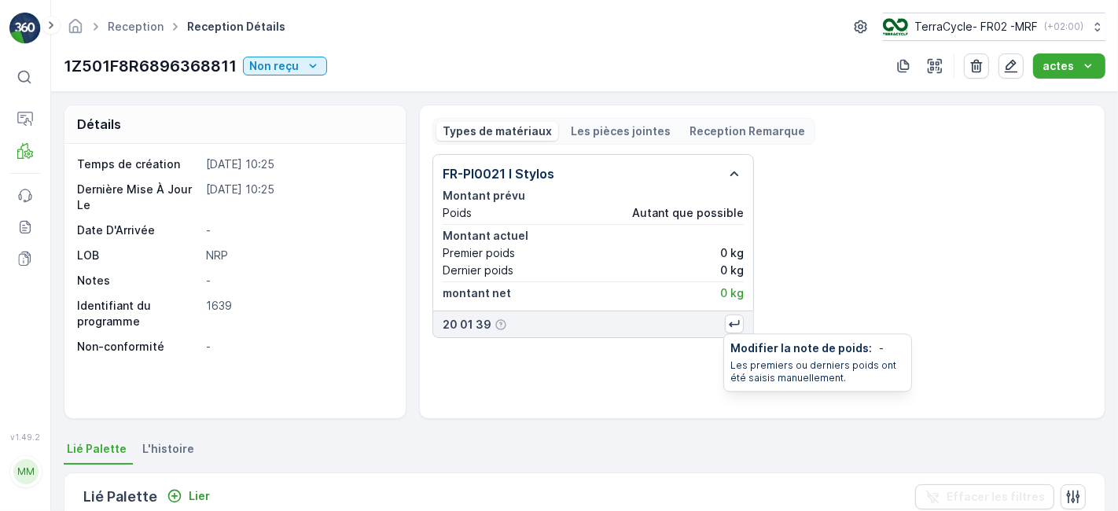
click at [754, 376] on p "Les premiers ou derniers poids ont été saisis manuellement." at bounding box center [818, 371] width 175 height 25
click at [1063, 64] on p "actes" at bounding box center [1058, 66] width 31 height 16
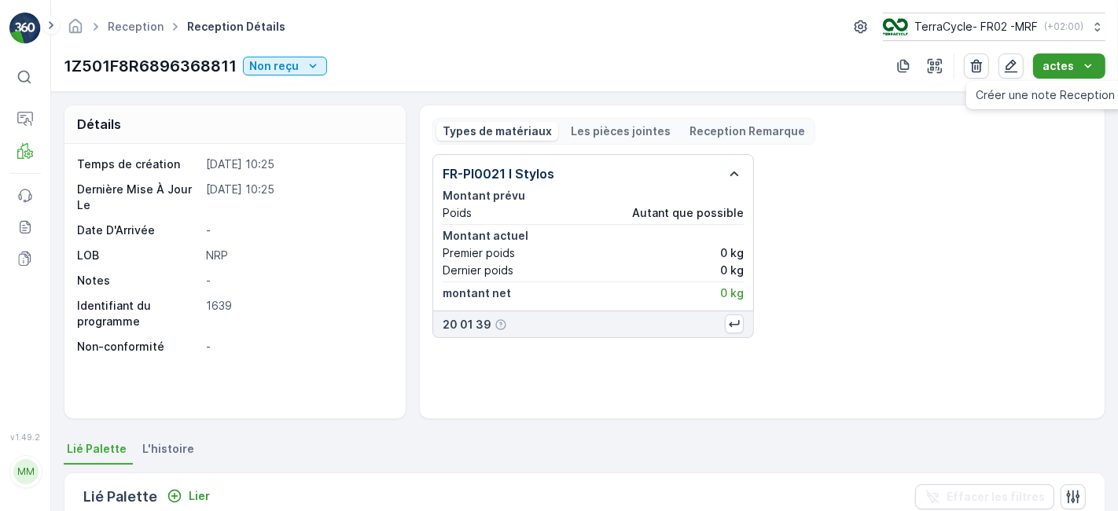
click at [1063, 64] on p "actes" at bounding box center [1058, 66] width 31 height 16
click at [1087, 68] on icon "actes" at bounding box center [1089, 66] width 16 height 16
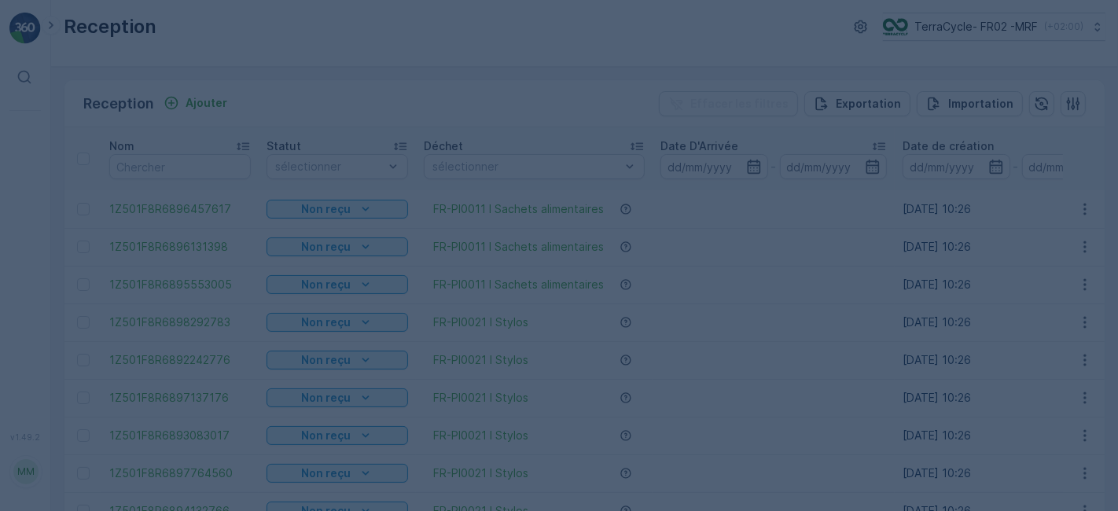
click at [312, 35] on div at bounding box center [559, 255] width 1118 height 511
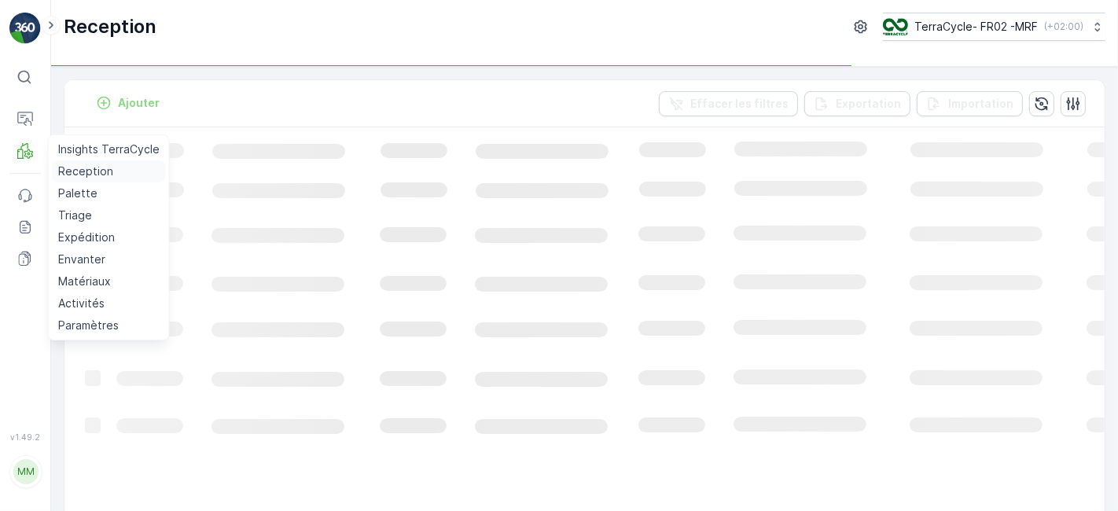
click at [66, 171] on p "Reception" at bounding box center [85, 172] width 55 height 16
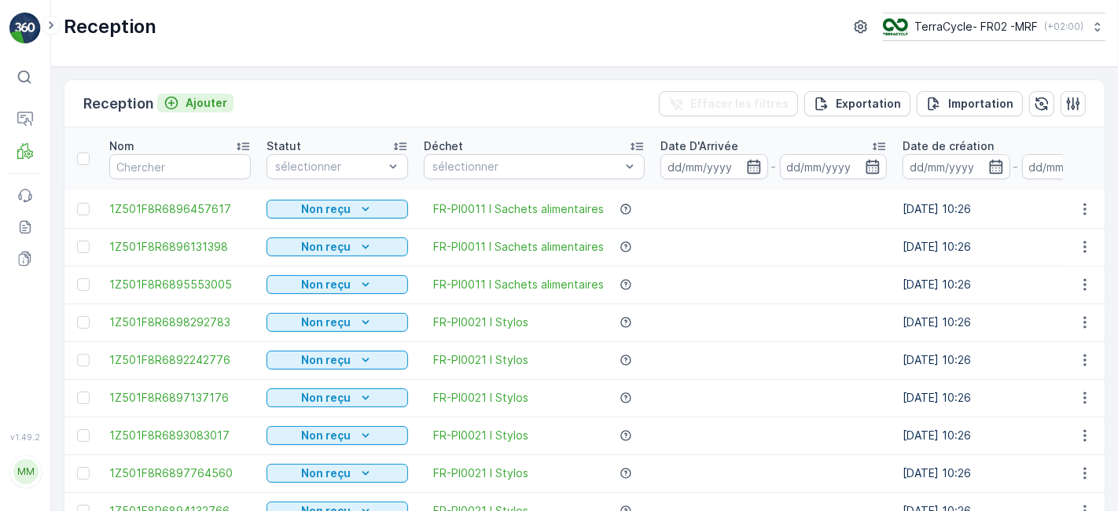
click at [202, 98] on p "Ajouter" at bounding box center [207, 103] width 42 height 16
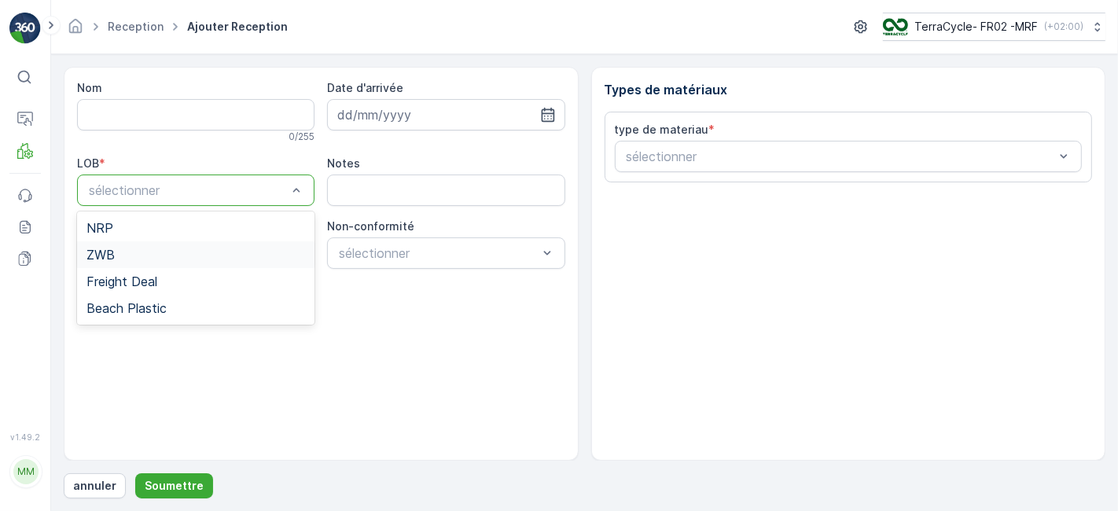
click at [164, 251] on div "ZWB" at bounding box center [196, 255] width 219 height 14
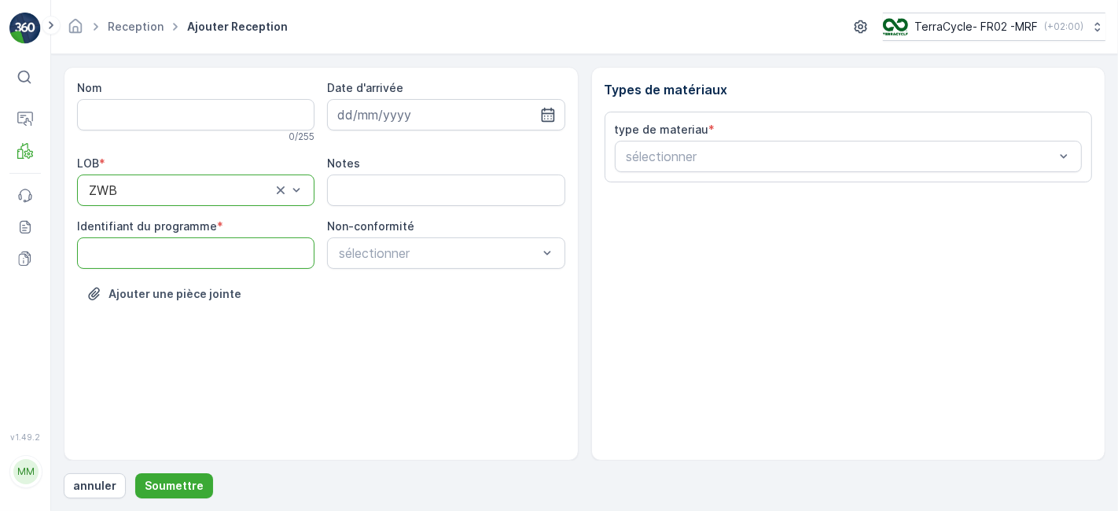
click at [179, 243] on programme "Identifiant du programme" at bounding box center [196, 253] width 238 height 31
type programme "0000"
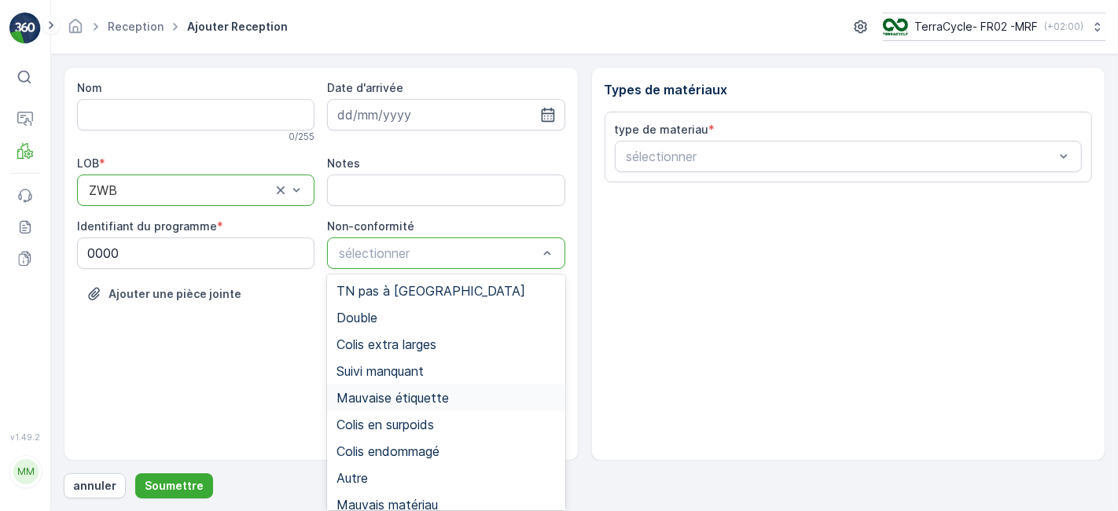
click at [355, 399] on span "Mauvaise étiquette" at bounding box center [393, 398] width 112 height 14
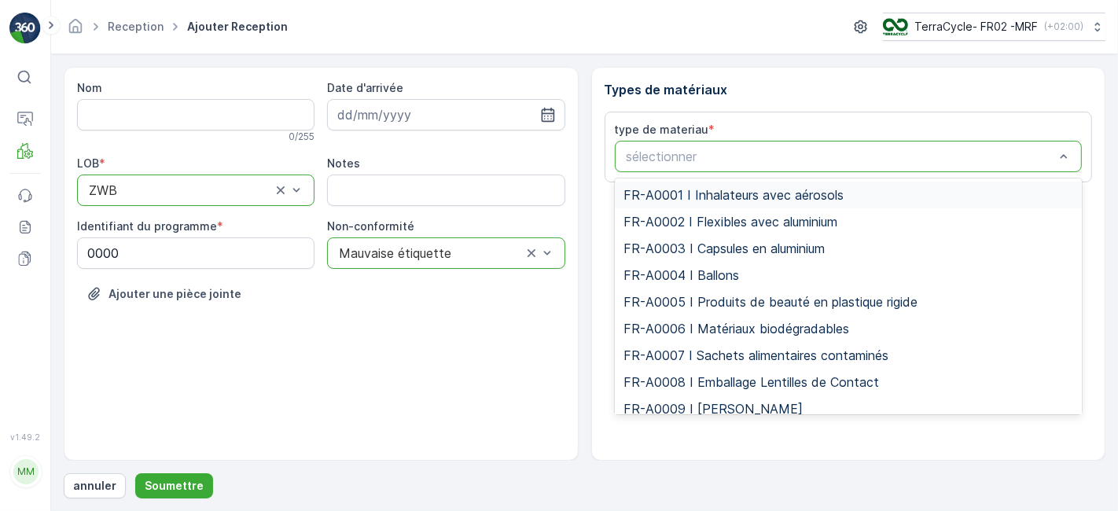
click at [742, 151] on div at bounding box center [841, 156] width 432 height 14
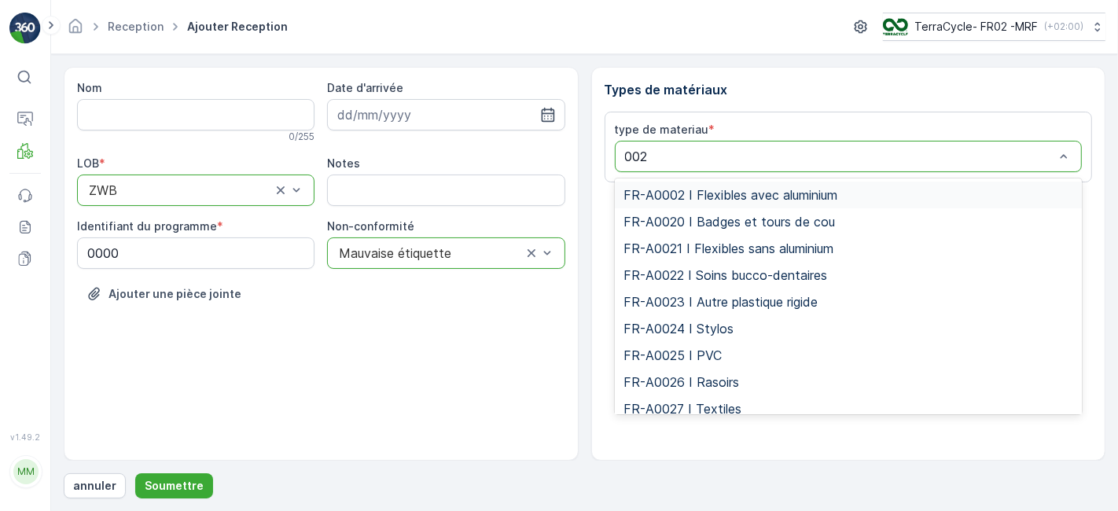
type input "0021"
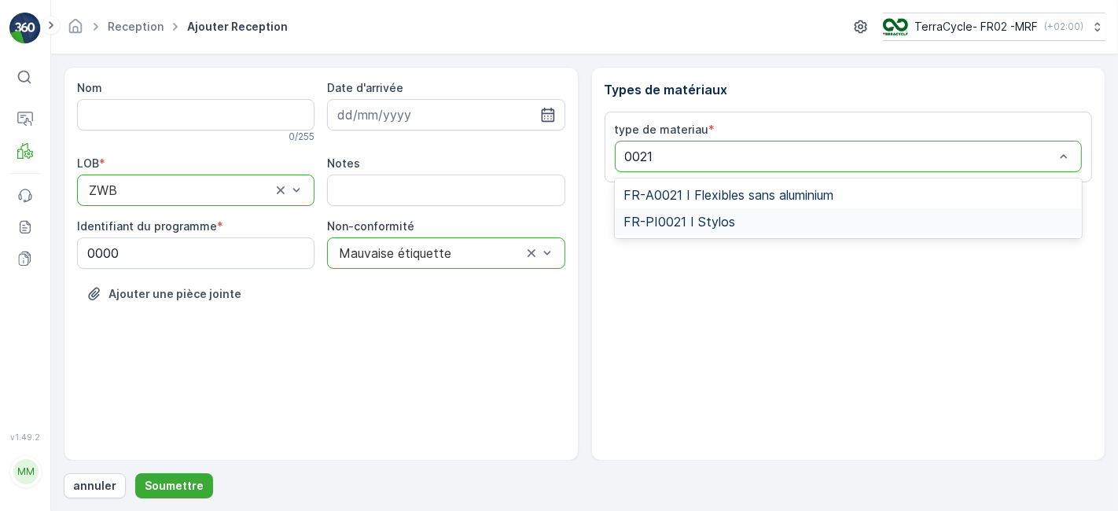
click at [730, 223] on span "FR-PI0021 I Stylos" at bounding box center [680, 222] width 112 height 14
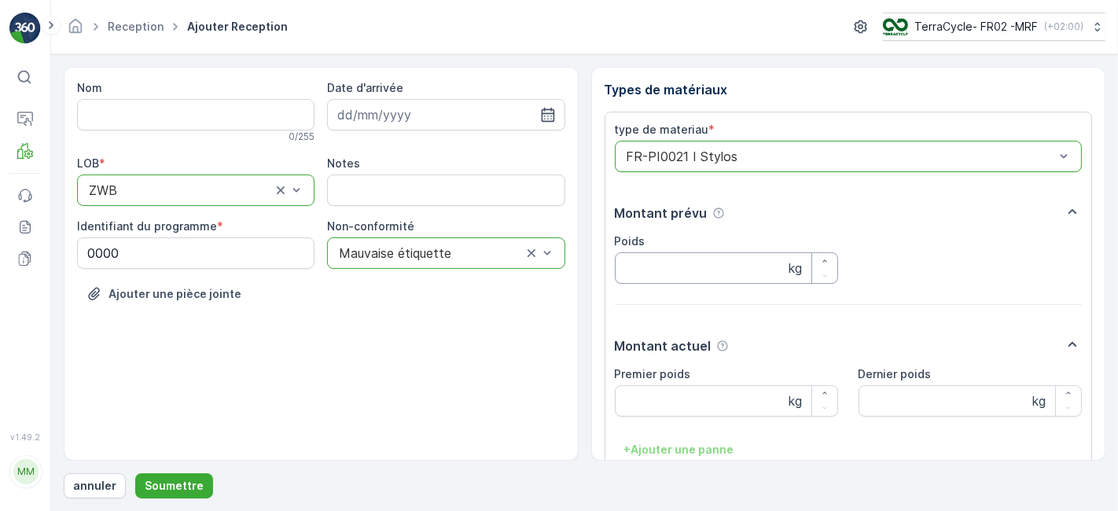
click at [749, 274] on input "Poids" at bounding box center [726, 267] width 223 height 31
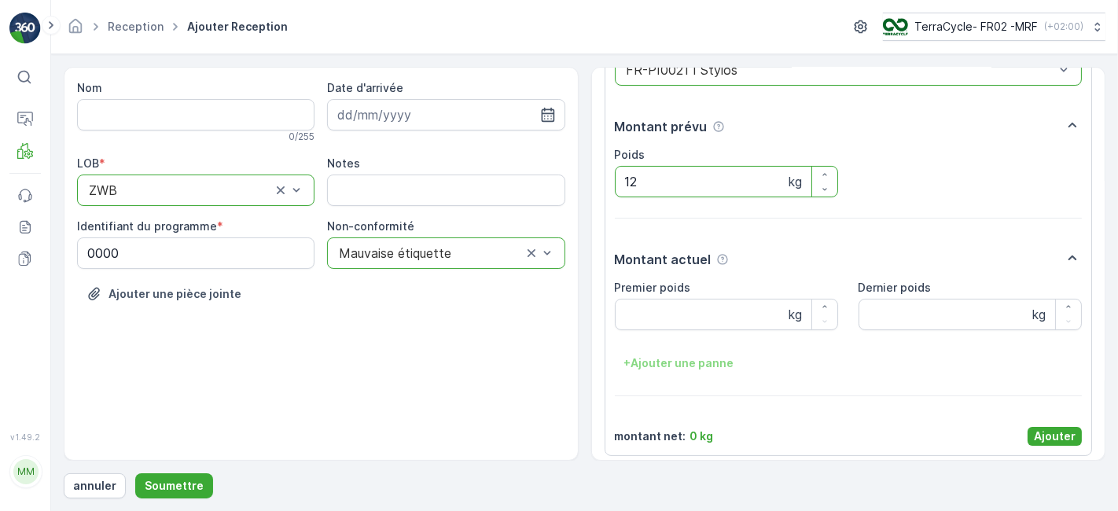
scroll to position [93, 0]
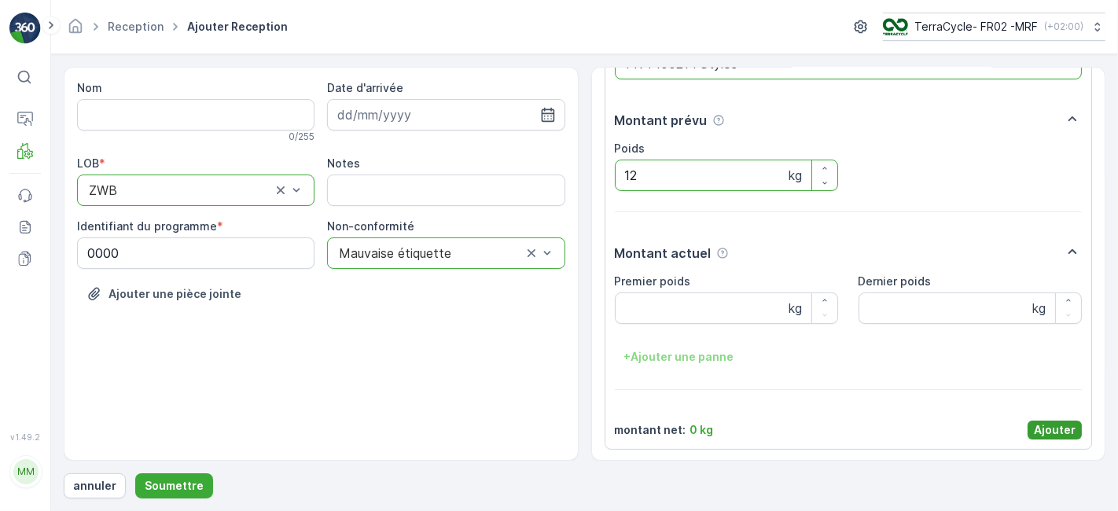
type input "12"
click at [1050, 422] on p "Ajouter" at bounding box center [1055, 430] width 42 height 16
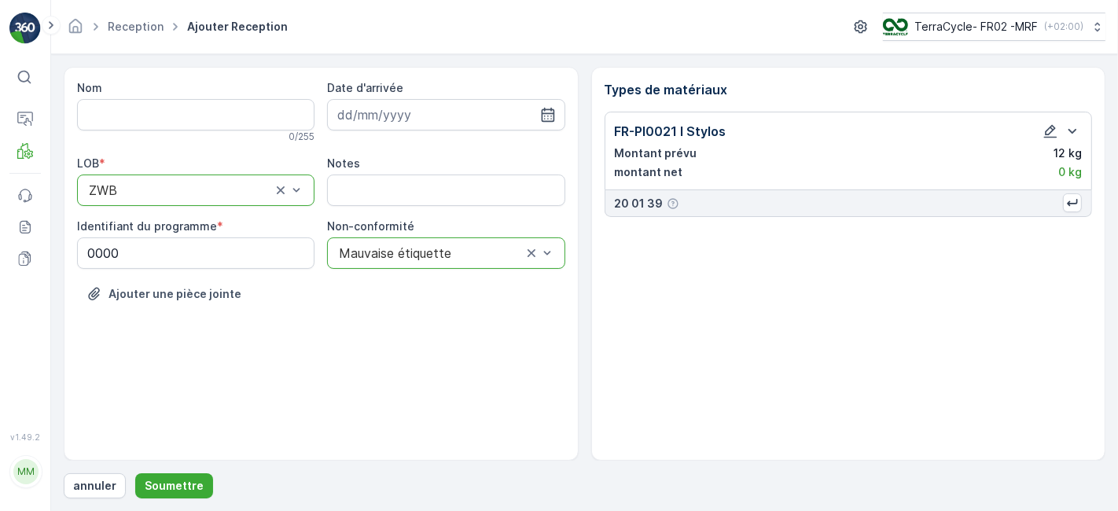
scroll to position [0, 0]
click at [168, 482] on p "Soumettre" at bounding box center [174, 486] width 59 height 16
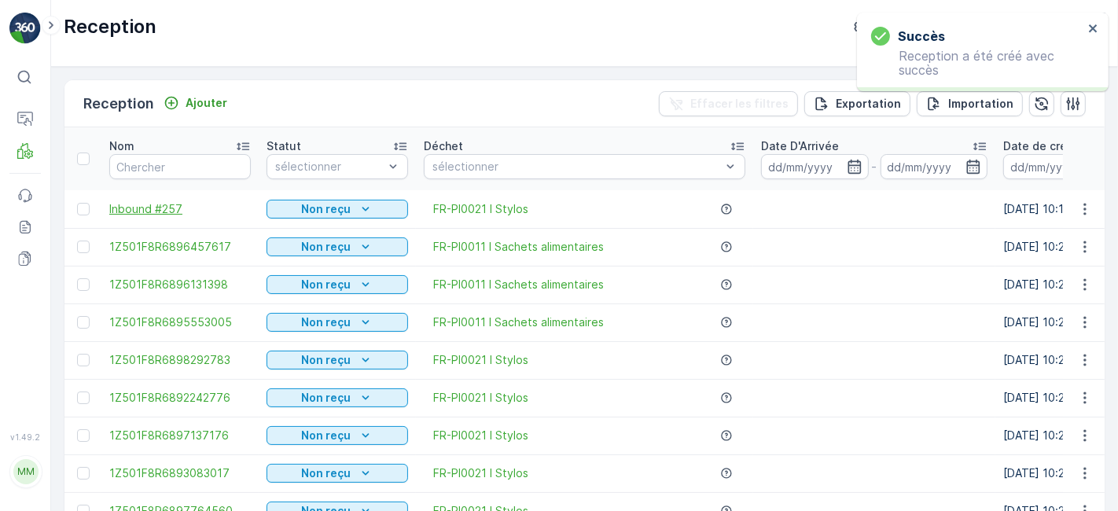
click at [133, 201] on span "Inbound #257" at bounding box center [180, 209] width 142 height 16
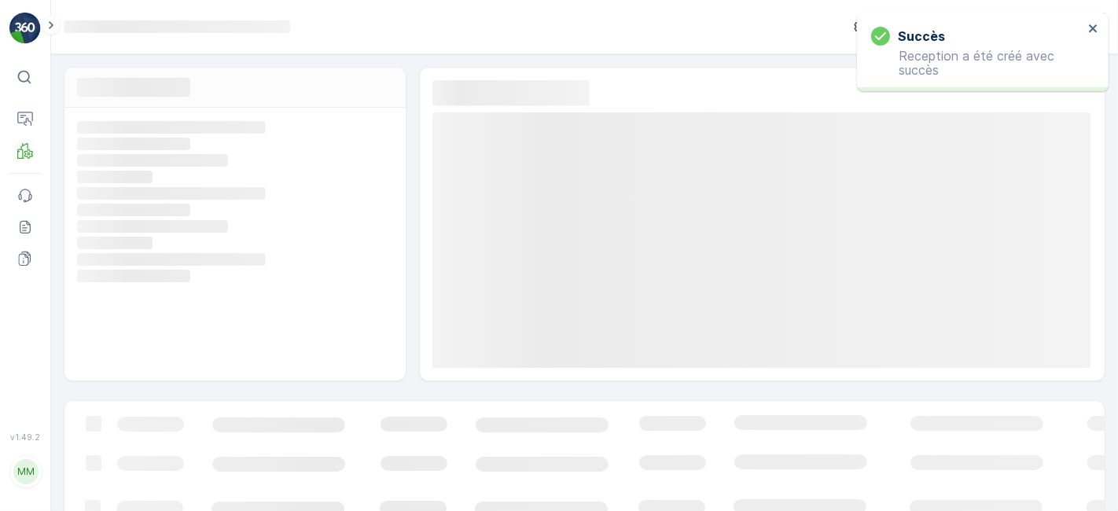
click at [133, 201] on div "Loading... Loading... Loading... Loading... Loading... Loading... Loading... Lo…" at bounding box center [234, 244] width 341 height 273
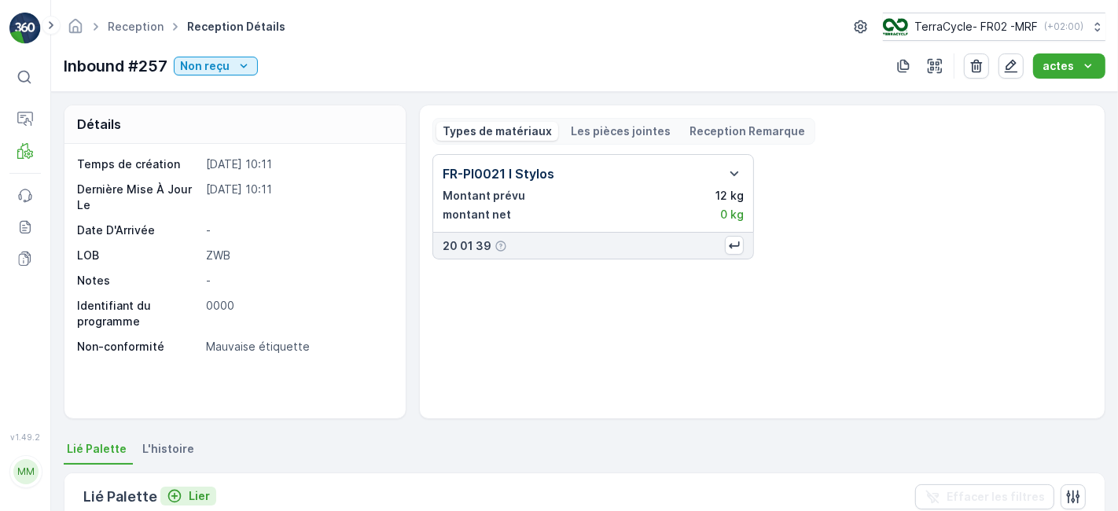
click at [195, 495] on p "Lier" at bounding box center [199, 496] width 21 height 16
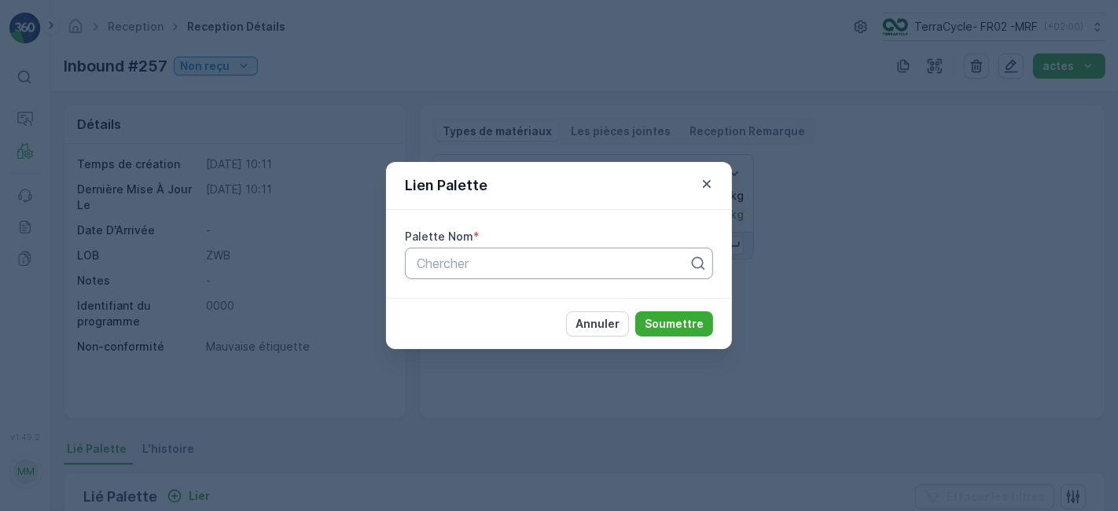
click at [443, 260] on div at bounding box center [552, 263] width 275 height 14
type input "1097"
click at [449, 305] on span "Parcel #1097" at bounding box center [452, 302] width 76 height 14
click at [687, 328] on p "Soumettre" at bounding box center [674, 324] width 59 height 16
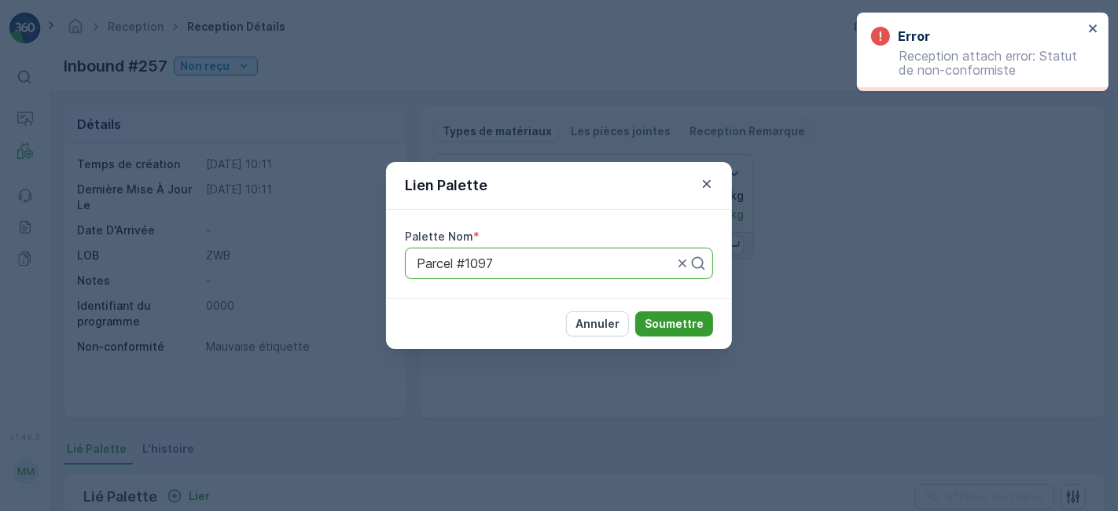
click at [662, 321] on p "Soumettre" at bounding box center [674, 324] width 59 height 16
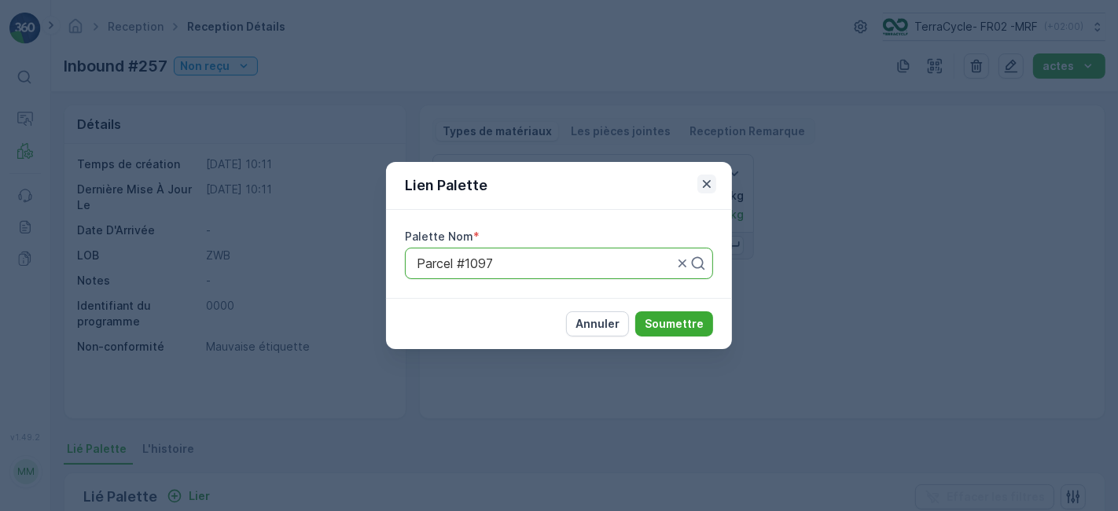
click at [709, 188] on icon "button" at bounding box center [707, 184] width 16 height 16
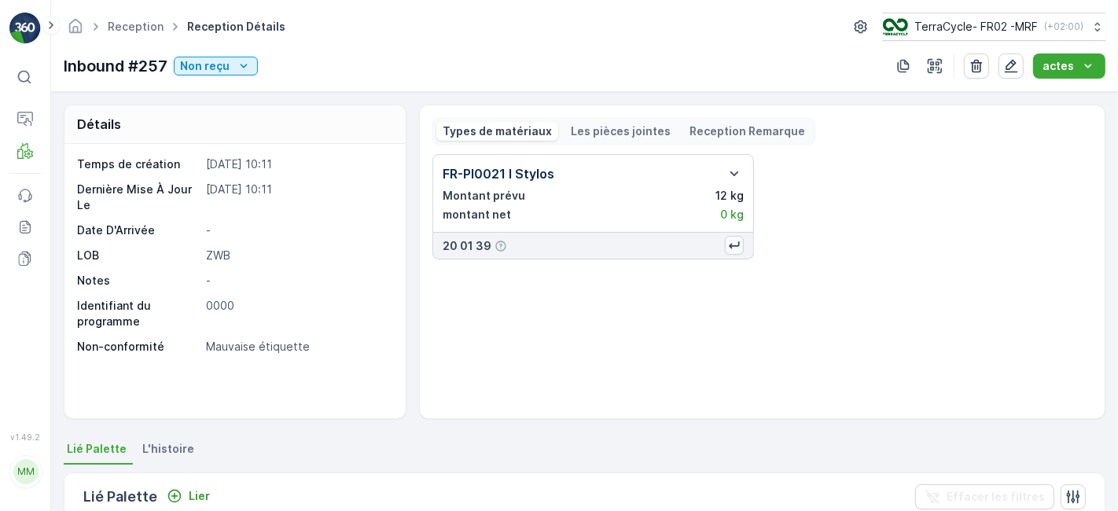
click at [734, 241] on icon "button" at bounding box center [735, 246] width 16 height 16
click at [245, 64] on icon "Non reçu" at bounding box center [244, 66] width 16 height 16
click at [222, 112] on span "Scanné" at bounding box center [204, 111] width 39 height 16
click at [200, 495] on p "Lier" at bounding box center [199, 496] width 21 height 16
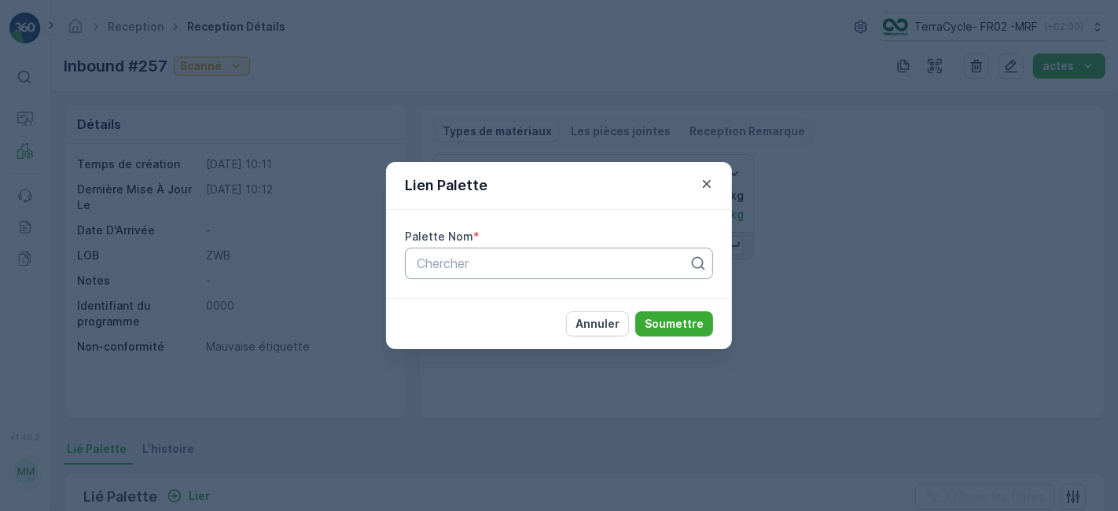
click at [470, 272] on div "Chercher" at bounding box center [552, 263] width 275 height 19
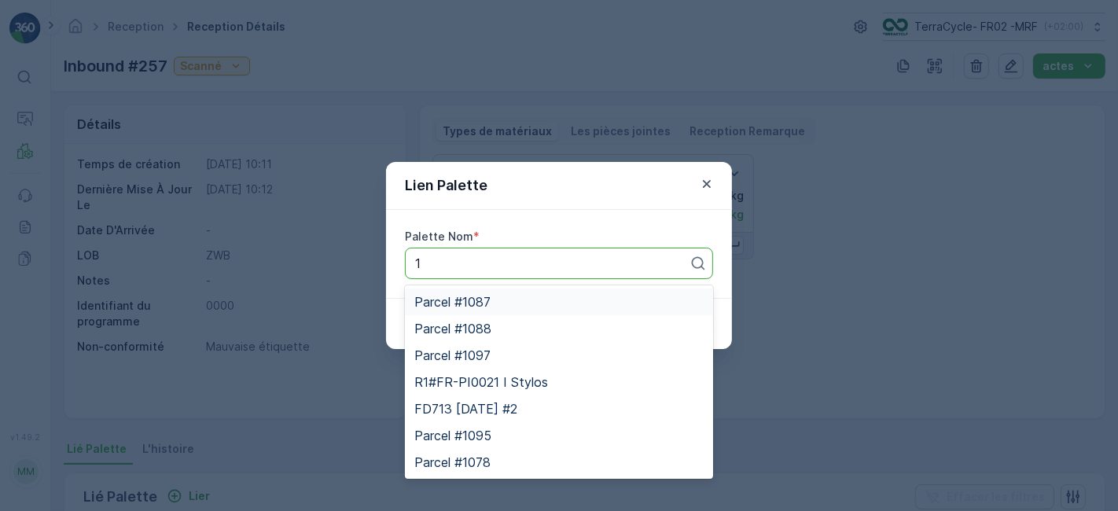
type input "10"
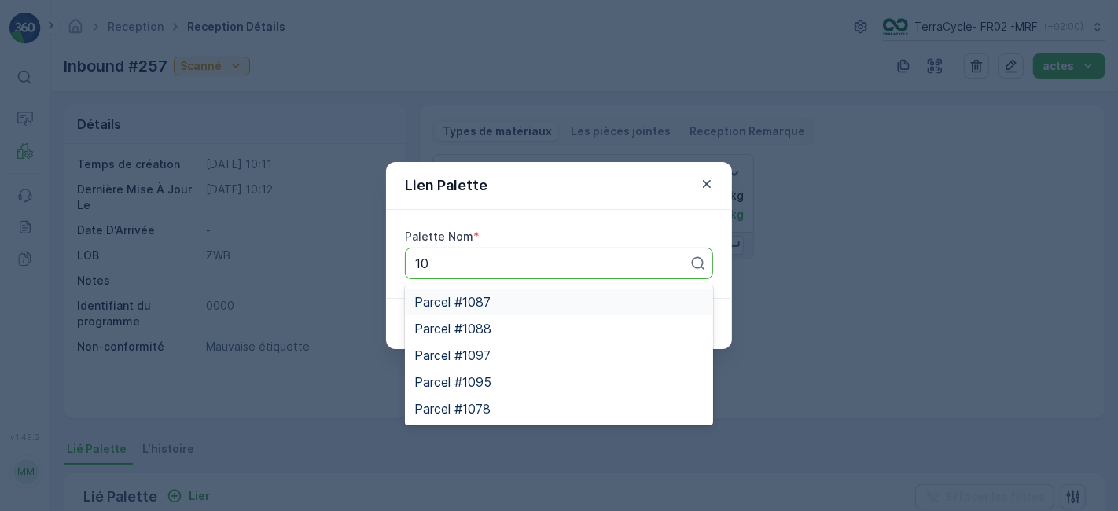
click at [481, 351] on span "Parcel #1097" at bounding box center [452, 355] width 76 height 14
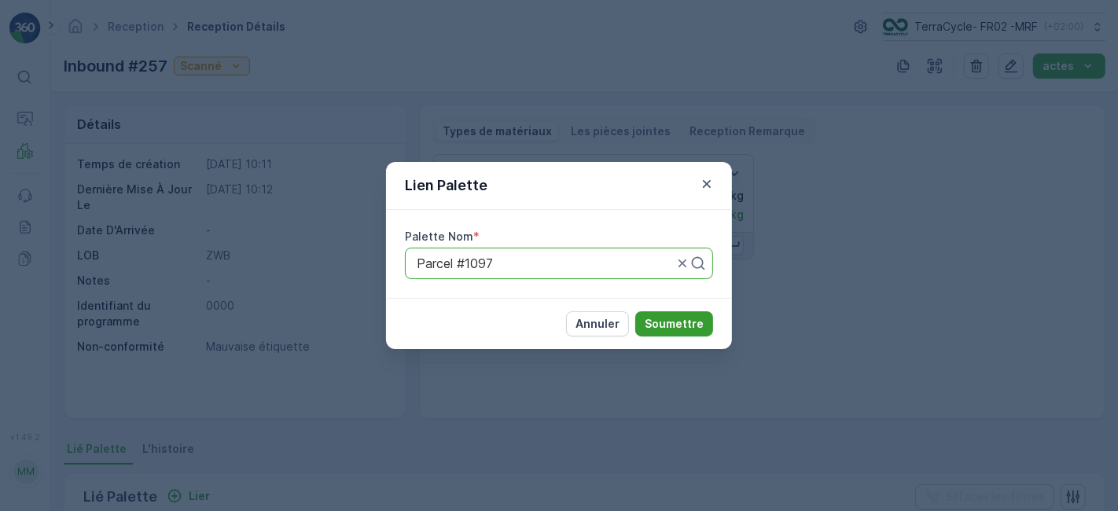
click at [670, 318] on p "Soumettre" at bounding box center [674, 324] width 59 height 16
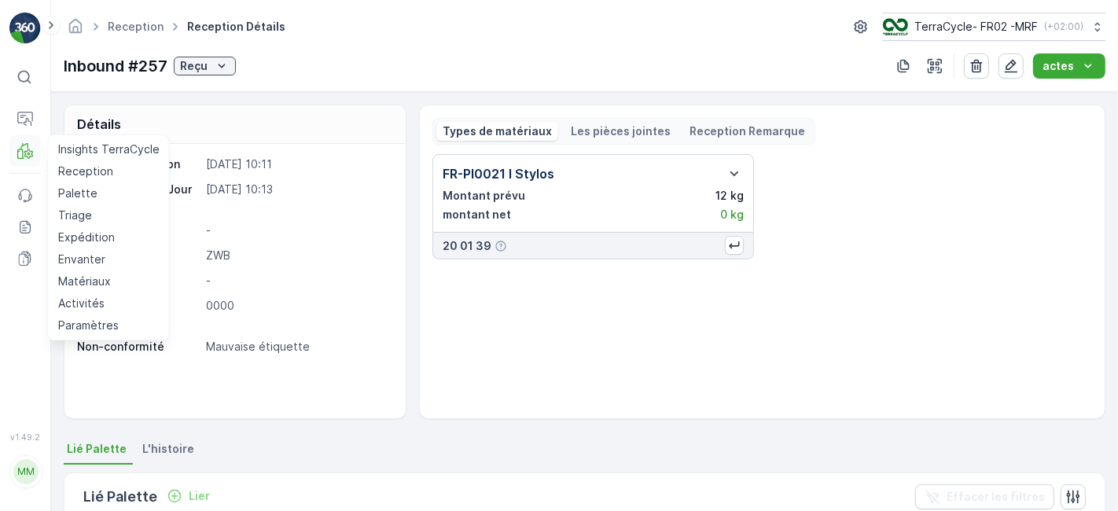
click at [24, 151] on icon at bounding box center [25, 151] width 16 height 16
click at [76, 164] on p "Reception" at bounding box center [85, 172] width 55 height 16
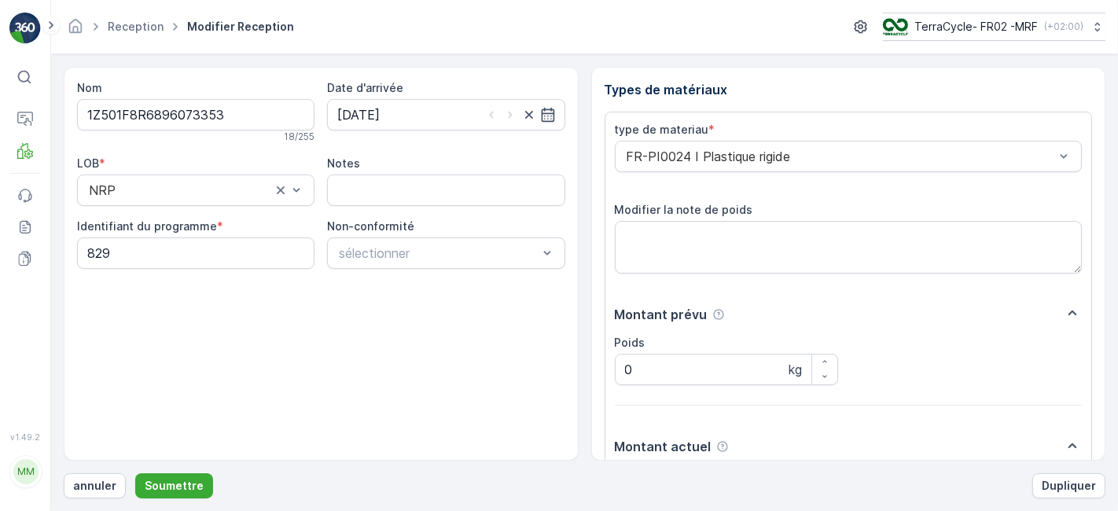
scroll to position [193, 0]
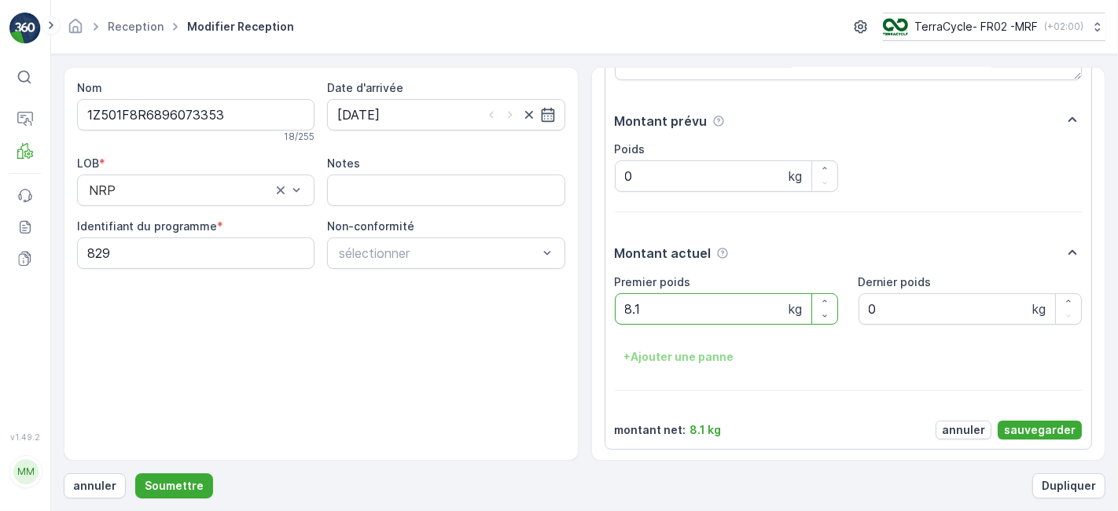
type poids "8"
type poids "9.82"
click at [1030, 432] on p "sauvegarder" at bounding box center [1040, 430] width 72 height 16
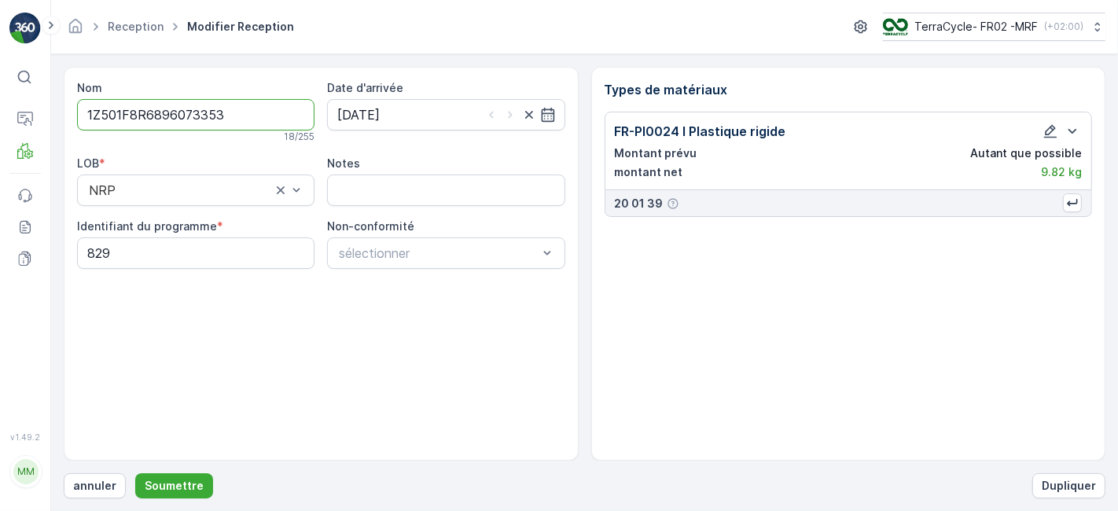
scroll to position [0, 0]
type input "1Z501F8R68960733531Z501F8R6896073353"
click at [135, 473] on button "Soumettre" at bounding box center [174, 485] width 78 height 25
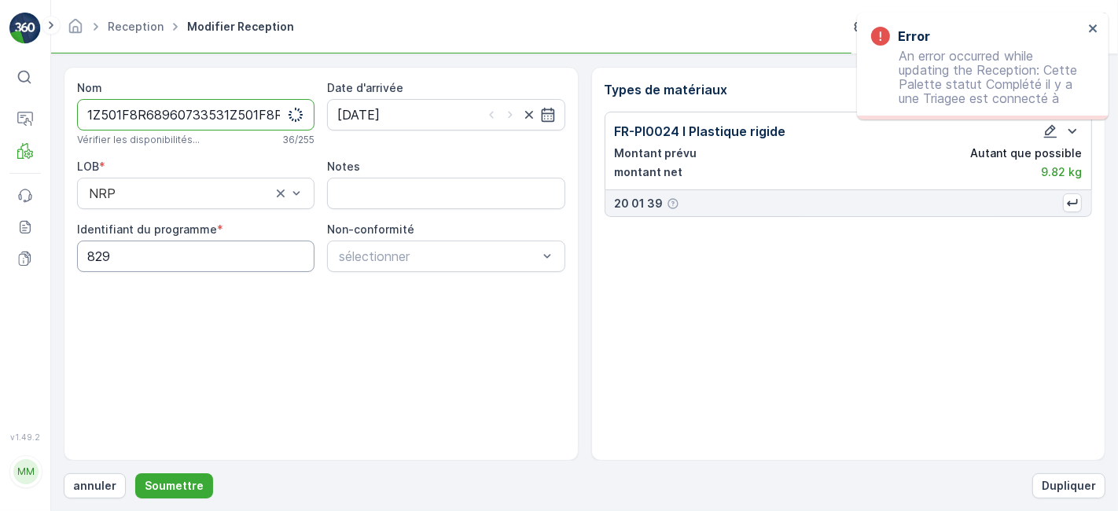
scroll to position [0, 61]
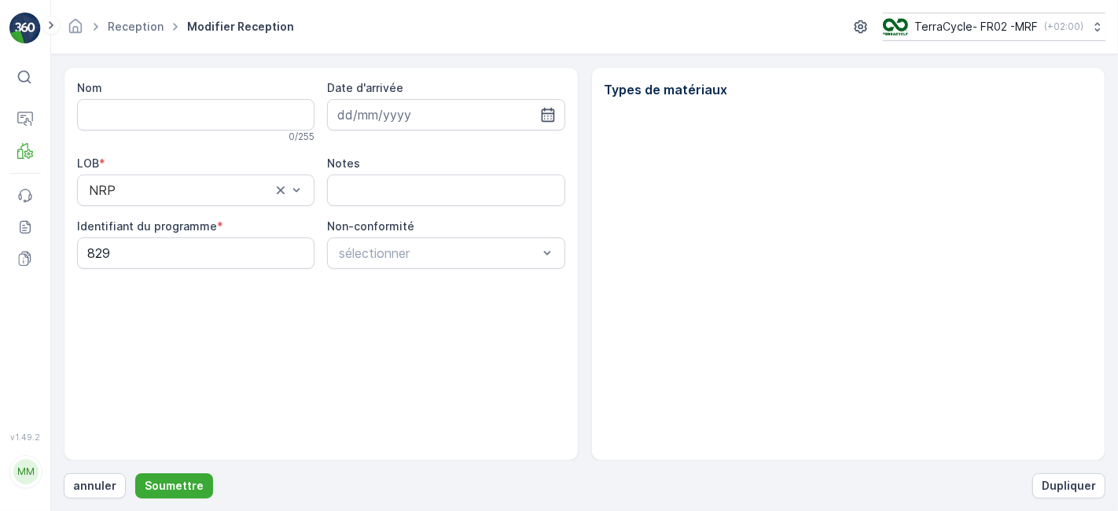
type input "1Z501F8R6896073353"
type input "[DATE]"
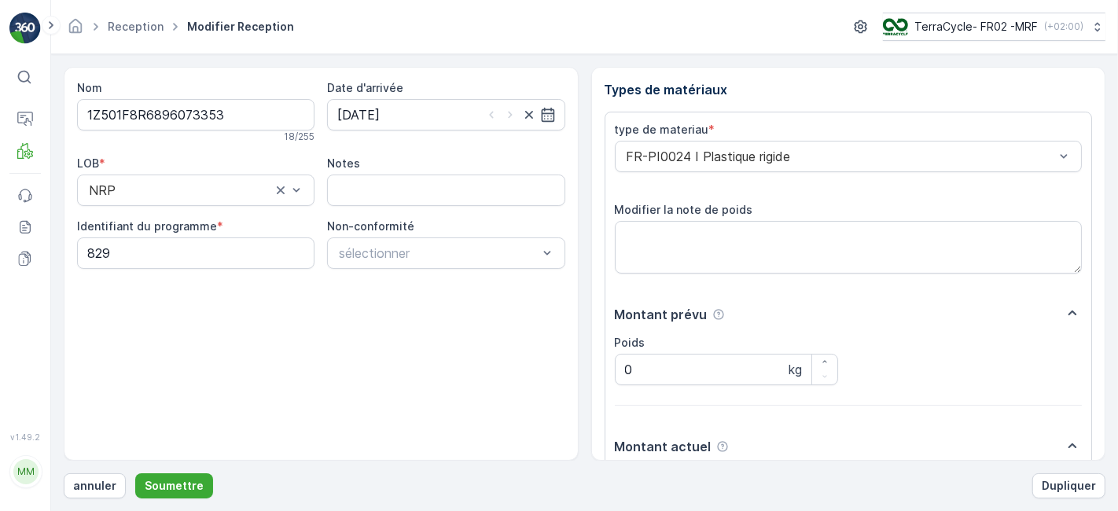
scroll to position [193, 0]
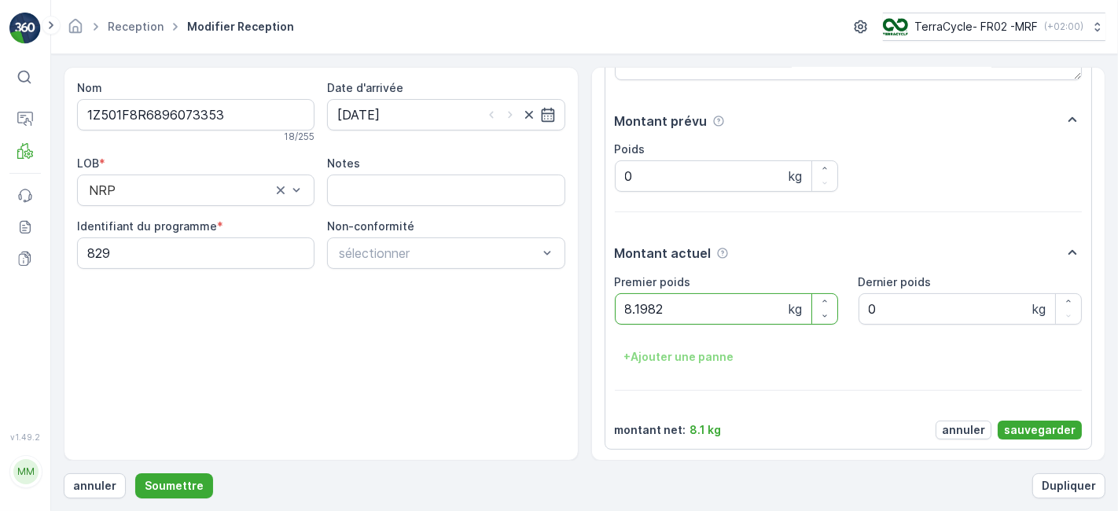
type poids "8.1982"
click at [639, 307] on poids "8.1982" at bounding box center [726, 308] width 223 height 31
click at [634, 307] on poids "982" at bounding box center [726, 308] width 223 height 31
type poids "9.82"
click at [1048, 428] on p "sauvegarder" at bounding box center [1040, 430] width 72 height 16
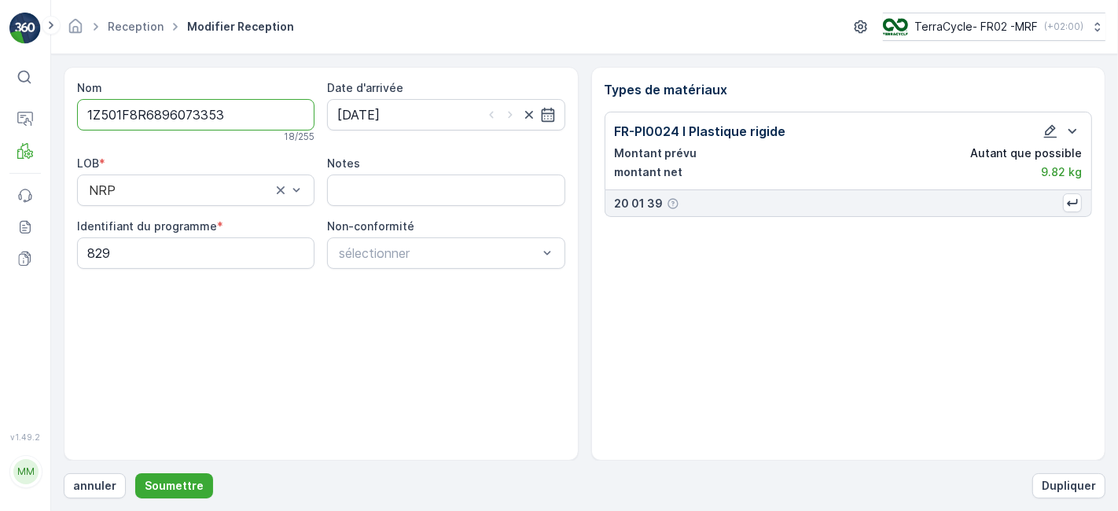
scroll to position [0, 0]
click at [183, 480] on p "Soumettre" at bounding box center [174, 486] width 59 height 16
click at [1076, 198] on icon "button" at bounding box center [1073, 203] width 16 height 16
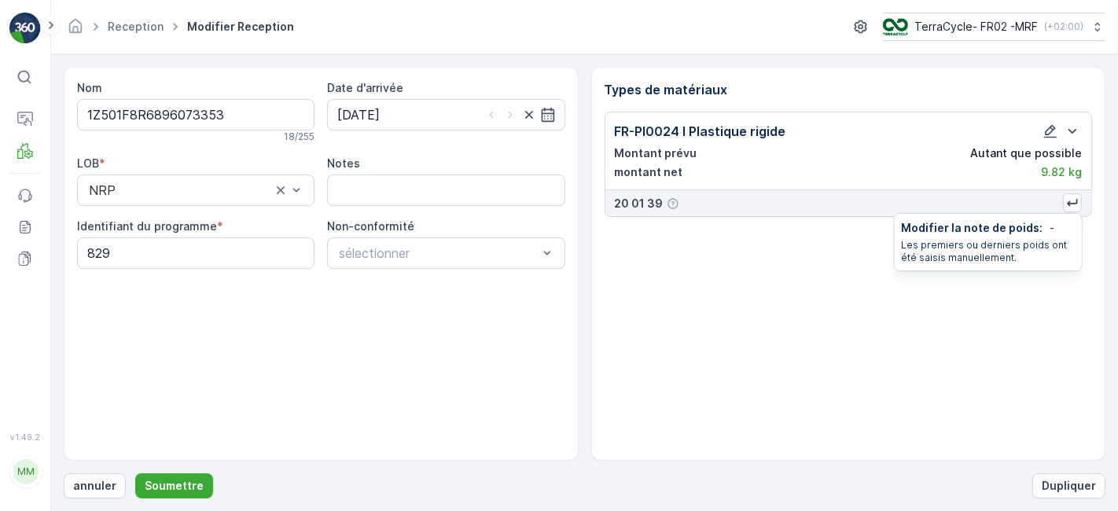
click at [1013, 228] on p "Modifier la note de poids :" at bounding box center [972, 228] width 142 height 16
click at [779, 134] on p "FR-PI0024 I Plastique rigide" at bounding box center [700, 131] width 171 height 19
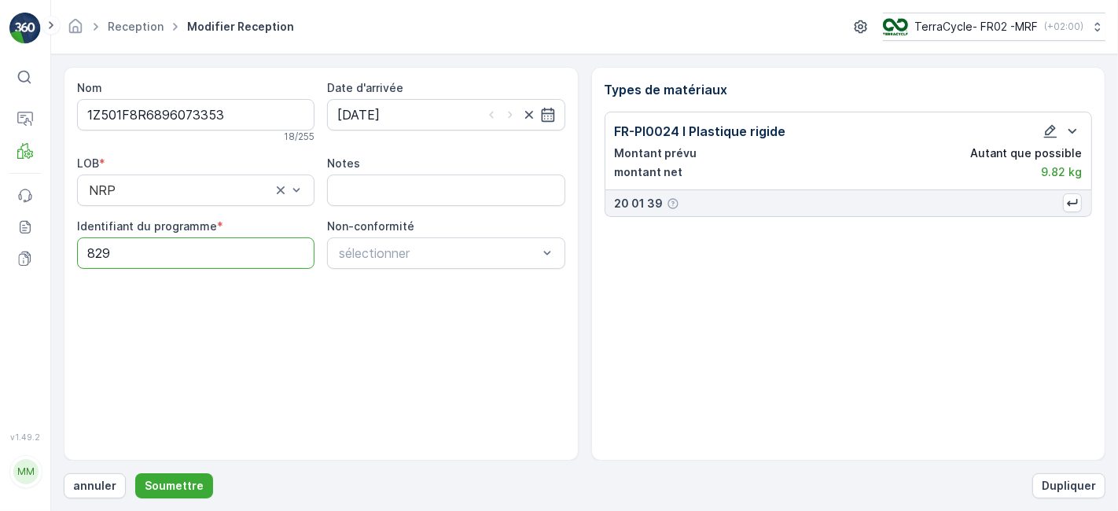
click at [148, 255] on programme "829" at bounding box center [196, 253] width 238 height 31
type programme "8"
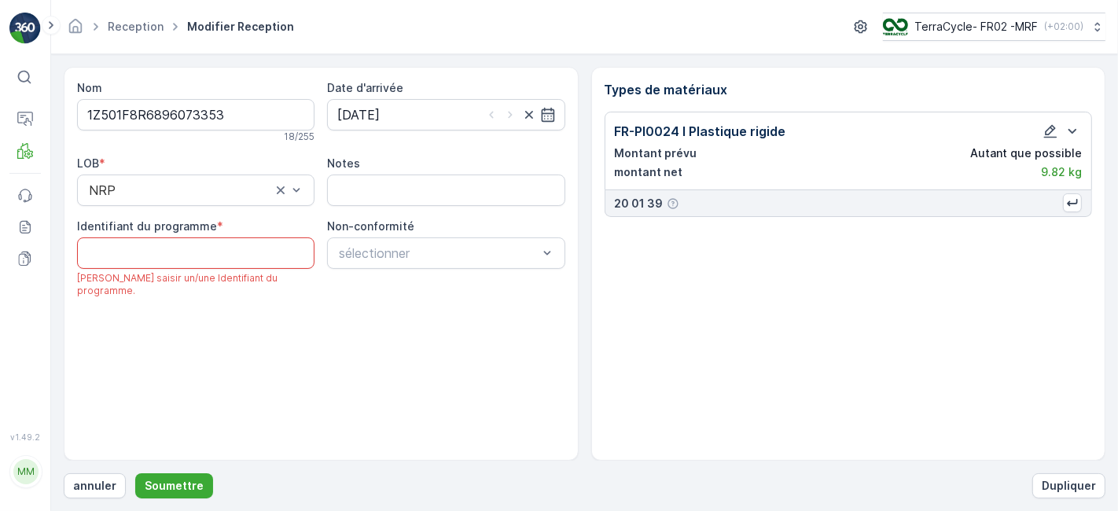
type programme "O"
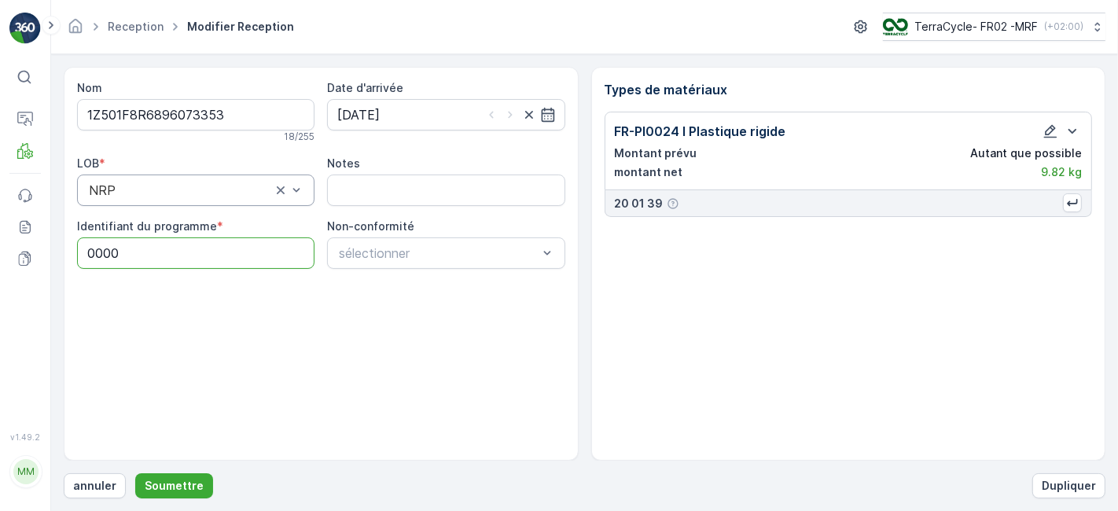
type programme "0000"
click at [153, 258] on div "ZWB" at bounding box center [196, 255] width 219 height 14
drag, startPoint x: 519, startPoint y: 420, endPoint x: 542, endPoint y: 250, distance: 171.4
click at [542, 250] on div "Nom 1Z501F8R6896073353 18 / 255 Date d'arrivée 30.04.2025 LOB * option ZWB, sel…" at bounding box center [321, 264] width 515 height 394
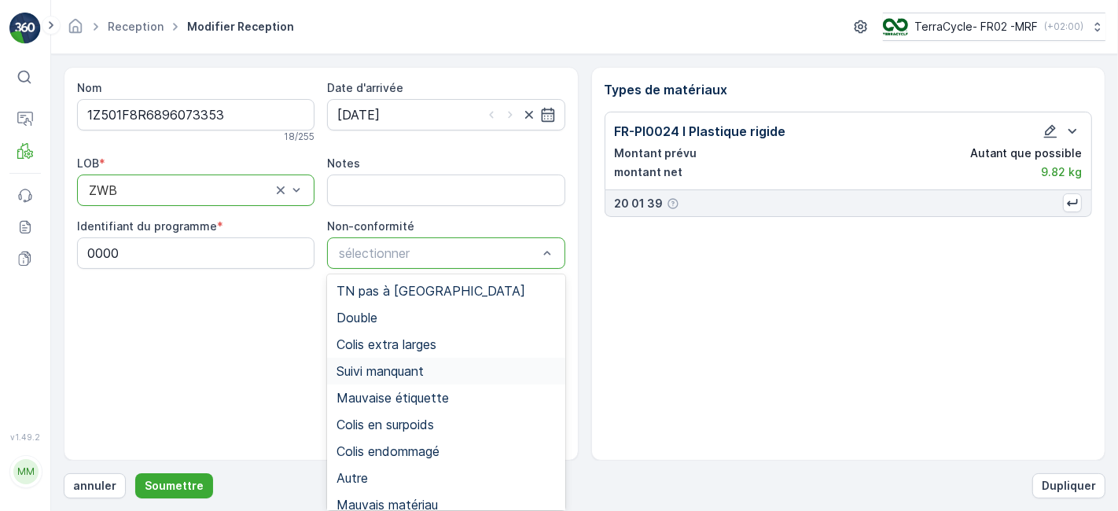
click at [421, 364] on span "Suivi manquant" at bounding box center [380, 371] width 87 height 14
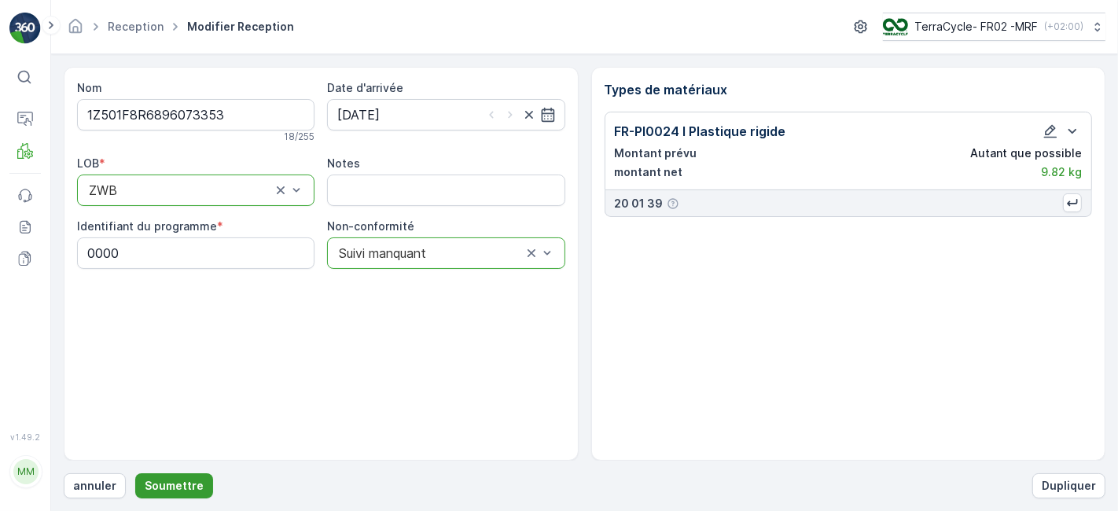
click at [189, 481] on p "Soumettre" at bounding box center [174, 486] width 59 height 16
click at [1079, 200] on icon "button" at bounding box center [1073, 203] width 16 height 16
click at [1053, 138] on button "button" at bounding box center [1050, 131] width 19 height 19
click at [1055, 127] on icon "button" at bounding box center [1050, 131] width 13 height 13
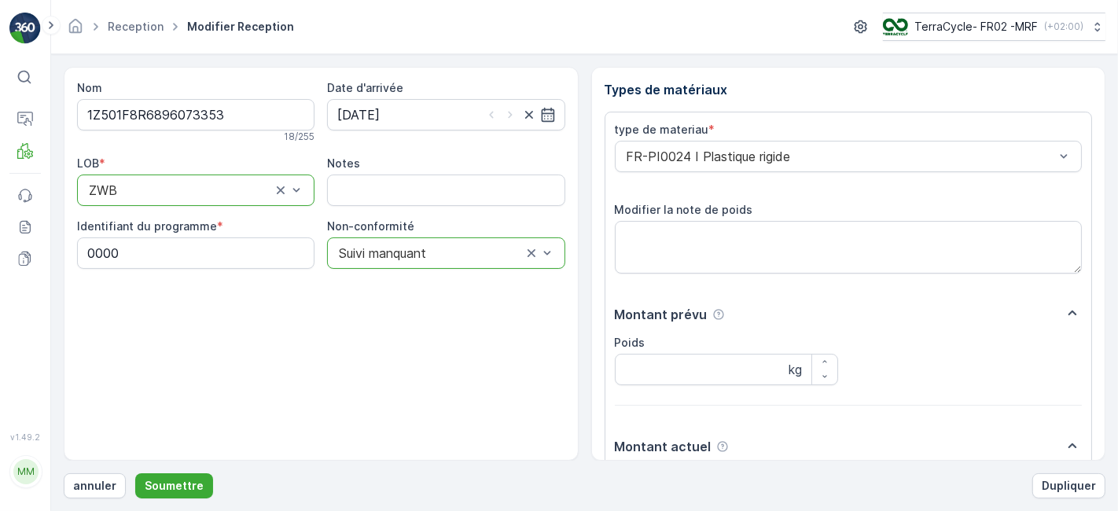
scroll to position [193, 0]
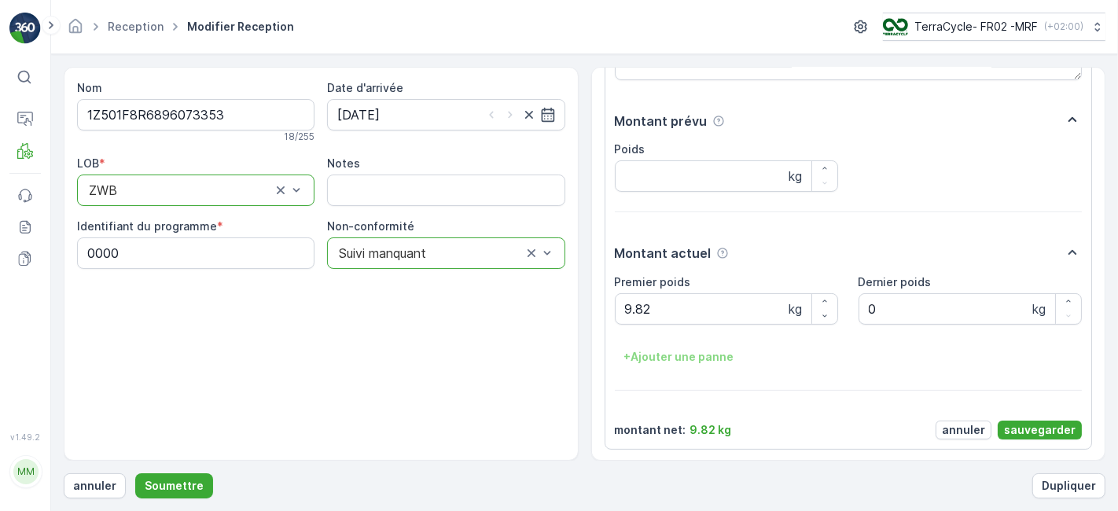
click at [1070, 120] on icon "button" at bounding box center [1072, 119] width 19 height 19
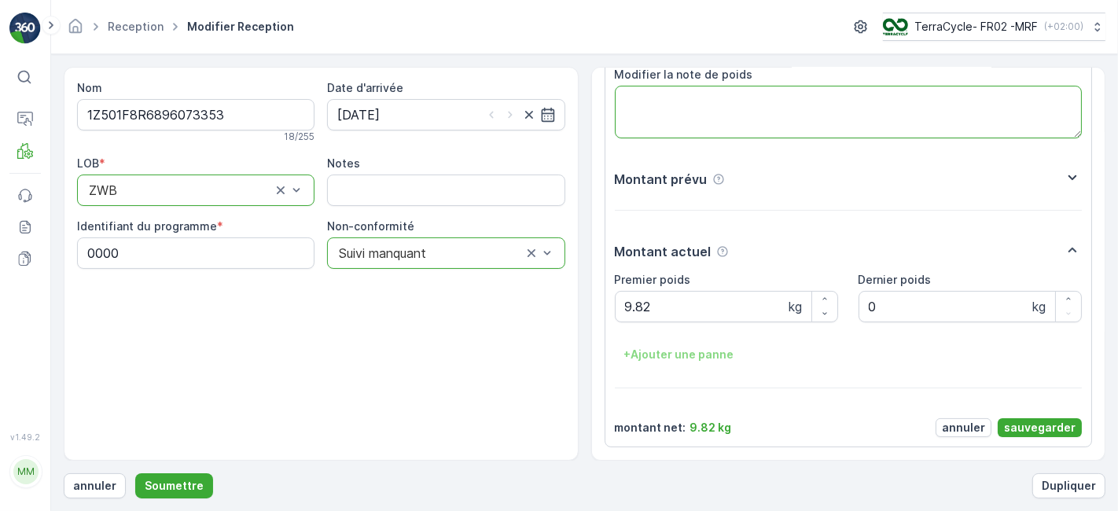
scroll to position [133, 0]
click at [1070, 120] on textarea "Modifier la note de poids" at bounding box center [849, 114] width 468 height 52
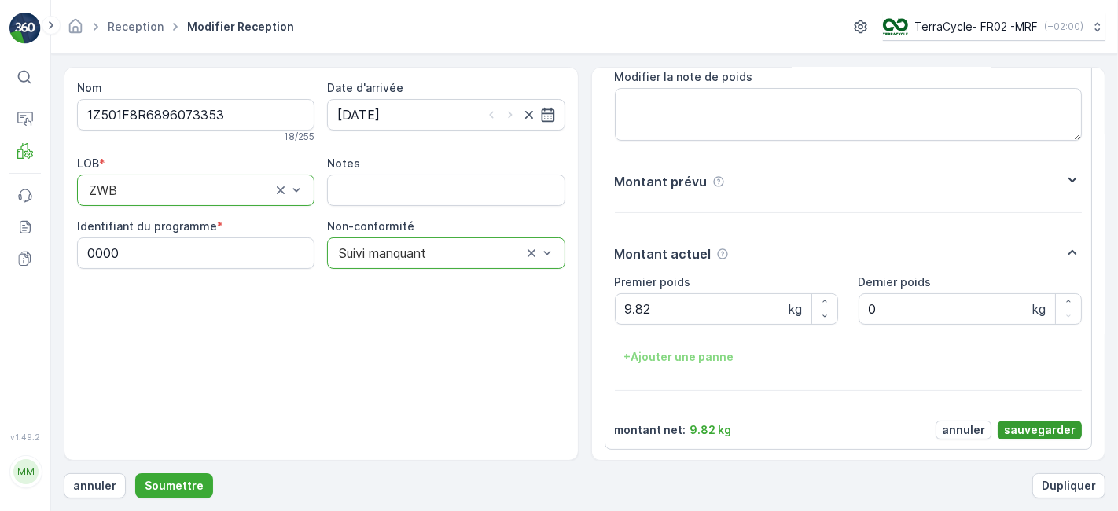
click at [1033, 422] on p "sauvegarder" at bounding box center [1040, 430] width 72 height 16
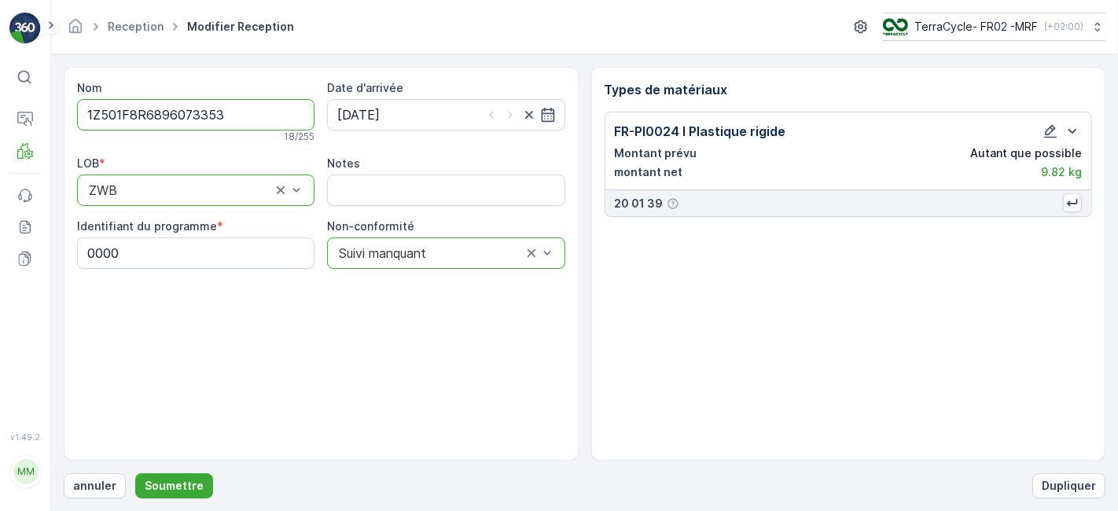
scroll to position [0, 0]
click at [168, 478] on p "Soumettre" at bounding box center [174, 486] width 59 height 16
click at [1073, 196] on icon "button" at bounding box center [1073, 203] width 16 height 16
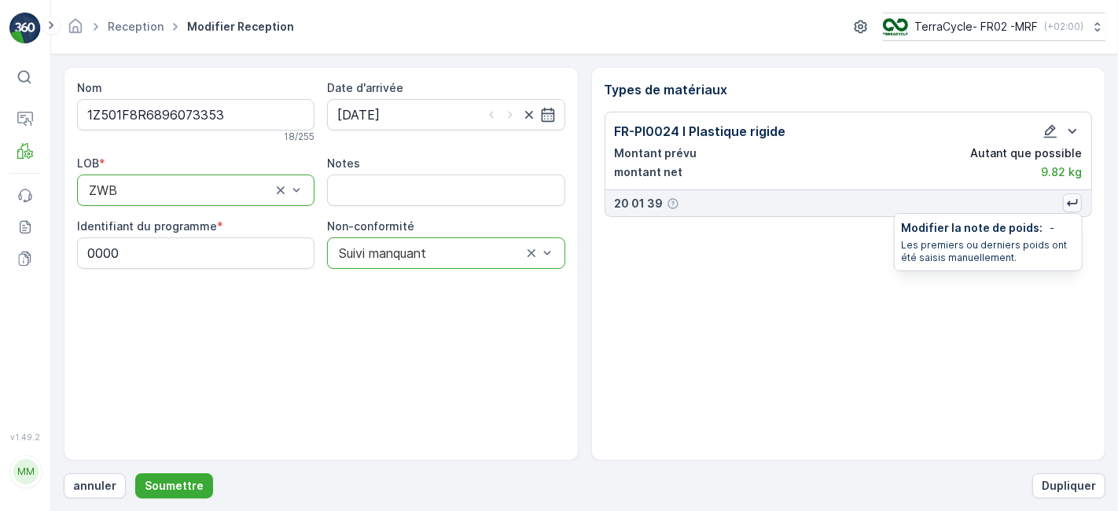
click at [1073, 196] on icon "button" at bounding box center [1073, 203] width 16 height 16
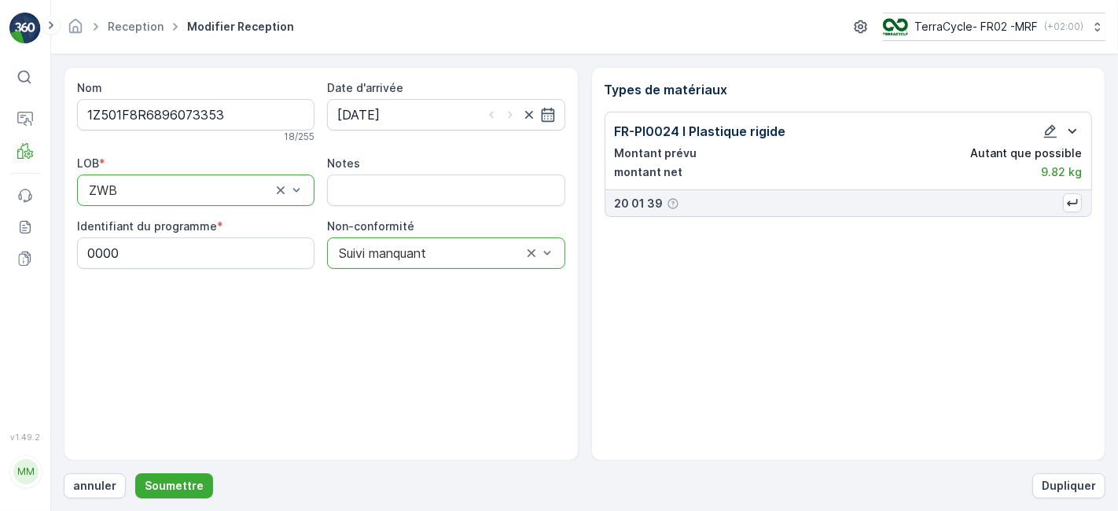
click at [1076, 127] on icon "button" at bounding box center [1072, 131] width 19 height 19
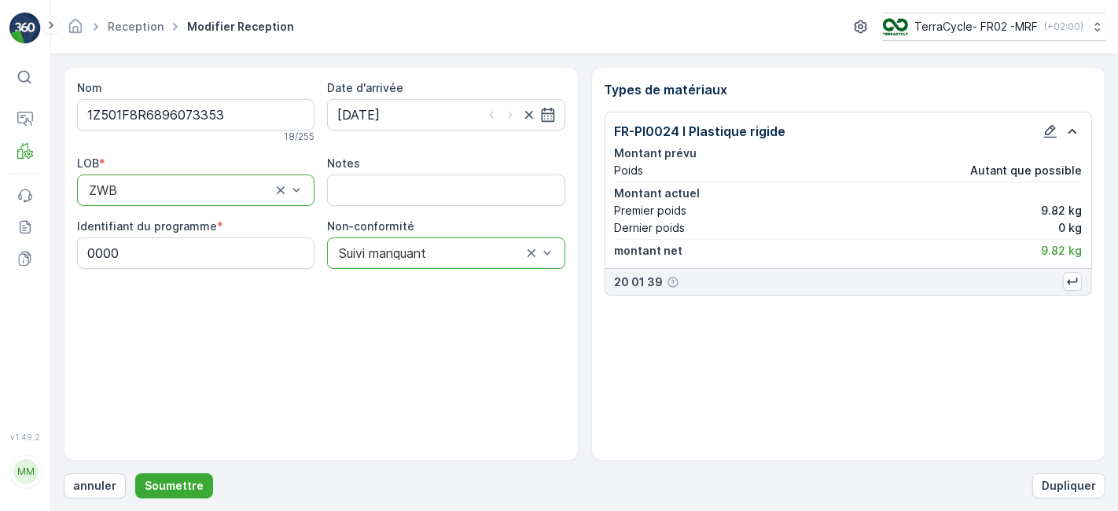
click at [1063, 122] on button "button" at bounding box center [1072, 131] width 19 height 19
click at [20, 121] on icon at bounding box center [25, 118] width 16 height 12
